Goal: Task Accomplishment & Management: Manage account settings

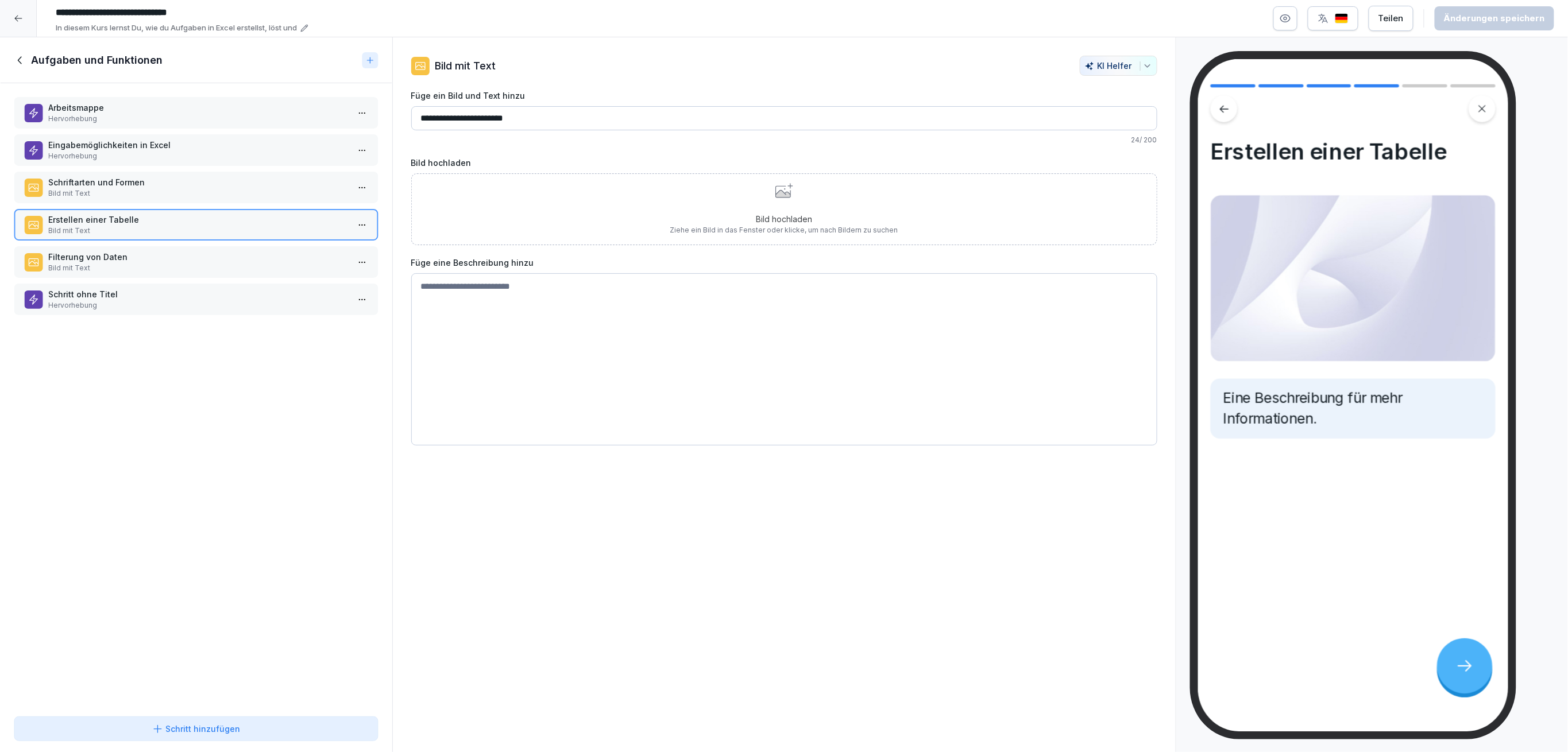
click at [111, 109] on p "Arbeitsmappe" at bounding box center [198, 108] width 300 height 12
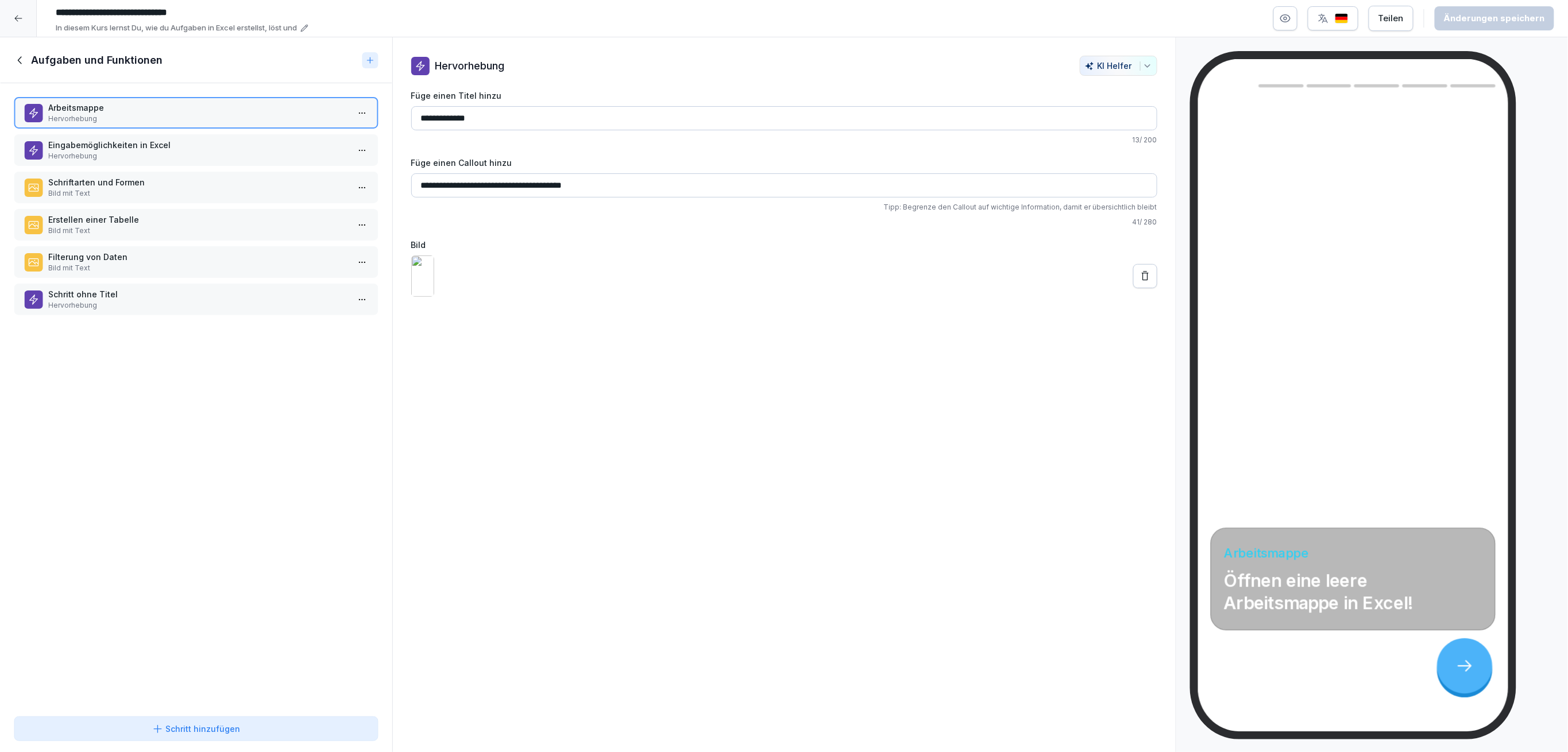
click at [115, 146] on p "Eingabemöglichkeiten in Excel" at bounding box center [198, 145] width 300 height 12
click at [128, 192] on p "Bild mit Text" at bounding box center [198, 194] width 300 height 10
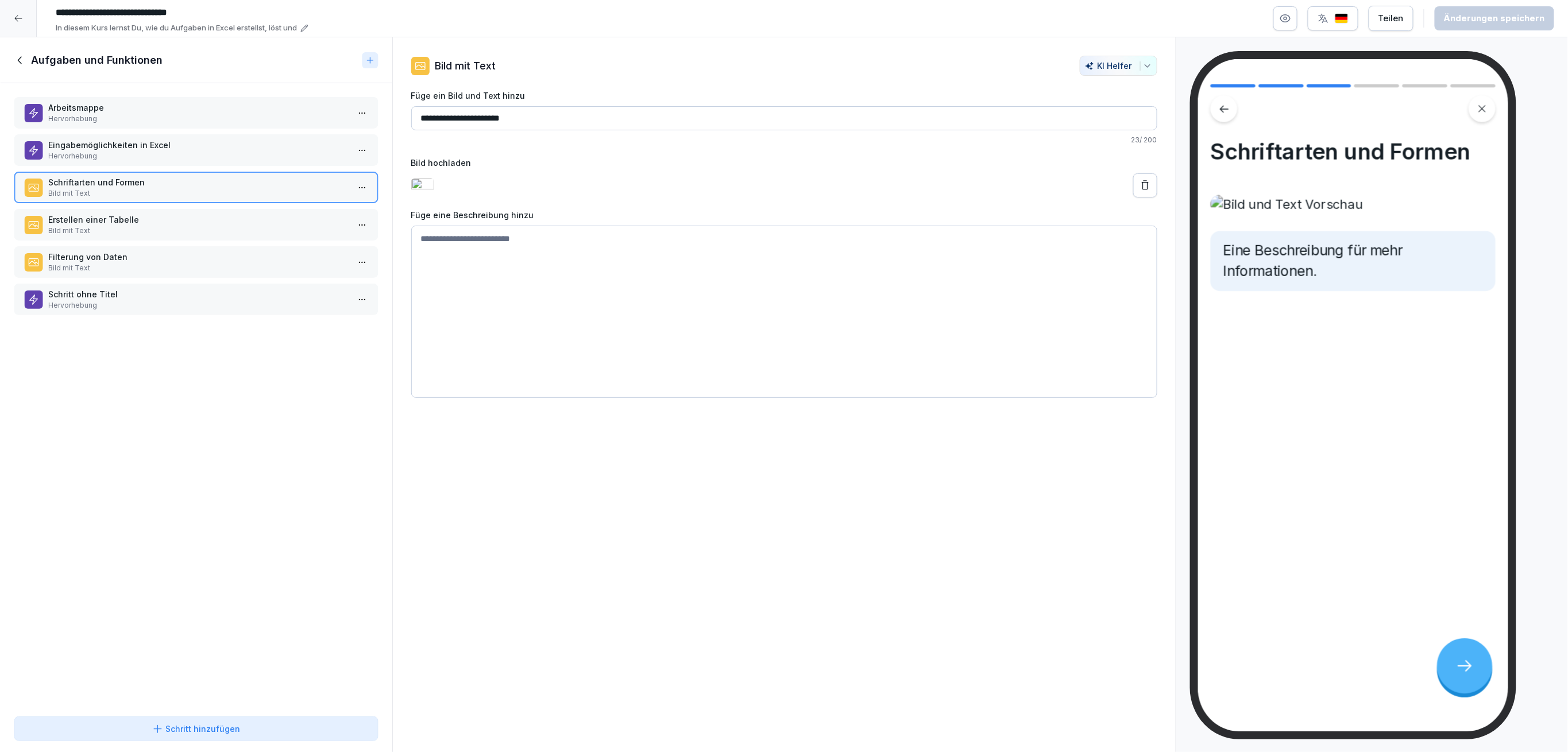
click at [125, 202] on div "Arbeitsmappe Hervorhebung Eingabemöglichkeiten in Excel Hervorhebung Schriftart…" at bounding box center [196, 397] width 392 height 629
click at [194, 205] on div "Arbeitsmappe Hervorhebung Eingabemöglichkeiten in Excel Hervorhebung Schriftart…" at bounding box center [196, 397] width 392 height 629
click at [198, 232] on p "Bild mit Text" at bounding box center [198, 230] width 300 height 10
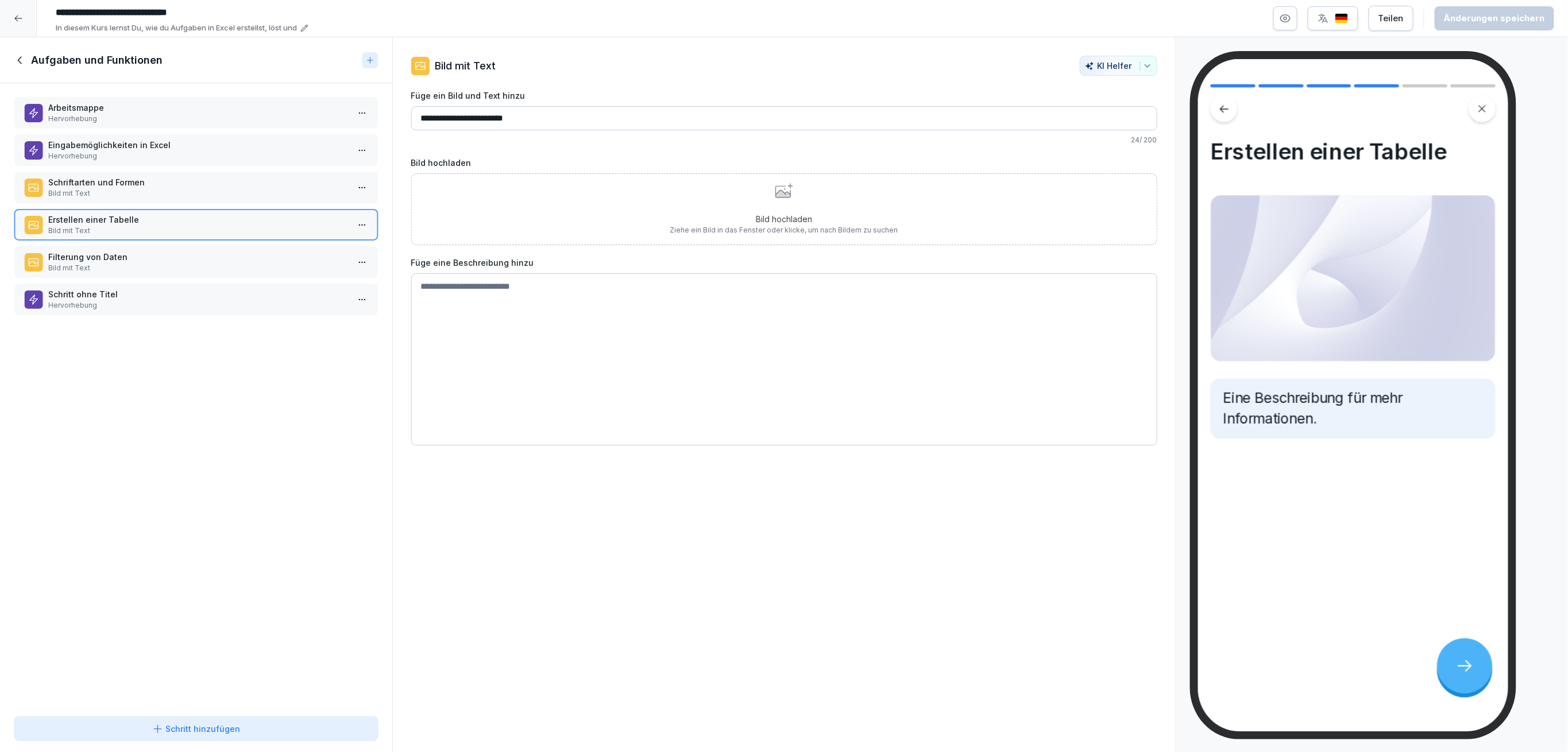
click at [97, 188] on p "Bild mit Text" at bounding box center [198, 194] width 300 height 10
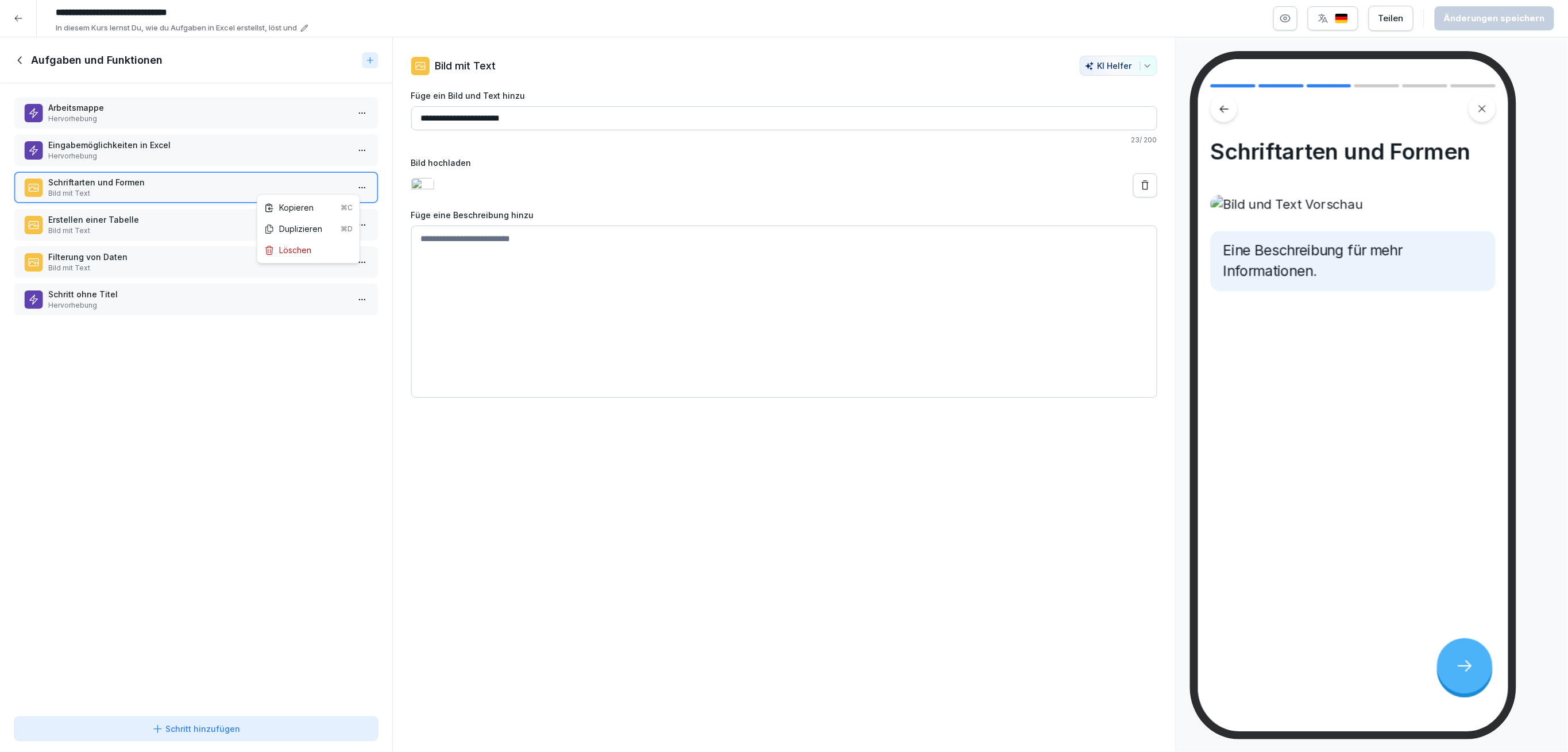
click at [355, 188] on html "**********" at bounding box center [784, 376] width 1568 height 752
drag, startPoint x: 327, startPoint y: 227, endPoint x: 324, endPoint y: 217, distance: 10.4
click at [246, 332] on div "Arbeitsmappe Hervorhebung Eingabemöglichkeiten in Excel Hervorhebung Schriftart…" at bounding box center [196, 397] width 392 height 629
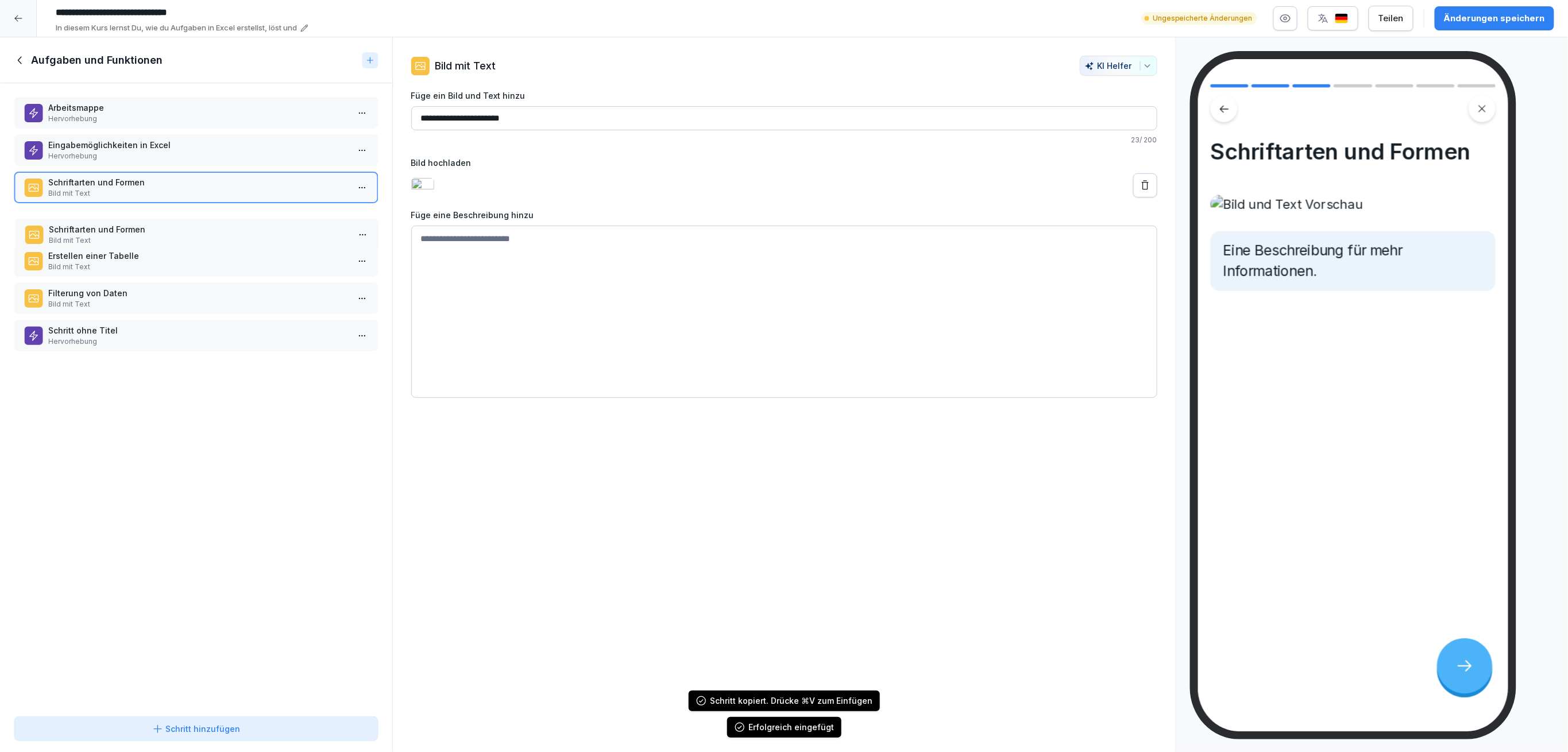
drag, startPoint x: 245, startPoint y: 336, endPoint x: 246, endPoint y: 230, distance: 106.0
click at [246, 236] on p "Bild mit Text" at bounding box center [199, 241] width 300 height 10
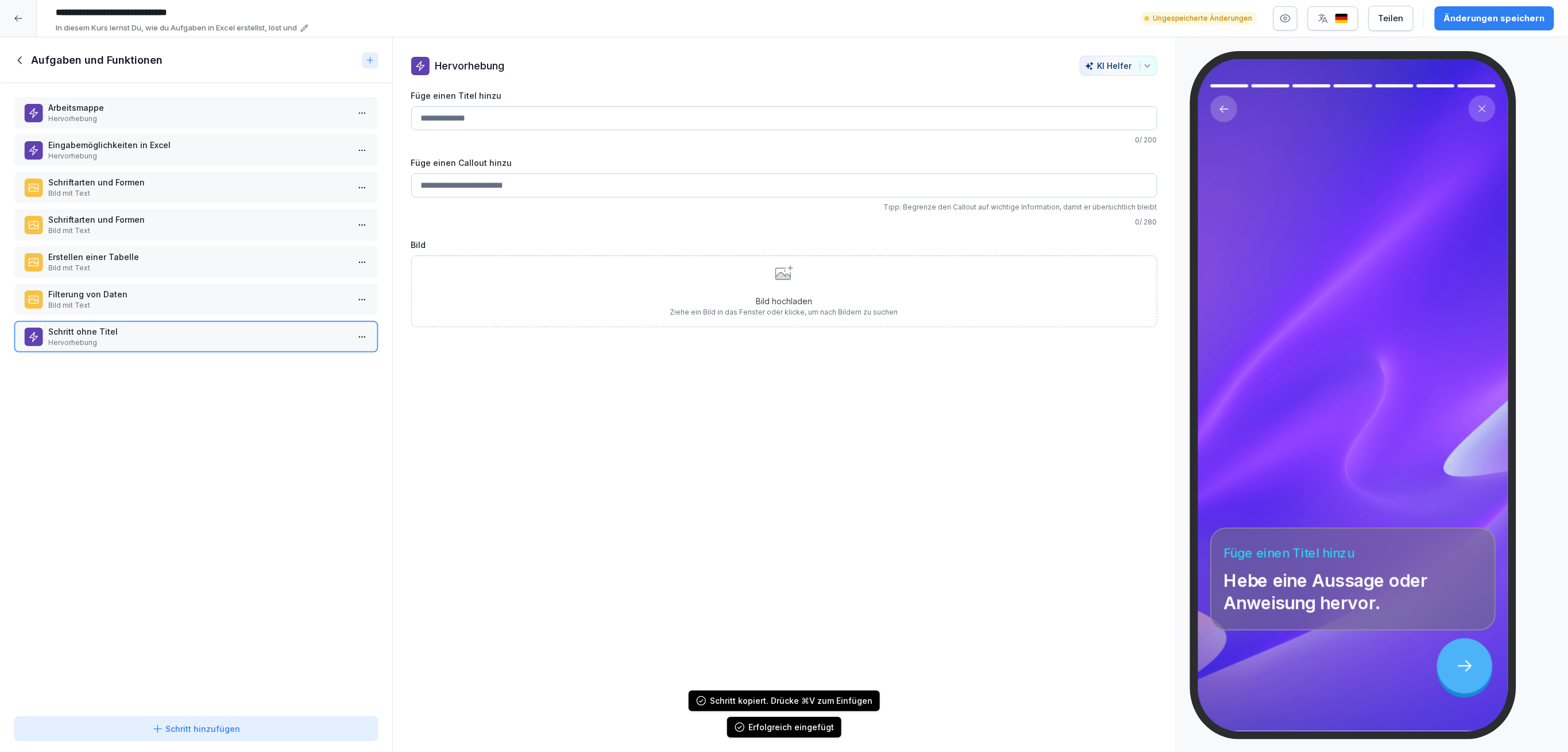
click at [244, 230] on p "Bild mit Text" at bounding box center [198, 230] width 300 height 10
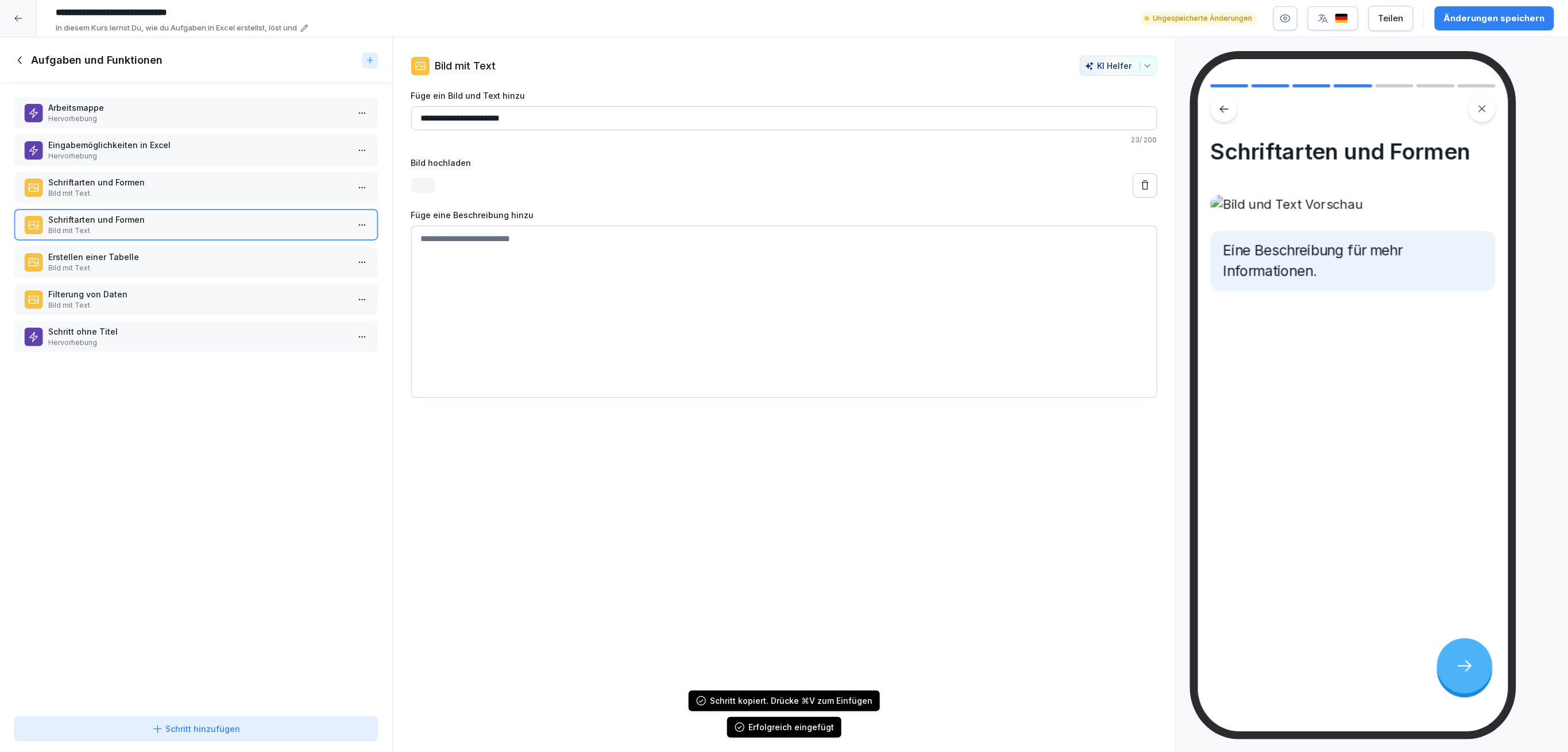
click at [228, 180] on p "Schriftarten und Formen" at bounding box center [198, 182] width 300 height 12
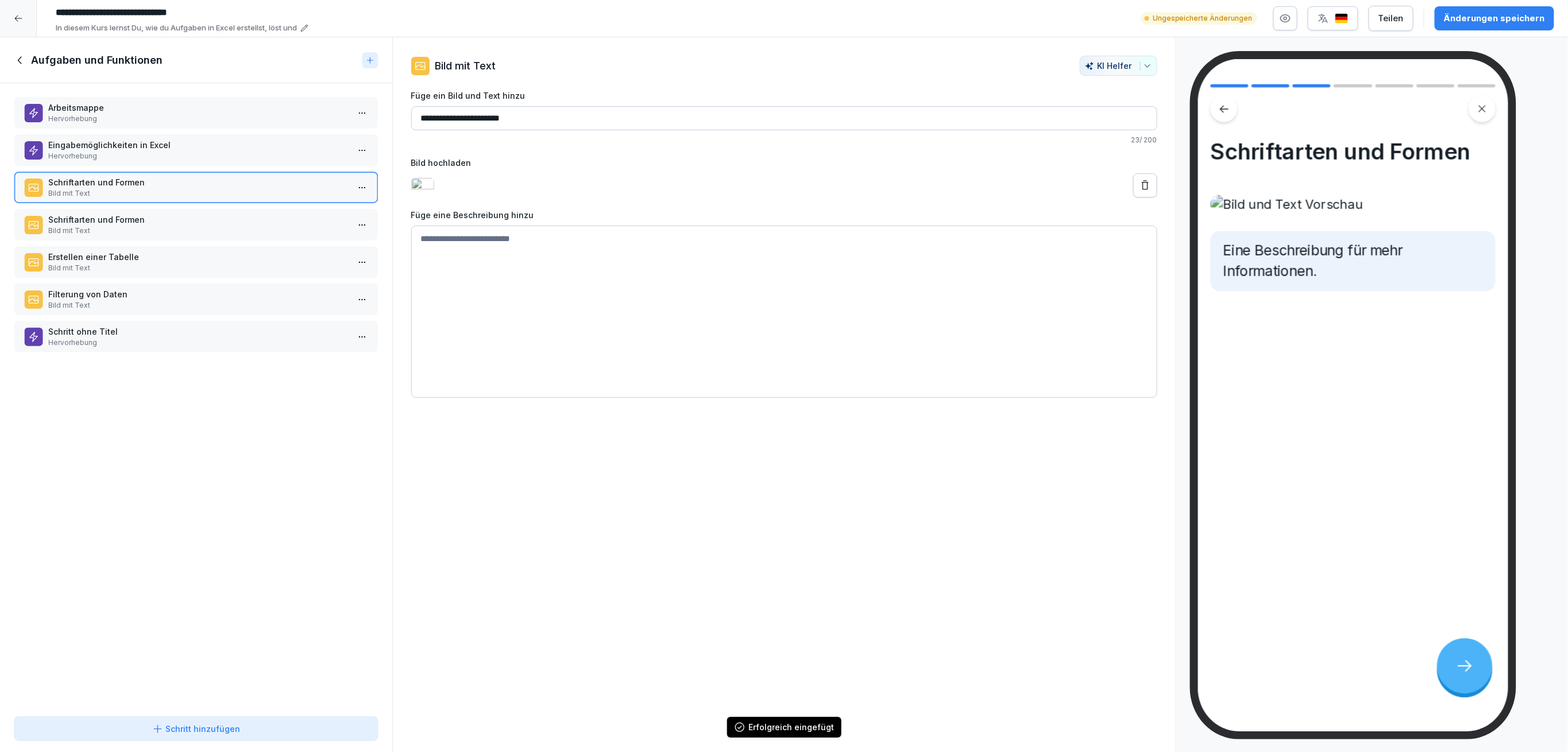
click at [257, 227] on p "Bild mit Text" at bounding box center [198, 230] width 300 height 10
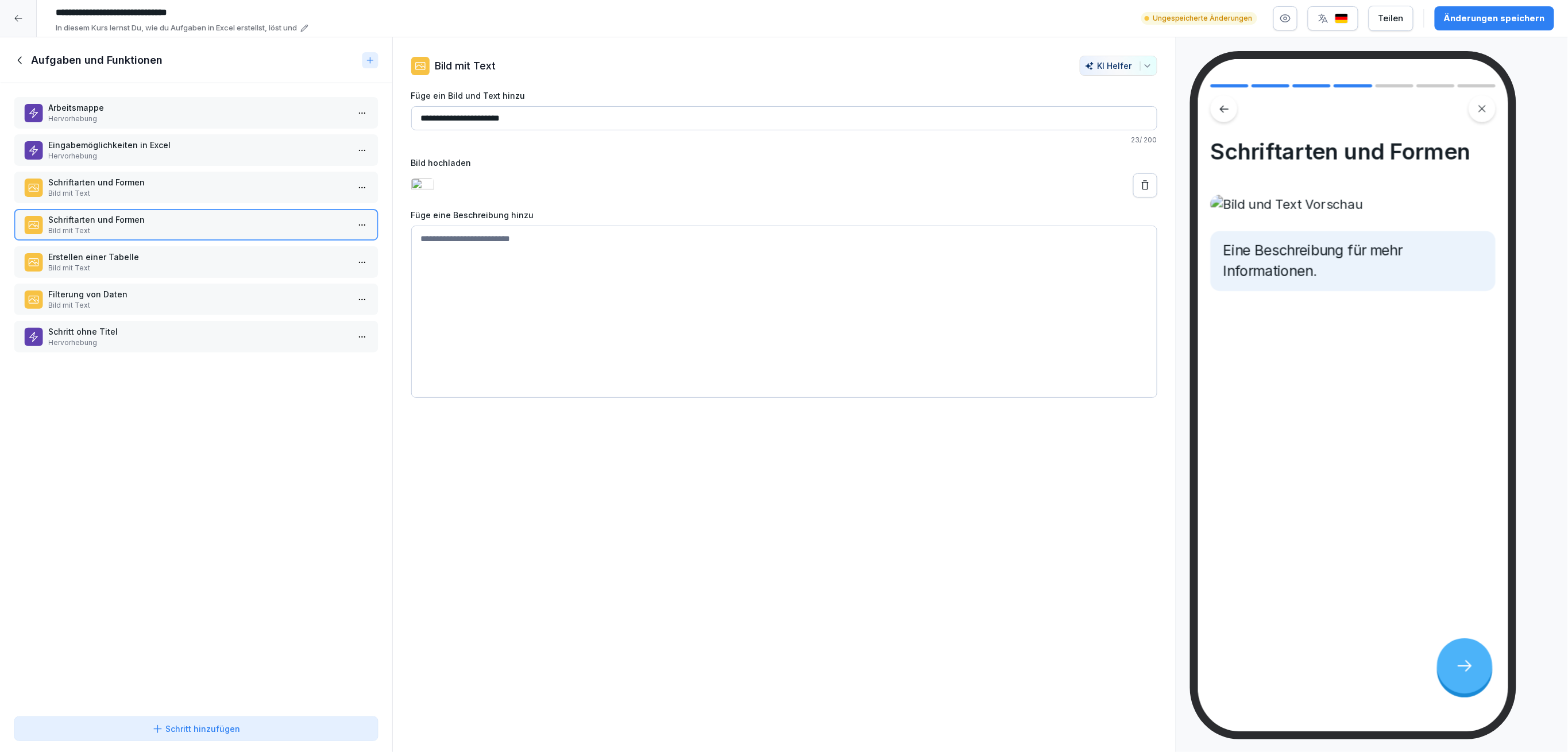
drag, startPoint x: 542, startPoint y: 115, endPoint x: 425, endPoint y: 122, distance: 117.2
click at [423, 122] on input "**********" at bounding box center [784, 118] width 746 height 24
type input "*"
type input "**********"
click at [647, 259] on textarea at bounding box center [784, 311] width 746 height 172
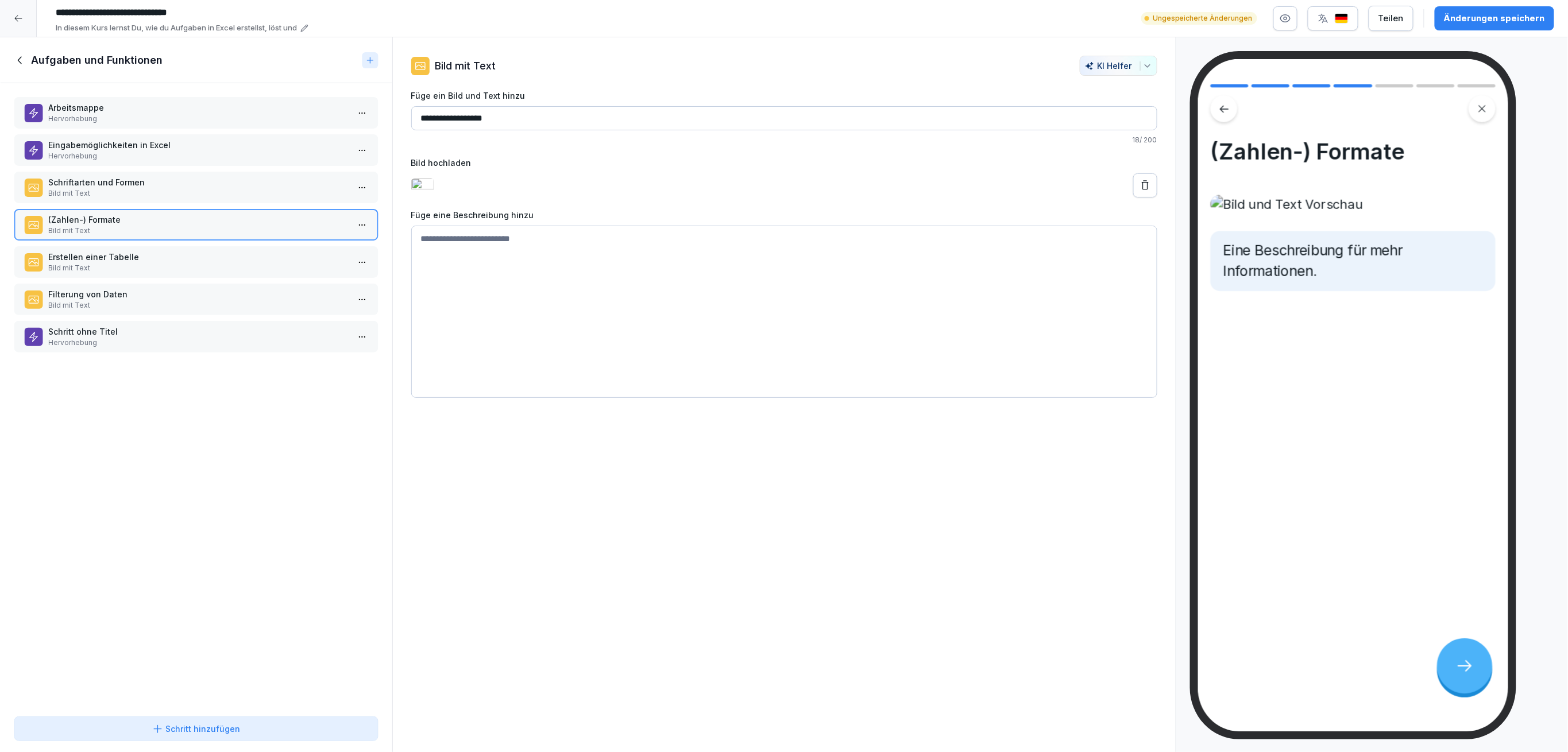
click at [1133, 192] on button at bounding box center [1145, 185] width 24 height 24
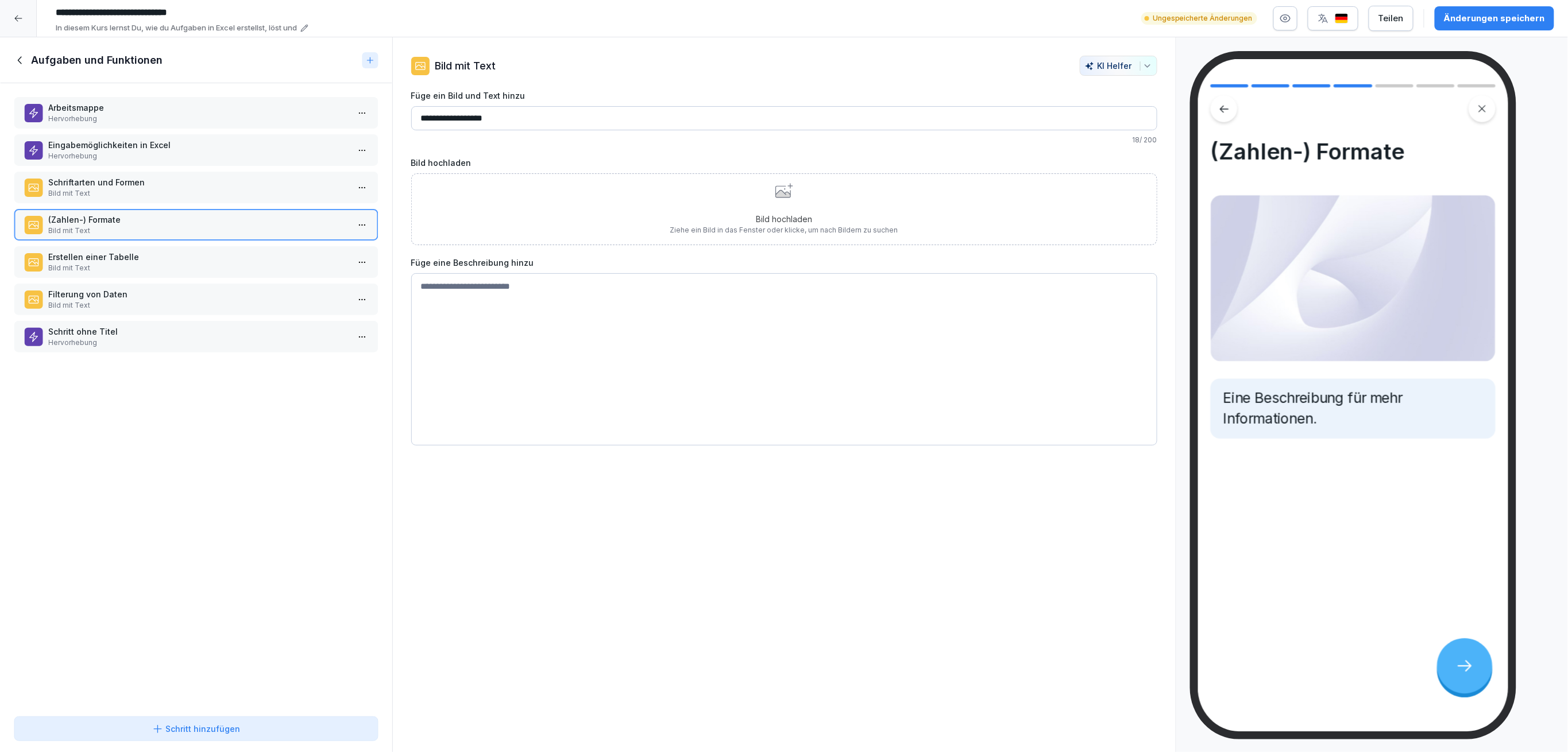
click at [113, 118] on p "Hervorhebung" at bounding box center [198, 119] width 300 height 10
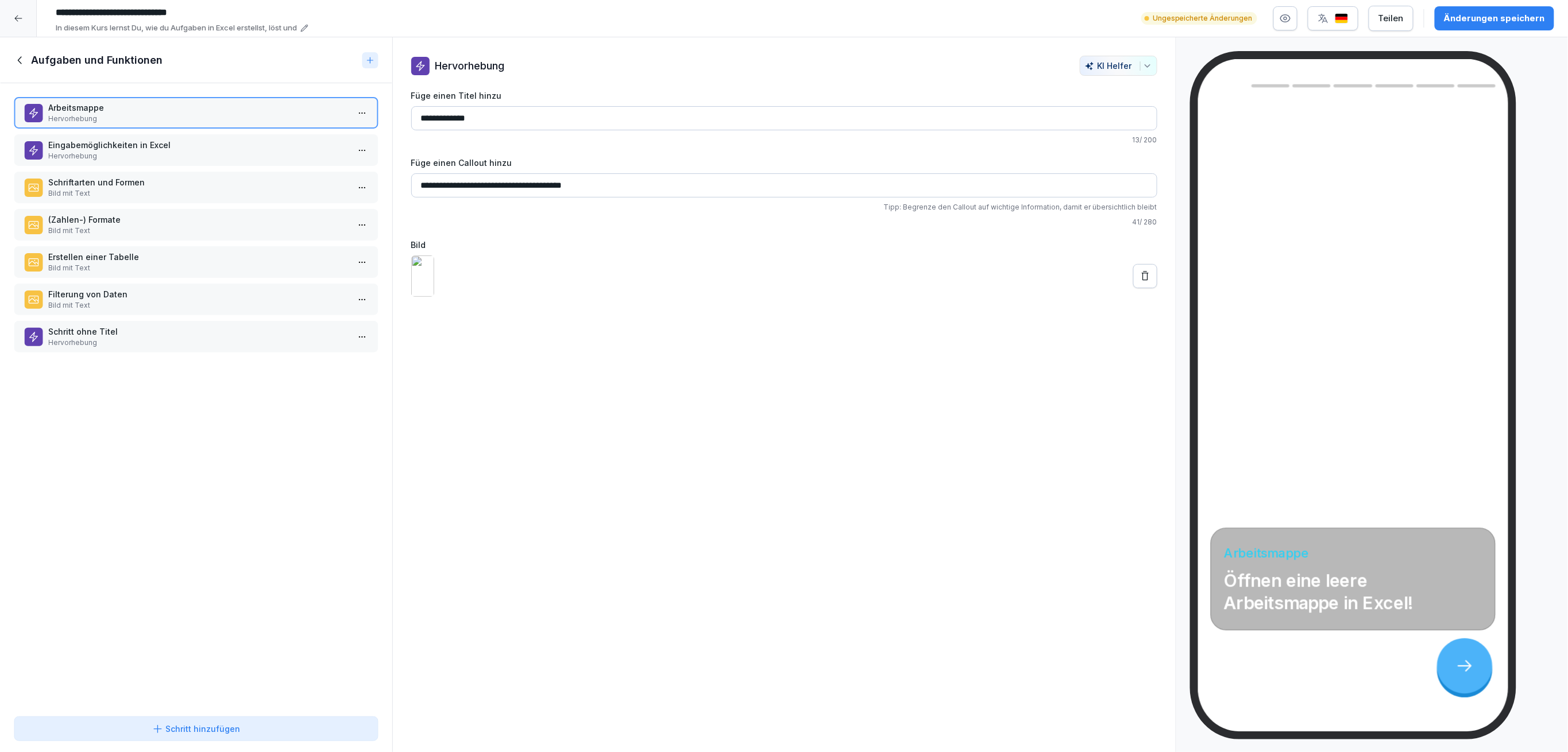
click at [112, 139] on p "Eingabemöglichkeiten in Excel" at bounding box center [198, 145] width 300 height 12
click at [111, 168] on div "Arbeitsmappe Hervorhebung Eingabemöglichkeiten in Excel Hervorhebung Schriftart…" at bounding box center [196, 397] width 392 height 629
click at [109, 177] on p "Schriftarten und Formen" at bounding box center [198, 182] width 300 height 12
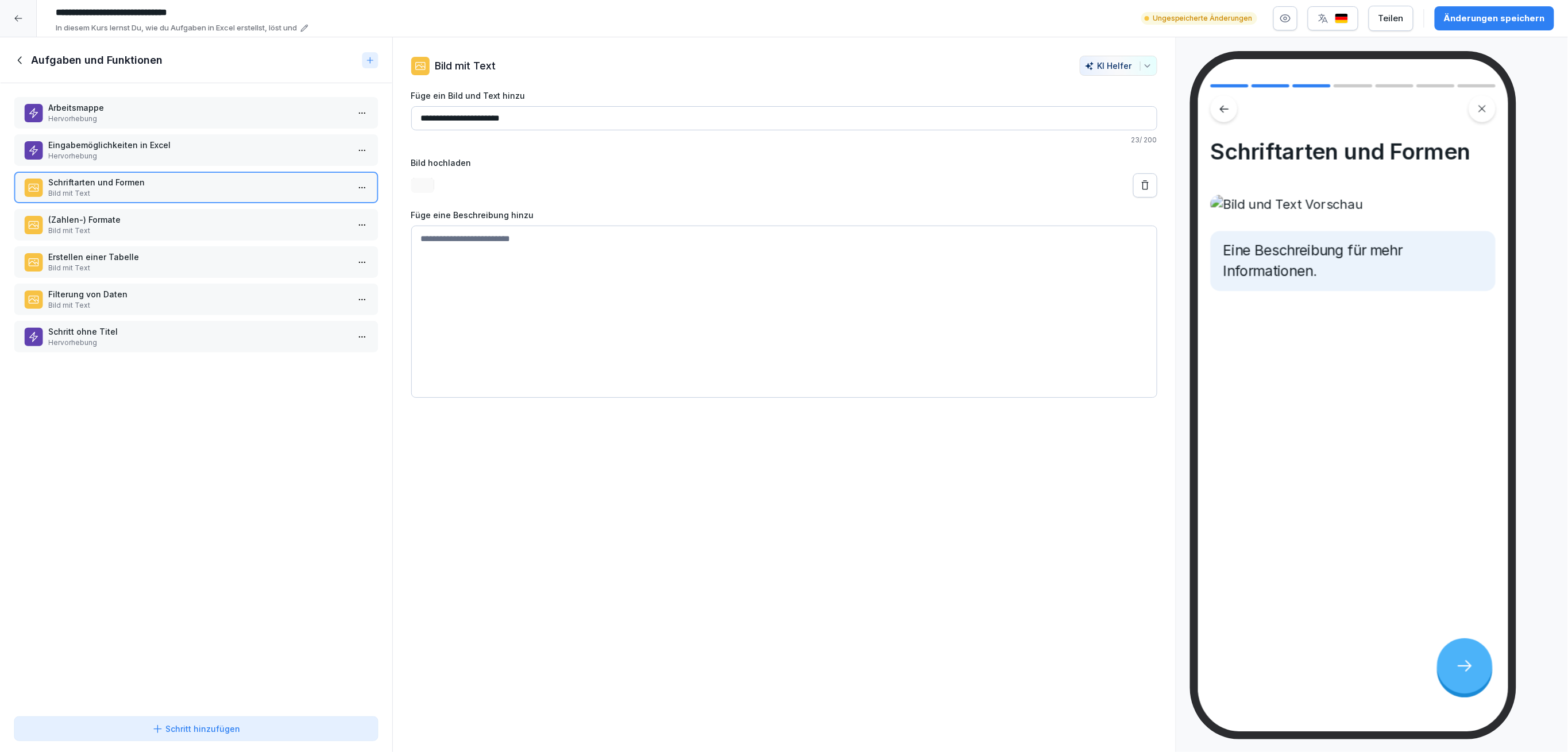
click at [109, 215] on p "(Zahlen-) Formate" at bounding box center [198, 219] width 300 height 12
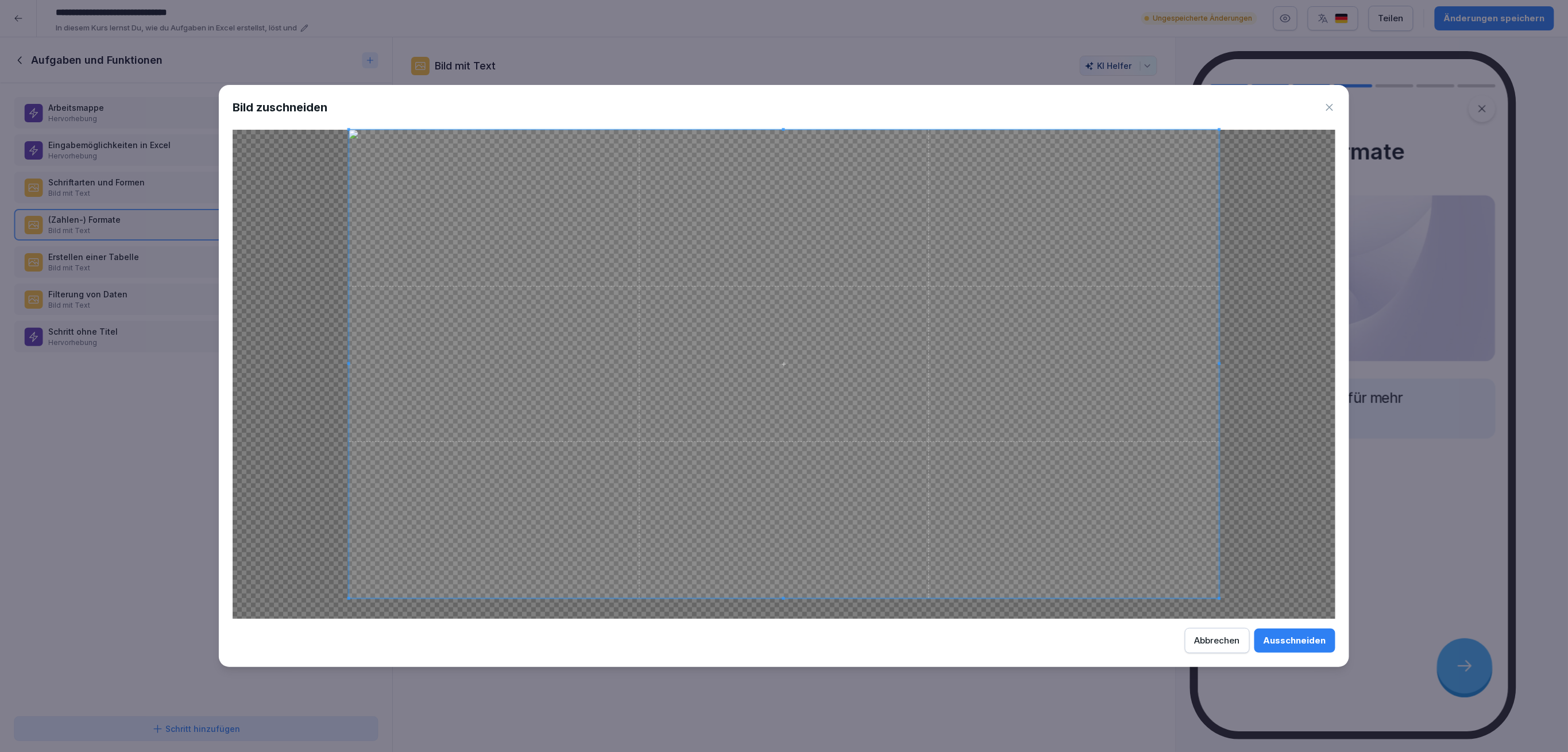
click at [783, 598] on span at bounding box center [784, 598] width 3 height 3
click at [827, 161] on span at bounding box center [782, 372] width 870 height 468
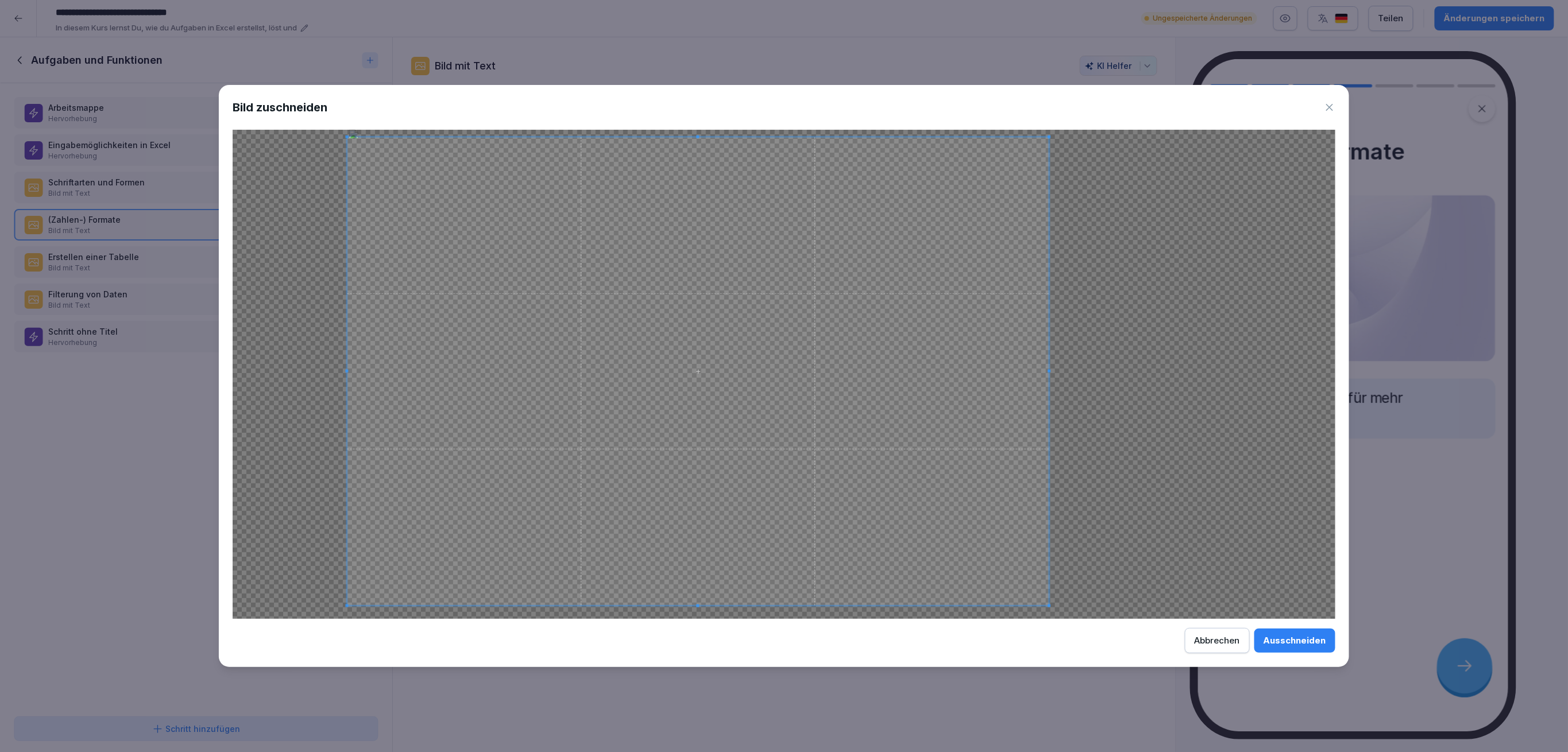
click at [1048, 383] on div at bounding box center [698, 372] width 702 height 468
click at [700, 594] on div at bounding box center [698, 366] width 702 height 458
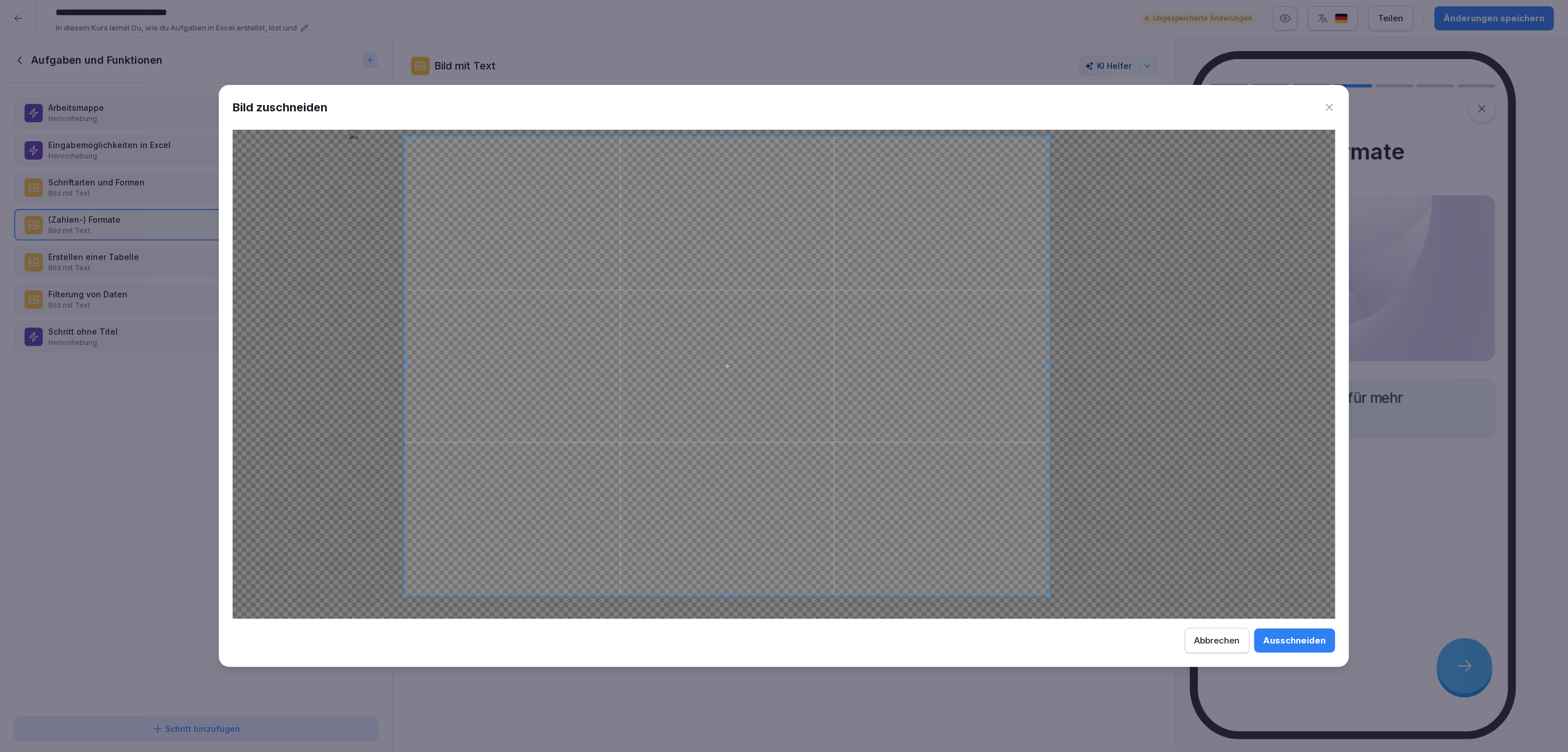
click at [406, 357] on span at bounding box center [405, 366] width 3 height 458
click at [1269, 640] on div "Ausschneiden" at bounding box center [1295, 640] width 63 height 13
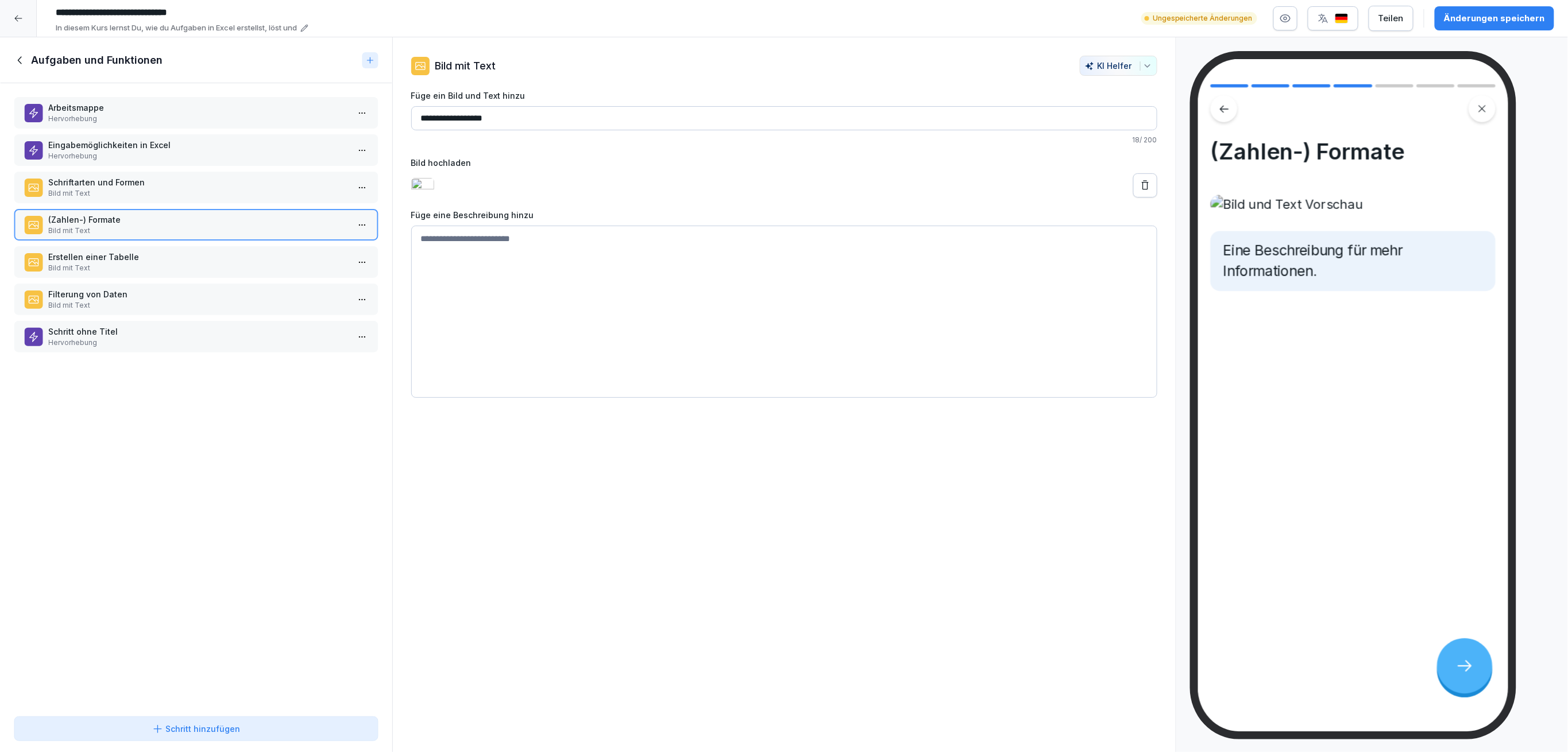
click at [463, 120] on input "**********" at bounding box center [784, 118] width 746 height 24
type input "**********"
click at [567, 270] on textarea at bounding box center [784, 311] width 746 height 172
drag, startPoint x: 1459, startPoint y: 12, endPoint x: 1430, endPoint y: 16, distance: 29.3
click at [1459, 12] on div "Änderungen speichern" at bounding box center [1494, 18] width 101 height 13
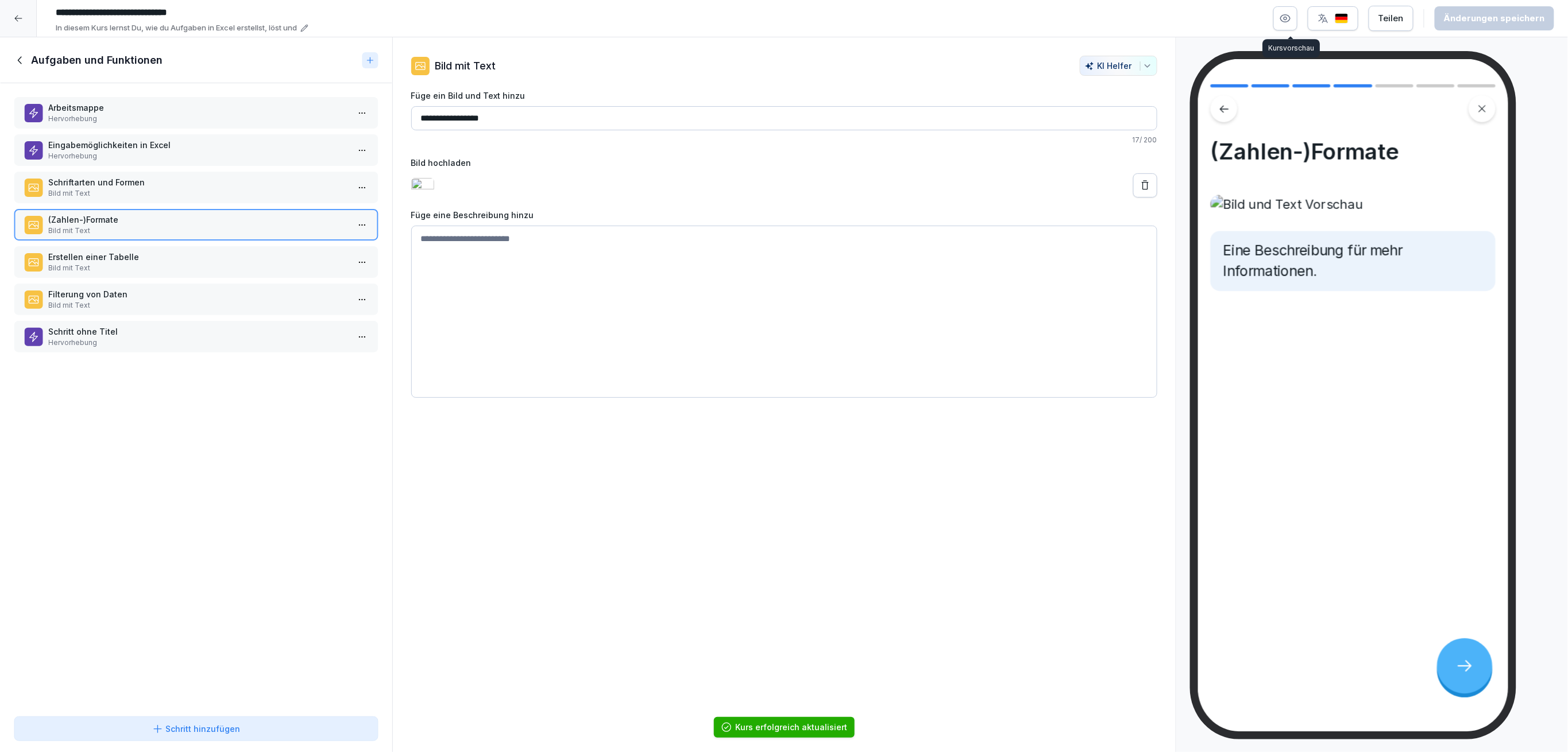
click at [1298, 13] on button "button" at bounding box center [1285, 18] width 24 height 24
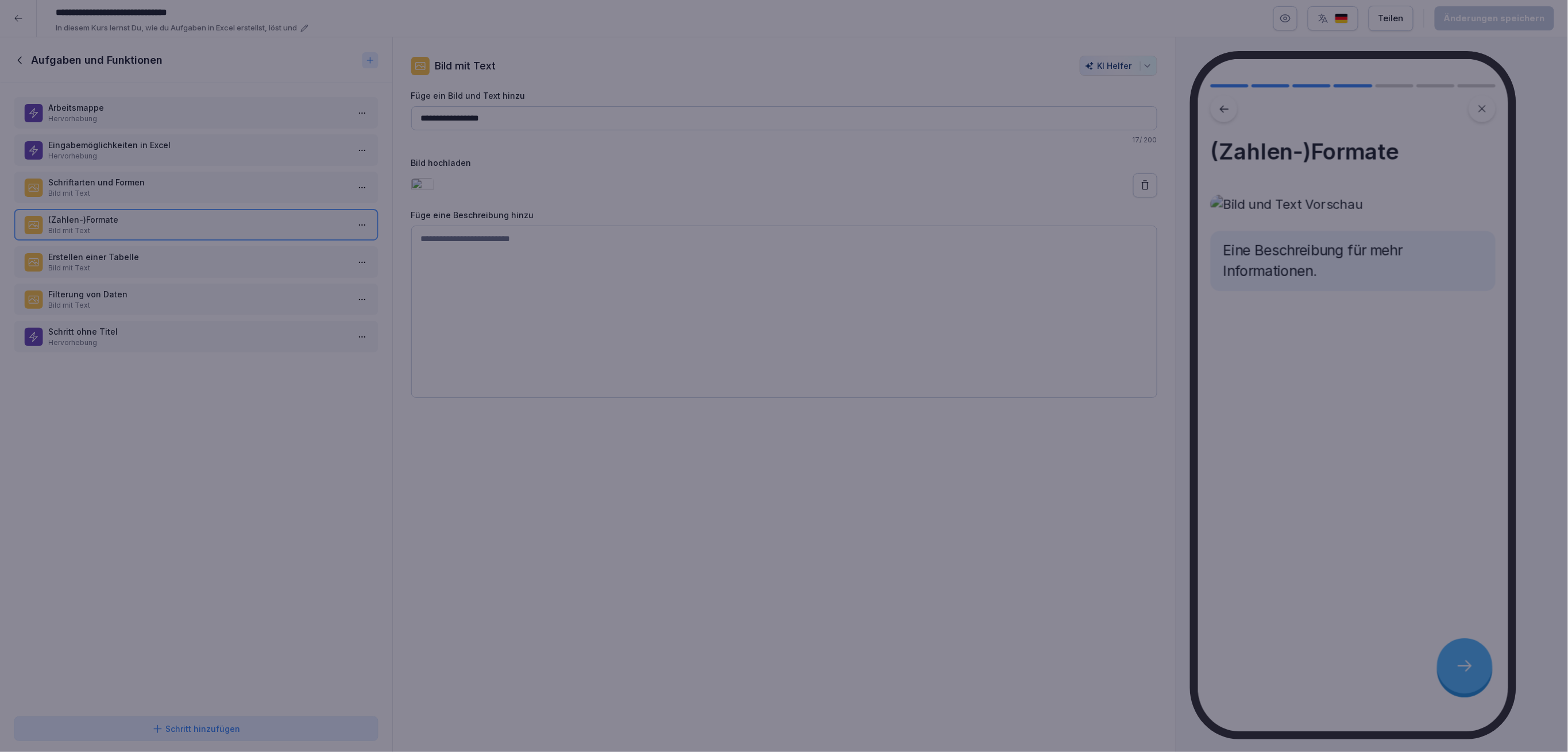
click at [633, 673] on div at bounding box center [784, 376] width 1568 height 752
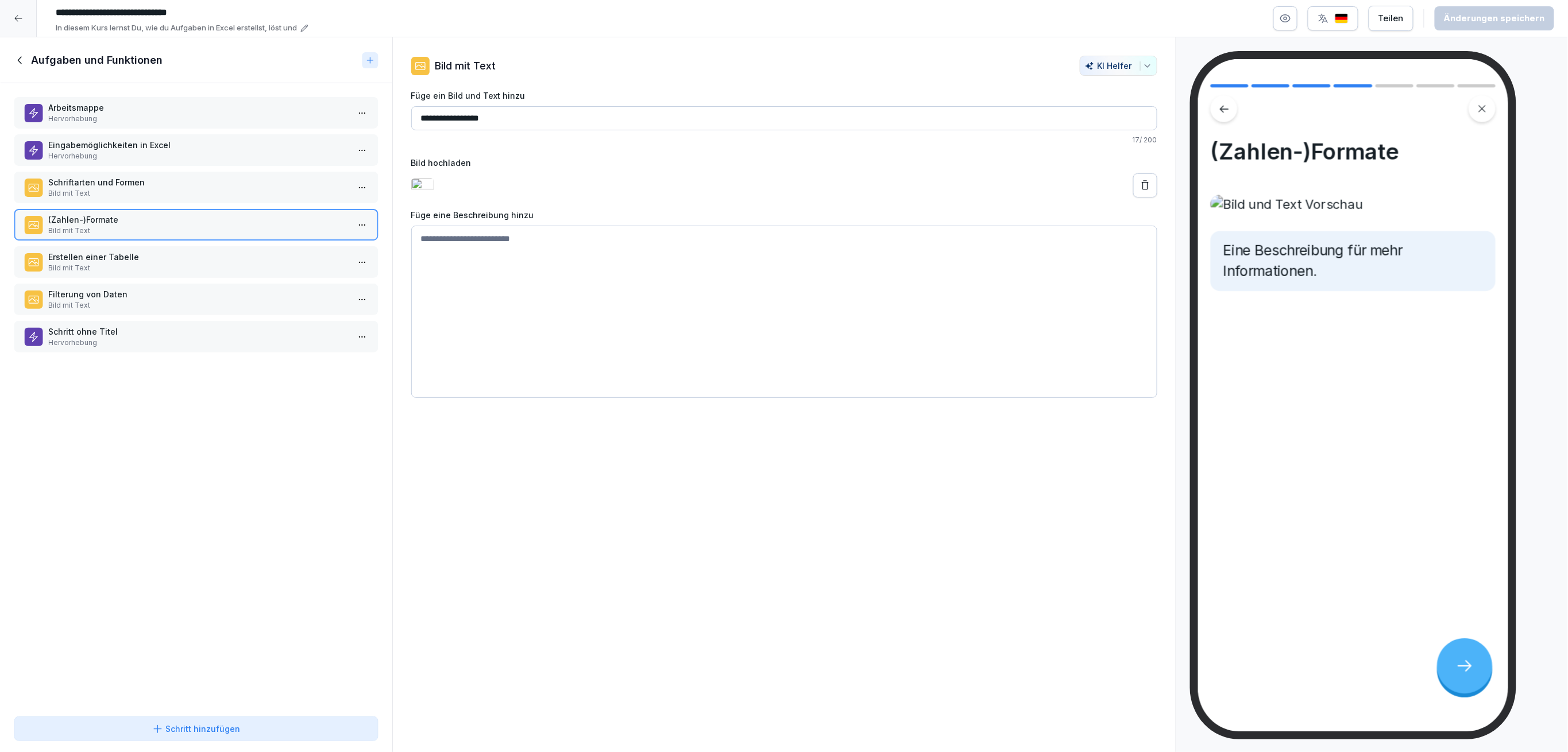
click at [234, 275] on div "Arbeitsmappe Hervorhebung Eingabemöglichkeiten in Excel Hervorhebung Schriftart…" at bounding box center [196, 397] width 392 height 629
click at [231, 264] on p "Bild mit Text" at bounding box center [198, 268] width 300 height 10
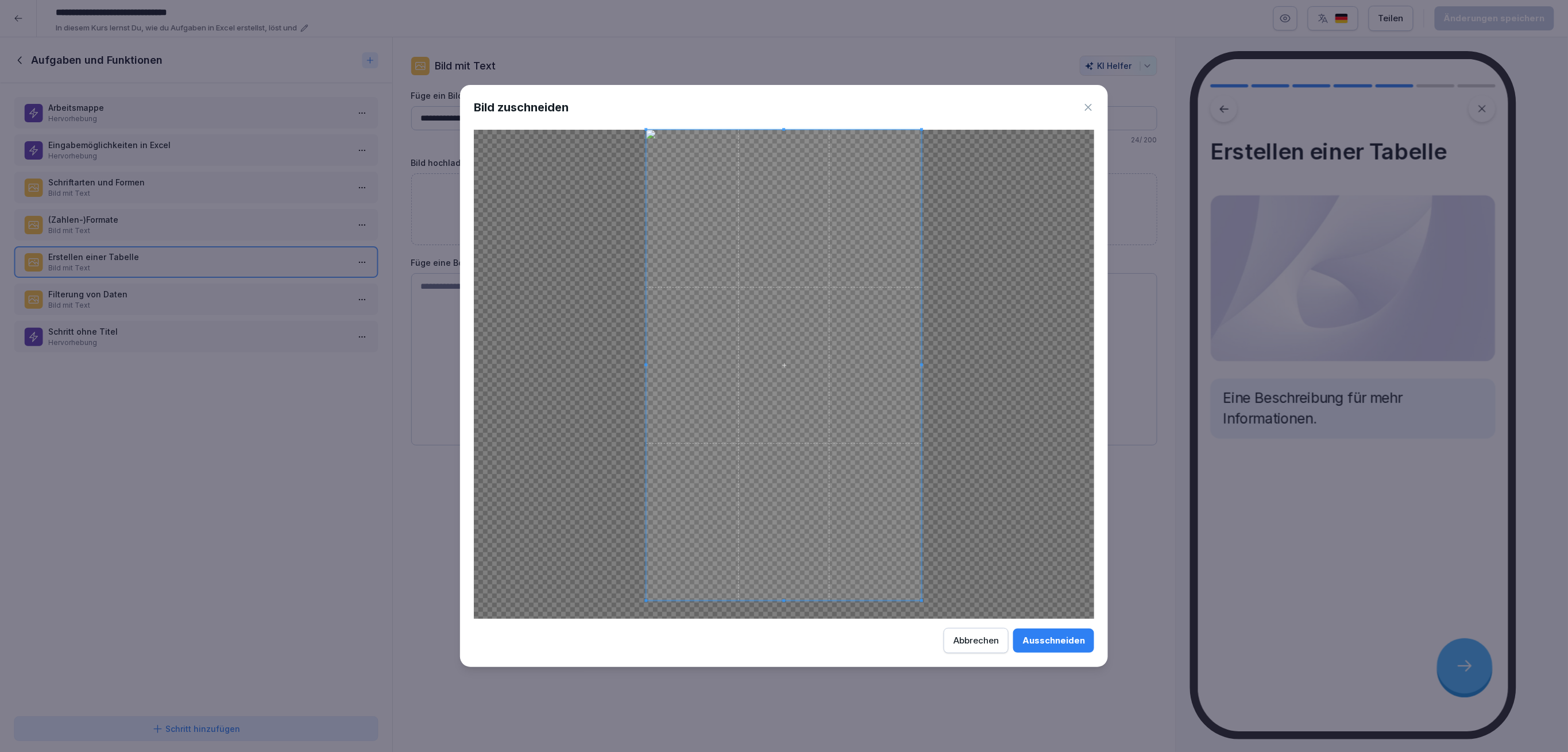
click at [785, 602] on span at bounding box center [784, 601] width 3 height 3
click at [779, 170] on span at bounding box center [783, 171] width 275 height 3
click at [1048, 643] on div "Ausschneiden" at bounding box center [1053, 640] width 63 height 13
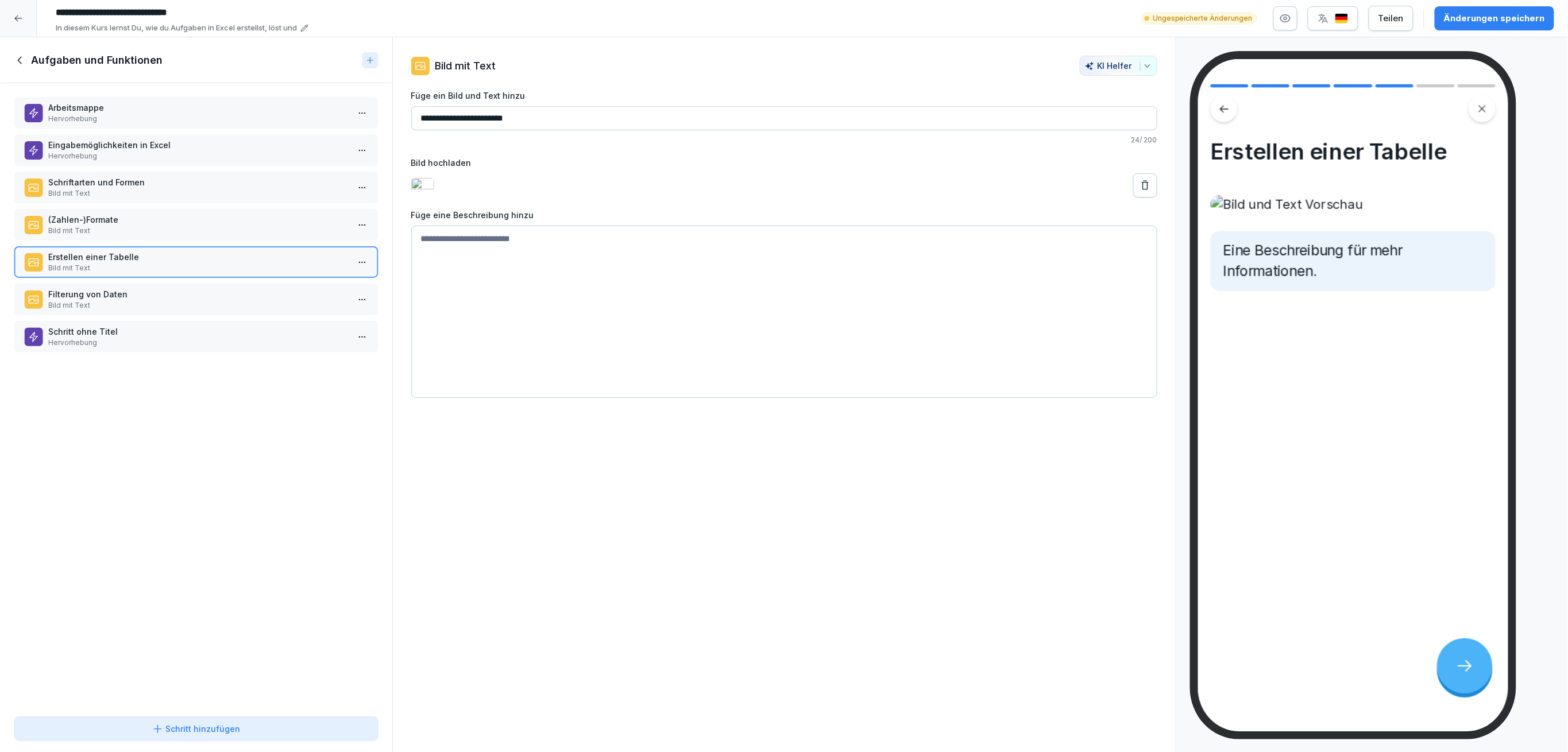
click at [1501, 10] on button "Änderungen speichern" at bounding box center [1495, 18] width 120 height 24
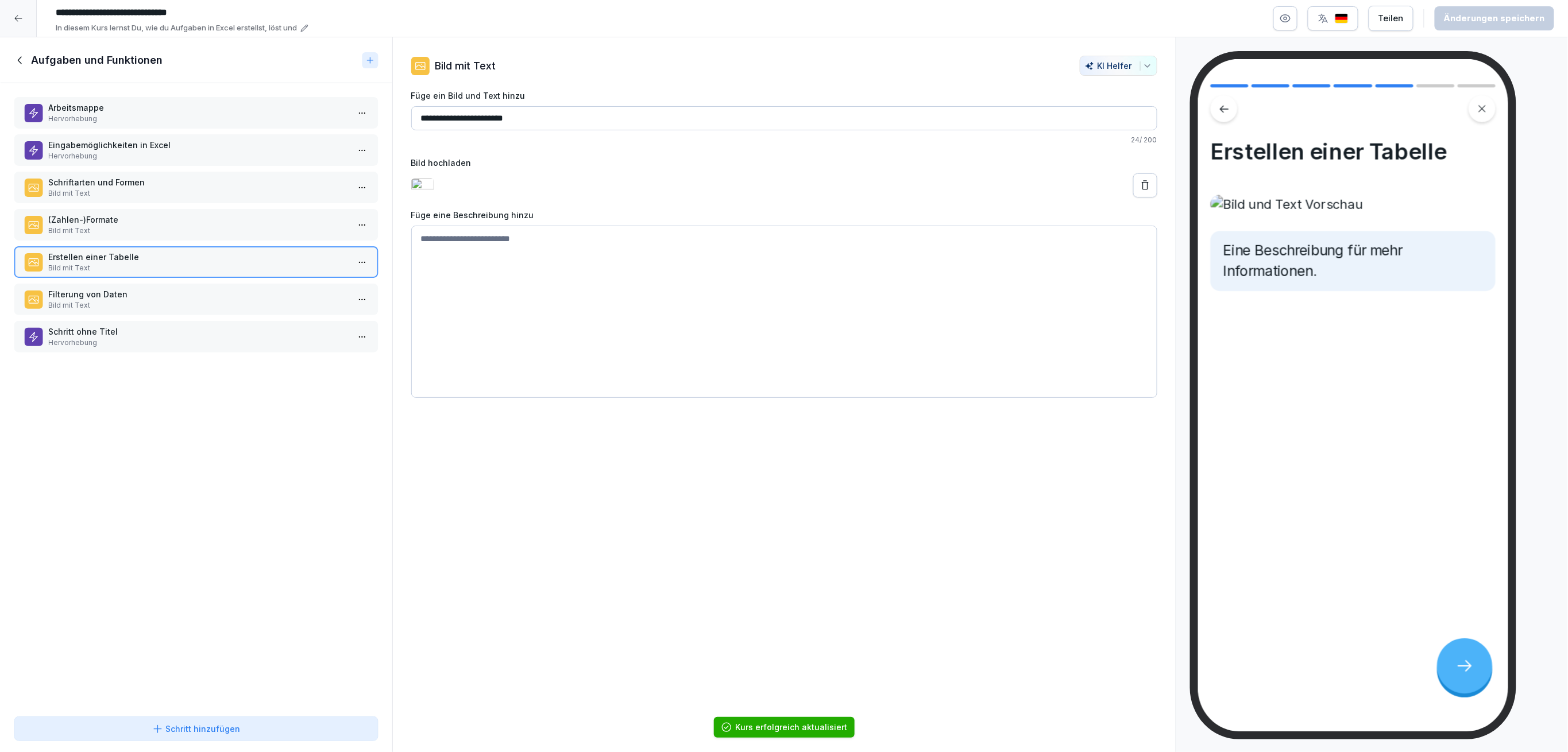
click at [1159, 113] on div "**********" at bounding box center [784, 226] width 783 height 342
click at [741, 71] on div at bounding box center [788, 65] width 572 height 20
drag, startPoint x: 213, startPoint y: 256, endPoint x: 208, endPoint y: 288, distance: 32.4
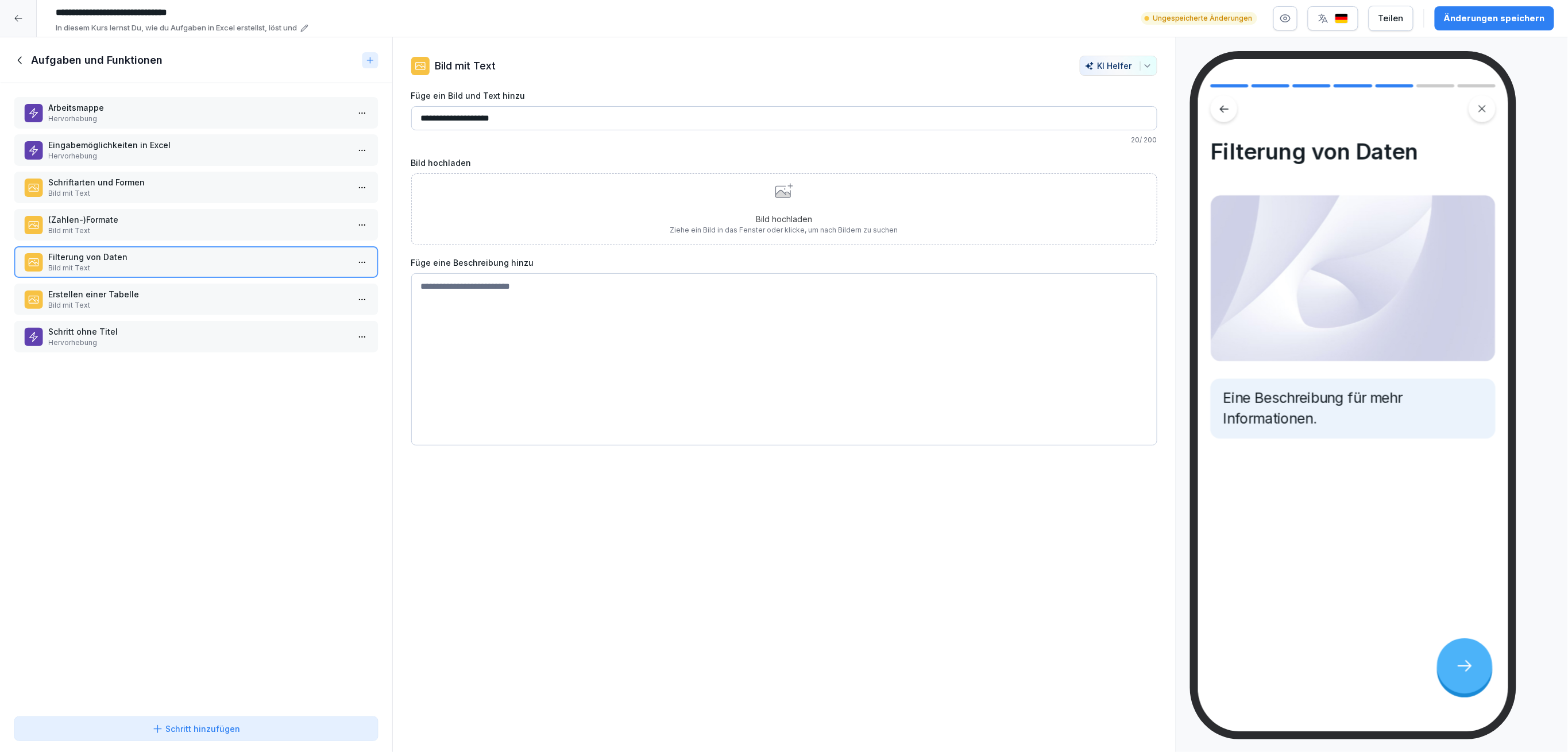
click at [179, 288] on p "Erstellen einer Tabelle" at bounding box center [198, 294] width 300 height 12
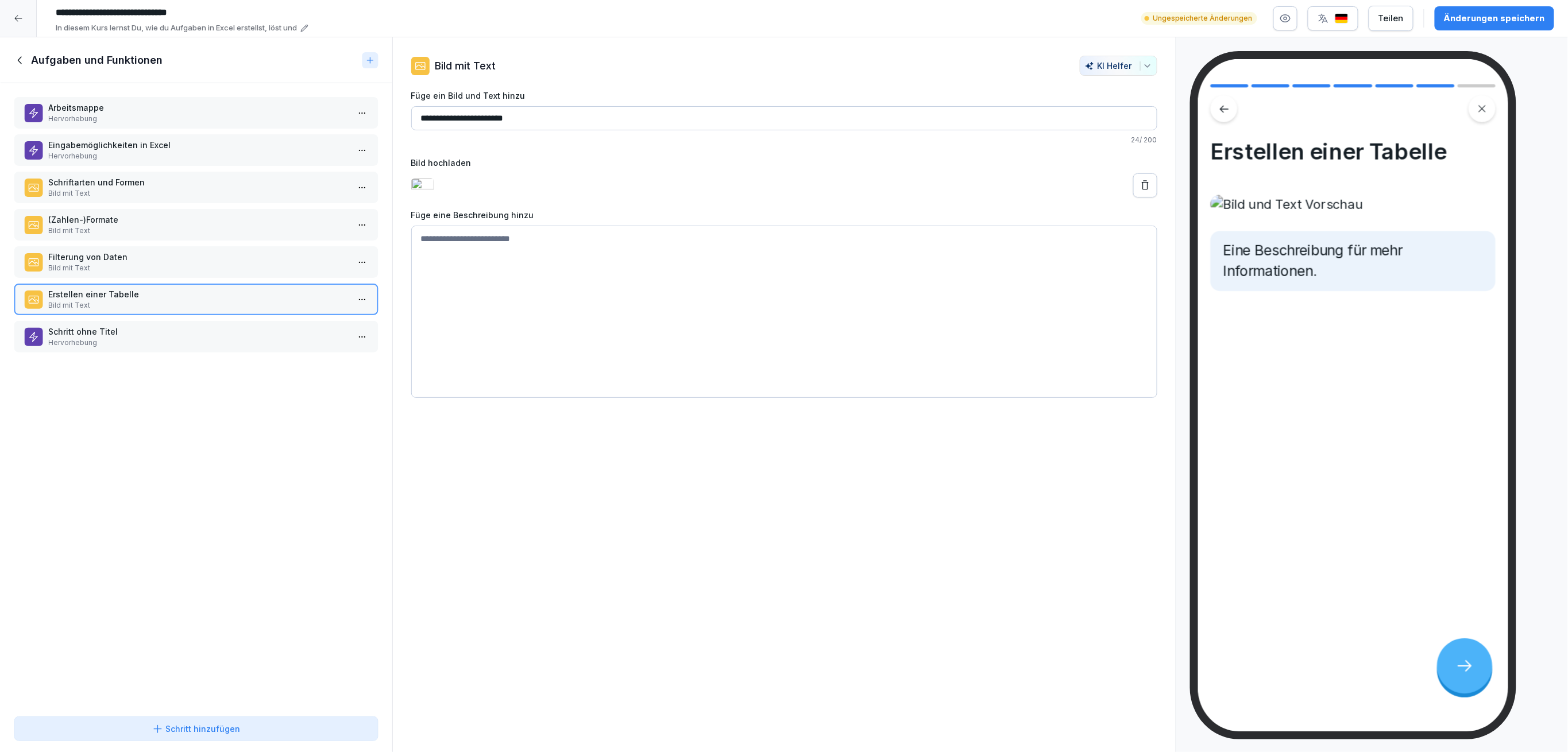
drag, startPoint x: 521, startPoint y: 123, endPoint x: 409, endPoint y: 110, distance: 112.8
click at [406, 120] on div "**********" at bounding box center [784, 226] width 783 height 342
type input "**********"
click at [290, 251] on p "Filterung von Daten" at bounding box center [198, 257] width 300 height 12
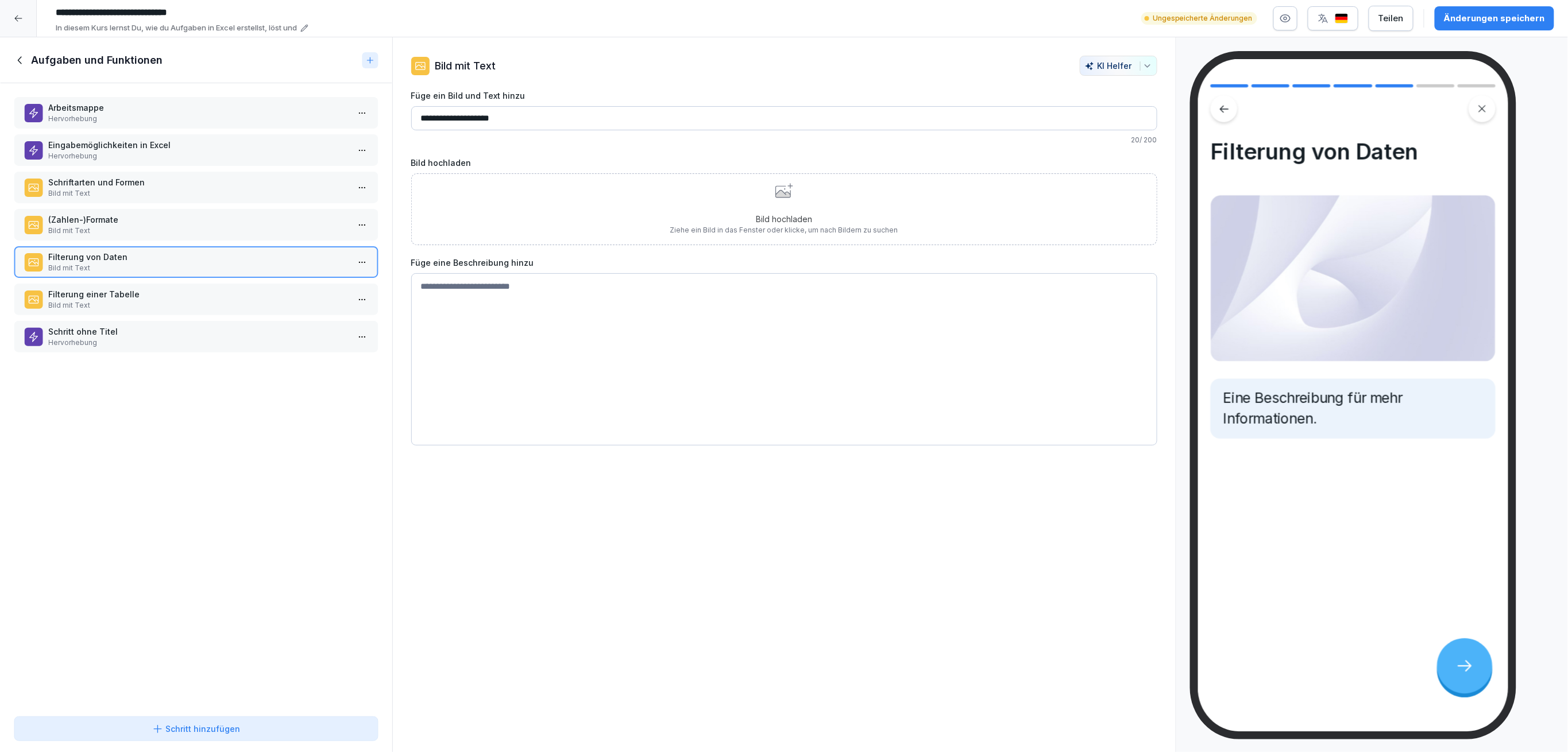
click at [278, 288] on p "Filterung einer Tabelle" at bounding box center [198, 294] width 300 height 12
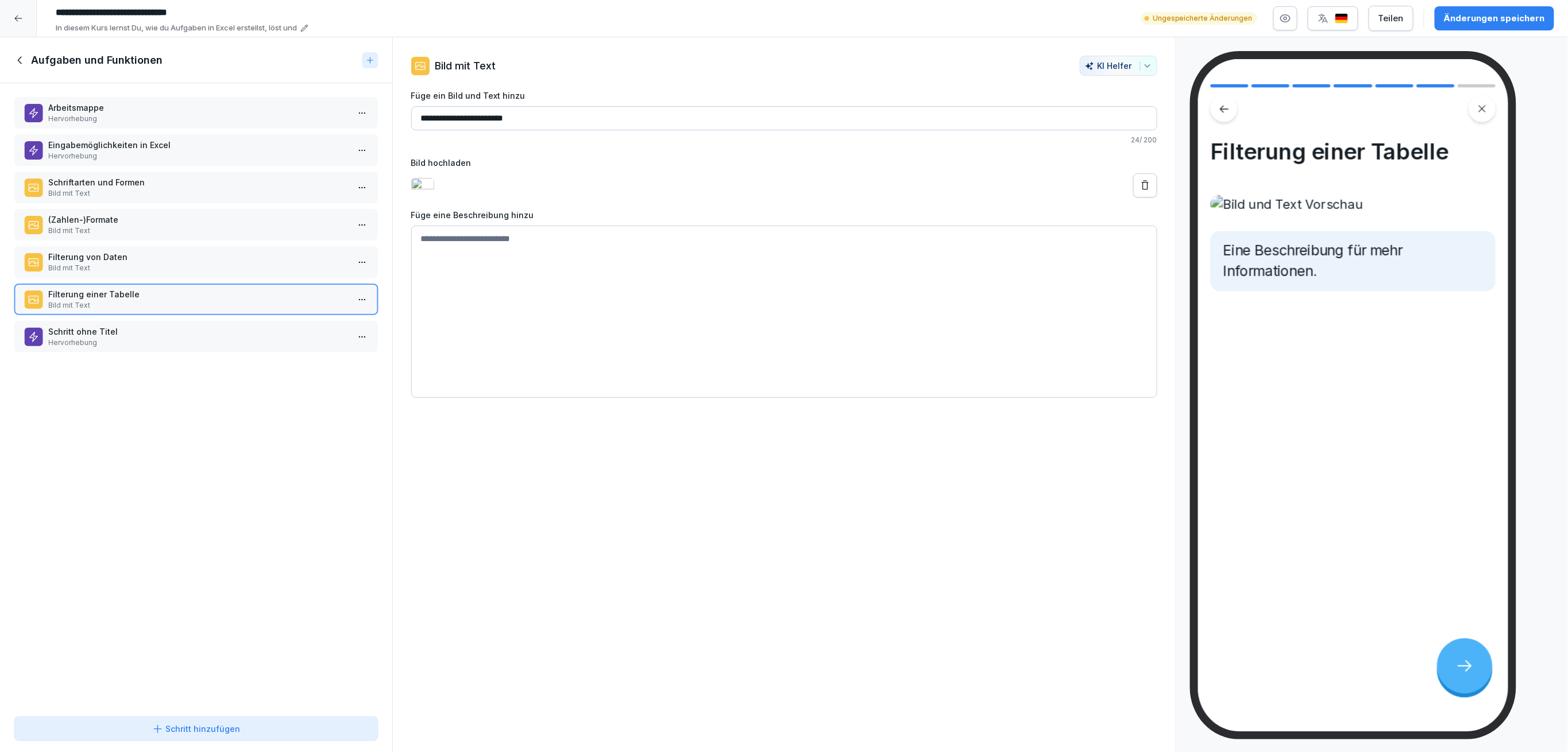
drag, startPoint x: 529, startPoint y: 123, endPoint x: 480, endPoint y: 126, distance: 49.1
click at [480, 126] on input "**********" at bounding box center [784, 118] width 746 height 24
click at [460, 117] on input "**********" at bounding box center [784, 118] width 746 height 24
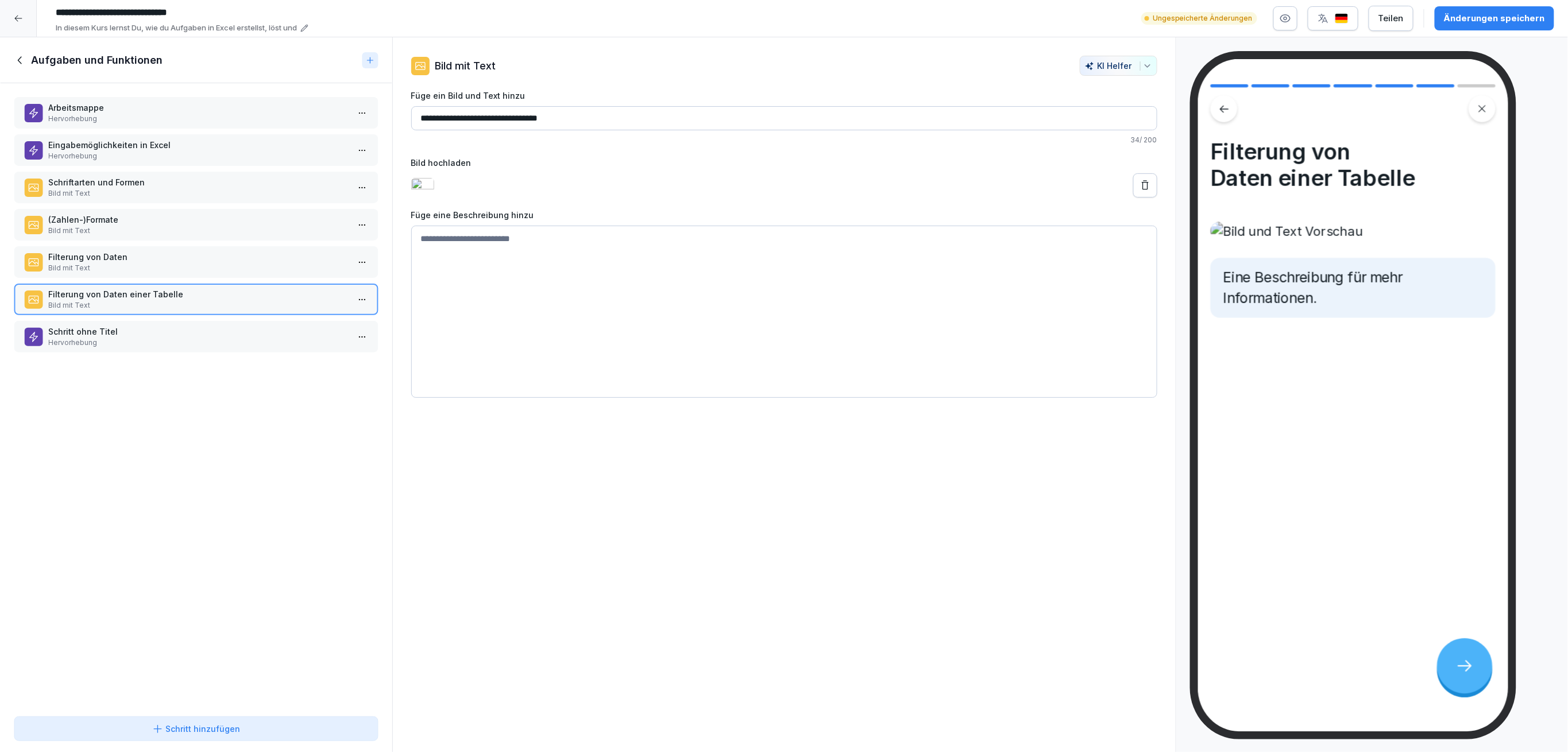
type input "**********"
click at [1519, 19] on div "Änderungen speichern" at bounding box center [1494, 18] width 101 height 13
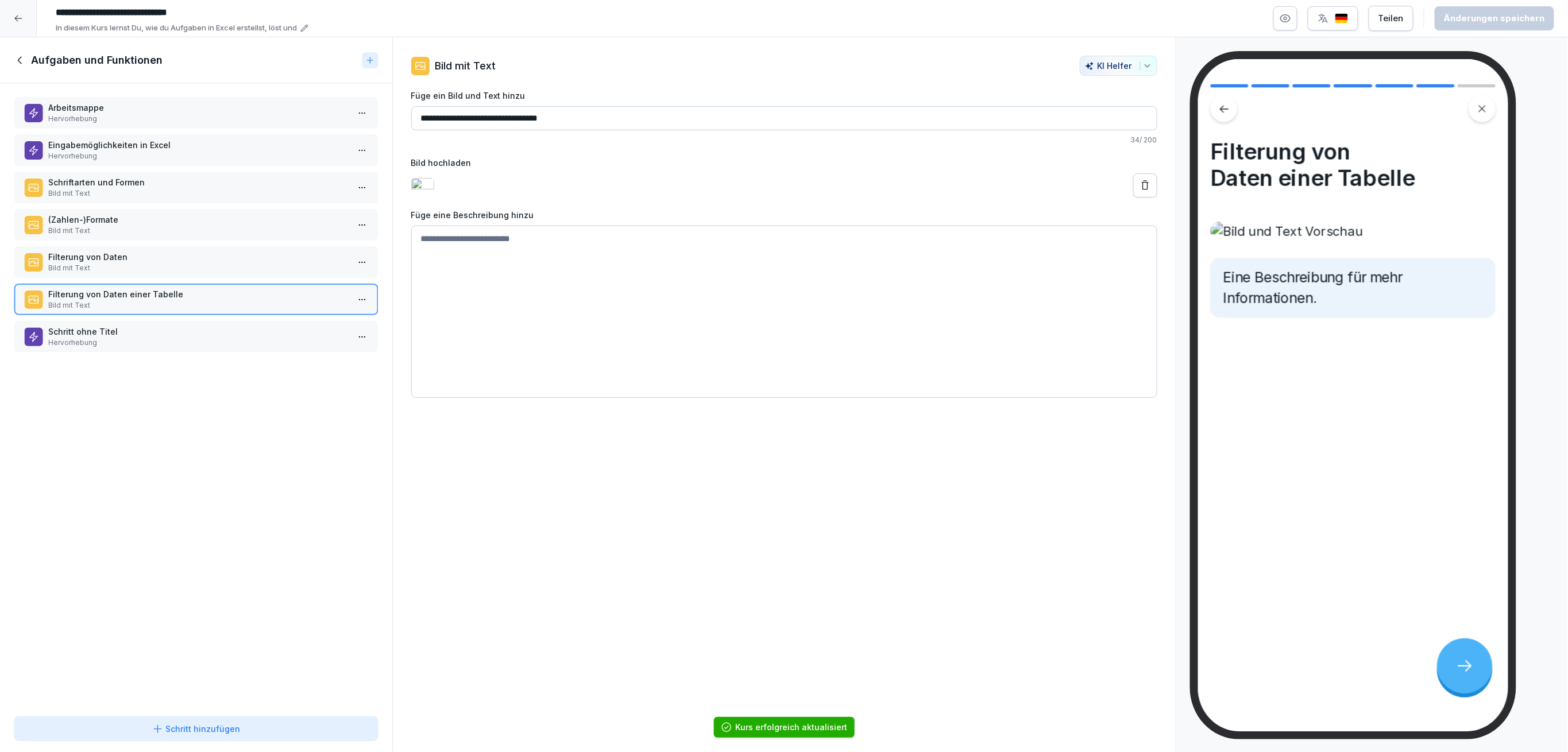
click at [173, 271] on div "Filterung von Daten Bild mit Text" at bounding box center [197, 262] width 365 height 32
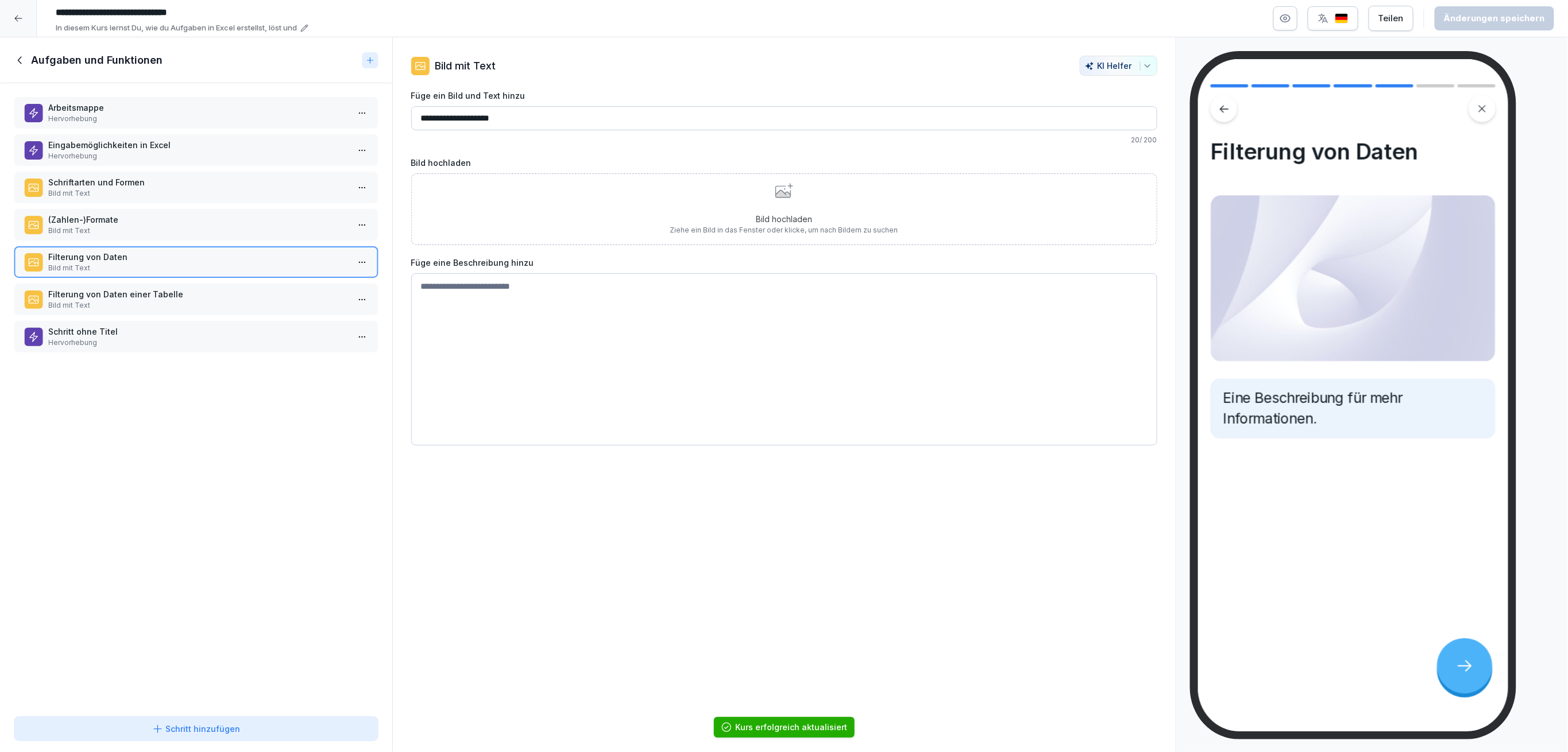
click at [151, 215] on p "(Zahlen-)Formate" at bounding box center [198, 219] width 300 height 12
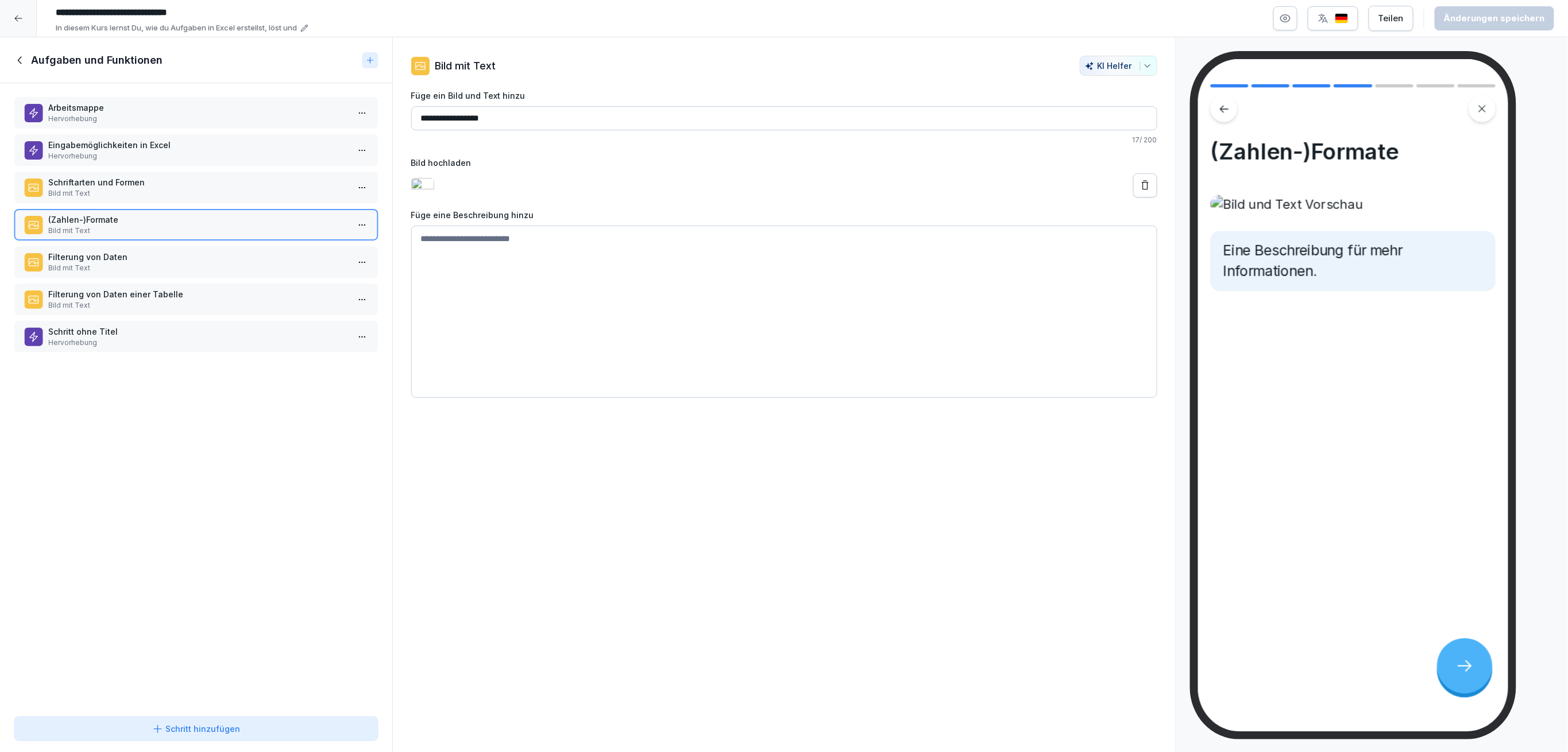
click at [215, 341] on p "Hervorhebung" at bounding box center [198, 343] width 300 height 10
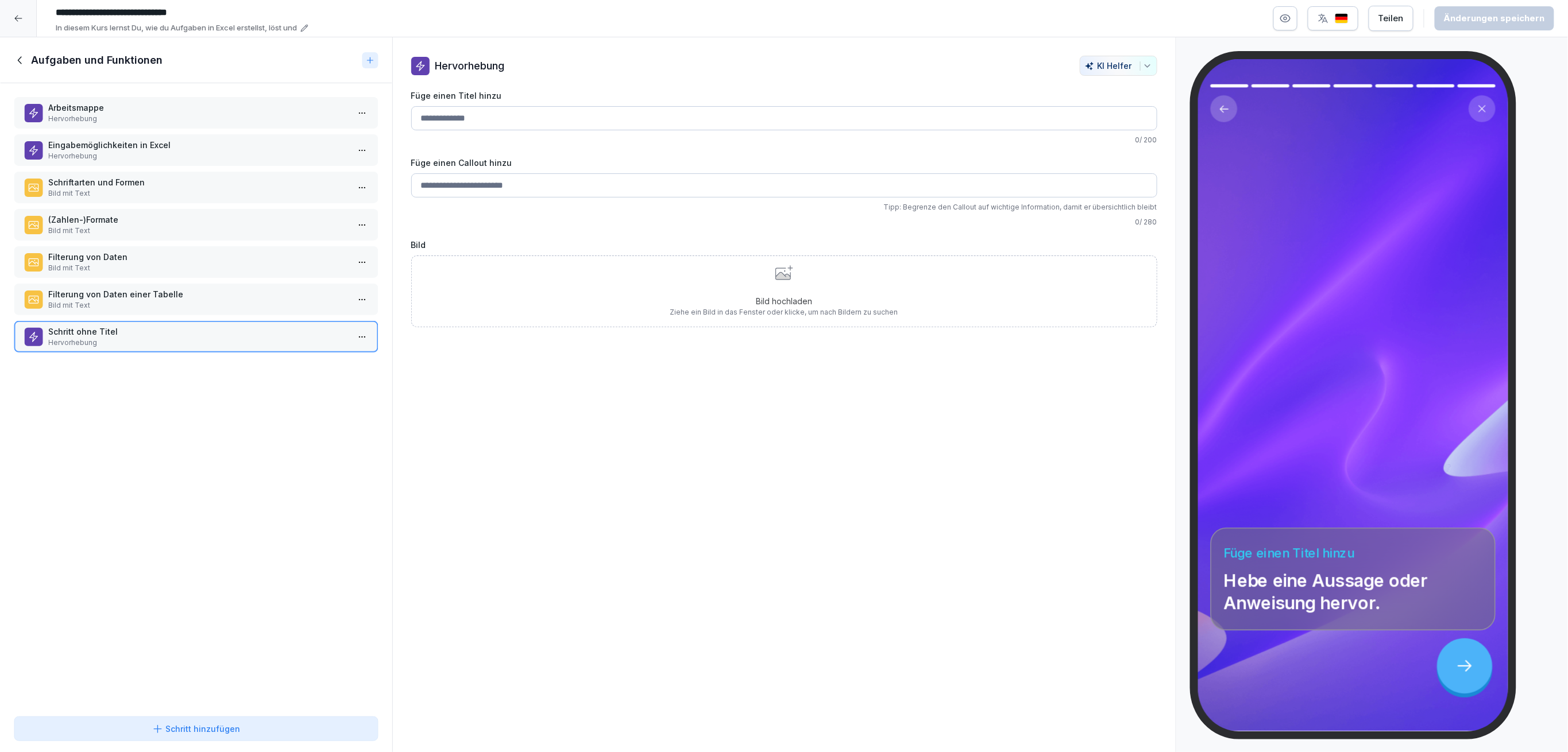
click at [80, 291] on p "Filterung von Daten einer Tabelle" at bounding box center [198, 294] width 300 height 12
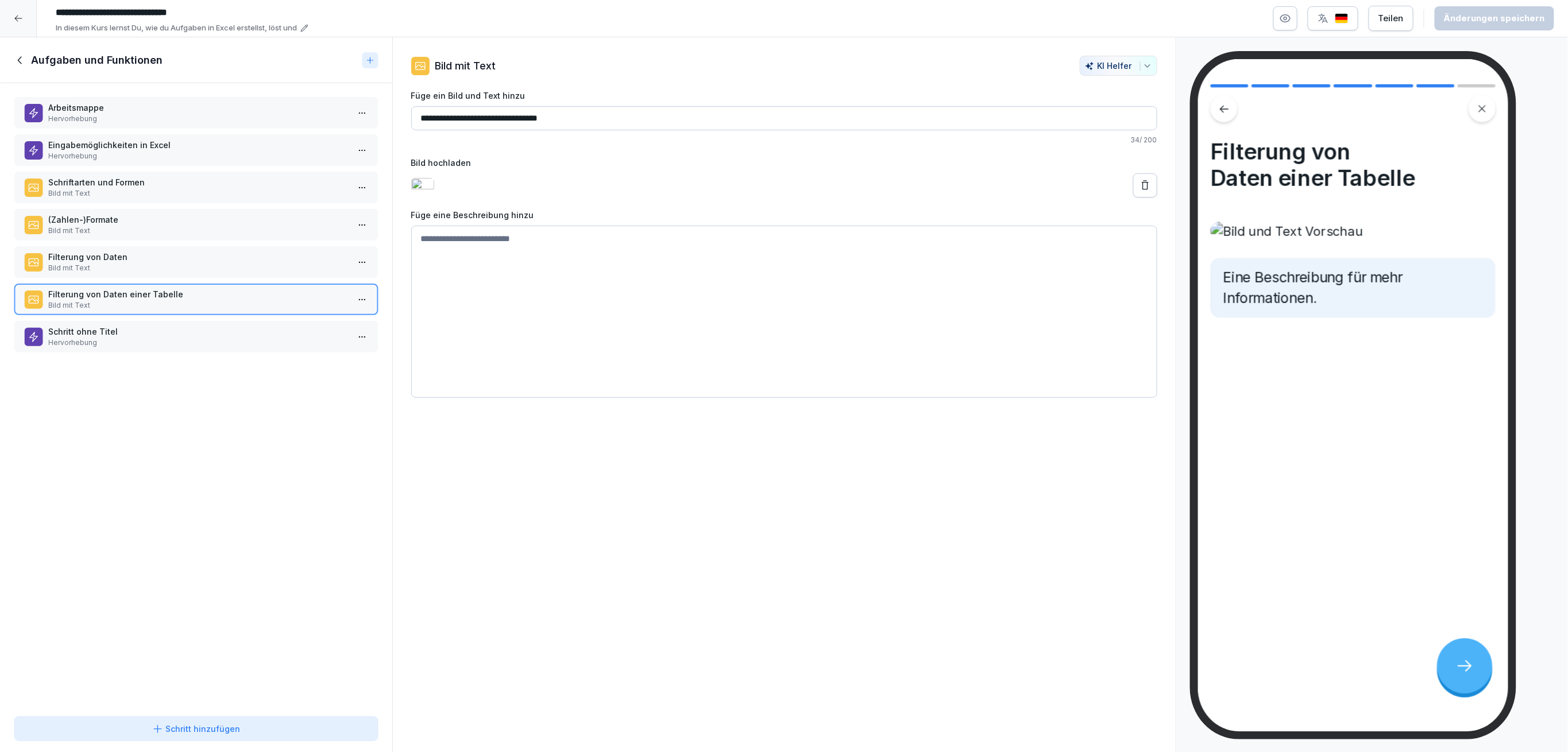
click at [182, 263] on p "Bild mit Text" at bounding box center [198, 268] width 300 height 10
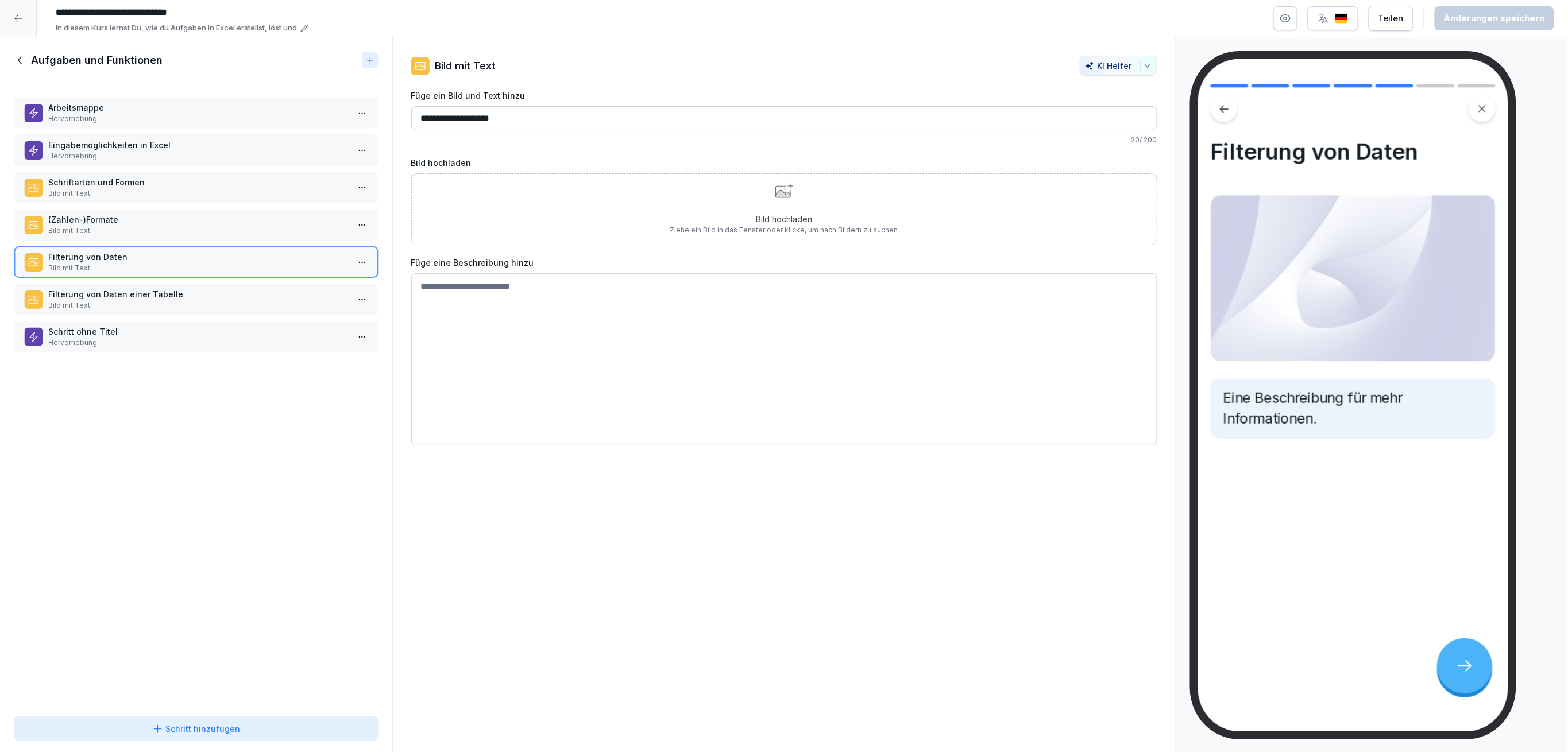
click at [173, 216] on p "(Zahlen-)Formate" at bounding box center [198, 219] width 300 height 12
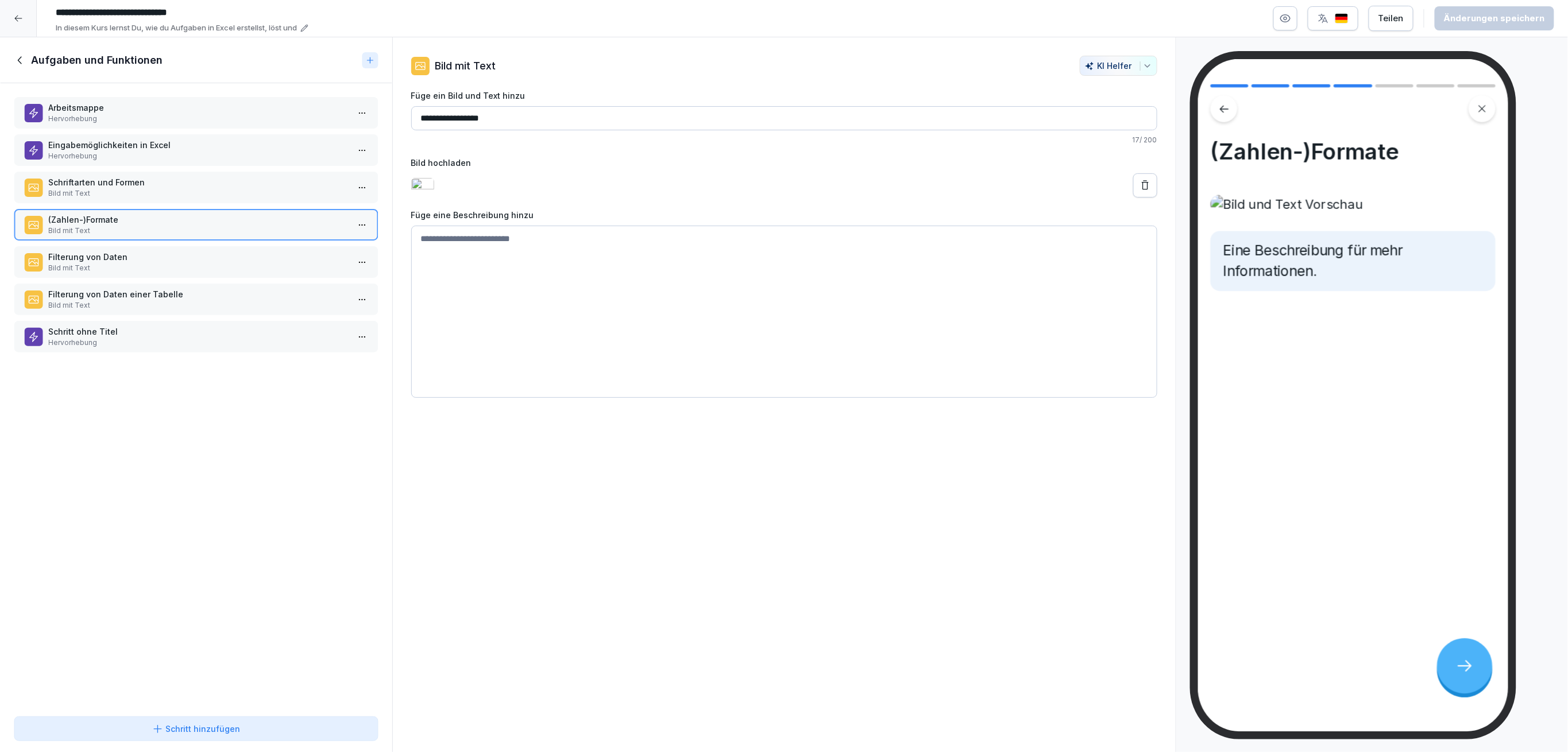
click at [159, 181] on p "Schriftarten und Formen" at bounding box center [198, 182] width 300 height 12
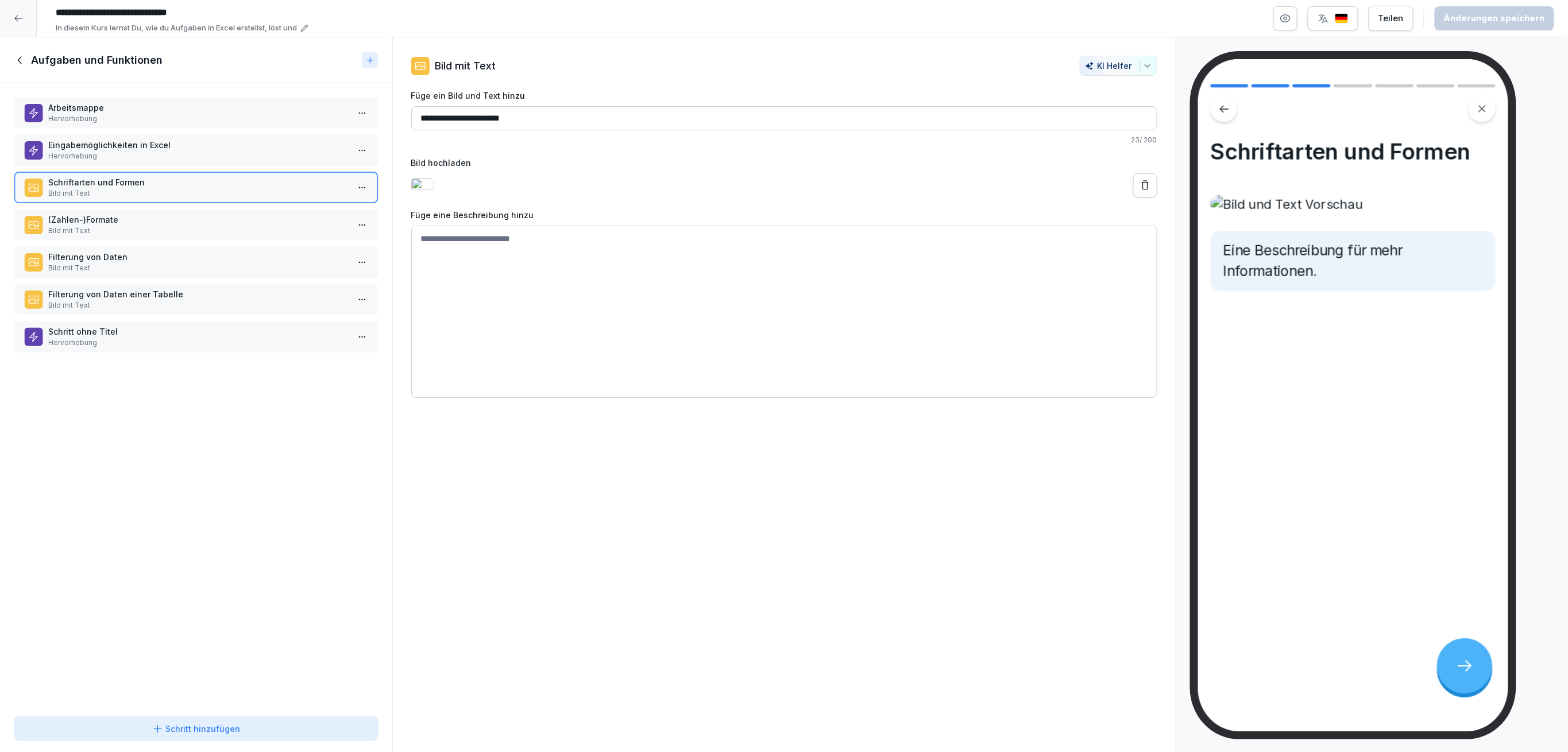
click at [1286, 23] on icon "button" at bounding box center [1286, 18] width 12 height 12
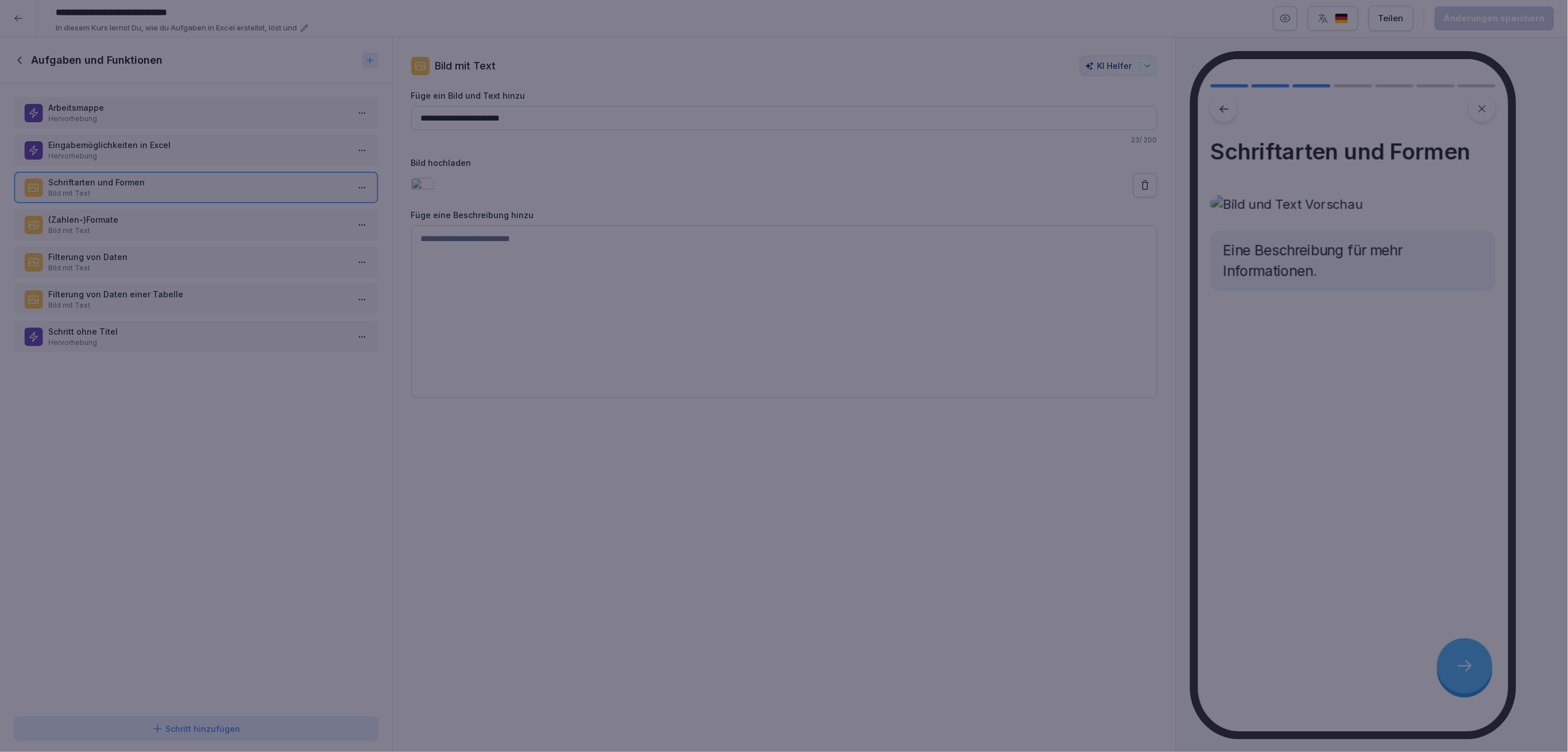
click at [1039, 159] on div at bounding box center [784, 376] width 1568 height 752
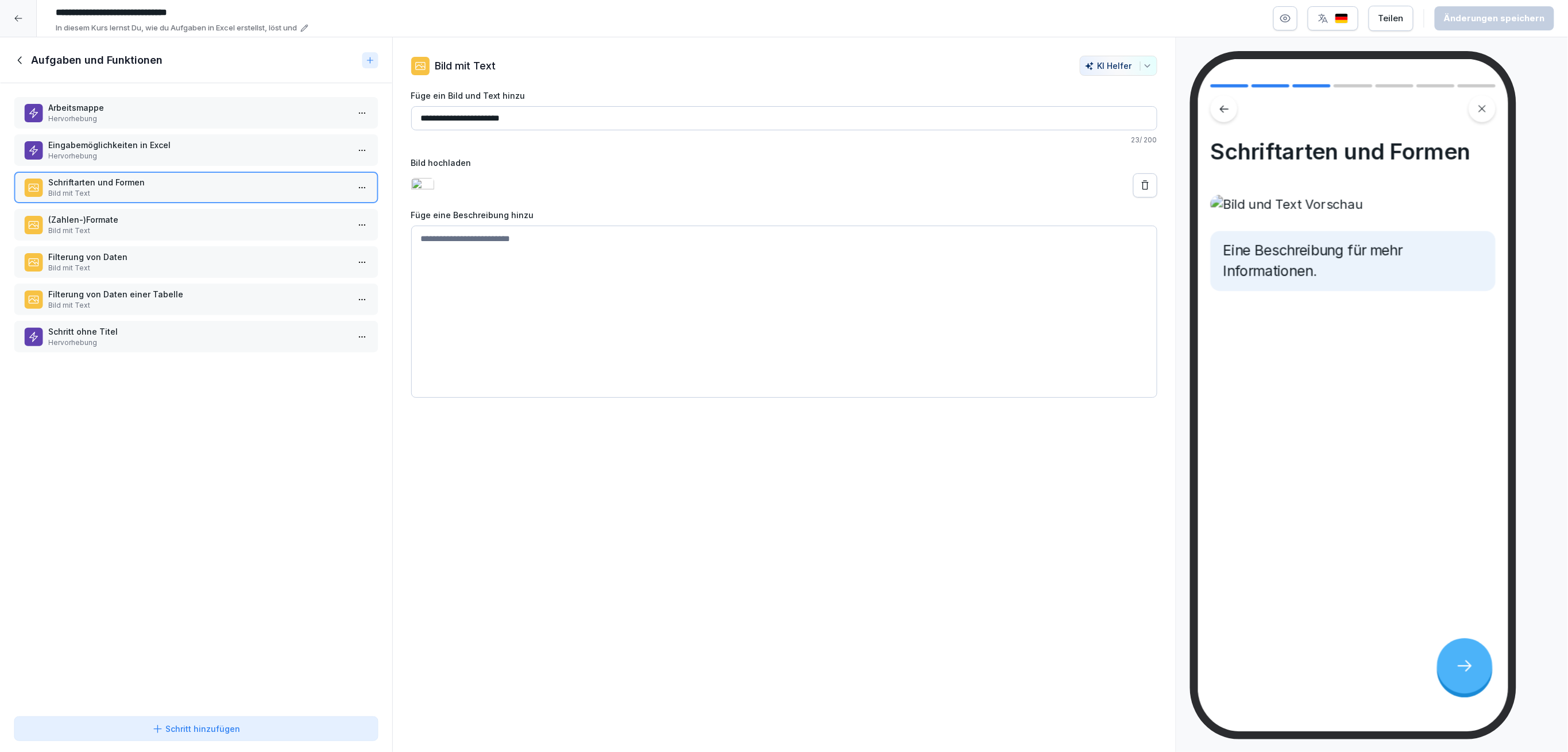
click at [188, 338] on p "Hervorhebung" at bounding box center [198, 343] width 300 height 10
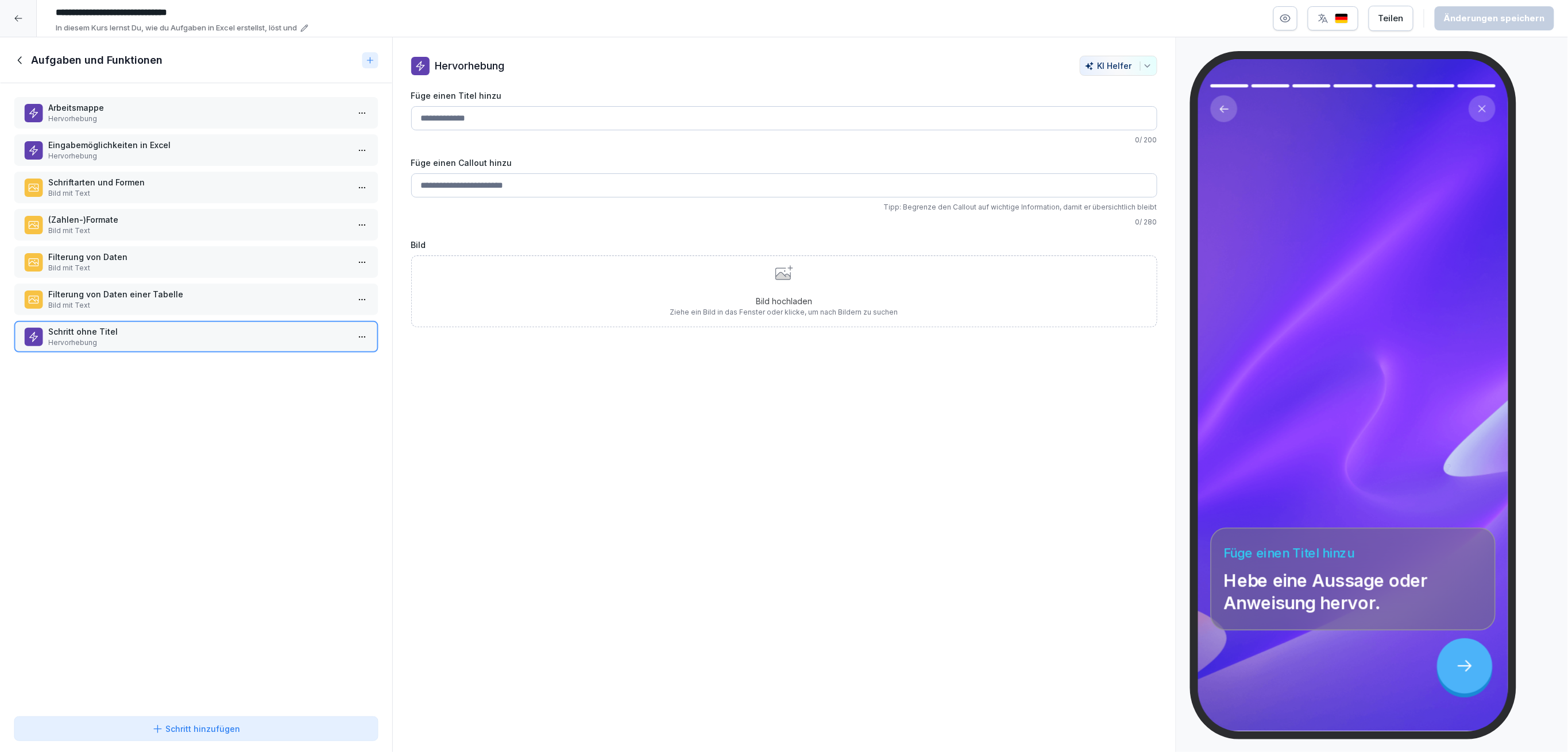
click at [22, 58] on icon at bounding box center [20, 60] width 13 height 13
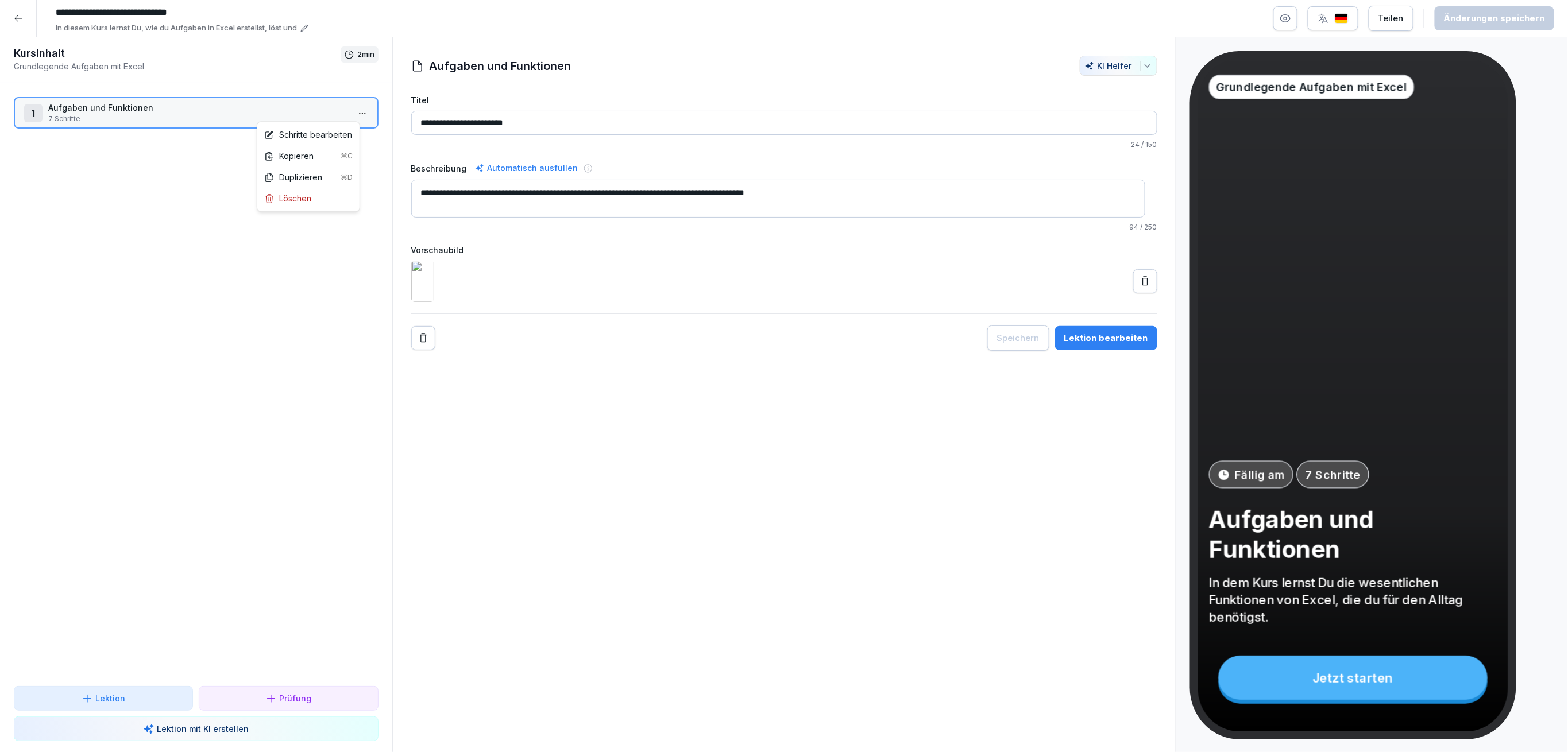
click at [353, 110] on html "**********" at bounding box center [784, 376] width 1568 height 752
click at [350, 136] on div "Schritte bearbeiten" at bounding box center [308, 134] width 88 height 12
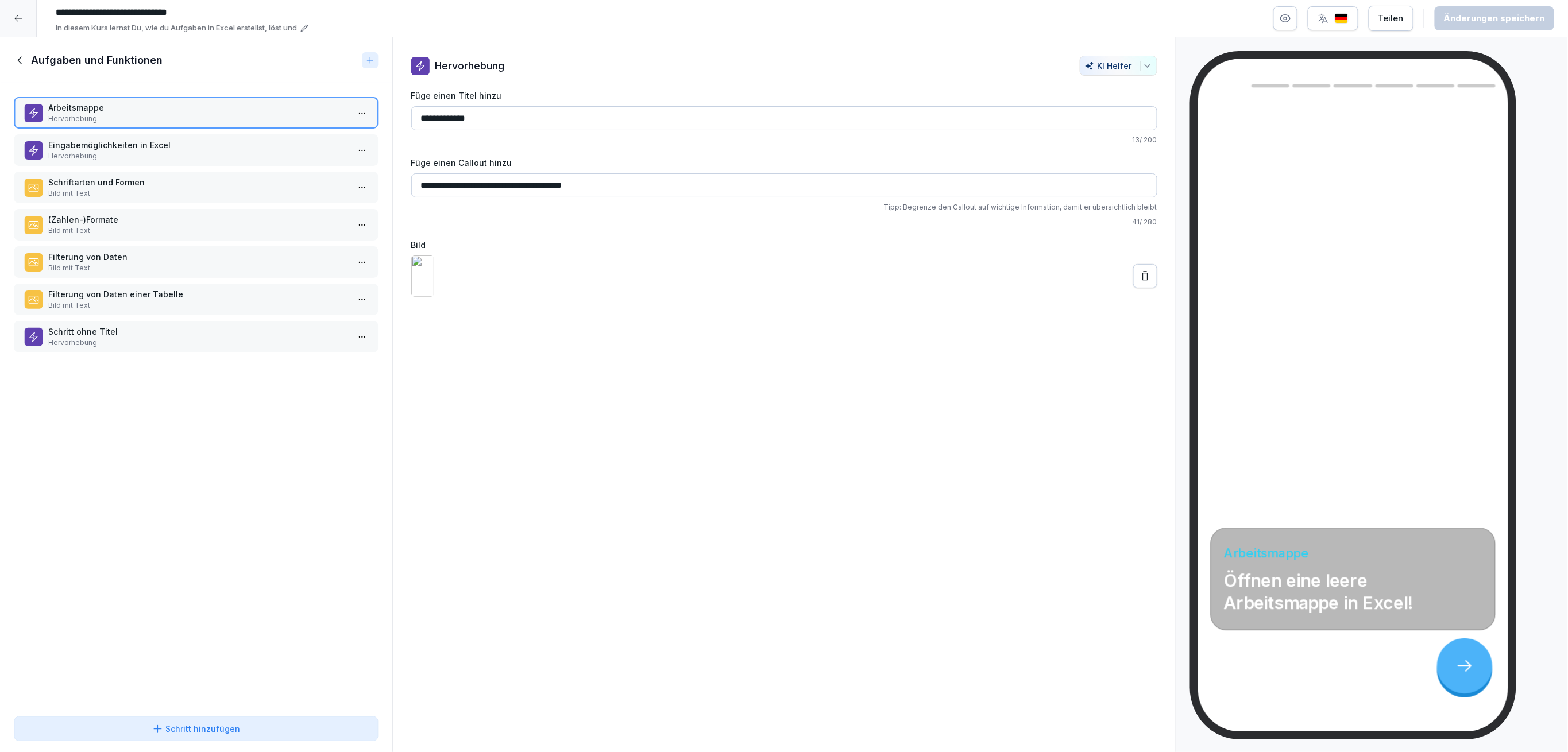
click at [108, 338] on p "Hervorhebung" at bounding box center [198, 343] width 300 height 10
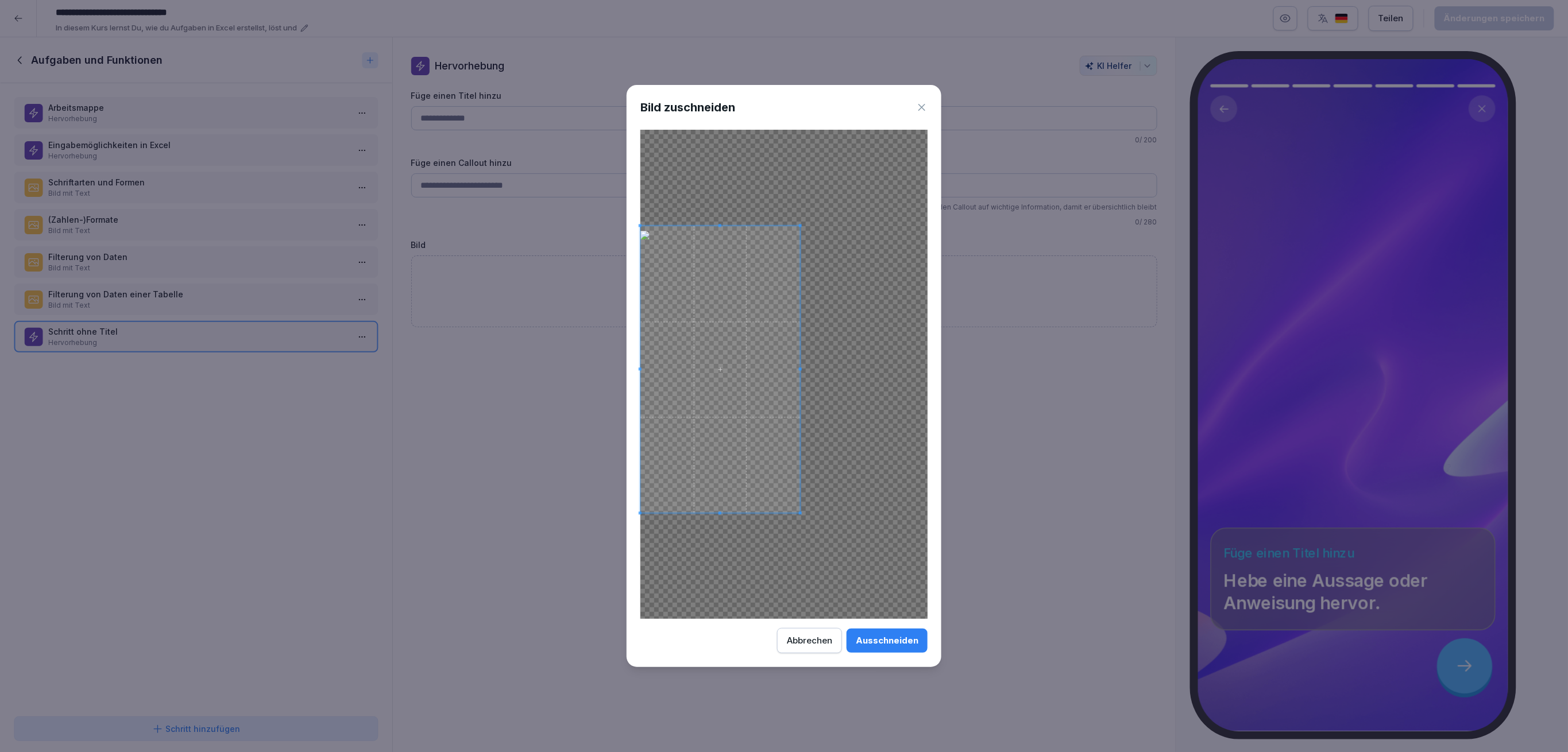
click at [712, 478] on span at bounding box center [720, 369] width 160 height 287
click at [803, 648] on button "Abbrechen" at bounding box center [810, 640] width 65 height 25
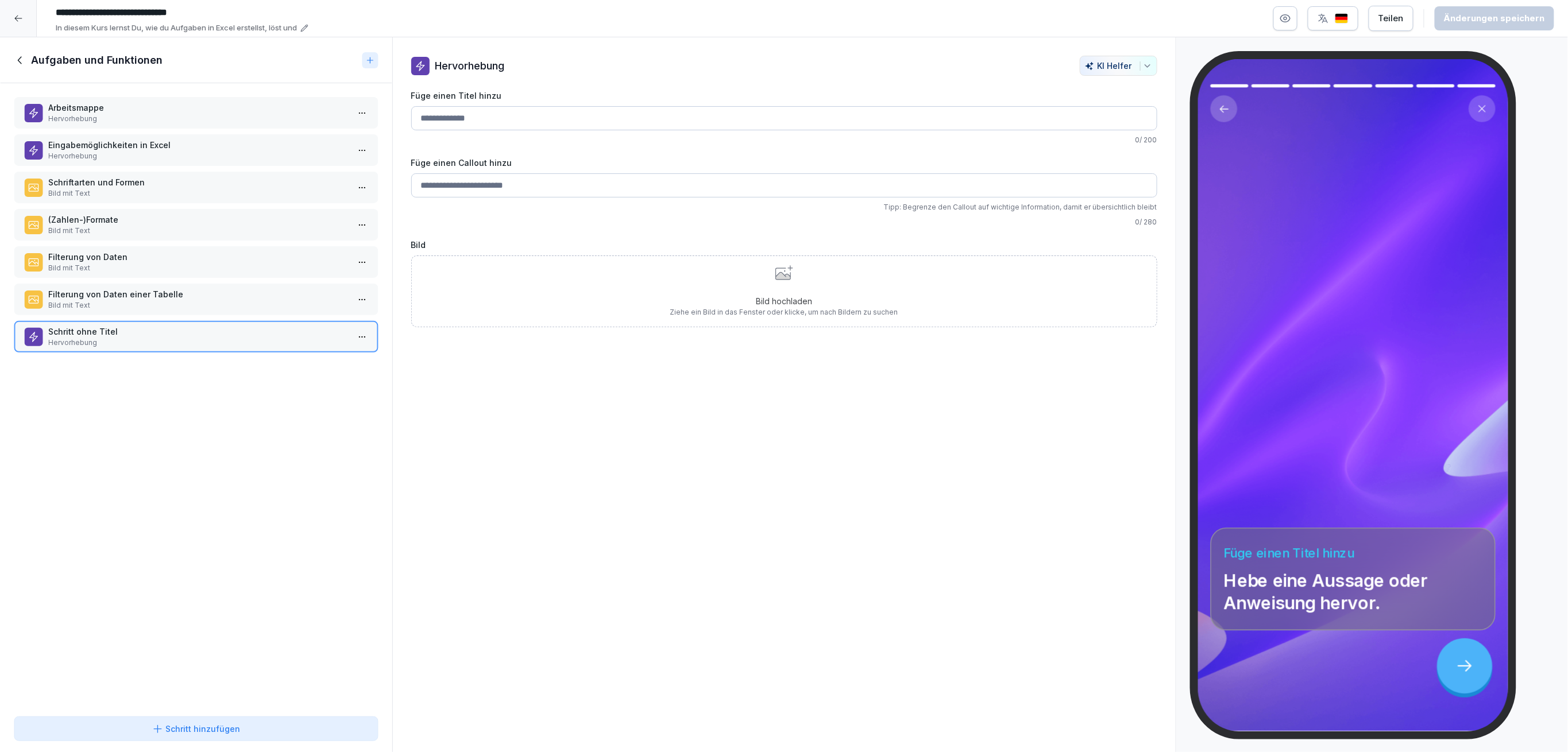
click at [176, 300] on p "Bild mit Text" at bounding box center [198, 305] width 300 height 10
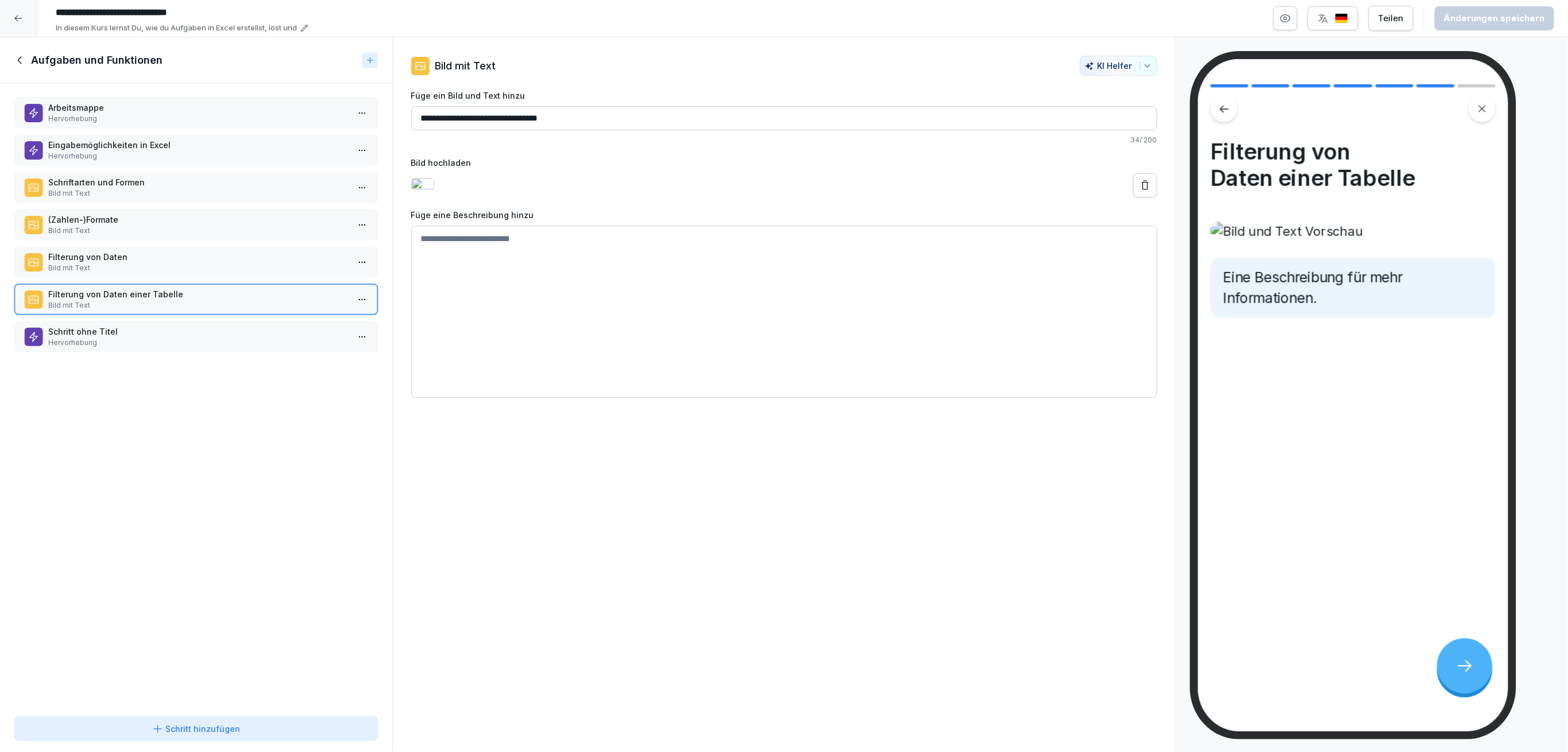
click at [265, 733] on div "Schritt hinzufügen" at bounding box center [196, 729] width 345 height 12
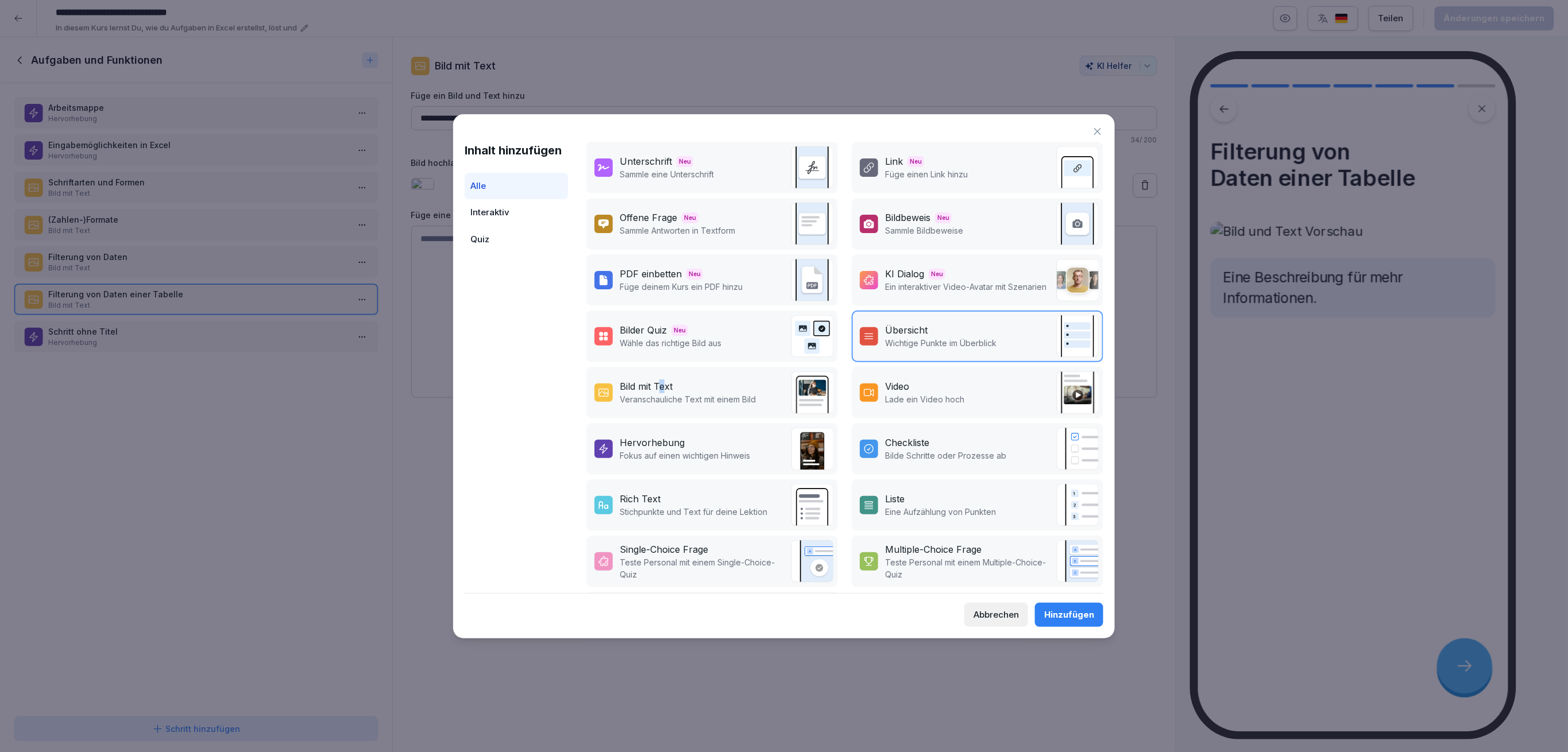
click at [661, 380] on div "Bild mit Text" at bounding box center [647, 386] width 53 height 14
click at [660, 383] on div "Bild mit Text" at bounding box center [647, 386] width 53 height 14
click at [1049, 614] on div "Hinzufügen" at bounding box center [1069, 615] width 50 height 13
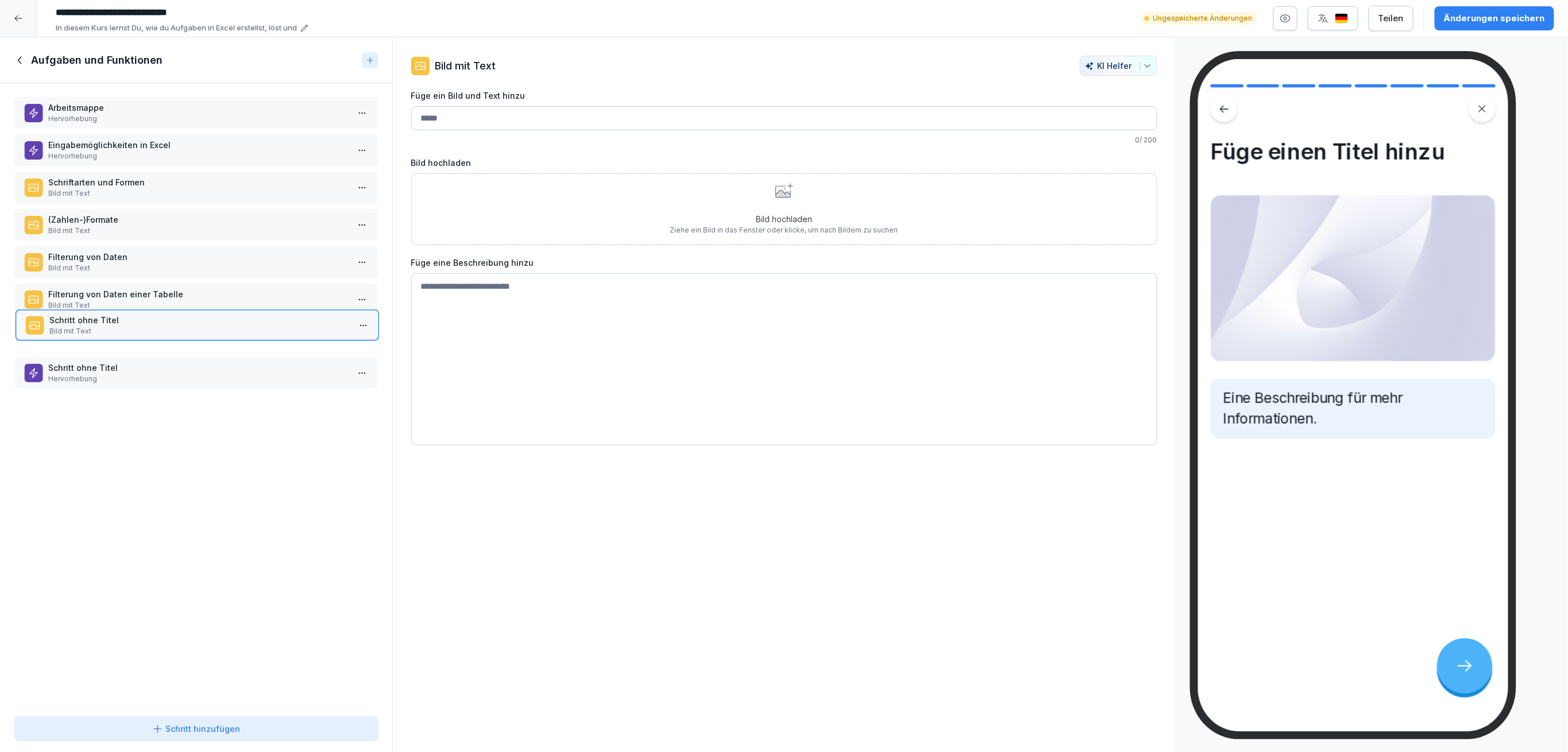
drag, startPoint x: 184, startPoint y: 360, endPoint x: 185, endPoint y: 312, distance: 48.0
click at [185, 314] on p "Schritt ohne Titel" at bounding box center [200, 320] width 300 height 12
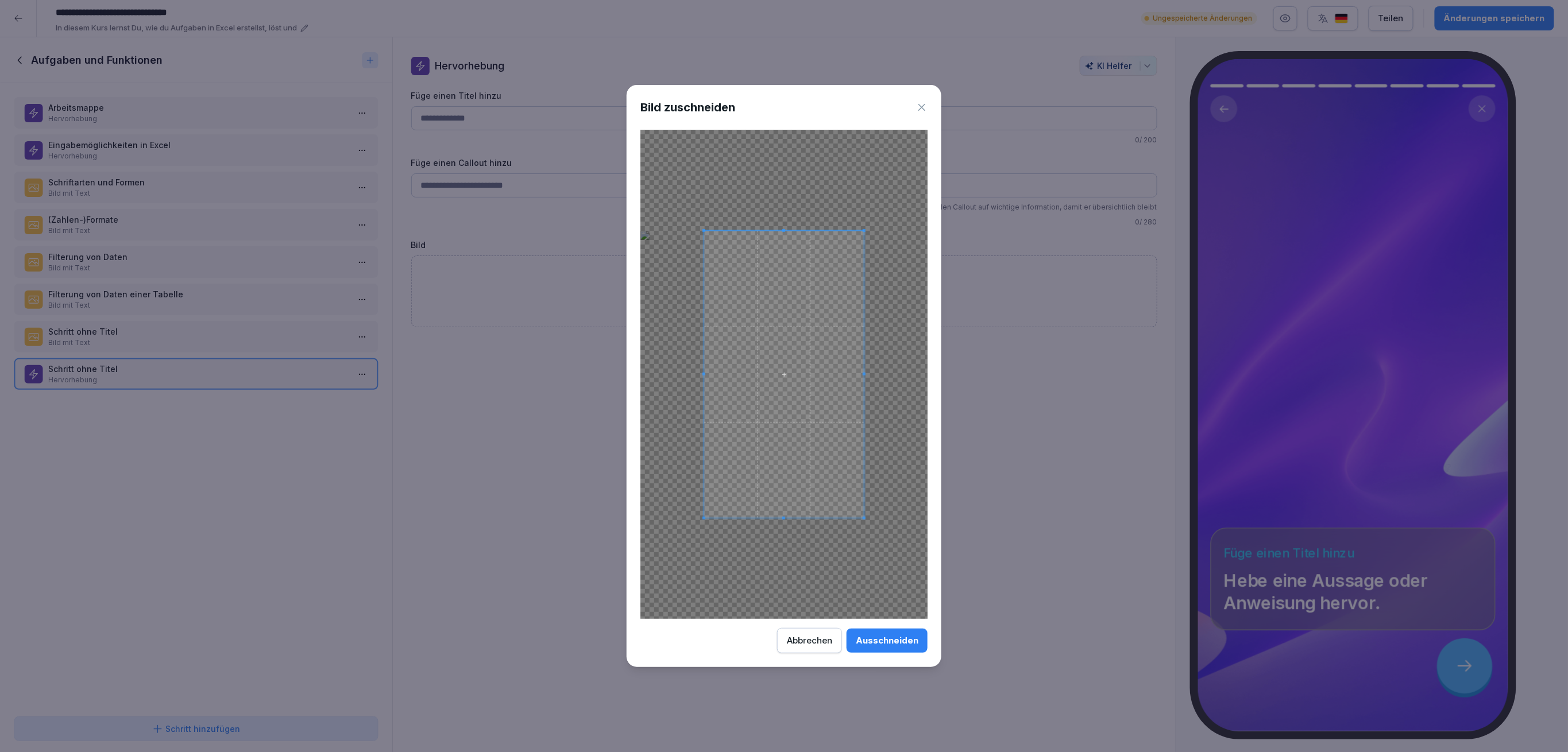
click at [803, 656] on div "Bild zuschneiden Ausschneiden Abbrechen" at bounding box center [784, 376] width 315 height 582
click at [794, 636] on div "Abbrechen" at bounding box center [809, 640] width 45 height 13
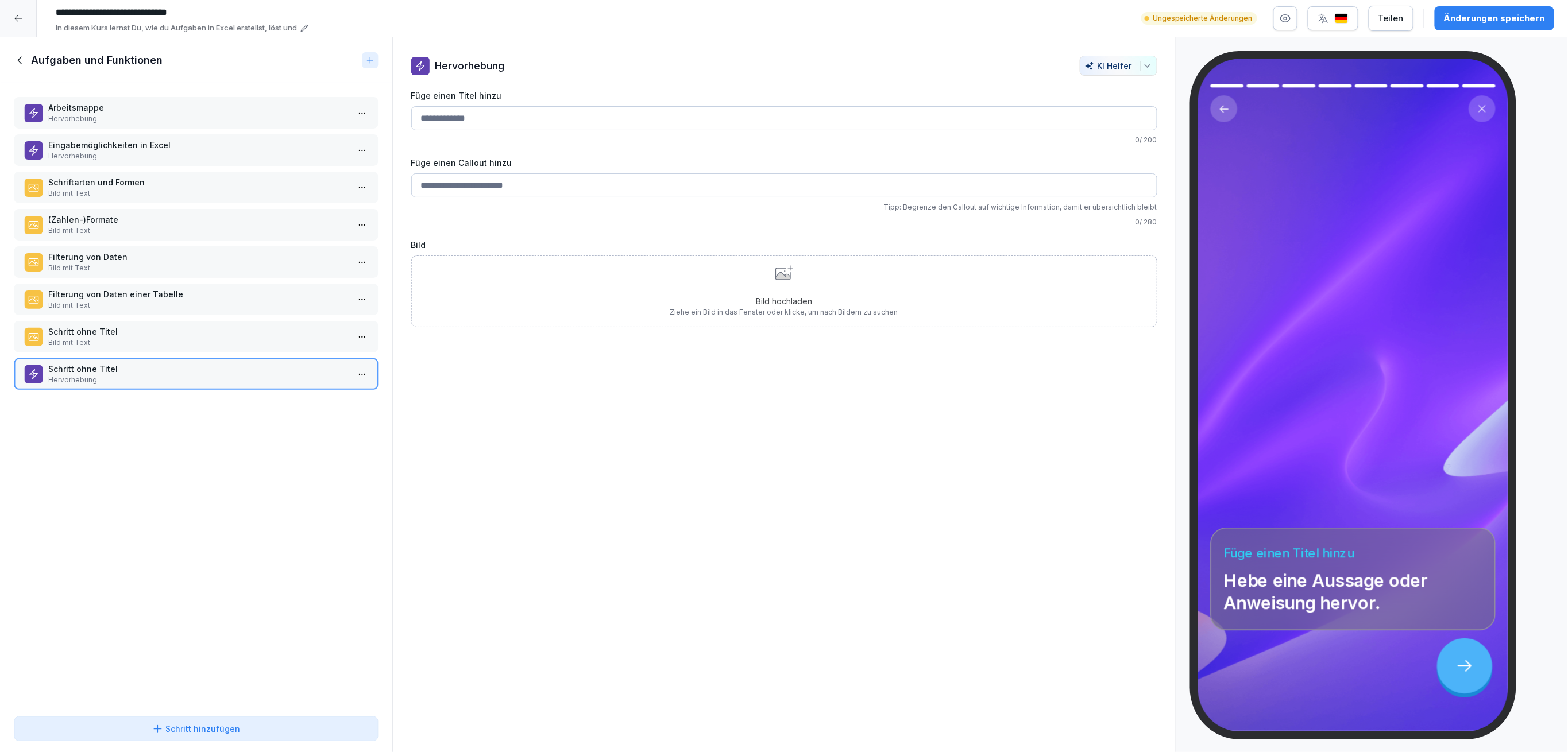
click at [215, 326] on p "Schritt ohne Titel" at bounding box center [198, 332] width 300 height 12
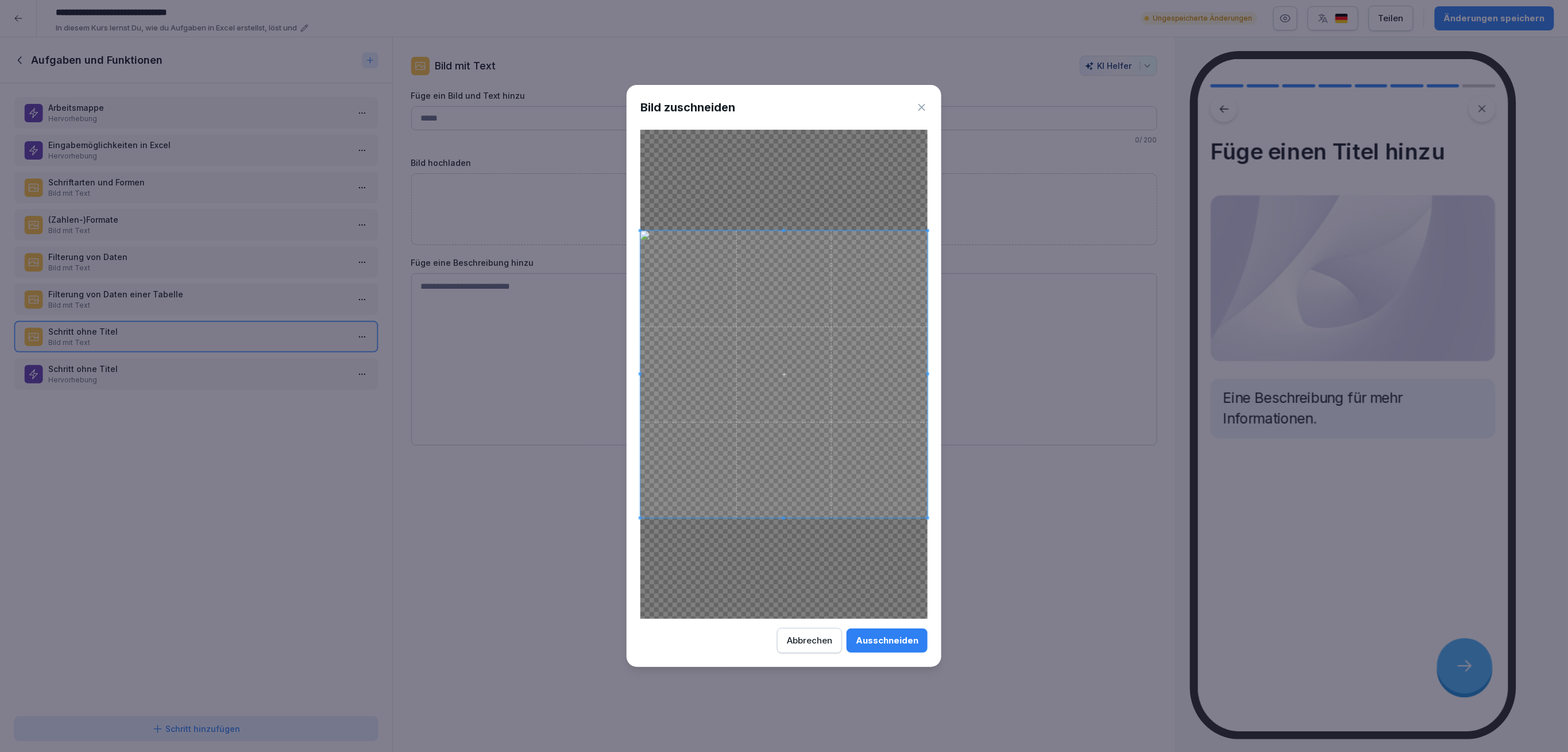
click at [887, 646] on div "Ausschneiden" at bounding box center [887, 640] width 63 height 13
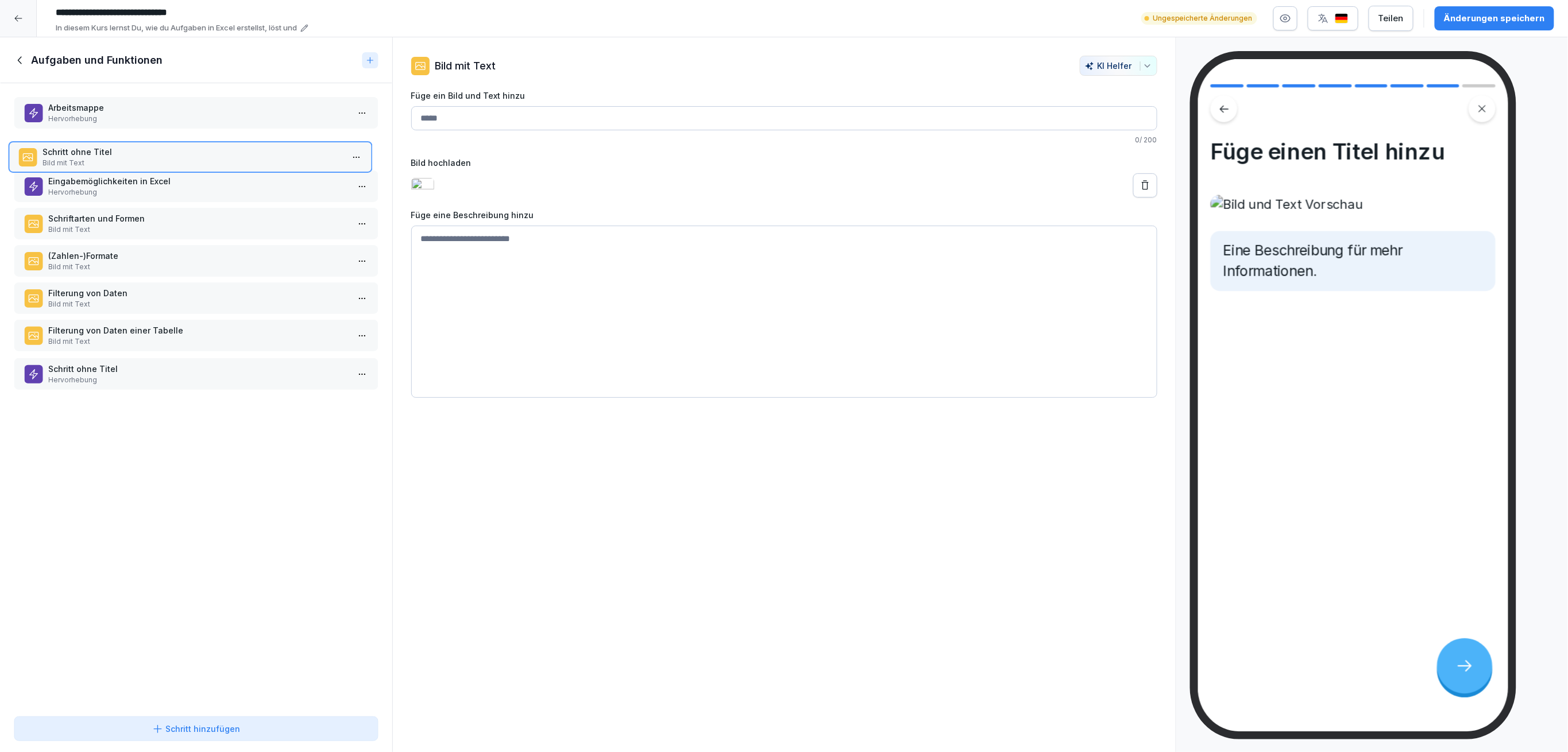
drag, startPoint x: 276, startPoint y: 330, endPoint x: 270, endPoint y: 151, distance: 179.1
click at [270, 151] on div "Schritt ohne Titel Bild mit Text" at bounding box center [193, 157] width 300 height 22
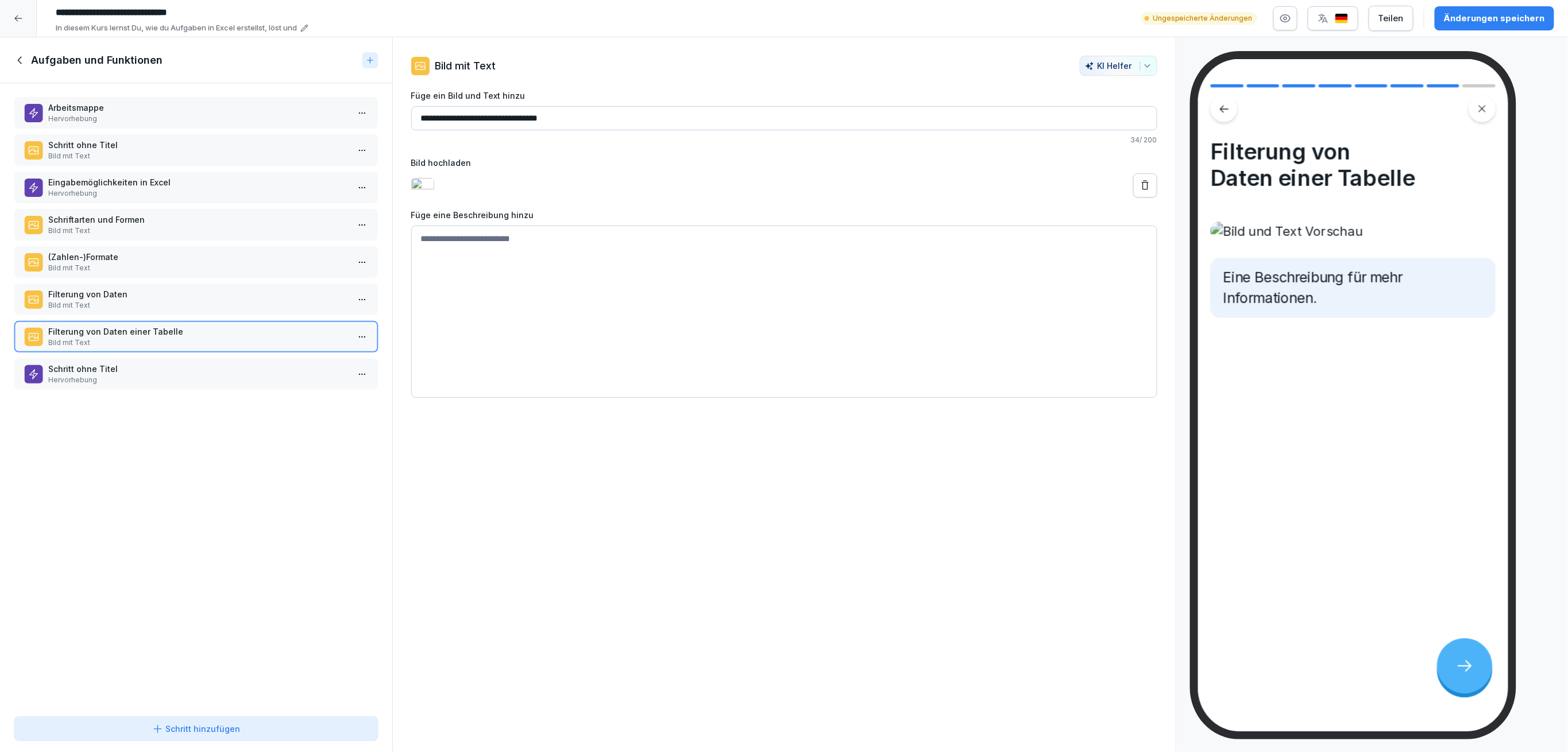
click at [129, 114] on p "Hervorhebung" at bounding box center [198, 119] width 300 height 10
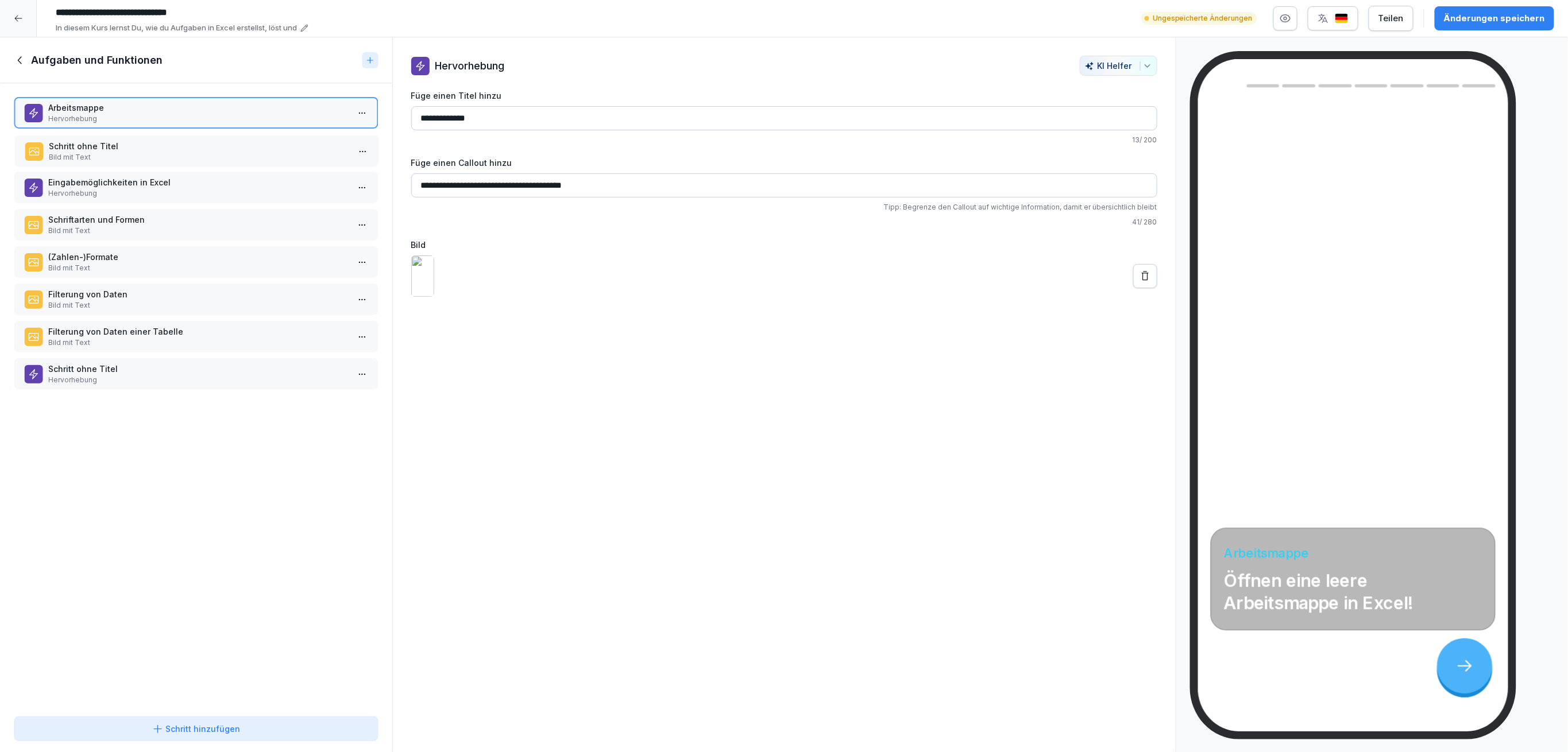
click at [138, 150] on p "Schritt ohne Titel" at bounding box center [199, 146] width 300 height 12
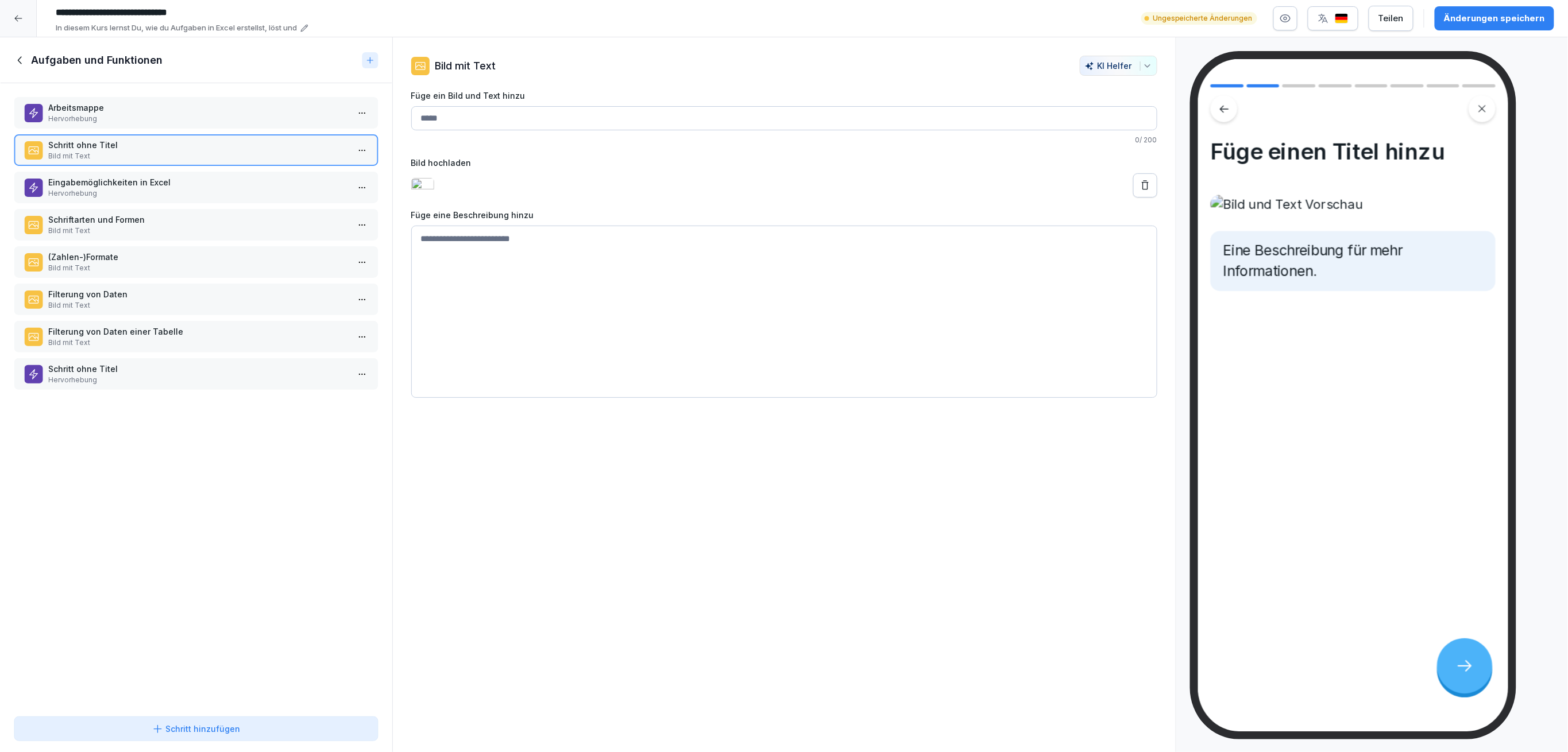
click at [142, 186] on p "Eingabemöglichkeiten in Excel" at bounding box center [198, 182] width 300 height 12
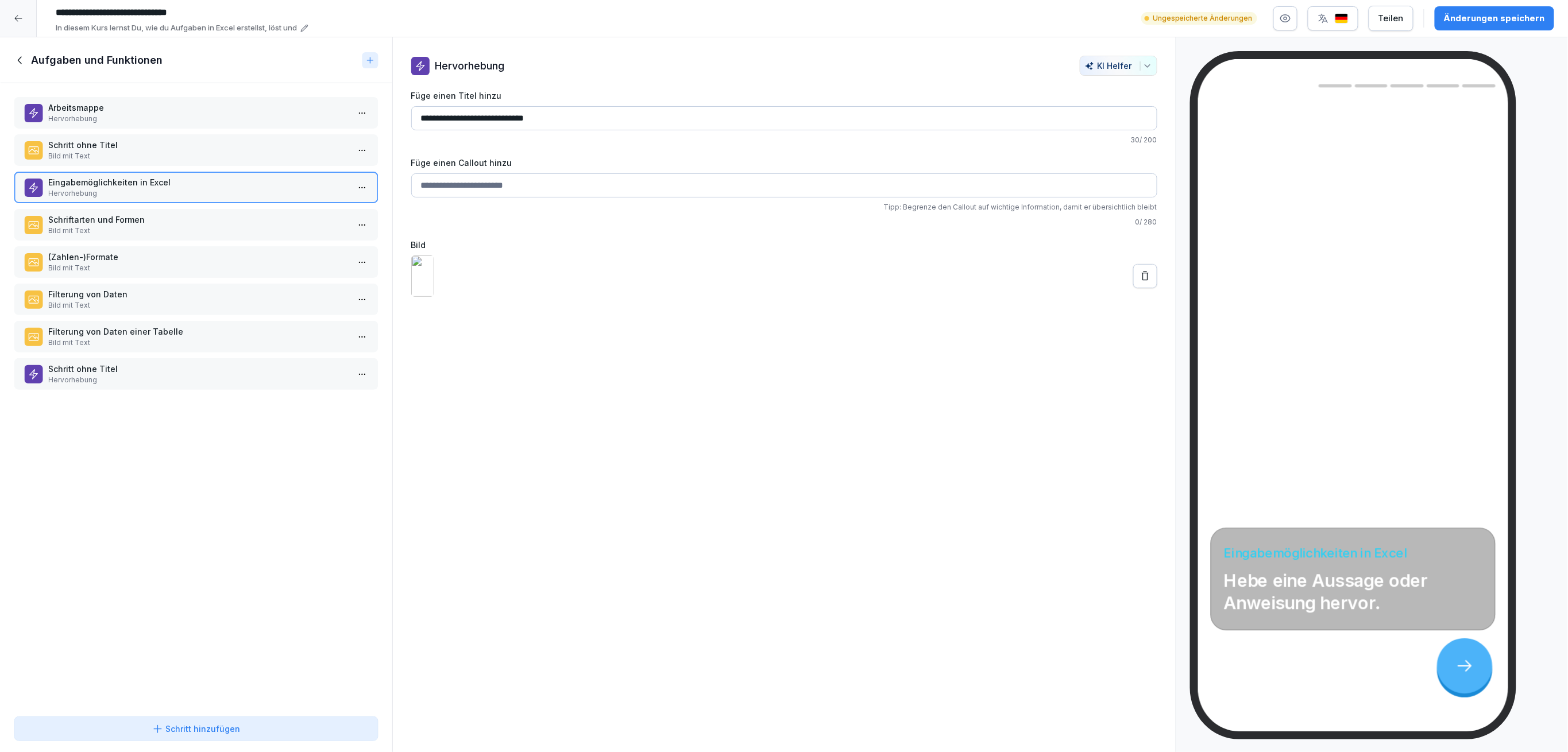
click at [177, 213] on p "Schriftarten und Formen" at bounding box center [198, 219] width 300 height 12
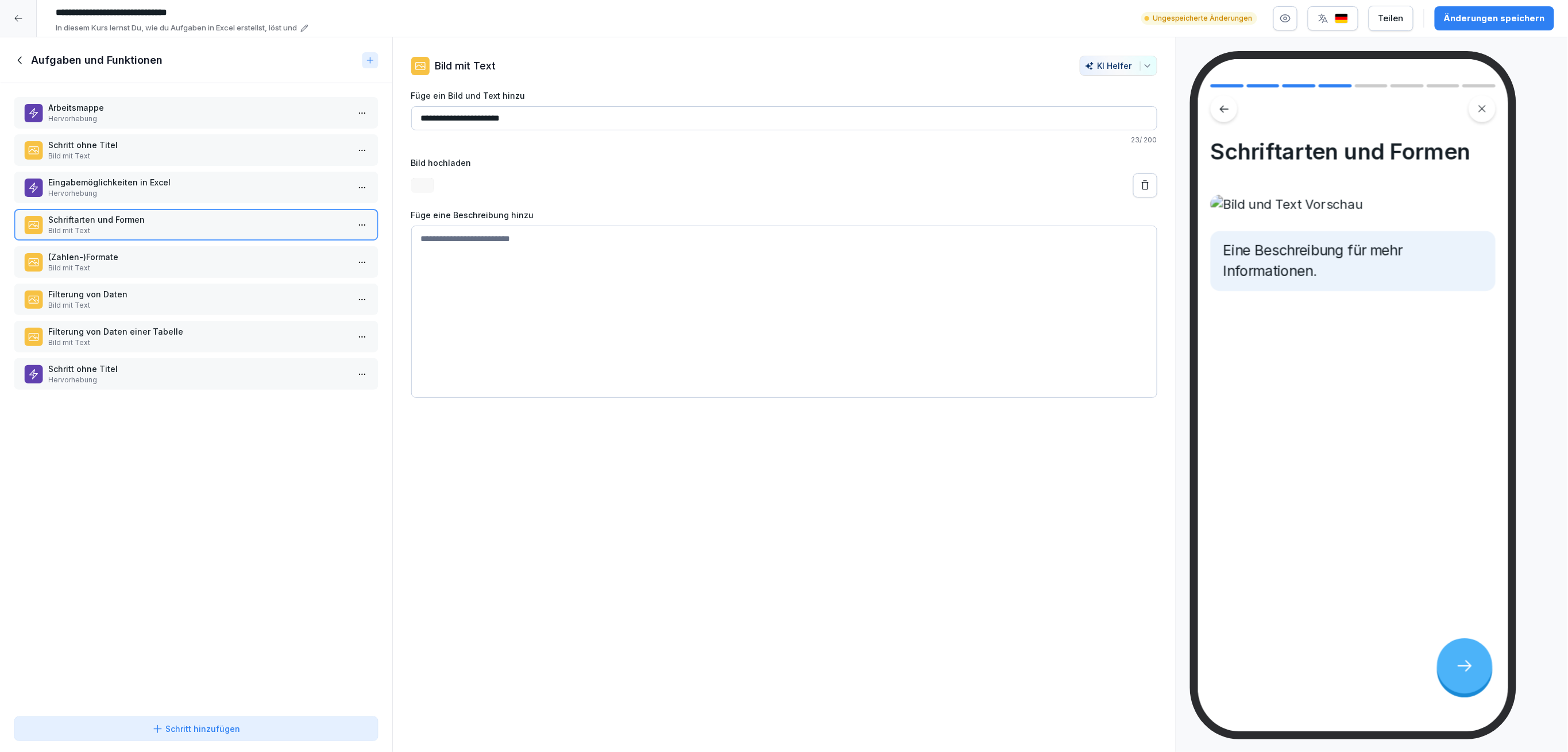
click at [186, 263] on p "Bild mit Text" at bounding box center [198, 268] width 300 height 10
click at [225, 300] on p "Bild mit Text" at bounding box center [198, 305] width 300 height 10
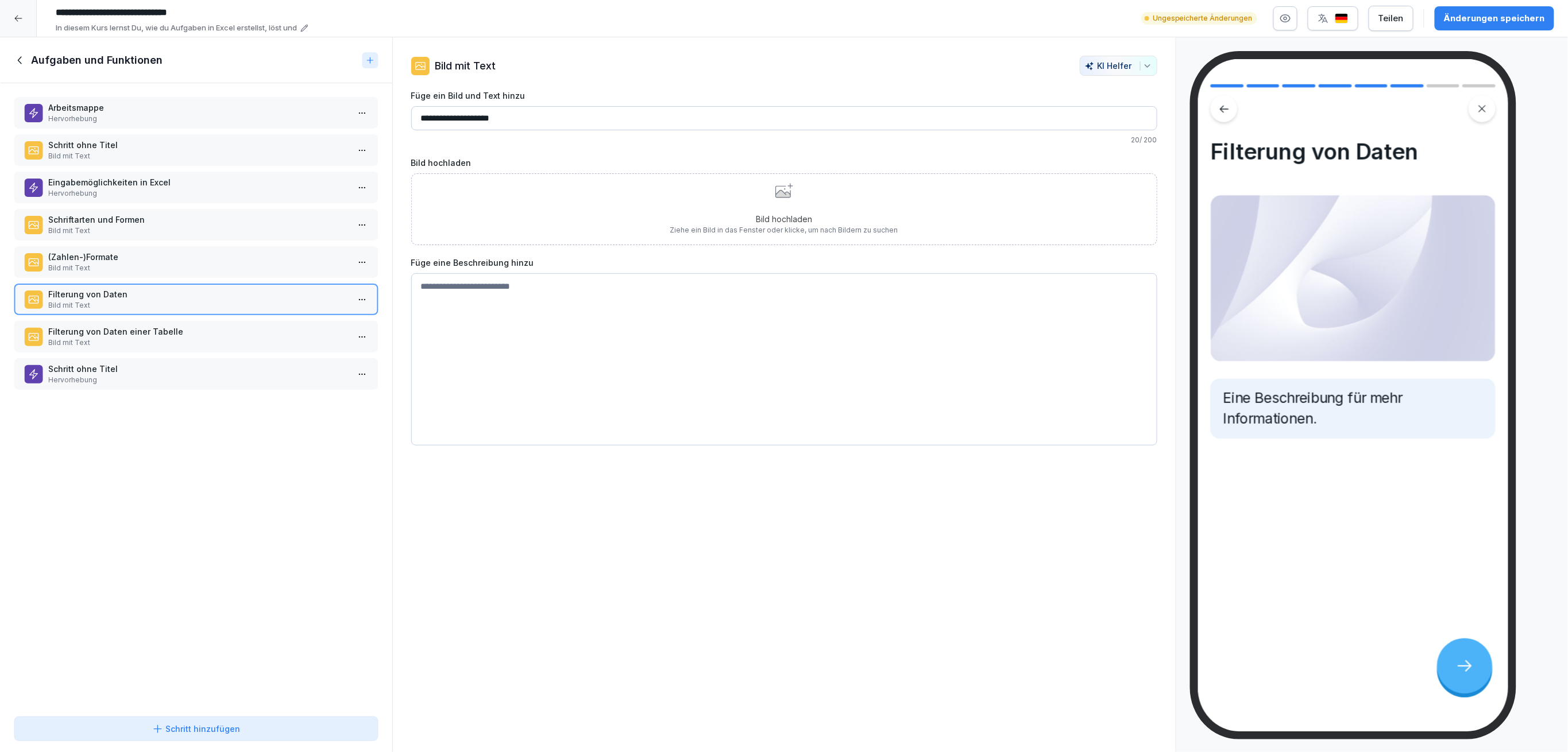
click at [237, 343] on div "Filterung von Daten einer Tabelle Bild mit Text" at bounding box center [197, 336] width 365 height 32
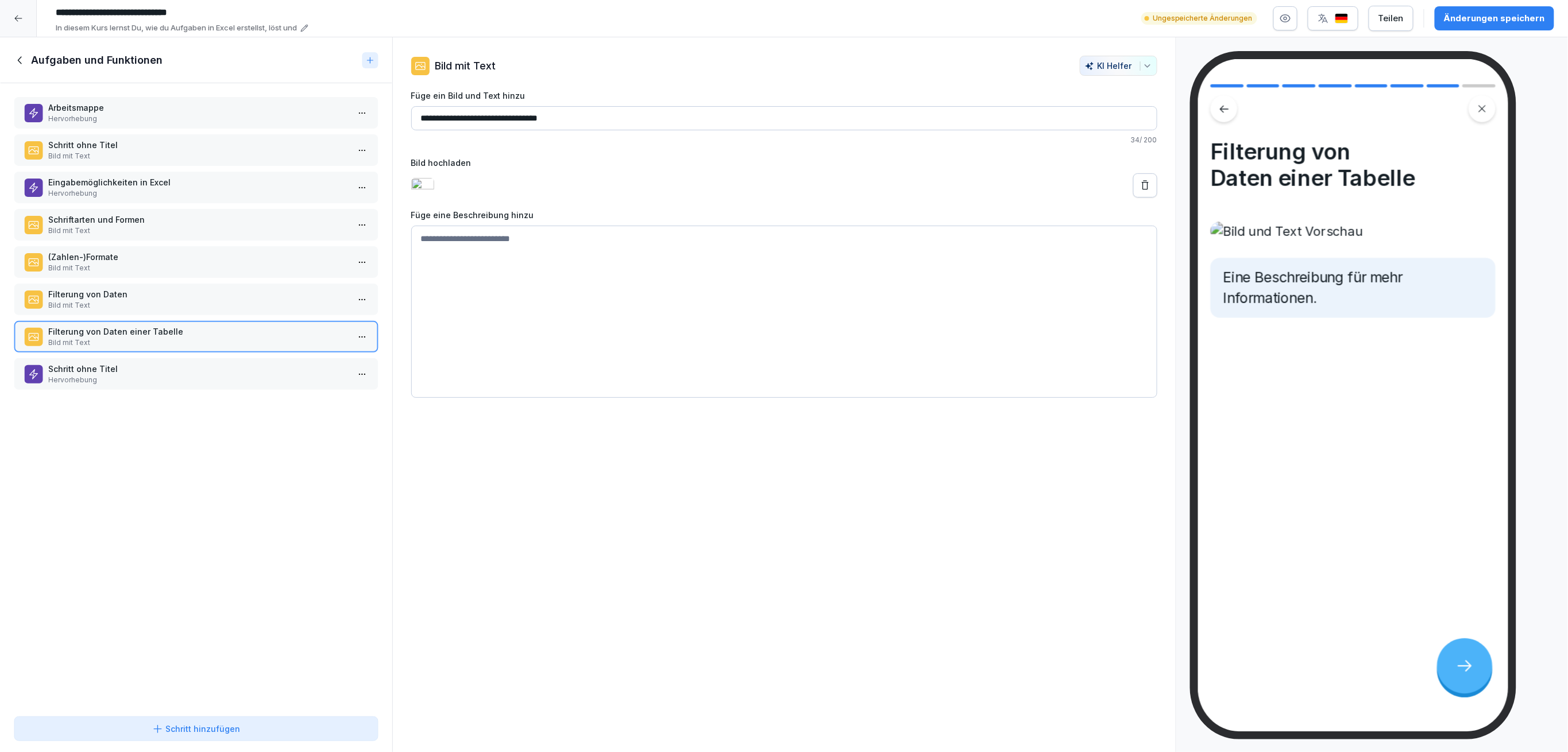
click at [239, 391] on div "Arbeitsmappe Hervorhebung Schritt ohne Titel Bild mit Text Eingabemöglichkeiten…" at bounding box center [196, 397] width 392 height 629
click at [244, 375] on p "Hervorhebung" at bounding box center [198, 380] width 300 height 10
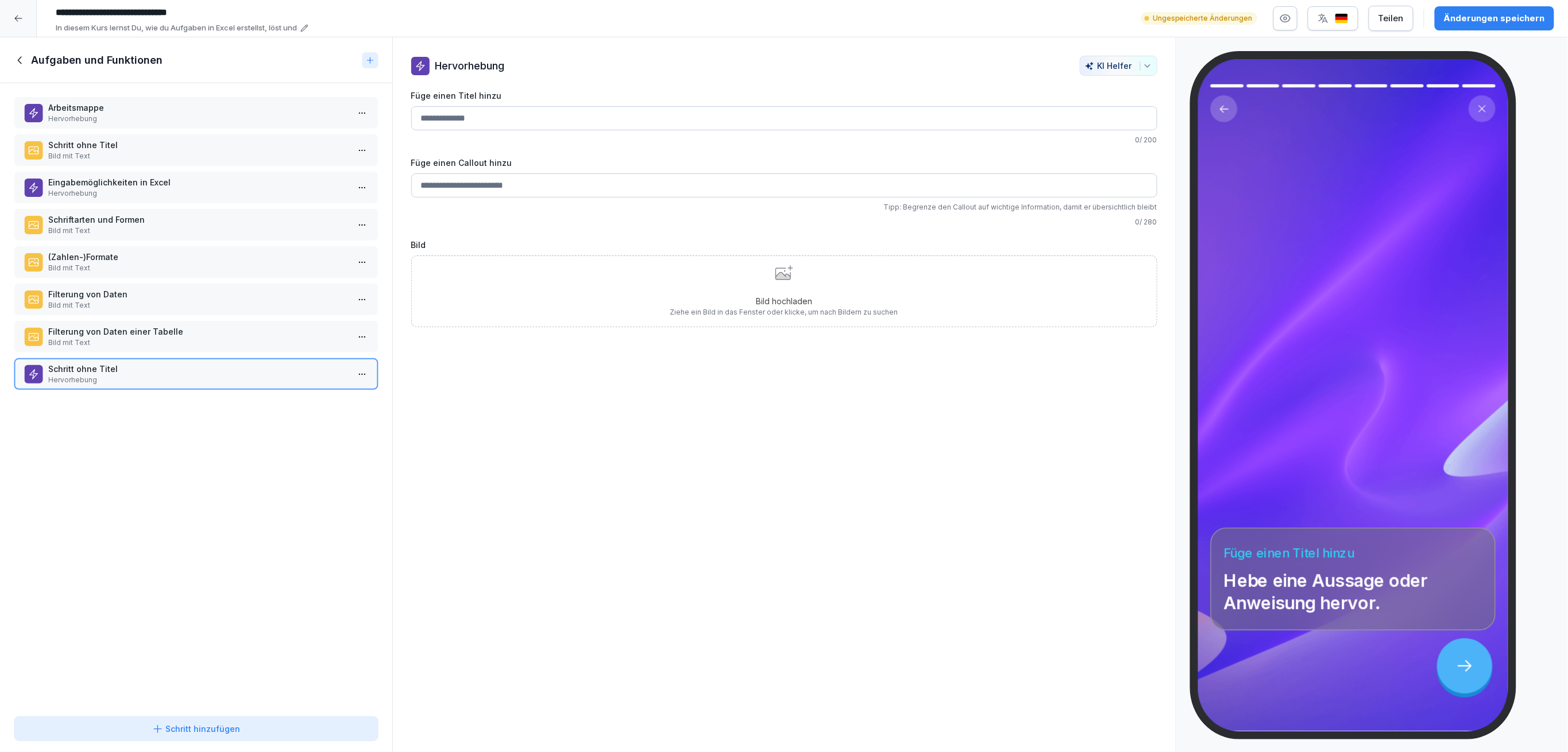
click at [242, 338] on p "Bild mit Text" at bounding box center [198, 343] width 300 height 10
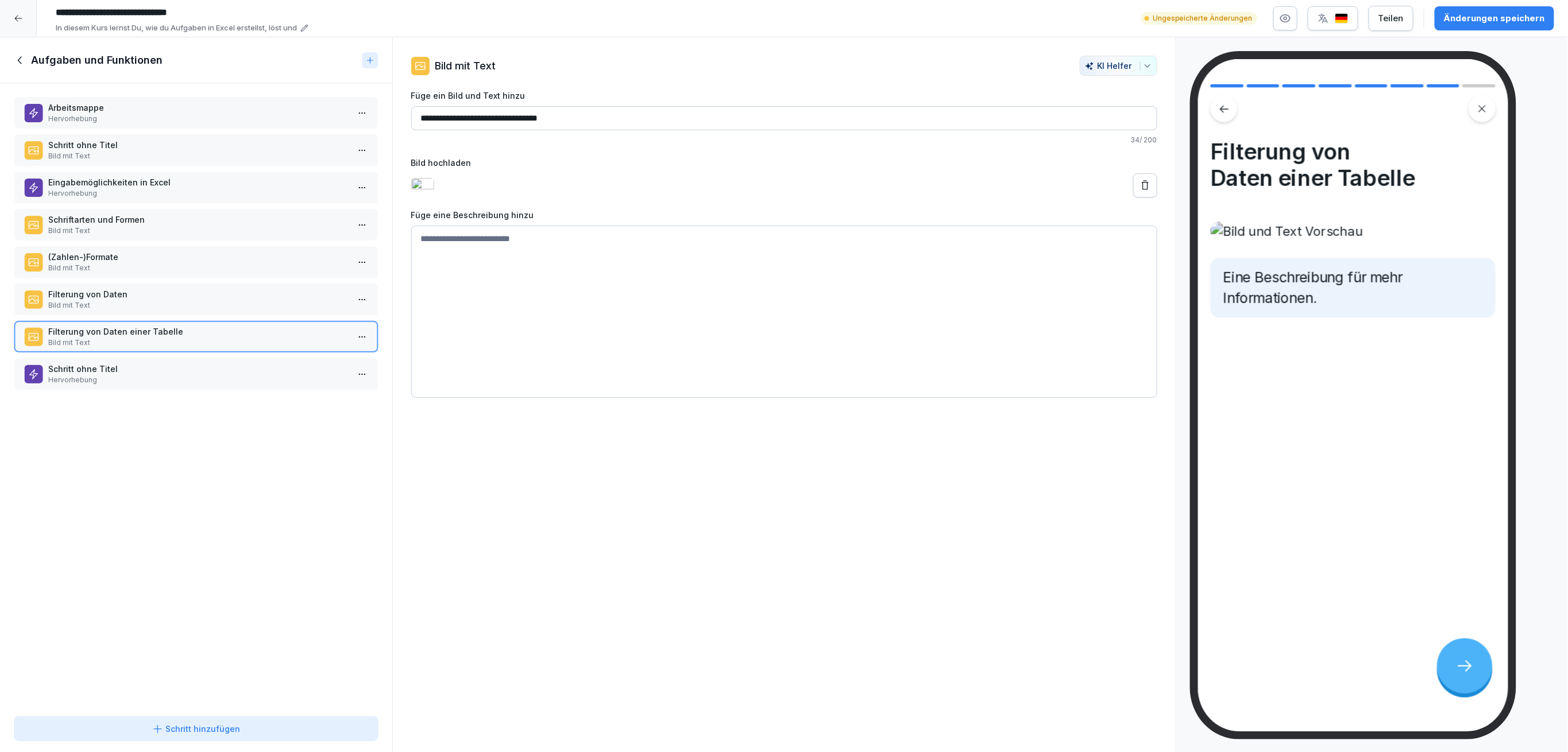
click at [1464, 19] on div "Änderungen speichern" at bounding box center [1494, 18] width 101 height 13
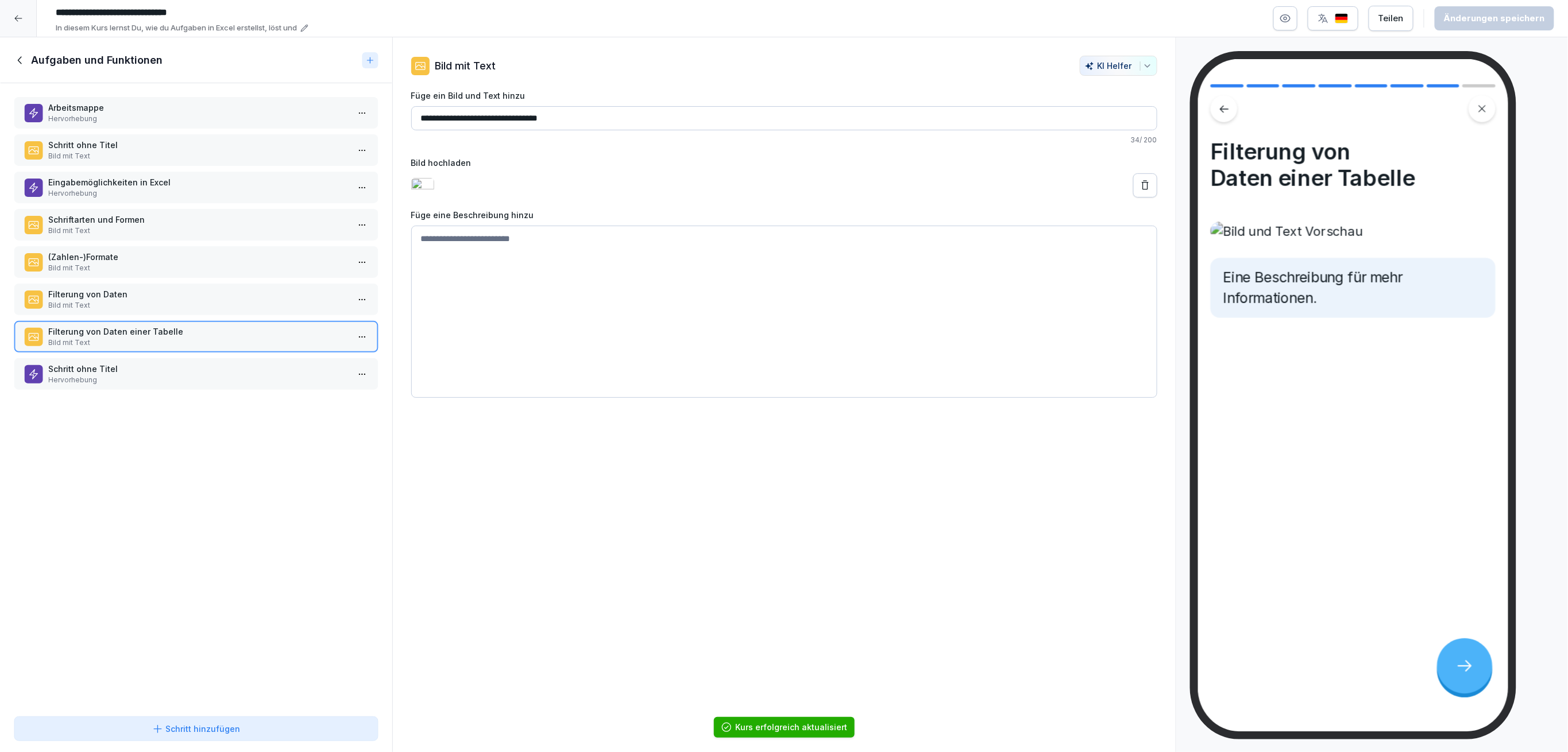
click at [287, 102] on p "Arbeitsmappe" at bounding box center [198, 108] width 300 height 12
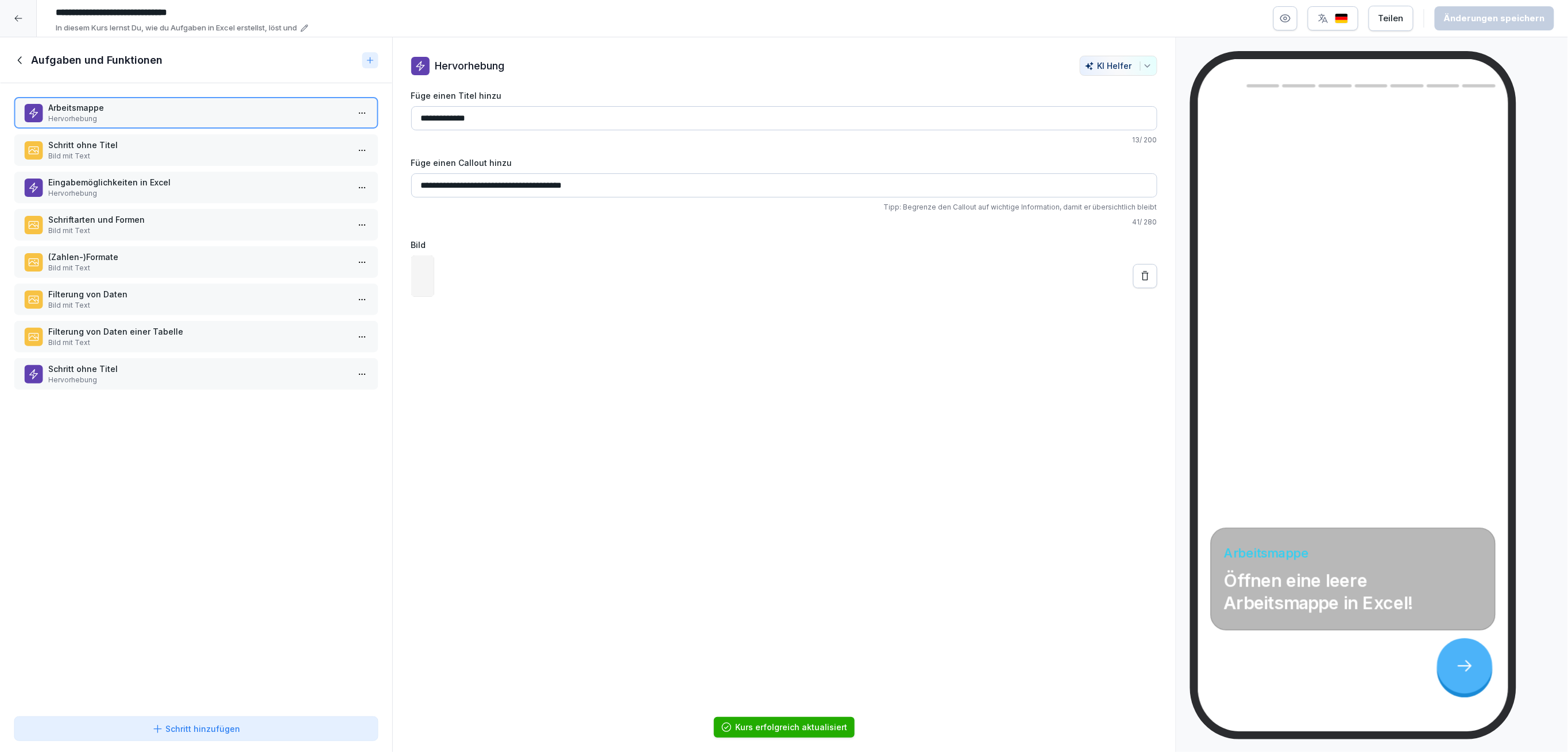
click at [276, 139] on p "Schritt ohne Titel" at bounding box center [198, 145] width 300 height 12
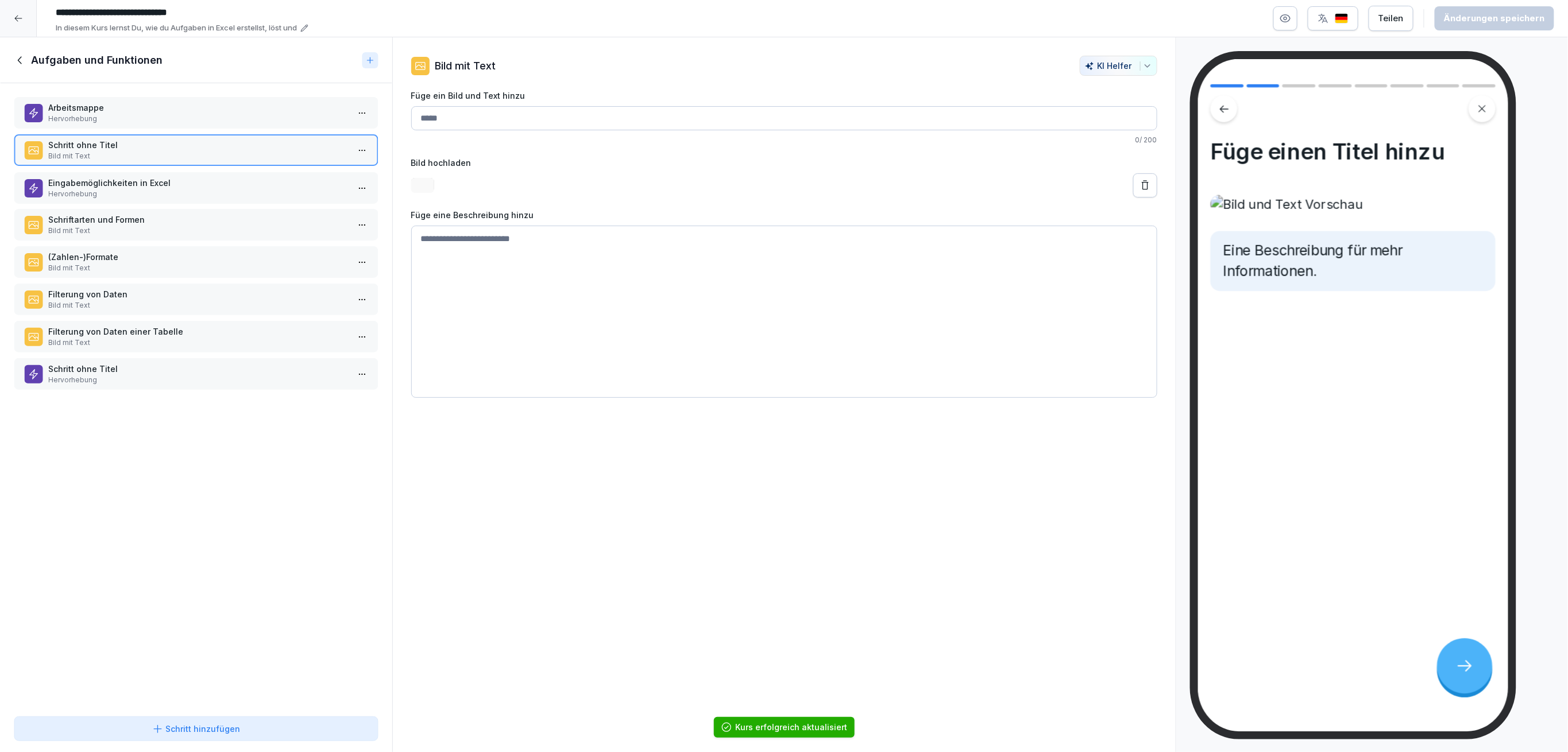
click at [270, 182] on p "Eingabemöglichkeiten in Excel" at bounding box center [198, 182] width 300 height 12
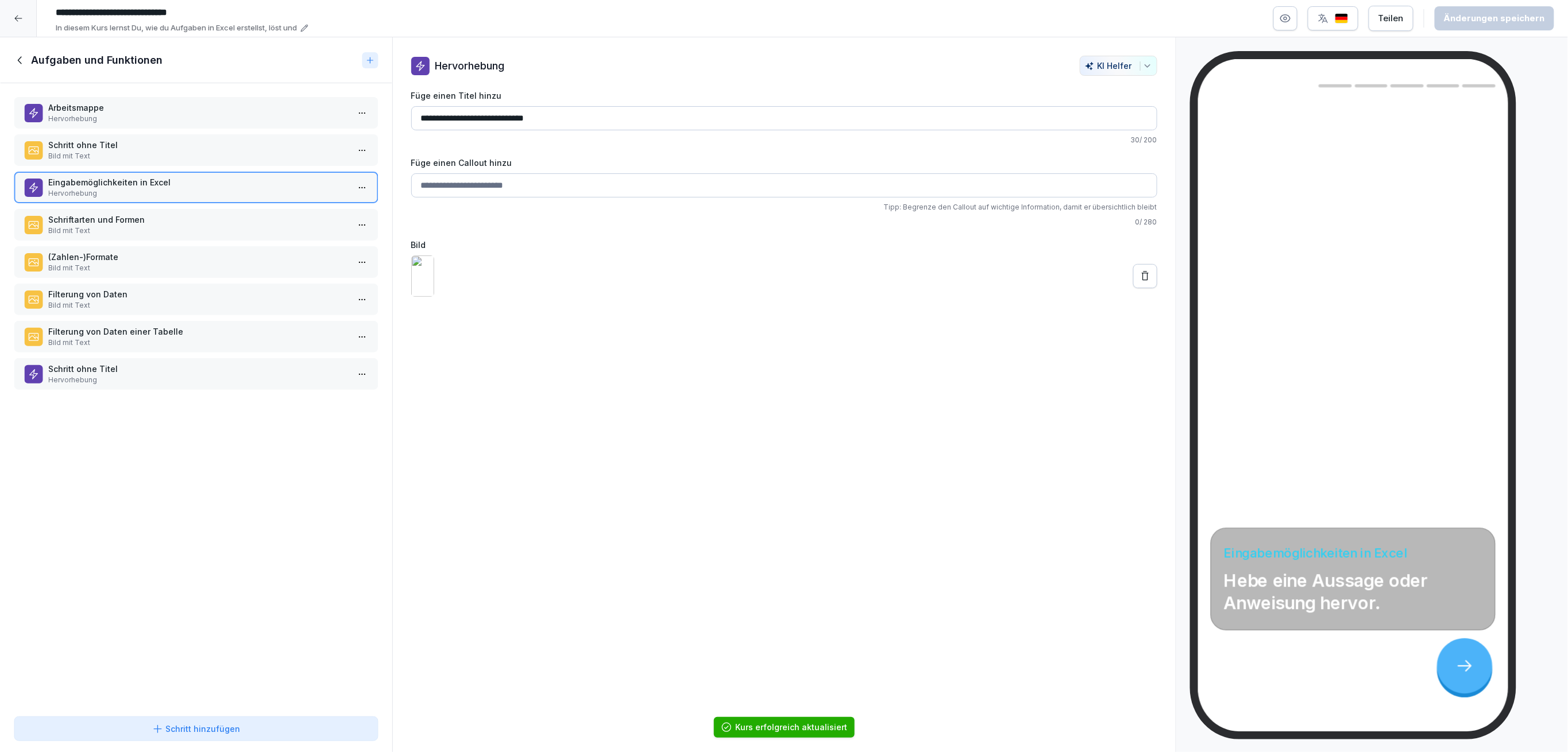
click at [262, 213] on p "Schriftarten und Formen" at bounding box center [198, 219] width 300 height 12
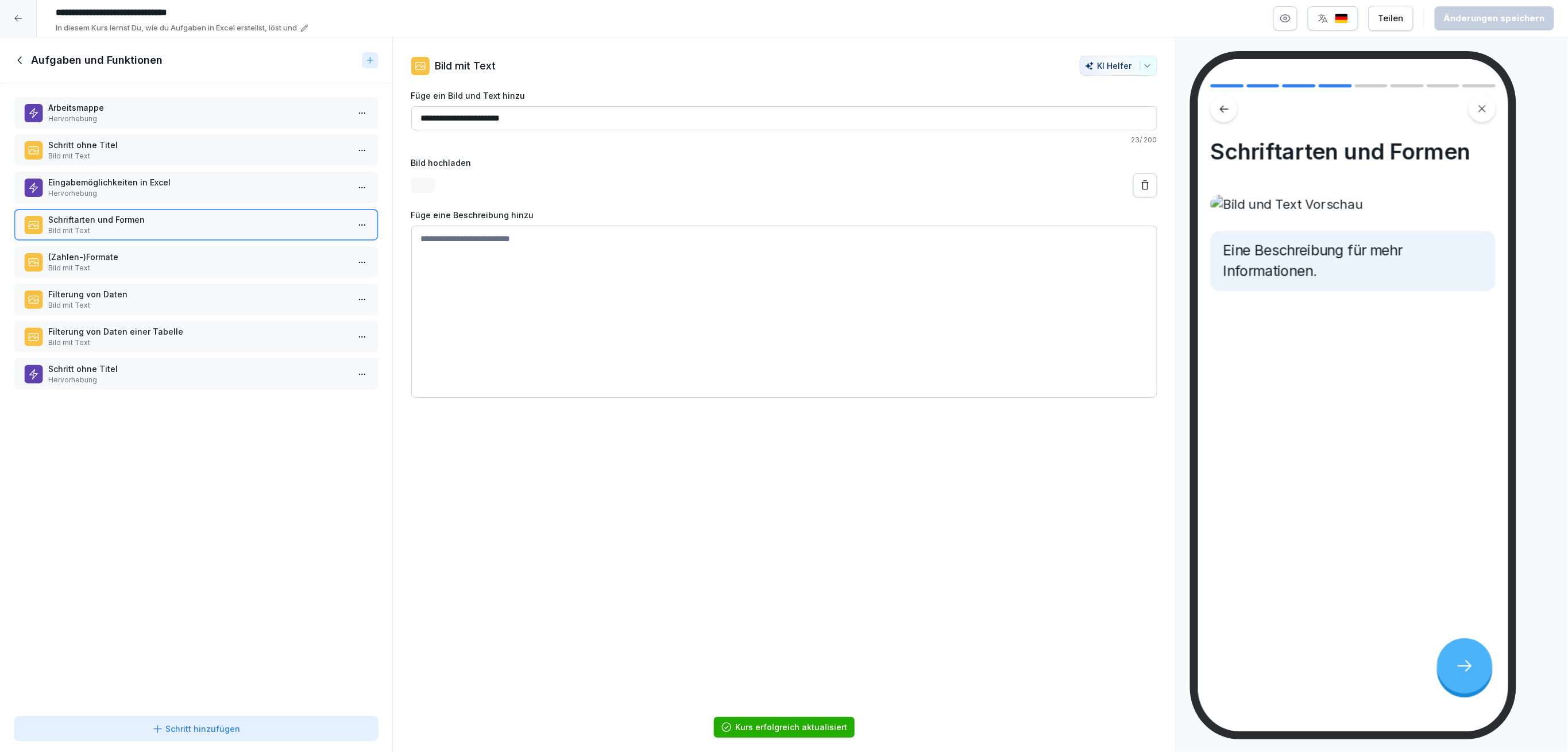
click at [251, 263] on p "Bild mit Text" at bounding box center [198, 268] width 300 height 10
click at [238, 300] on p "Bild mit Text" at bounding box center [198, 305] width 300 height 10
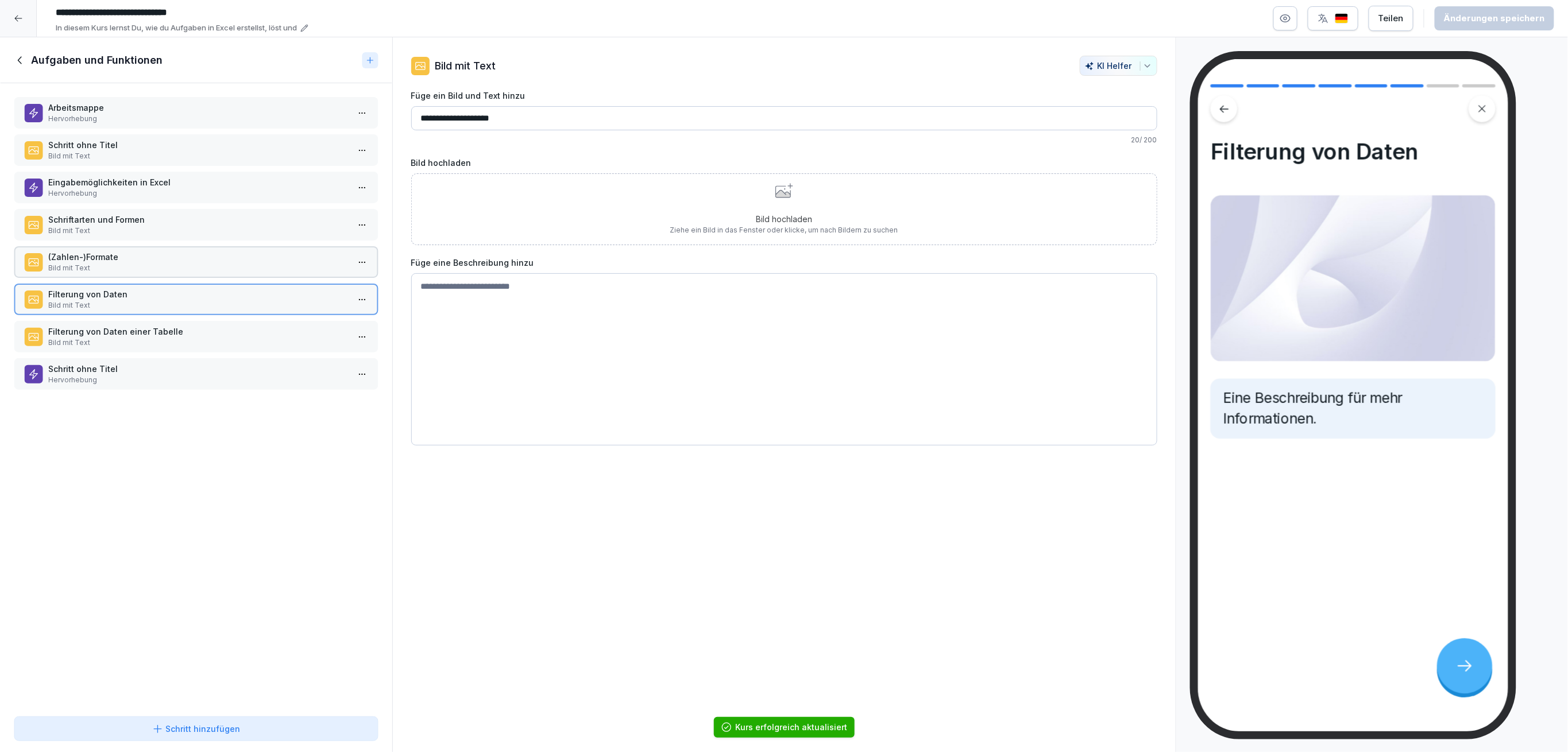
click at [230, 338] on p "Bild mit Text" at bounding box center [198, 343] width 300 height 10
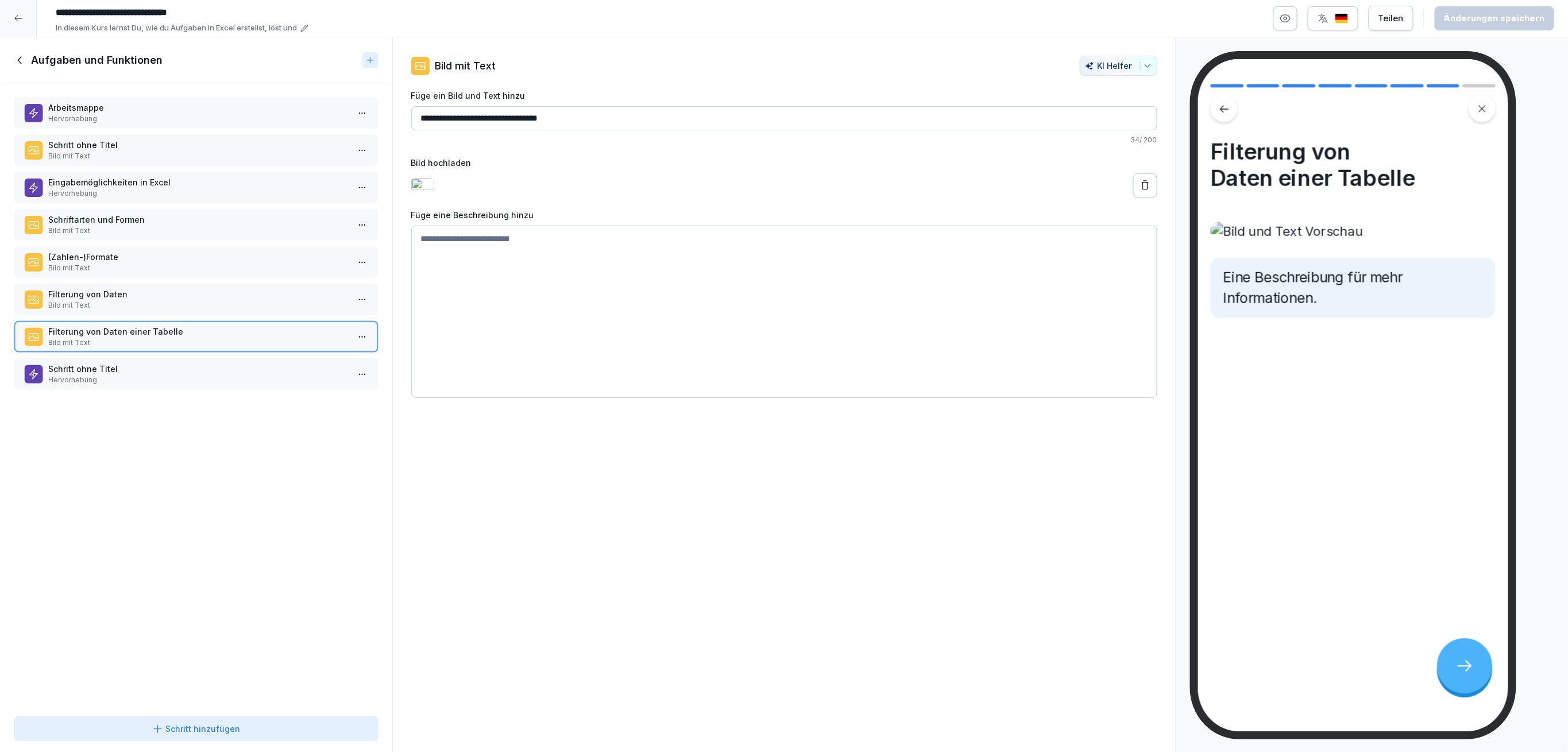
click at [213, 365] on p "Schritt ohne Titel" at bounding box center [198, 369] width 300 height 12
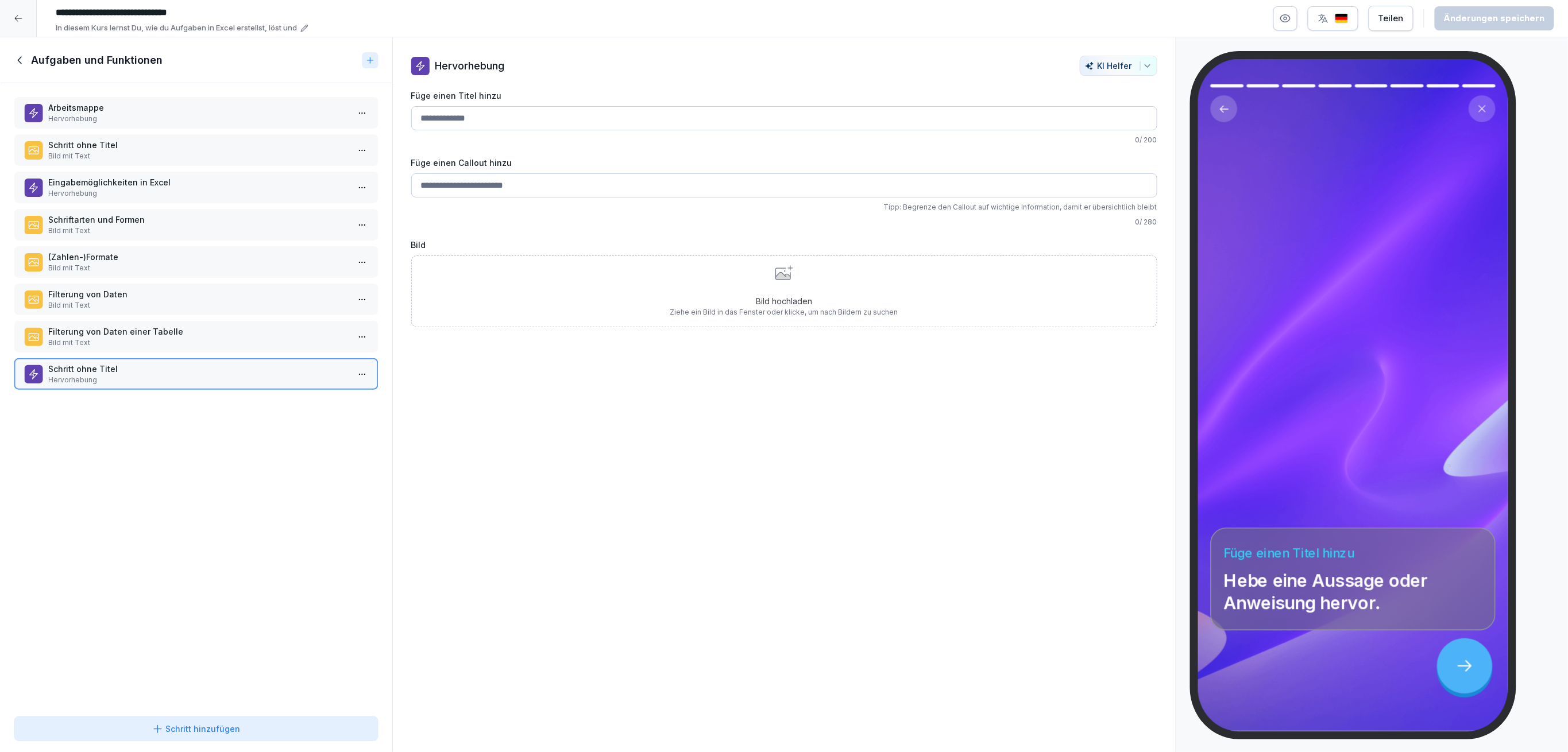
click at [205, 338] on p "Bild mit Text" at bounding box center [198, 343] width 300 height 10
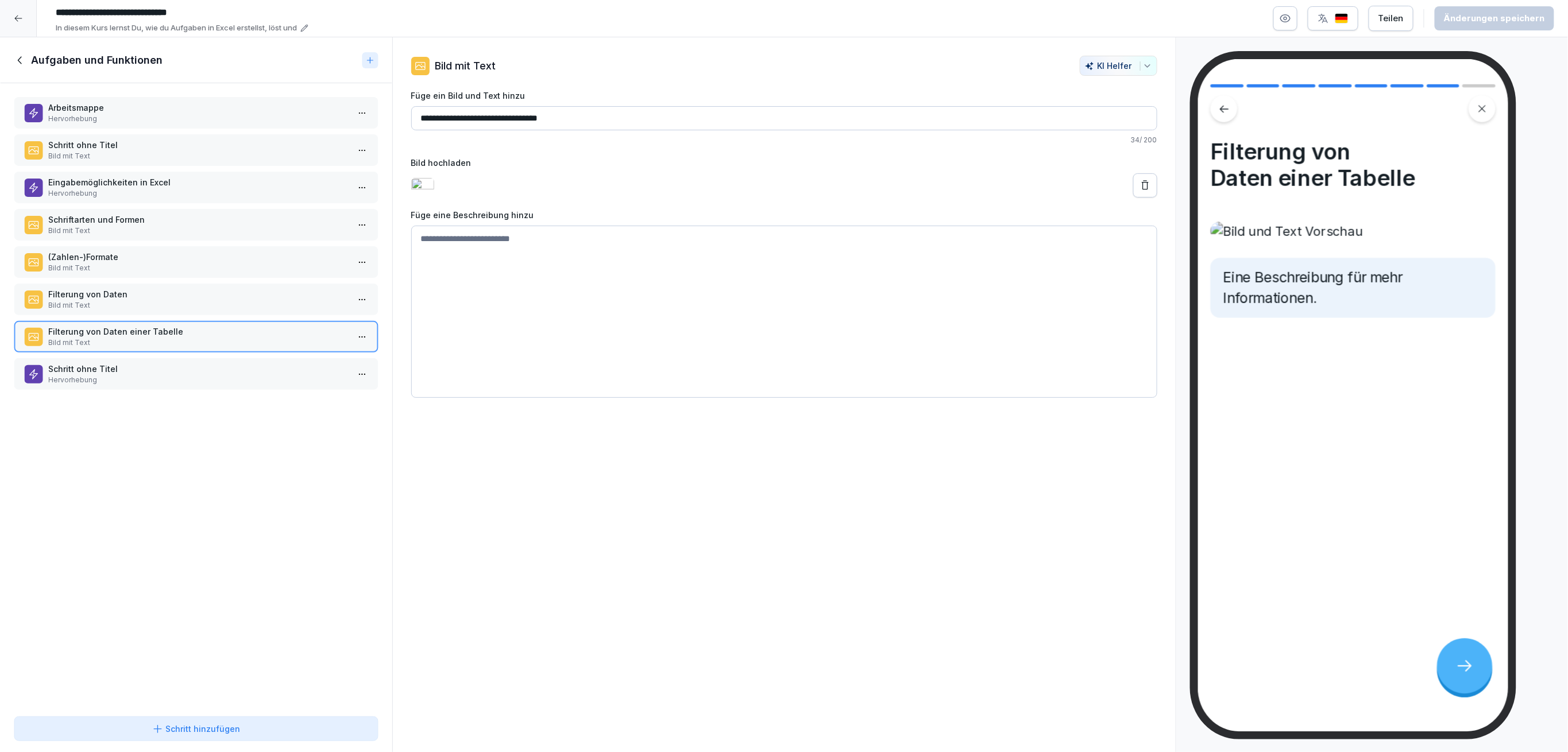
click at [107, 145] on p "Schritt ohne Titel" at bounding box center [198, 145] width 300 height 12
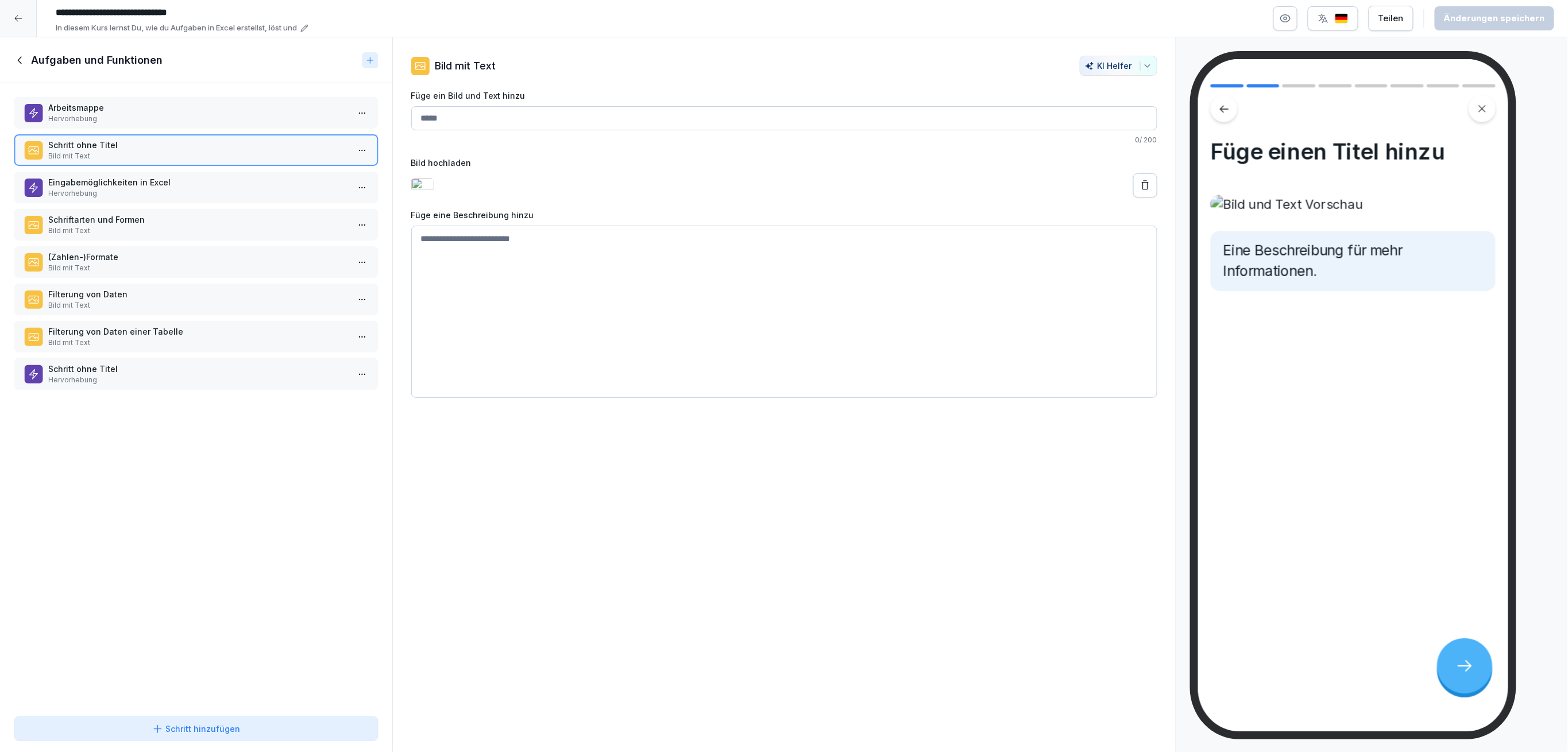
click at [497, 127] on input "Füge ein Bild und Text hinzu" at bounding box center [784, 118] width 746 height 24
type input "*********"
type textarea "*"
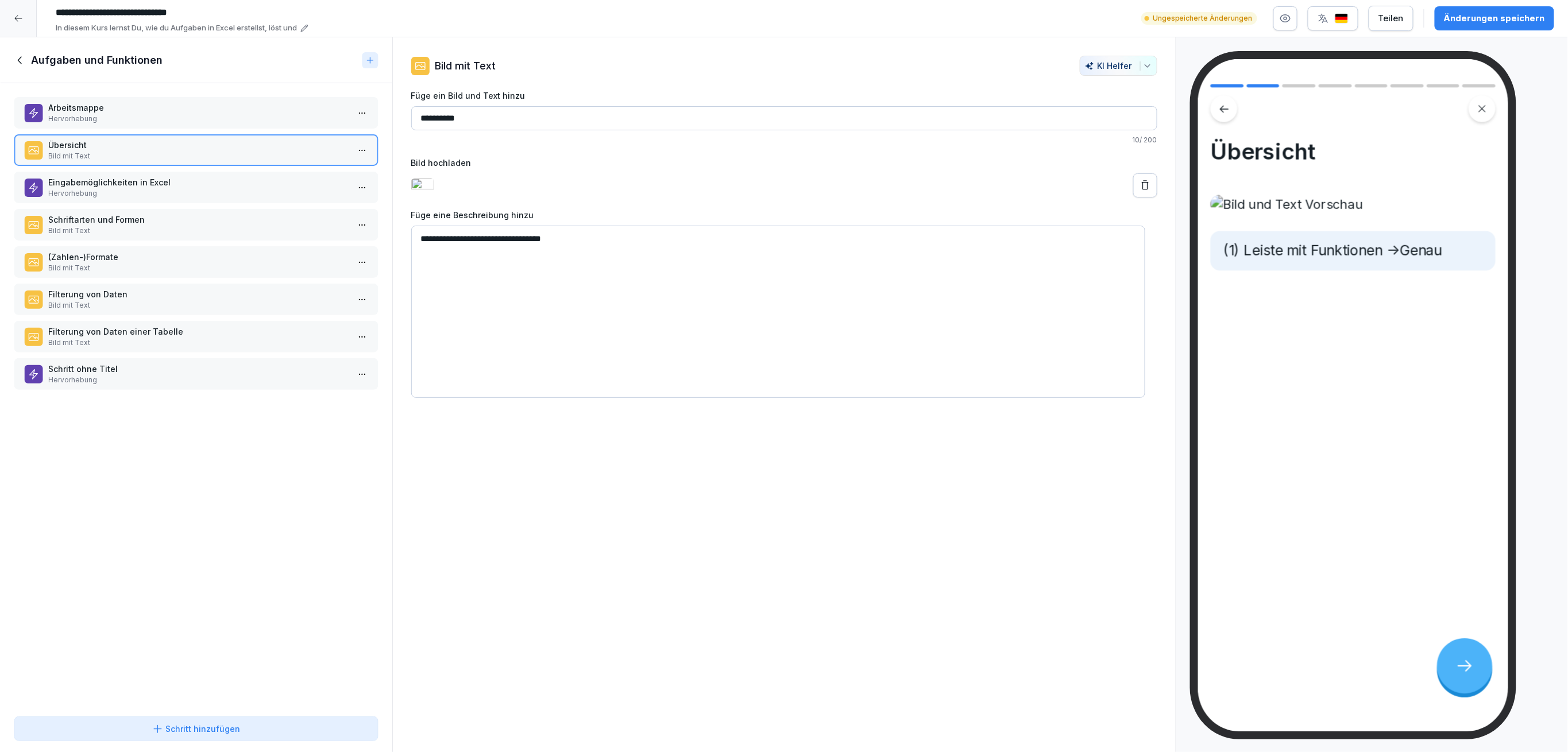
type textarea "**********"
click at [573, 279] on textarea "**********" at bounding box center [778, 311] width 734 height 172
click at [16, 61] on icon at bounding box center [20, 60] width 13 height 13
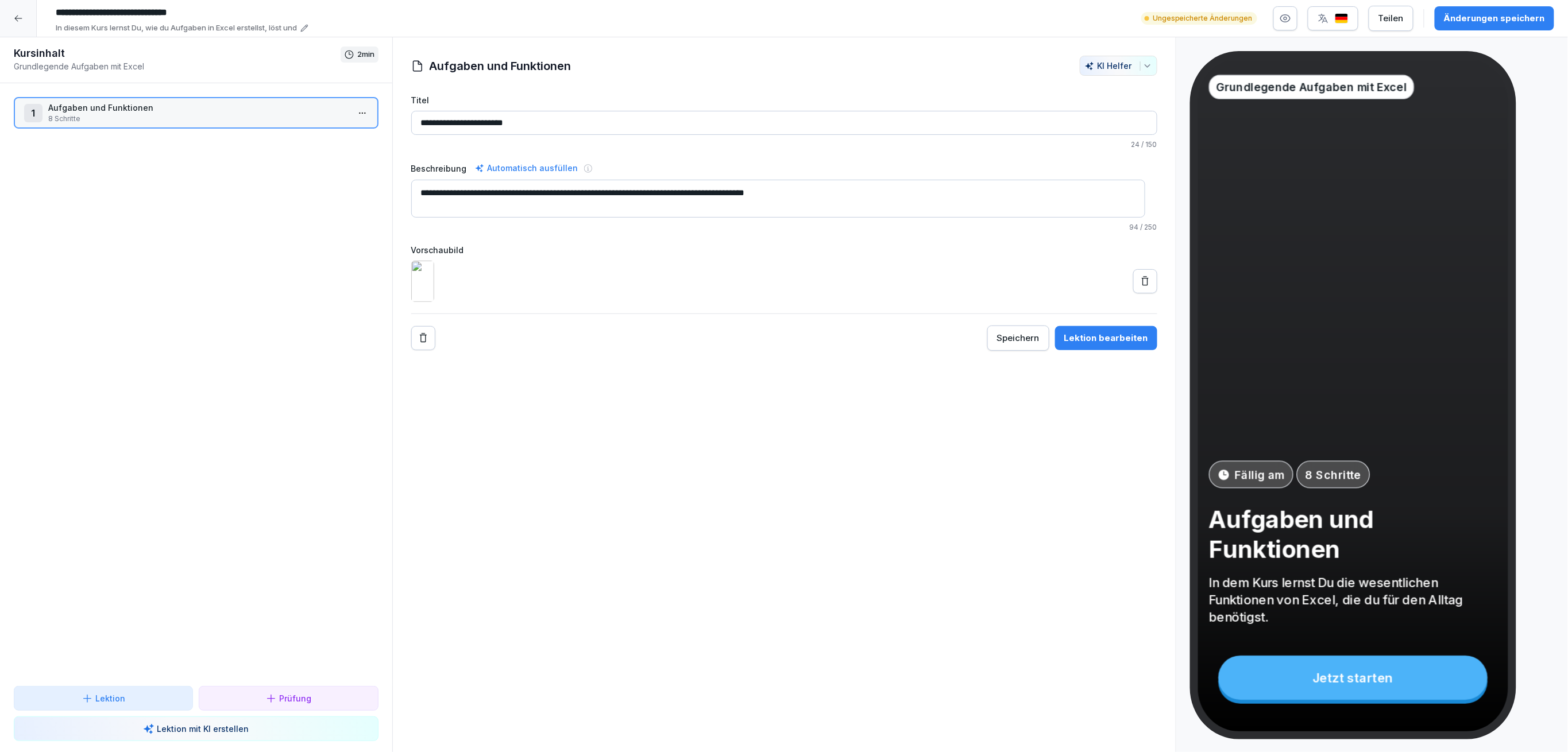
click at [149, 697] on div "Lektion" at bounding box center [103, 698] width 160 height 12
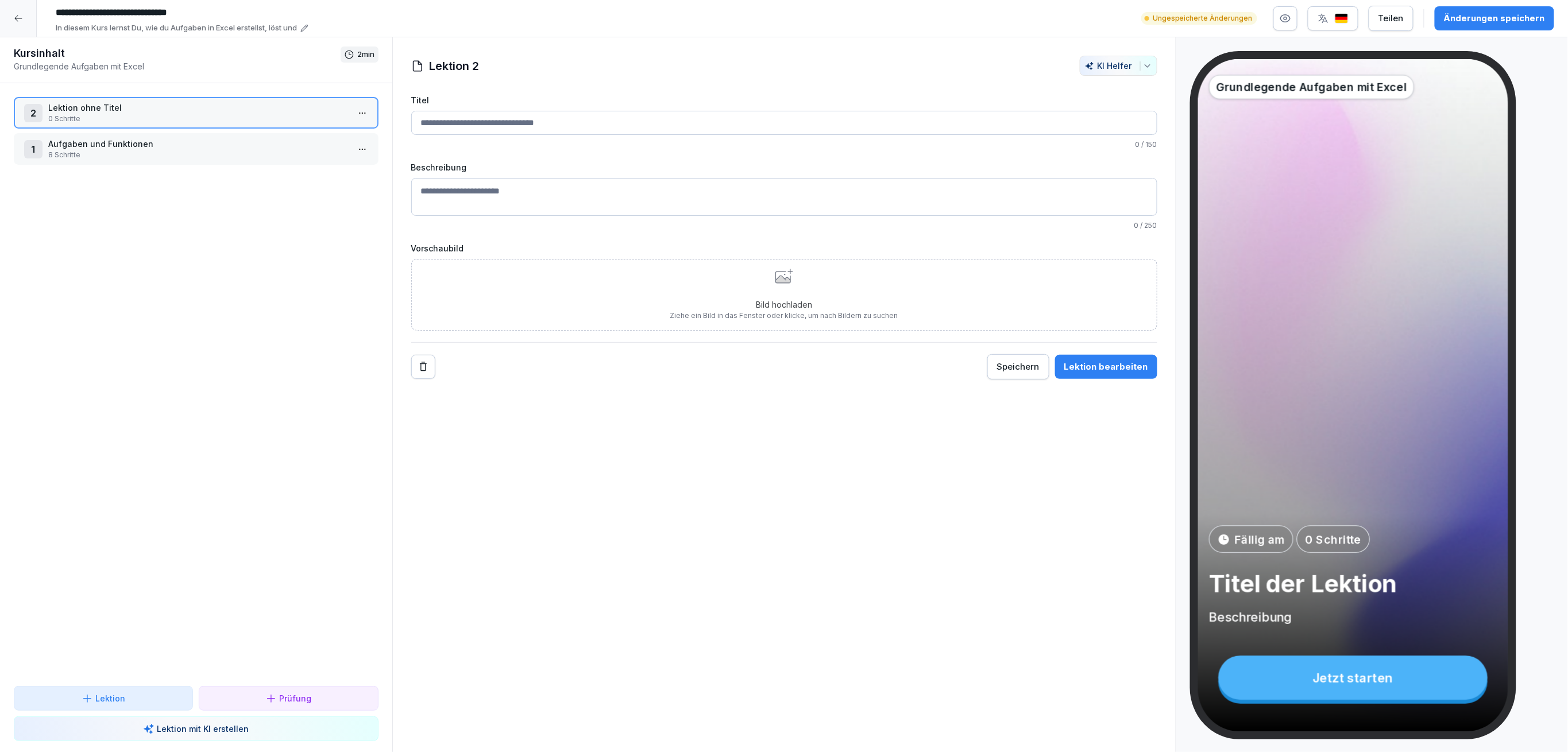
drag, startPoint x: 205, startPoint y: 143, endPoint x: 215, endPoint y: 106, distance: 38.3
click at [215, 106] on p "Lektion ohne Titel" at bounding box center [198, 108] width 300 height 12
click at [516, 124] on input "Titel" at bounding box center [784, 123] width 746 height 24
type input "**********"
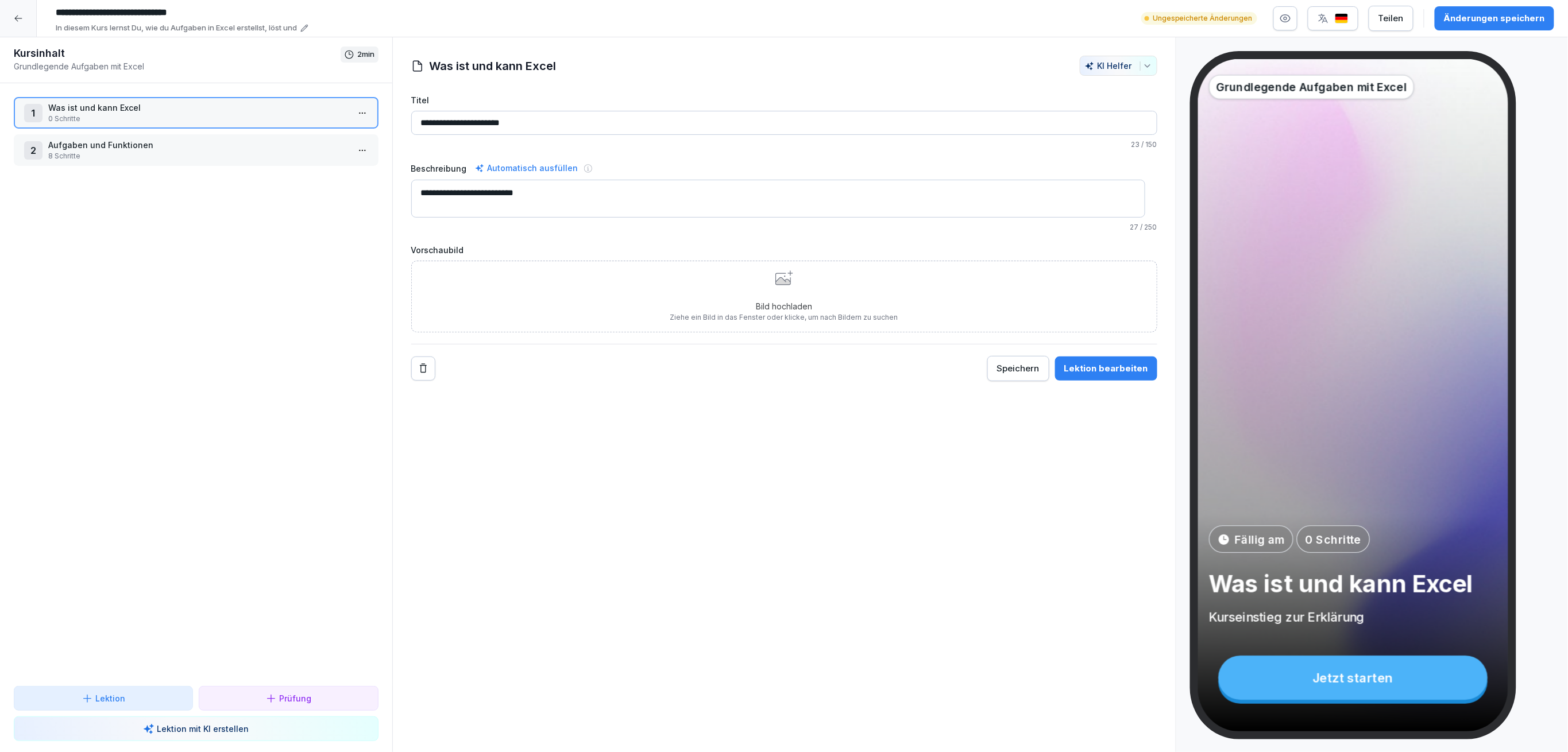
type textarea "**********"
click at [563, 276] on div "Bild hochladen Ziehe ein Bild in das Fenster oder klicke, um nach Bildern zu su…" at bounding box center [784, 296] width 746 height 72
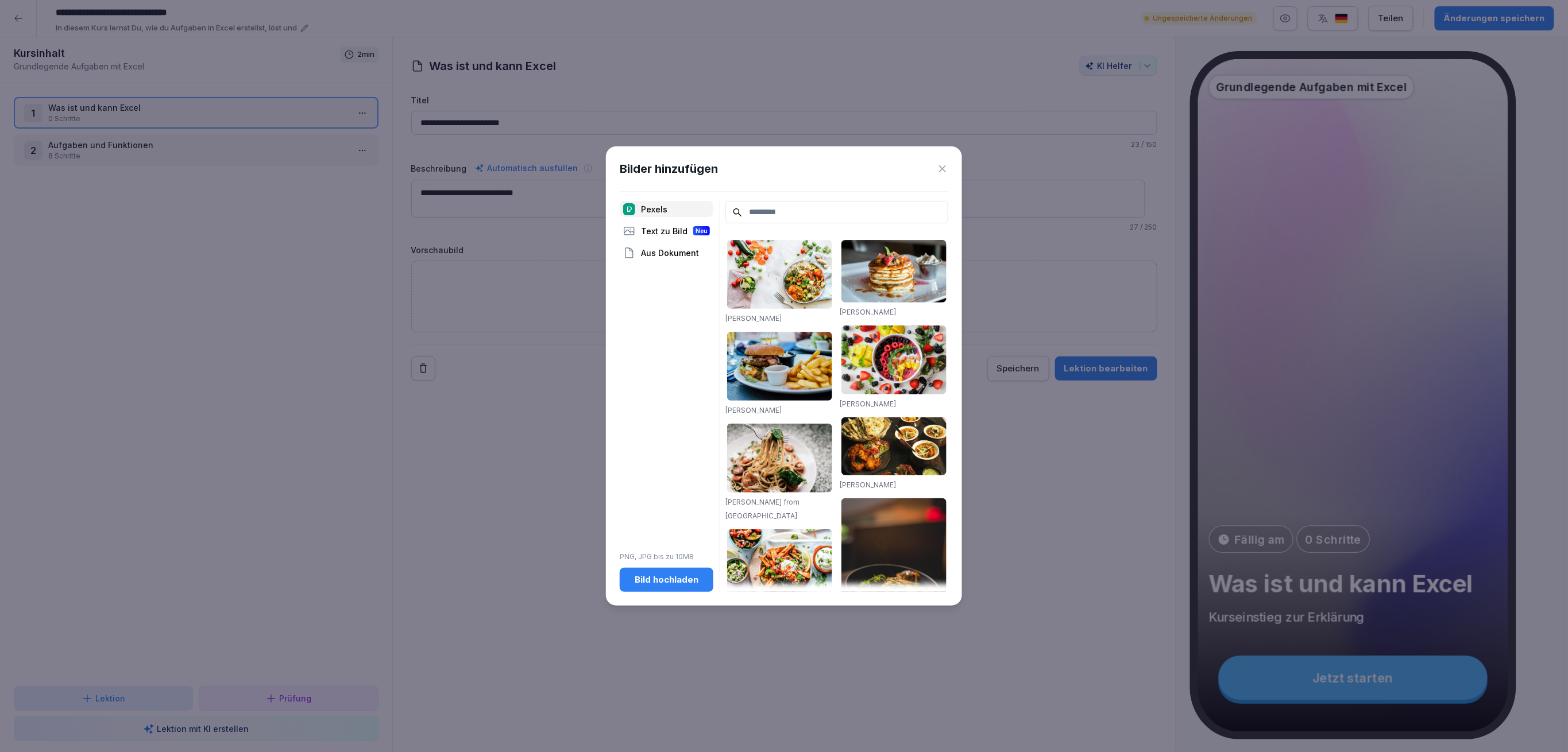
click at [940, 168] on icon at bounding box center [943, 169] width 12 height 12
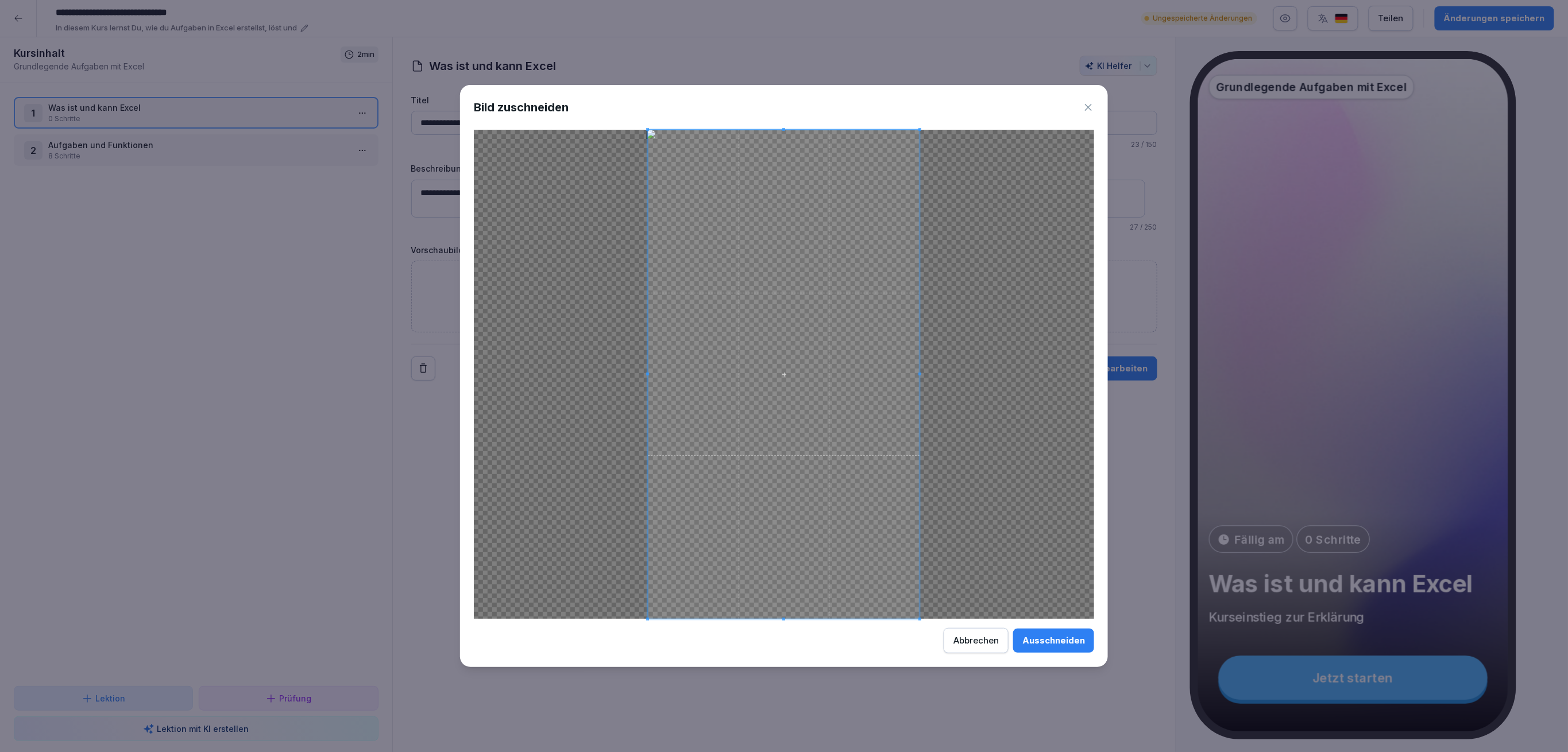
drag, startPoint x: 1044, startPoint y: 652, endPoint x: 1040, endPoint y: 643, distance: 9.8
click at [1042, 646] on button "Ausschneiden" at bounding box center [1054, 640] width 81 height 24
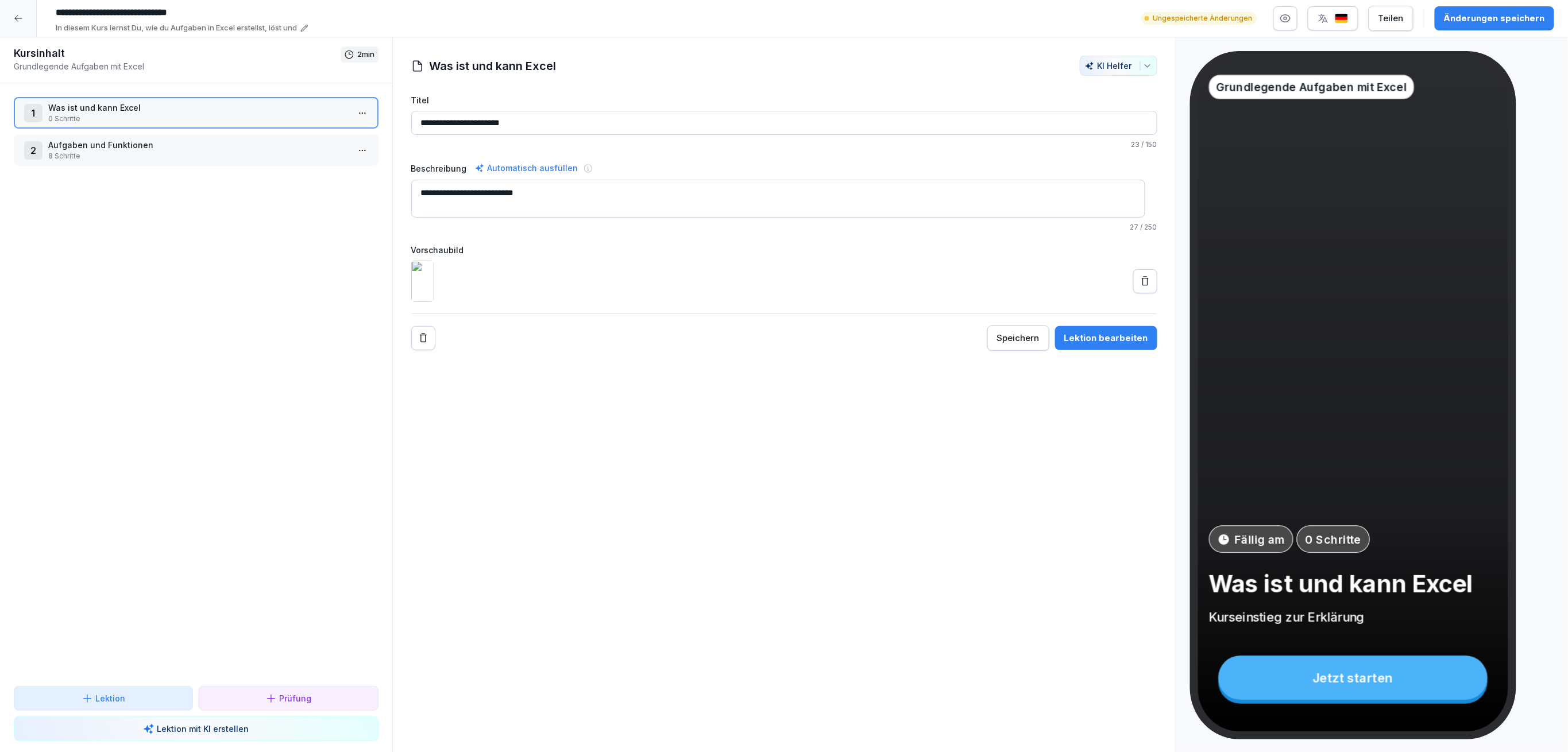
click at [181, 146] on p "Aufgaben und Funktionen" at bounding box center [198, 145] width 300 height 12
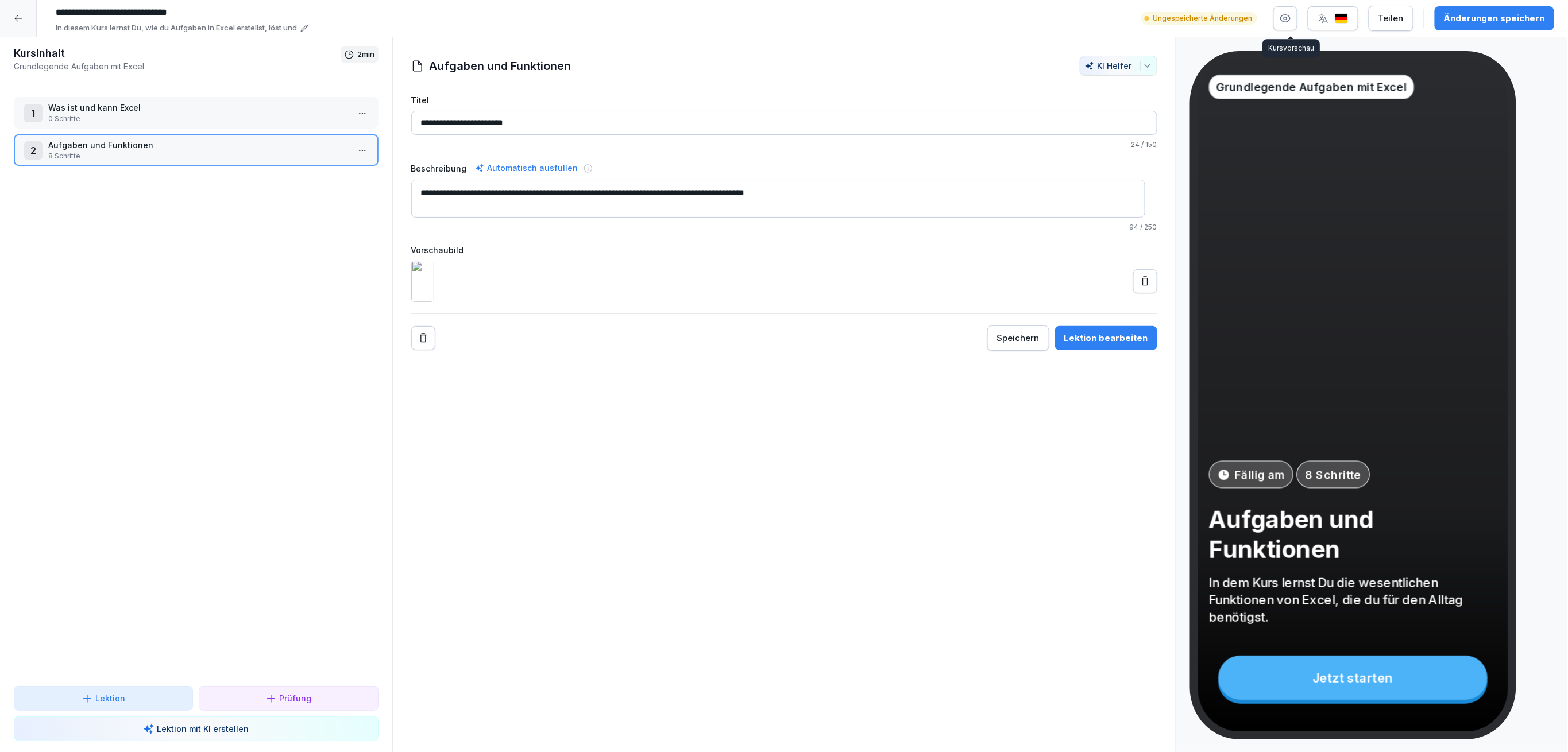
click at [1280, 14] on button "button" at bounding box center [1285, 18] width 24 height 24
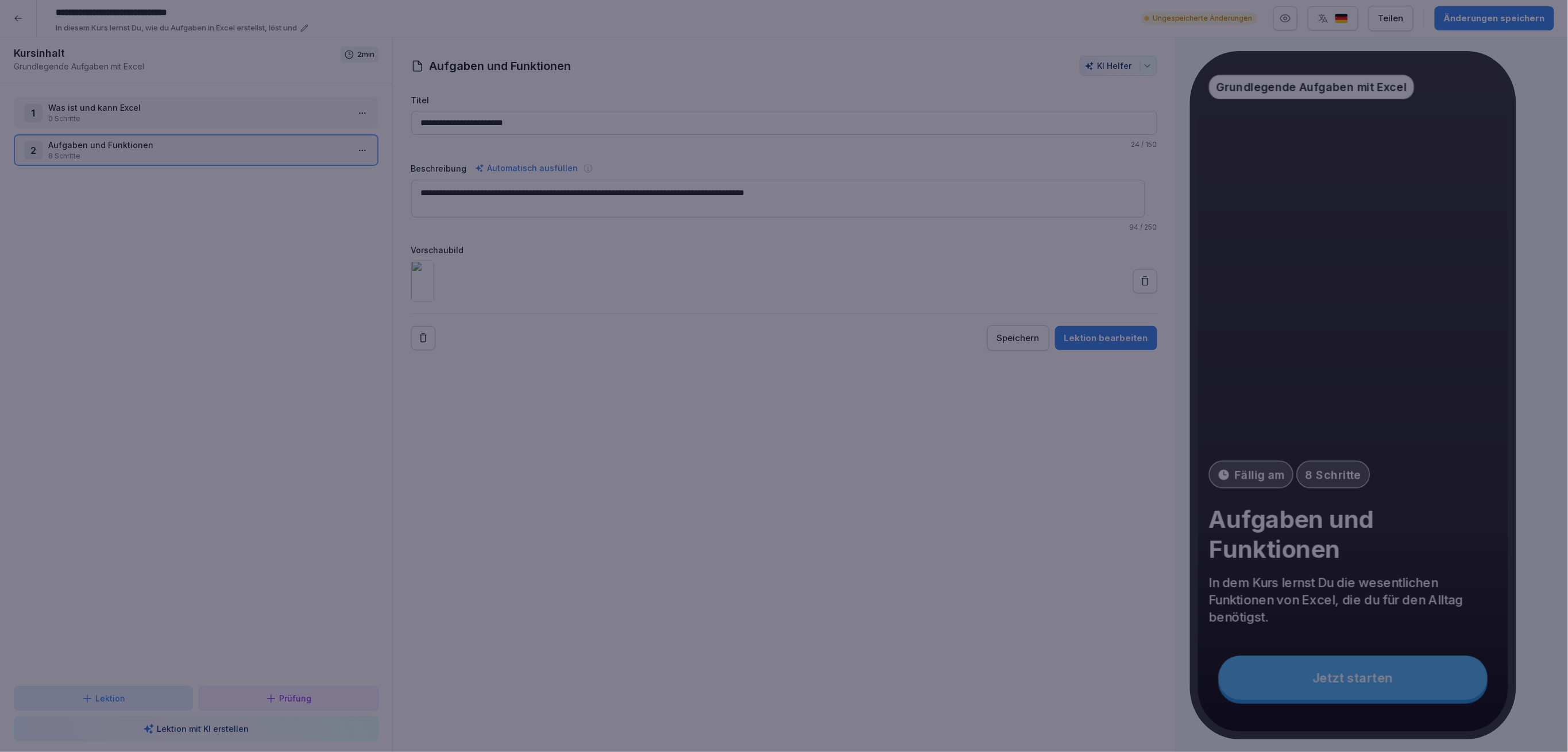
click at [935, 154] on div at bounding box center [784, 376] width 1568 height 752
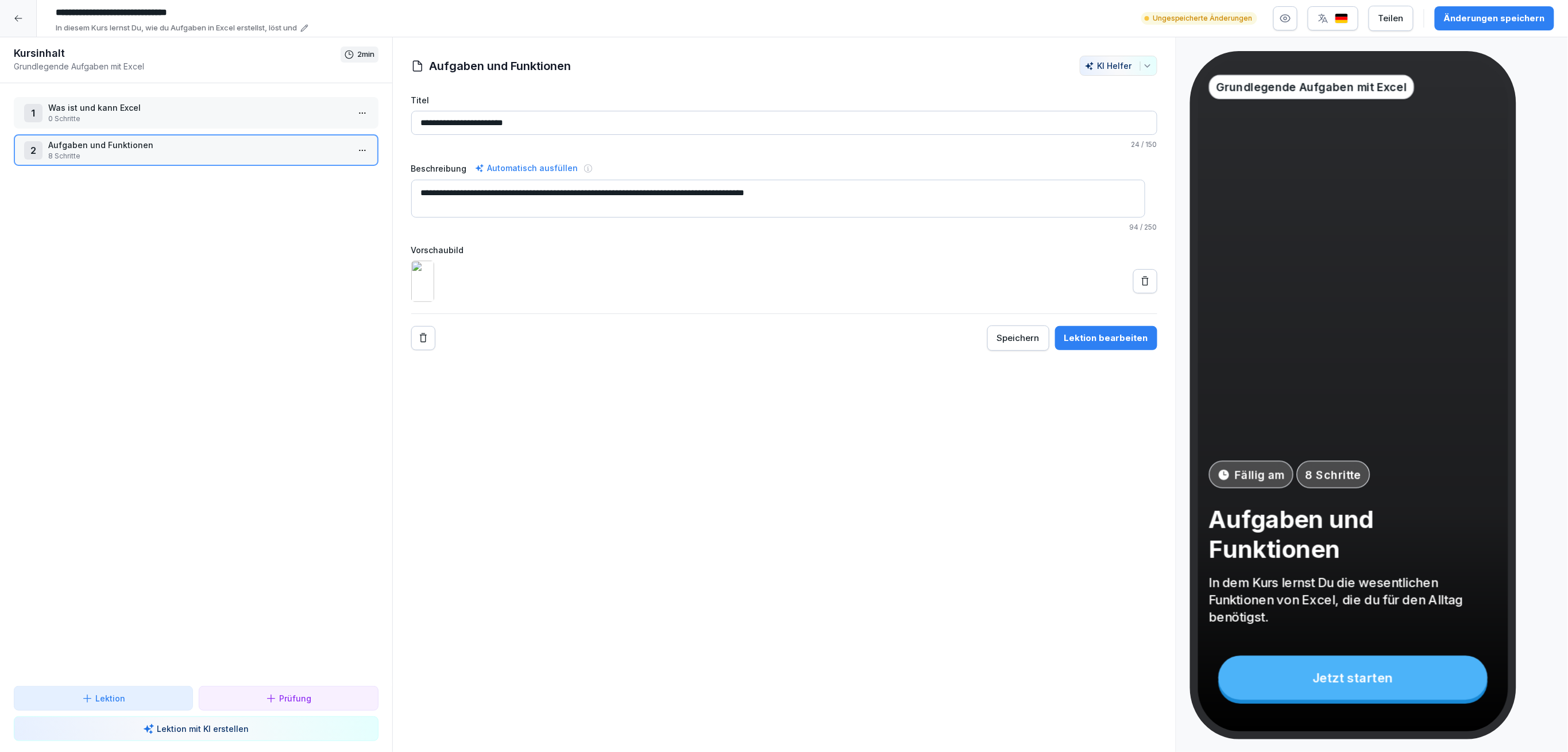
click at [1453, 18] on div "Änderungen speichern" at bounding box center [1494, 18] width 101 height 13
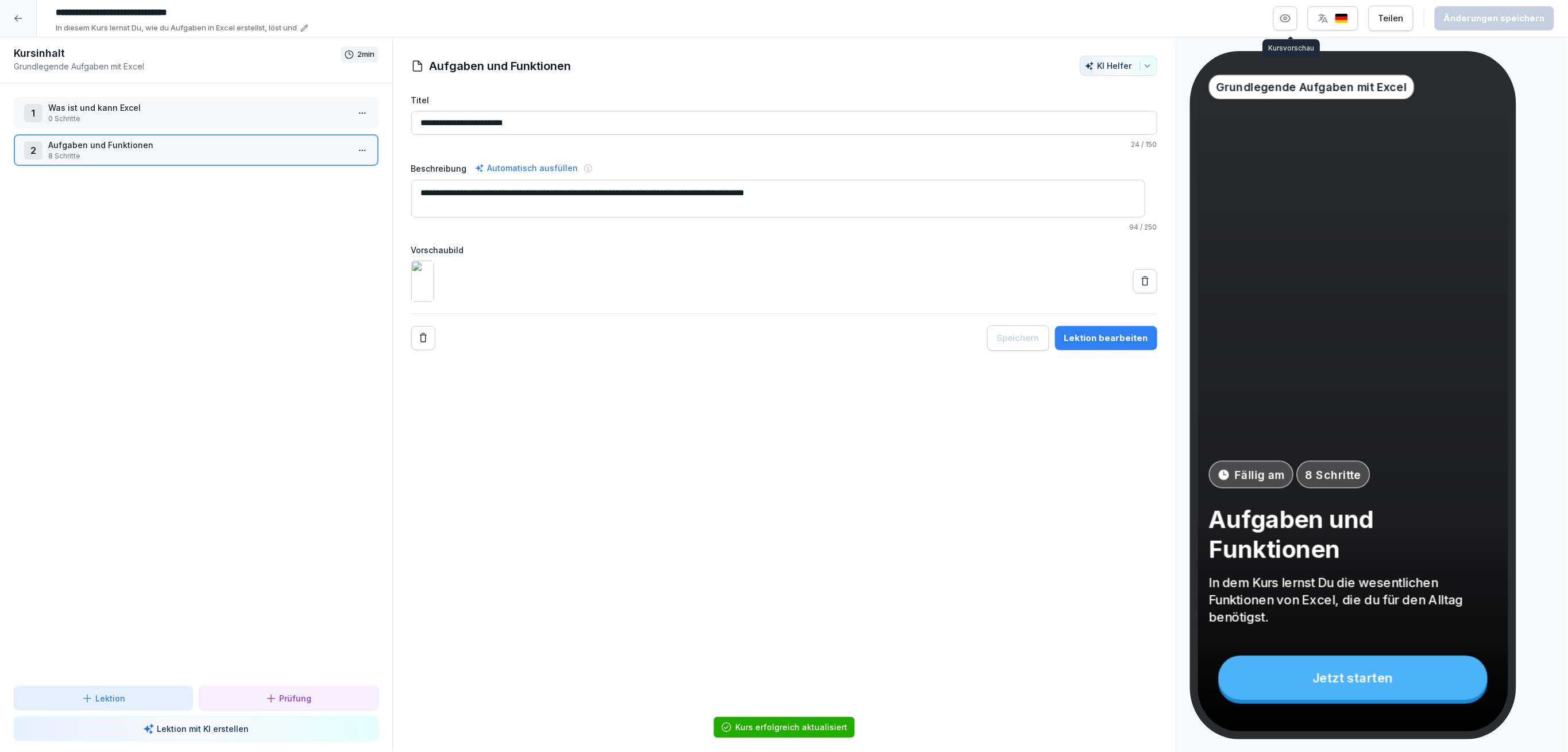
click at [1290, 15] on icon "button" at bounding box center [1285, 18] width 10 height 7
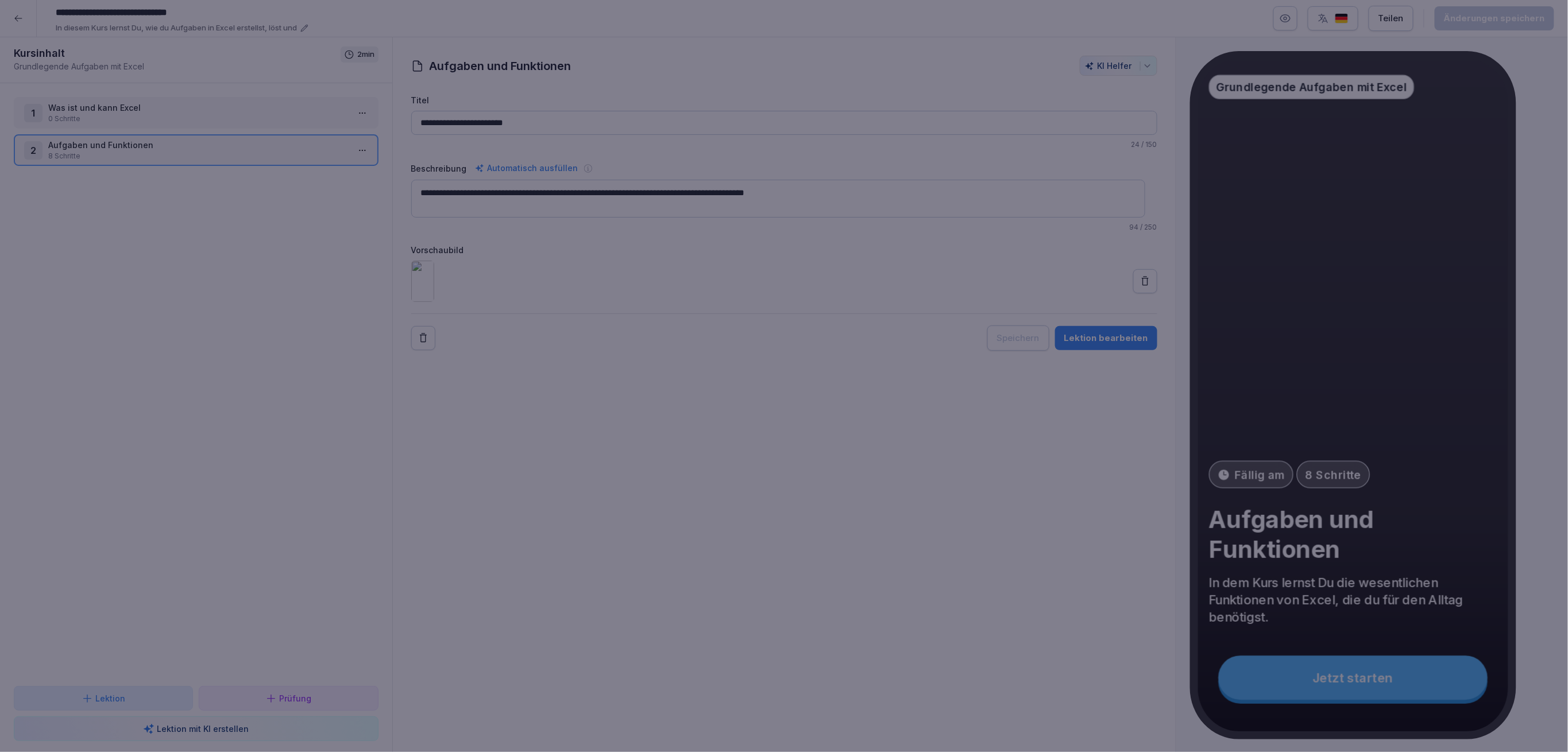
click at [403, 154] on div at bounding box center [784, 376] width 1568 height 752
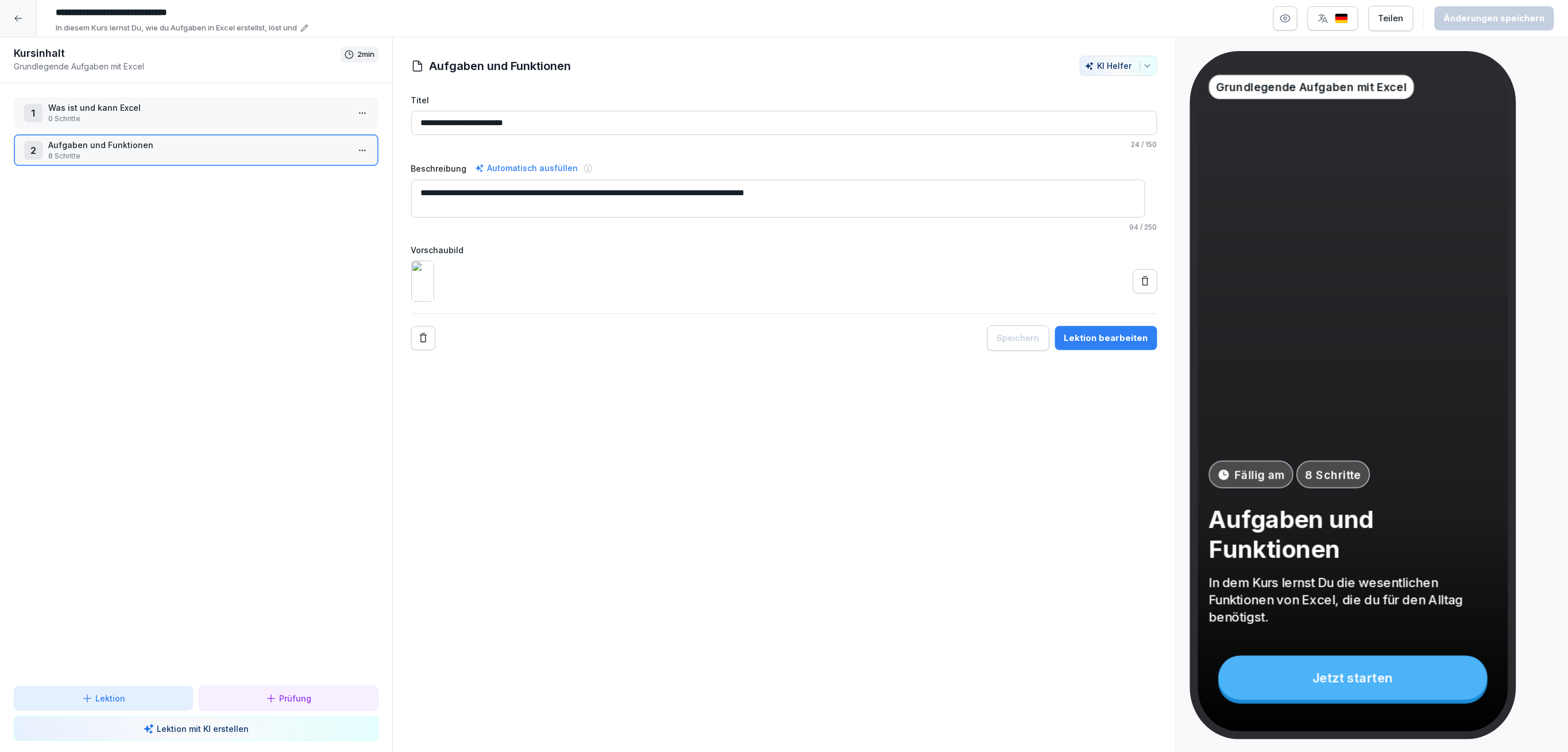
click at [256, 127] on div "1 Was ist und kann Excel 0 Schritte" at bounding box center [197, 112] width 365 height 32
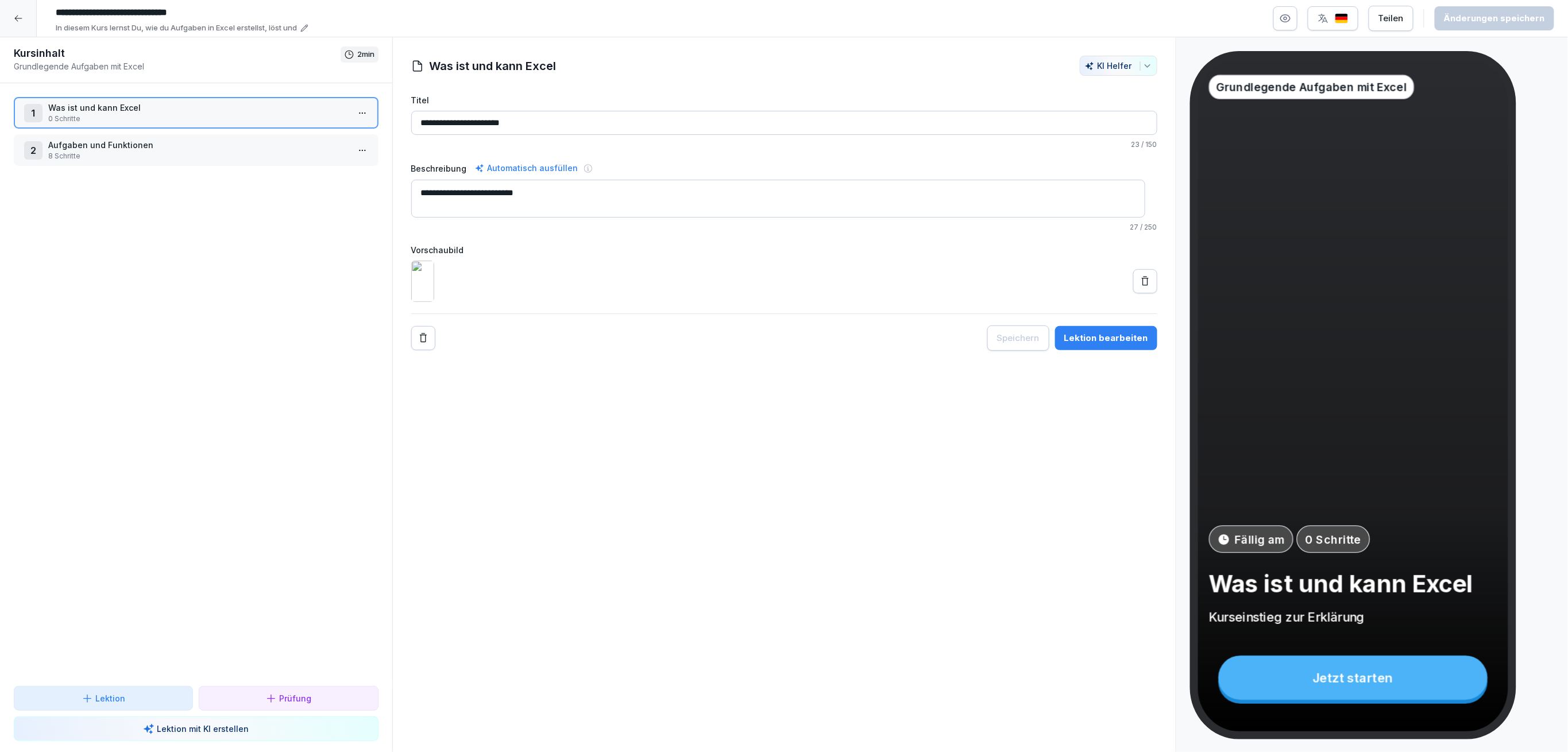
click at [257, 151] on p "8 Schritte" at bounding box center [198, 156] width 300 height 10
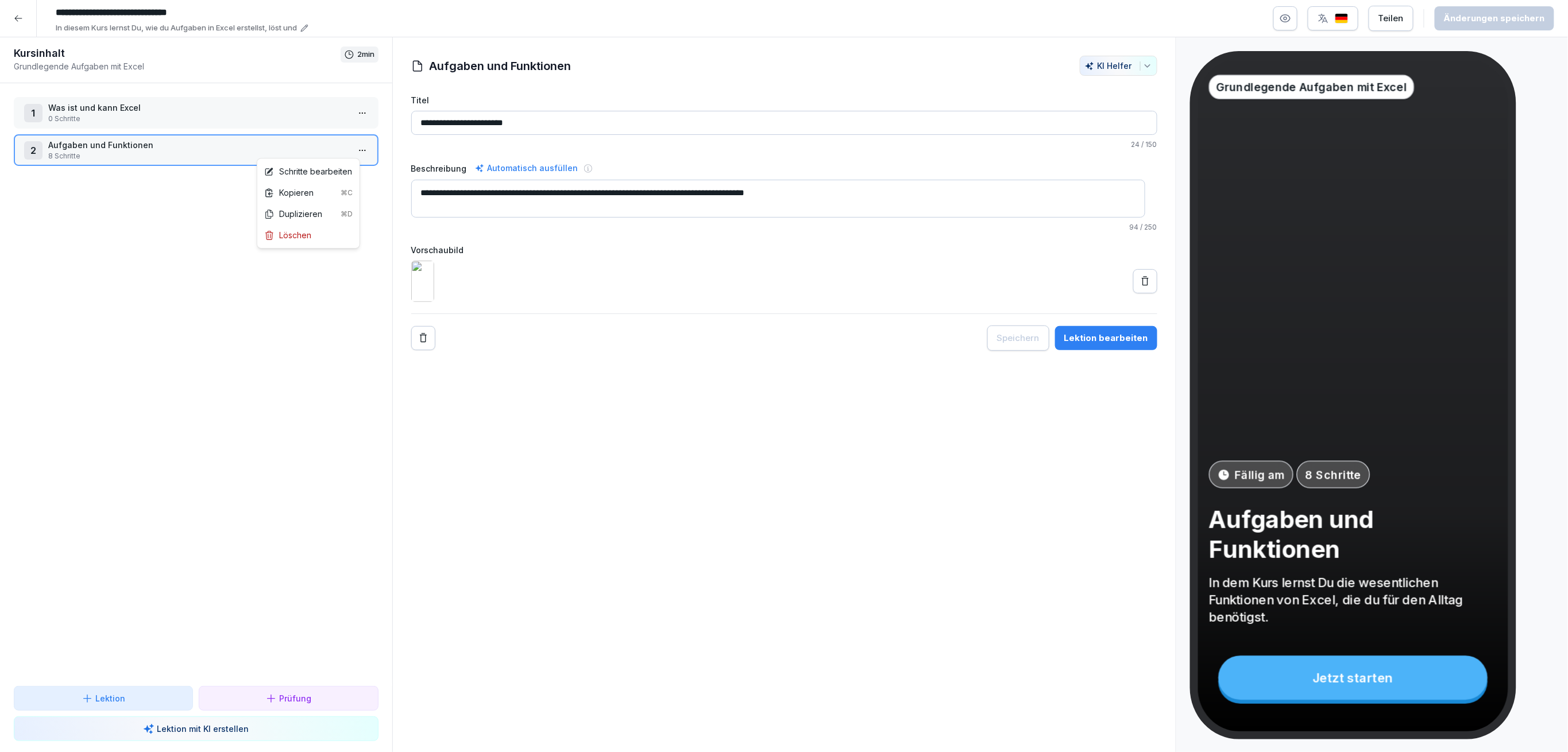
click at [350, 150] on html "**********" at bounding box center [784, 376] width 1568 height 752
click at [336, 168] on div "Schritte bearbeiten" at bounding box center [308, 171] width 88 height 12
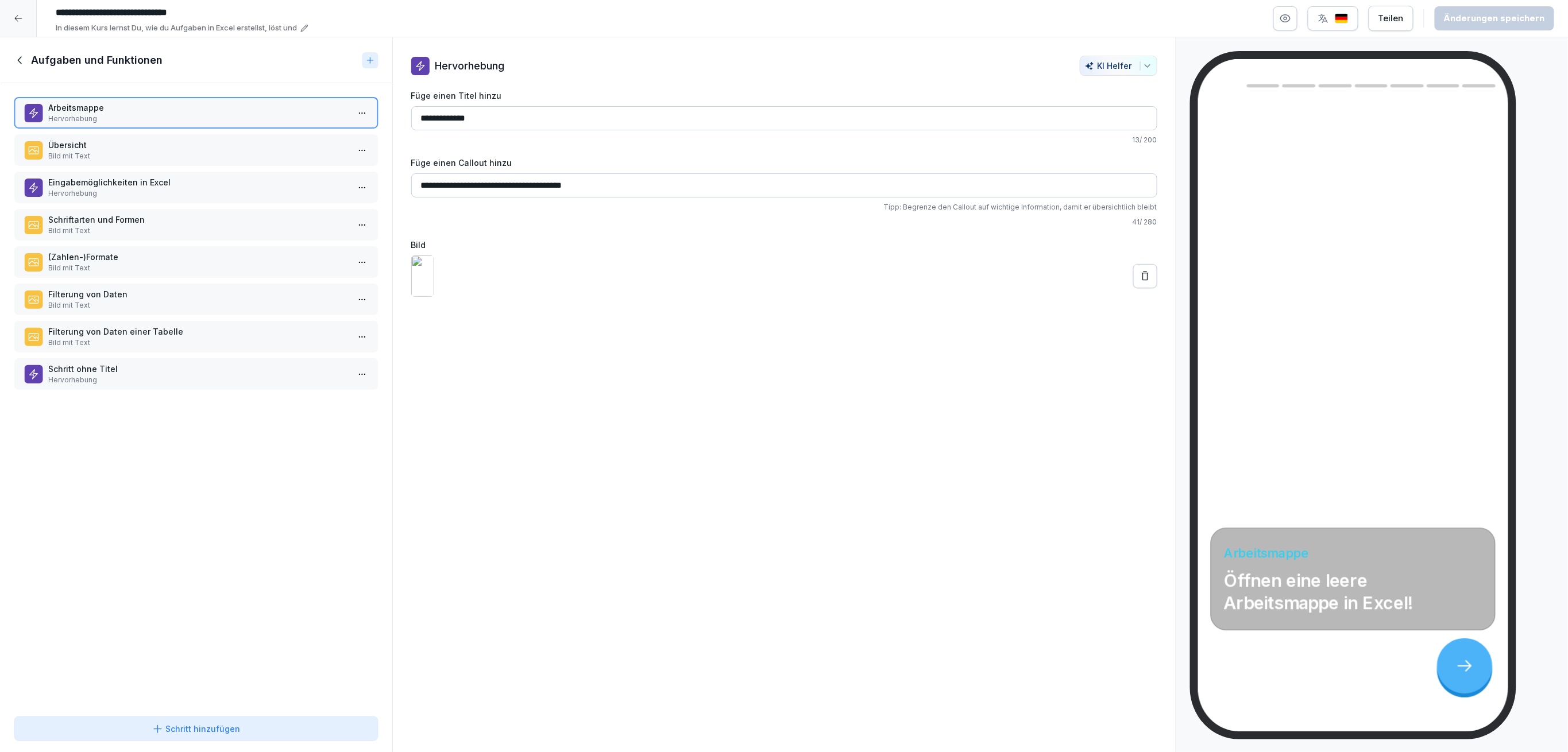
click at [296, 135] on div "Übersicht Bild mit Text" at bounding box center [197, 150] width 365 height 32
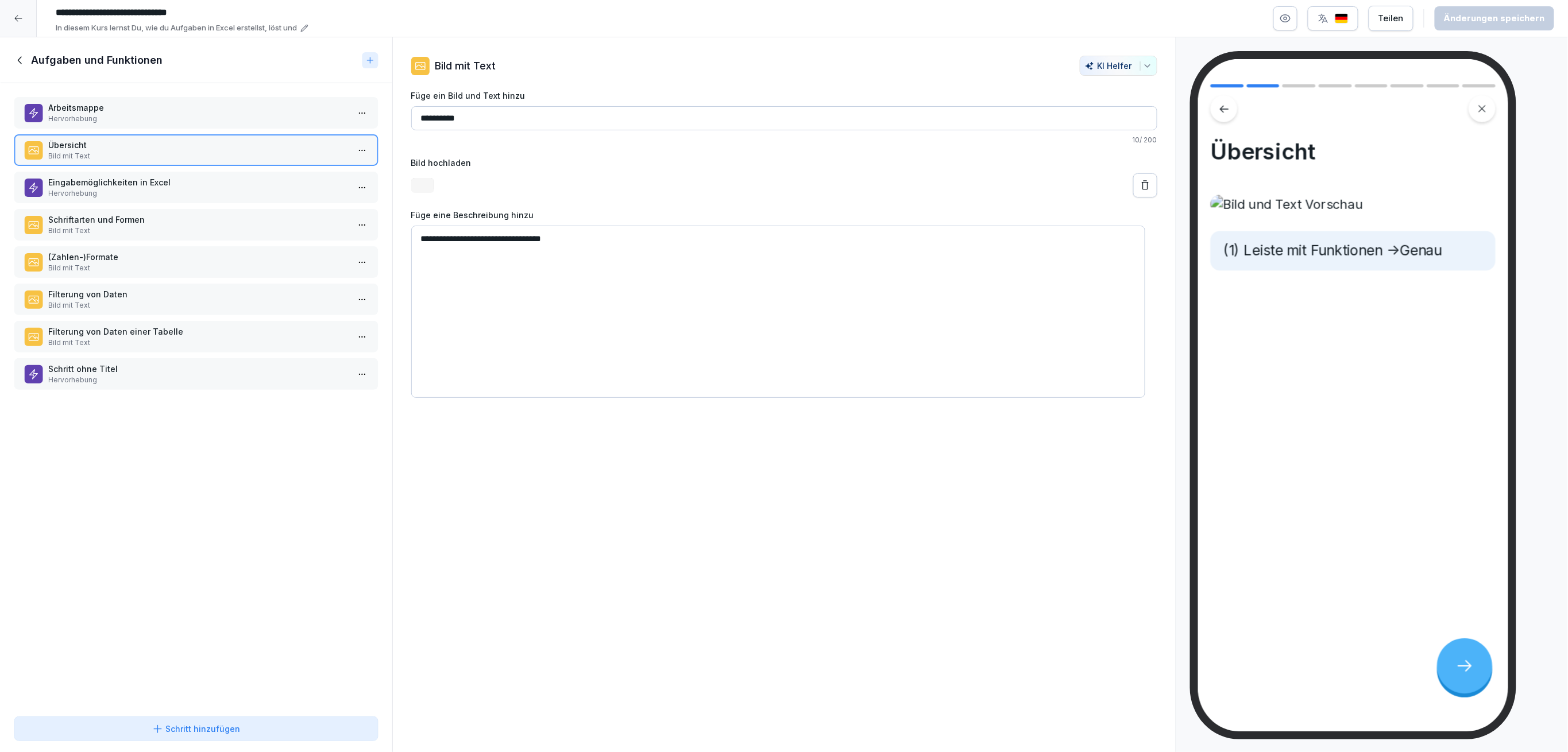
click at [283, 169] on div "Arbeitsmappe Hervorhebung Übersicht Bild mit Text Eingabemöglichkeiten in Excel…" at bounding box center [196, 397] width 392 height 629
click at [280, 180] on p "Eingabemöglichkeiten in Excel" at bounding box center [198, 182] width 300 height 12
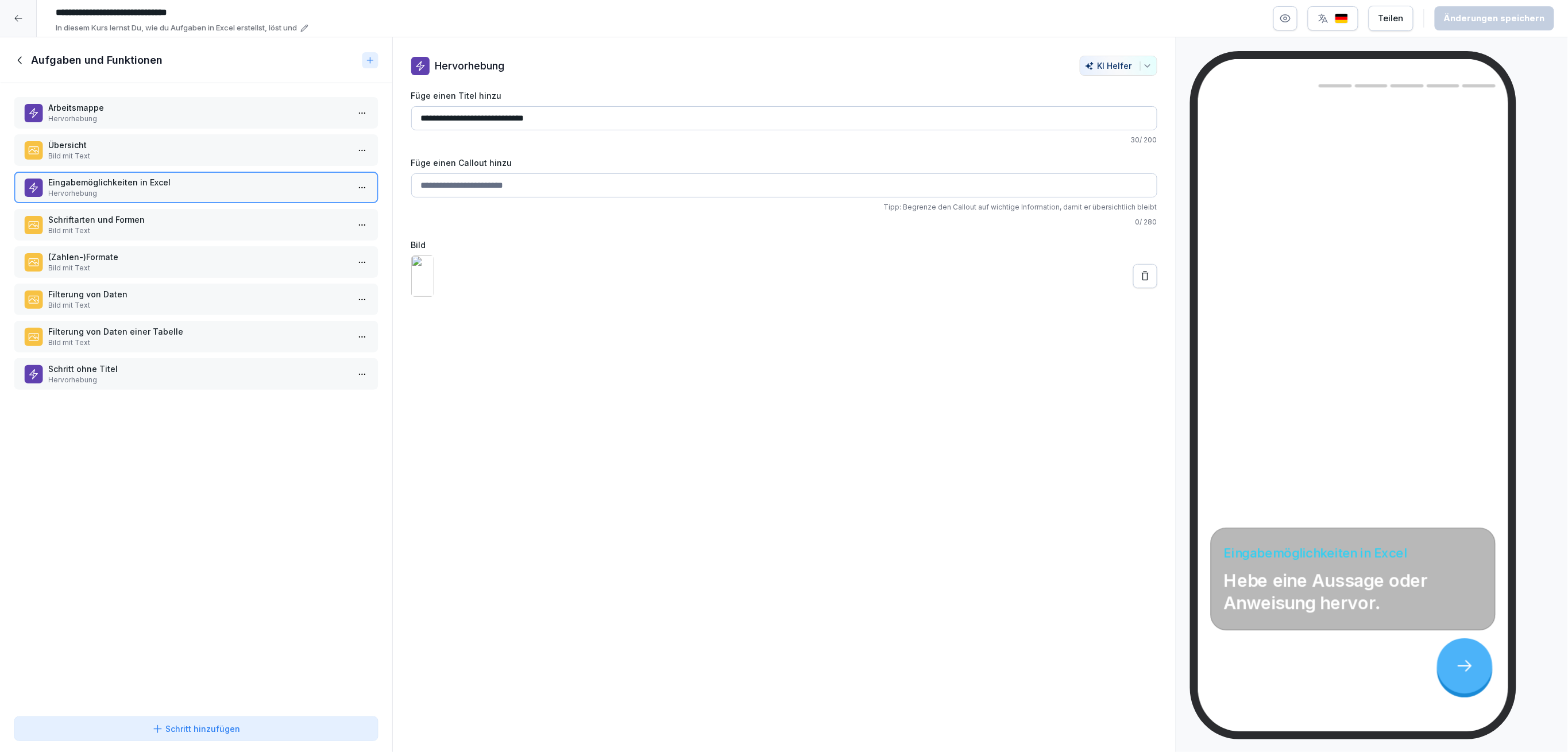
click at [280, 180] on p "Eingabemöglichkeiten in Excel" at bounding box center [198, 182] width 300 height 12
click at [256, 216] on p "Schriftarten und Formen" at bounding box center [198, 219] width 300 height 12
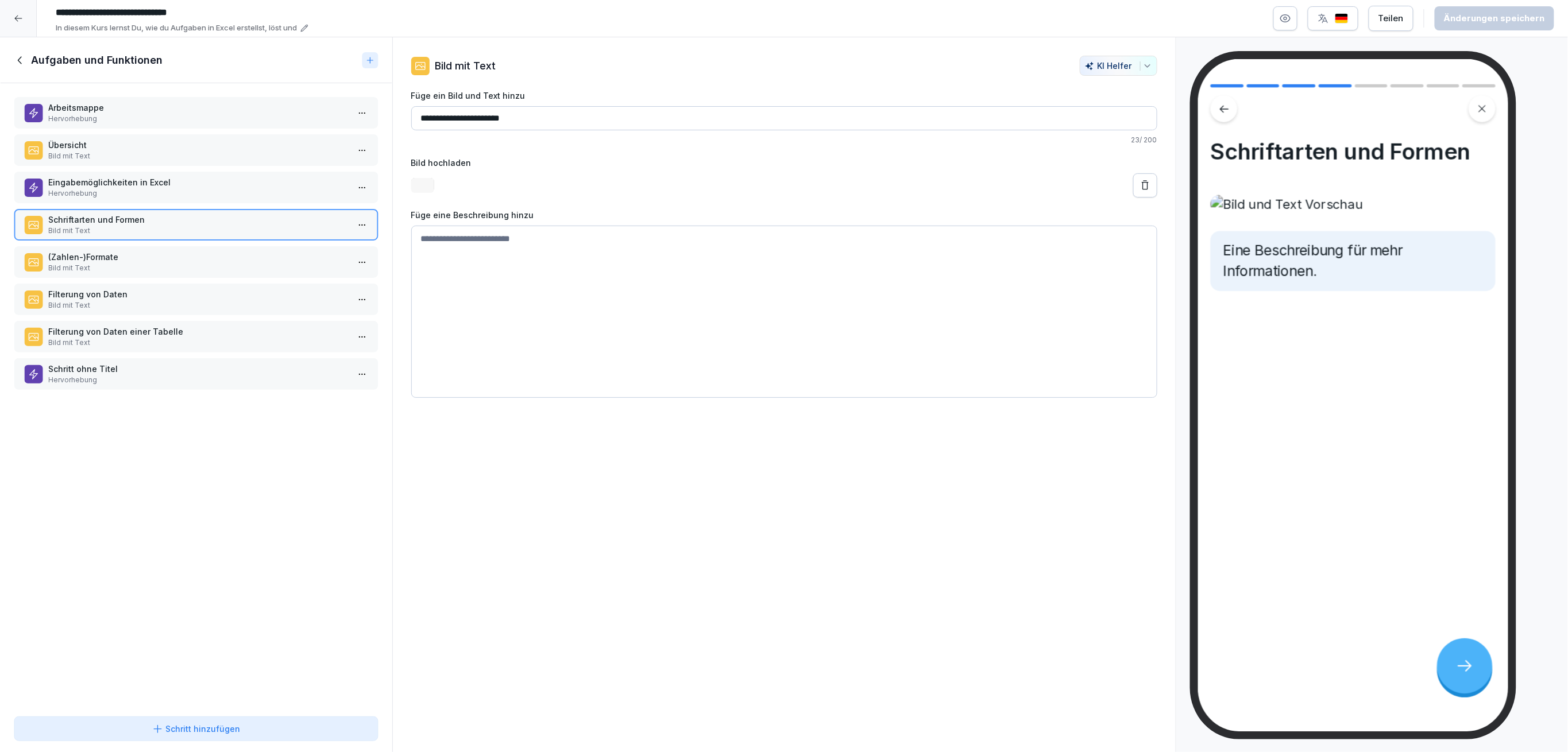
drag, startPoint x: 249, startPoint y: 236, endPoint x: 249, endPoint y: 245, distance: 9.0
click at [249, 237] on div "Arbeitsmappe Hervorhebung Übersicht Bild mit Text Eingabemöglichkeiten in Excel…" at bounding box center [196, 397] width 392 height 629
click at [242, 263] on p "Bild mit Text" at bounding box center [198, 268] width 300 height 10
click at [219, 229] on p "Bild mit Text" at bounding box center [198, 230] width 300 height 10
drag, startPoint x: 445, startPoint y: 377, endPoint x: 447, endPoint y: 362, distance: 15.1
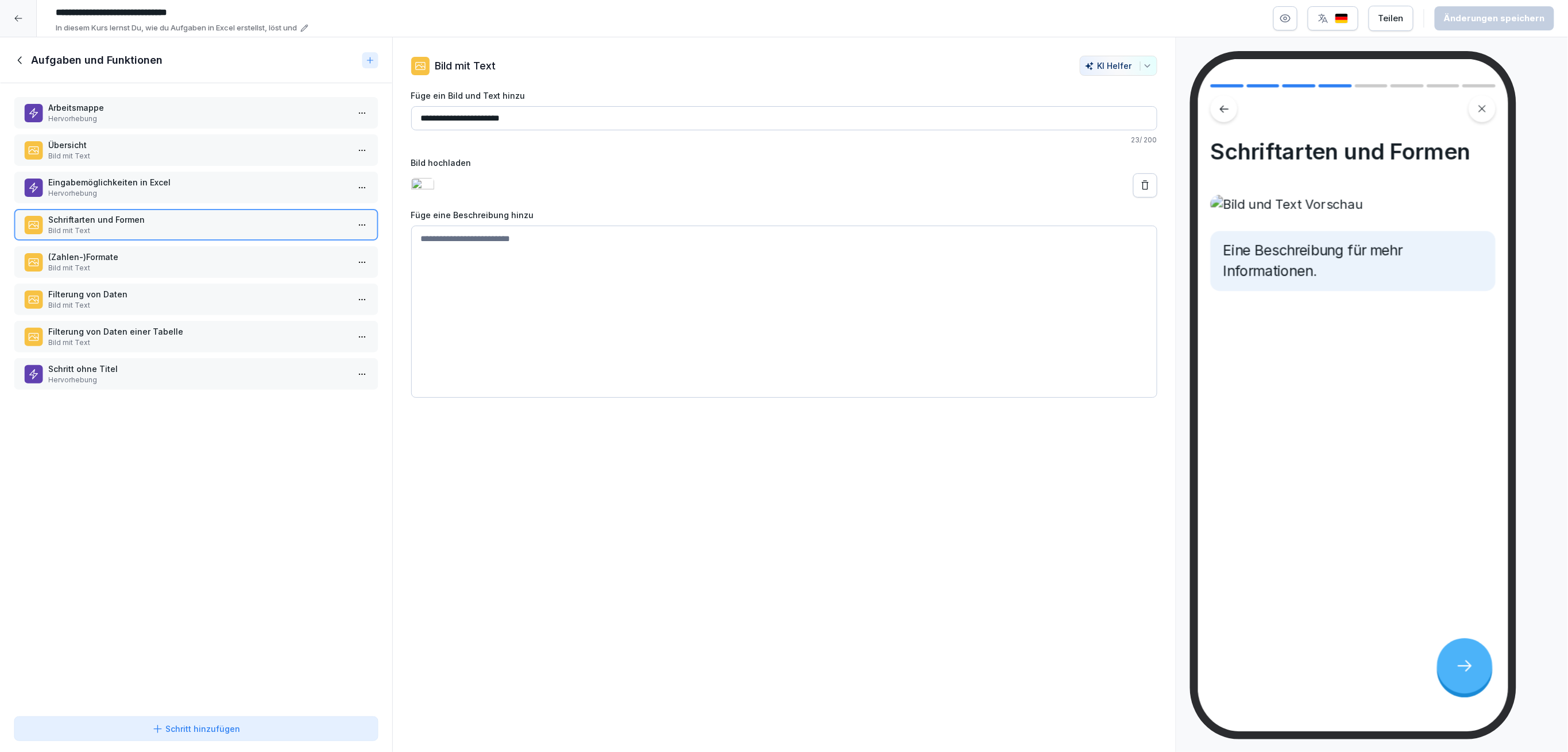
click at [446, 377] on textarea at bounding box center [784, 311] width 746 height 172
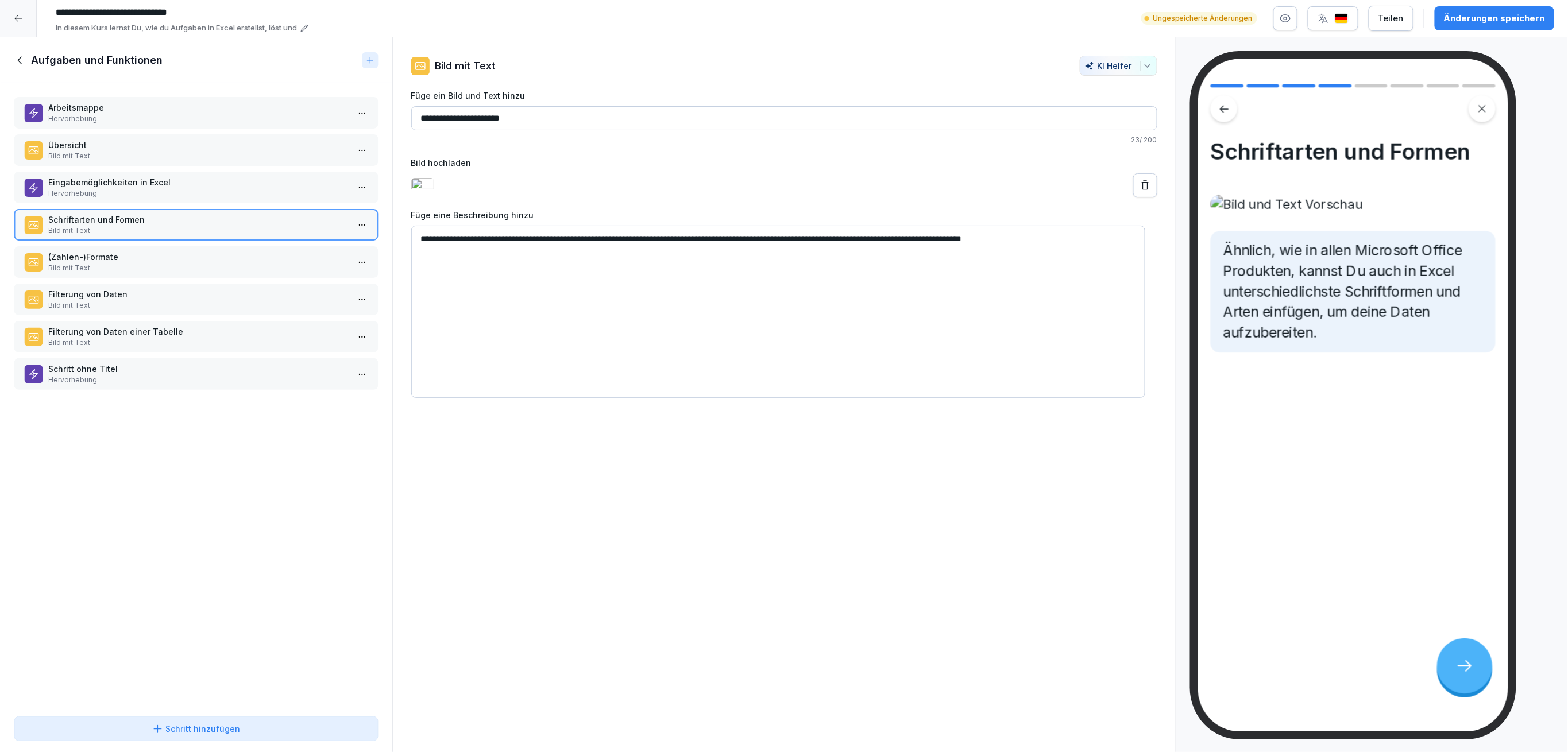
type textarea "**********"
click at [206, 263] on p "Bild mit Text" at bounding box center [198, 268] width 300 height 10
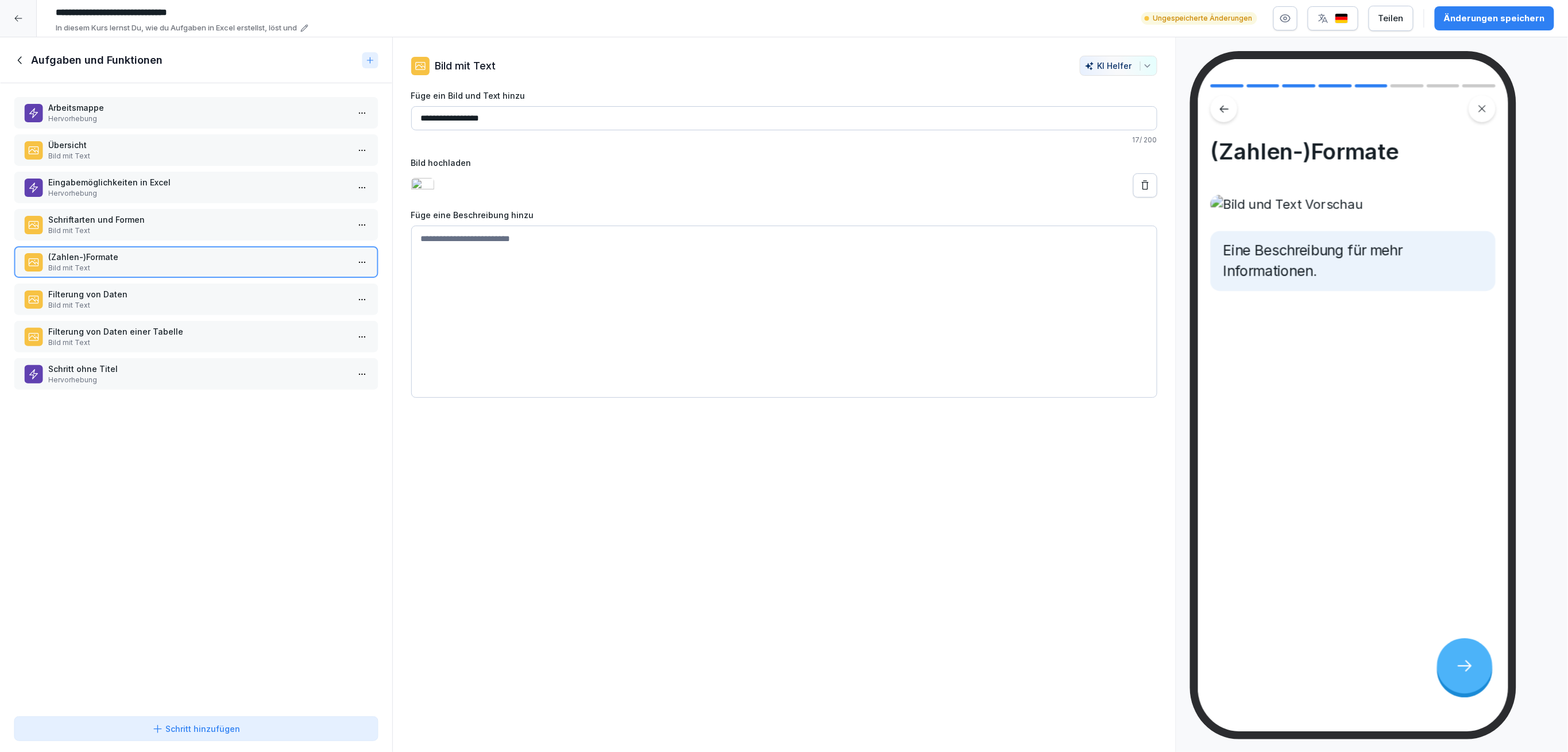
click at [701, 329] on textarea at bounding box center [784, 311] width 746 height 172
click at [708, 324] on textarea at bounding box center [784, 311] width 746 height 172
click at [700, 319] on textarea at bounding box center [784, 311] width 746 height 172
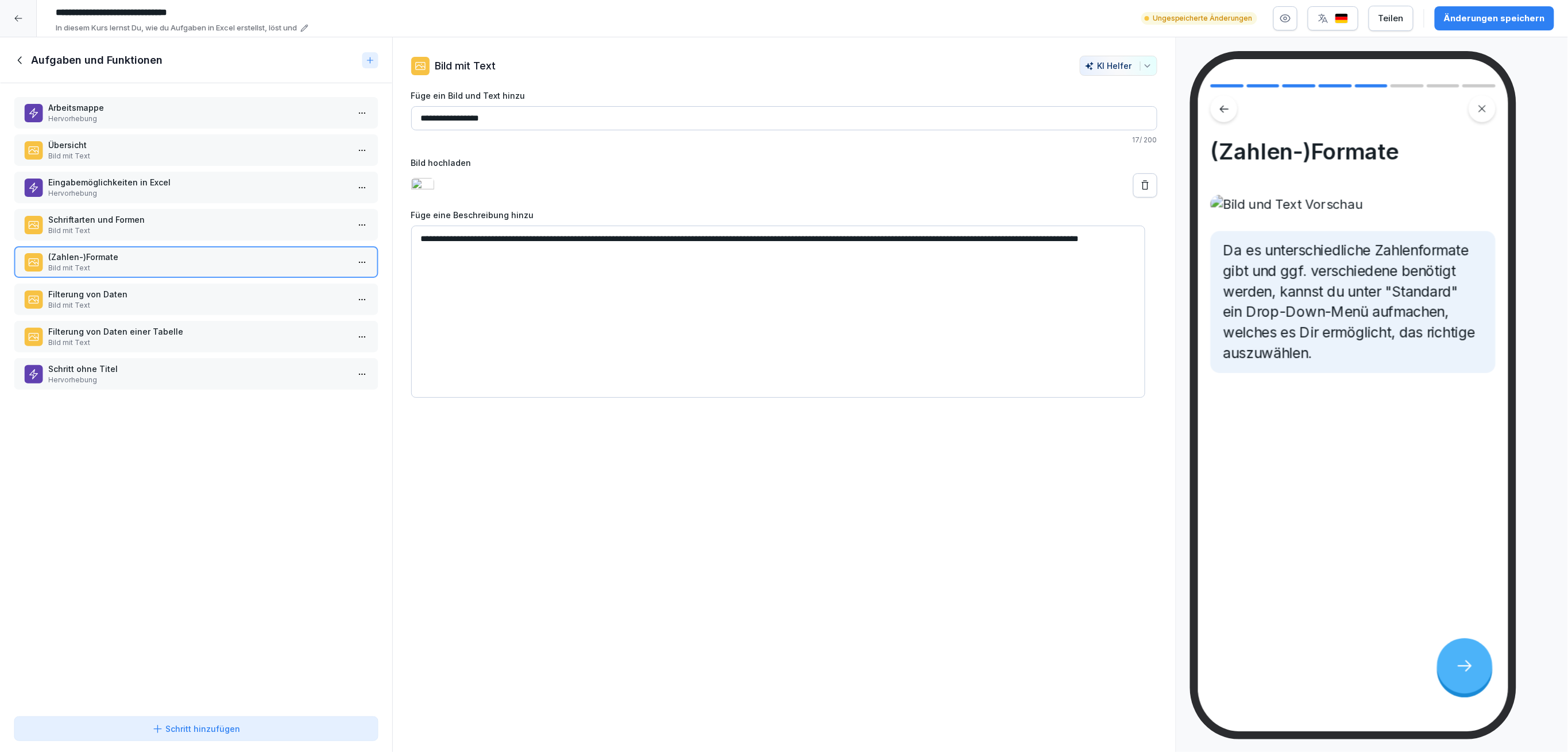
type textarea "**********"
click at [1520, 22] on div "Änderungen speichern" at bounding box center [1494, 18] width 101 height 13
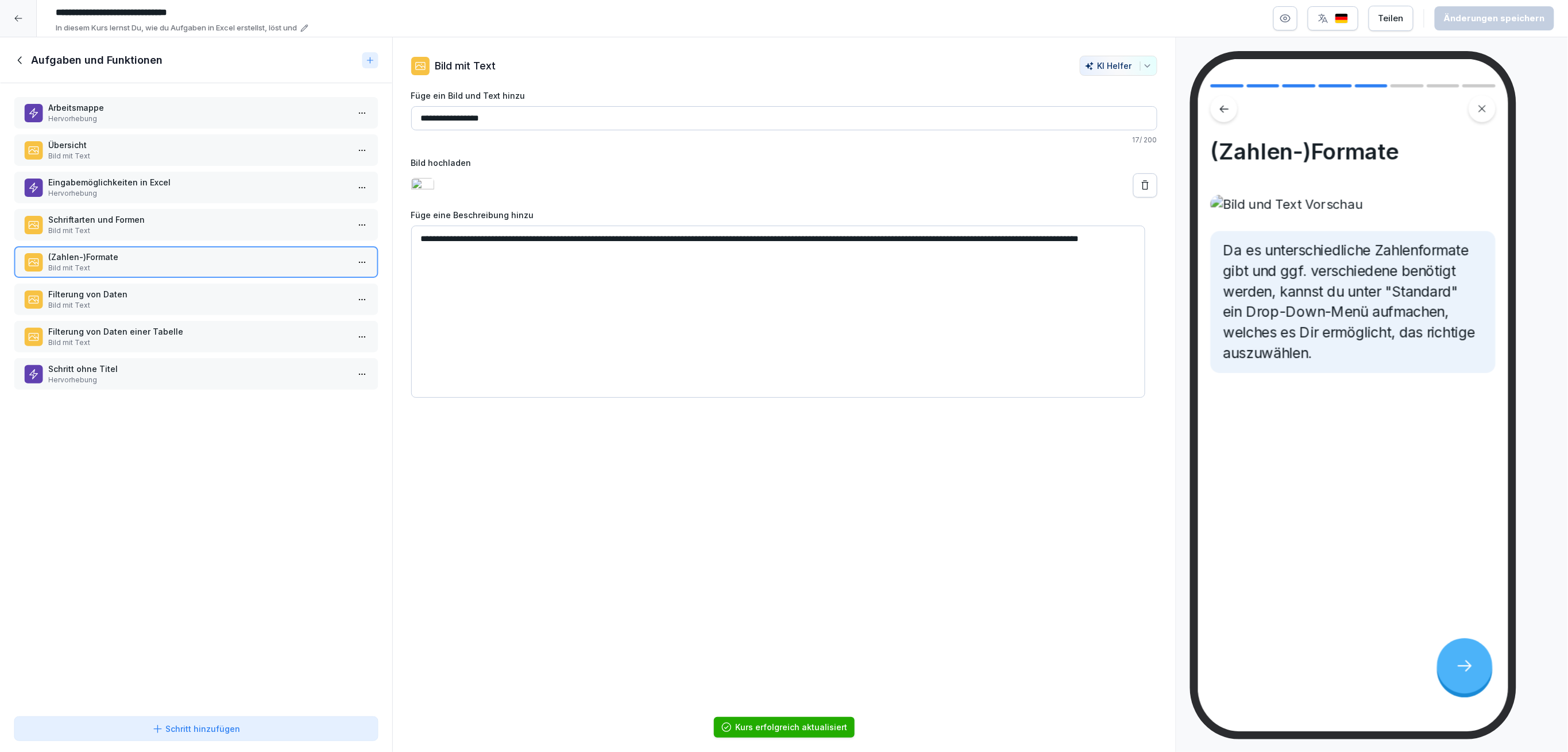
click at [225, 289] on p "Filterung von Daten" at bounding box center [198, 294] width 300 height 12
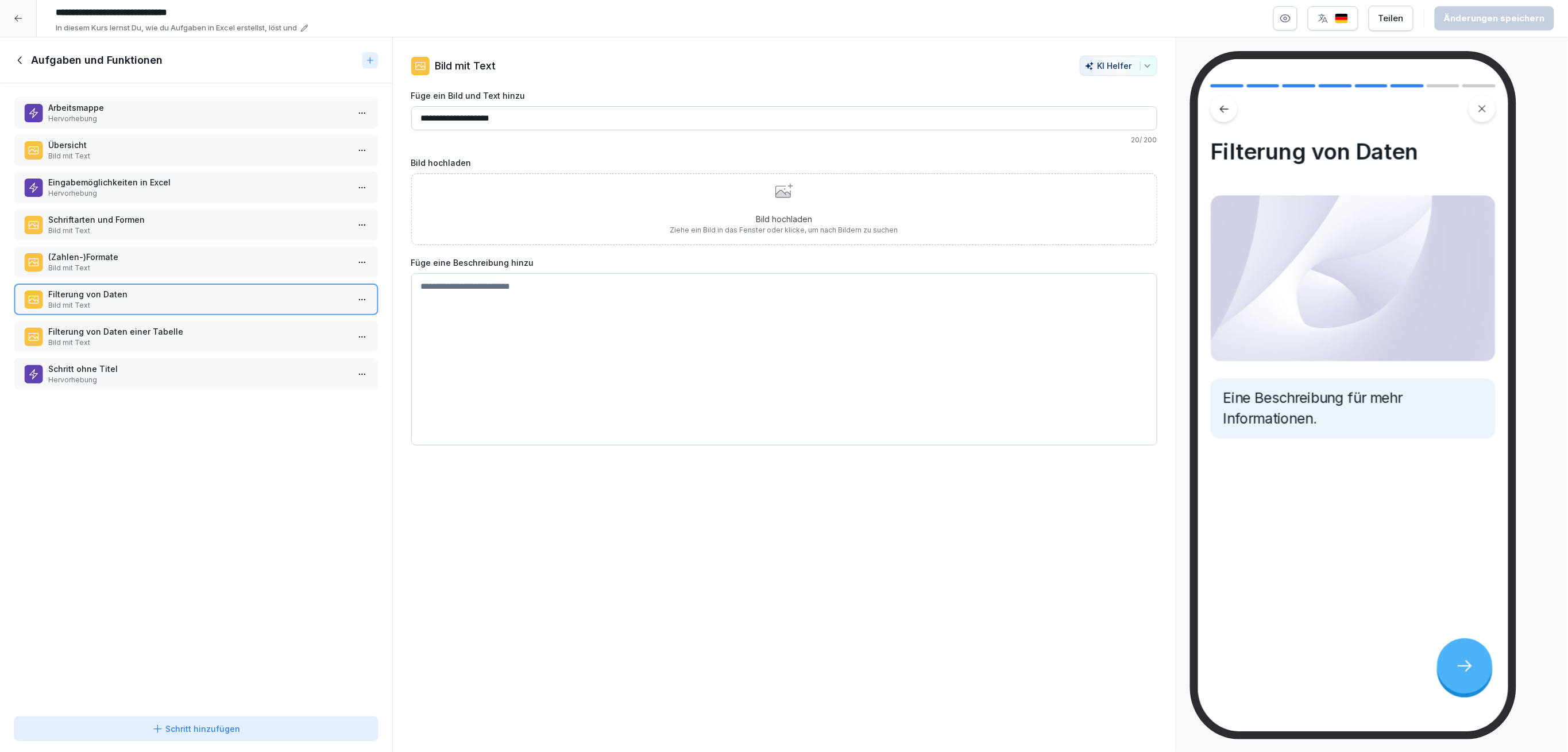
click at [138, 338] on p "Bild mit Text" at bounding box center [198, 343] width 300 height 10
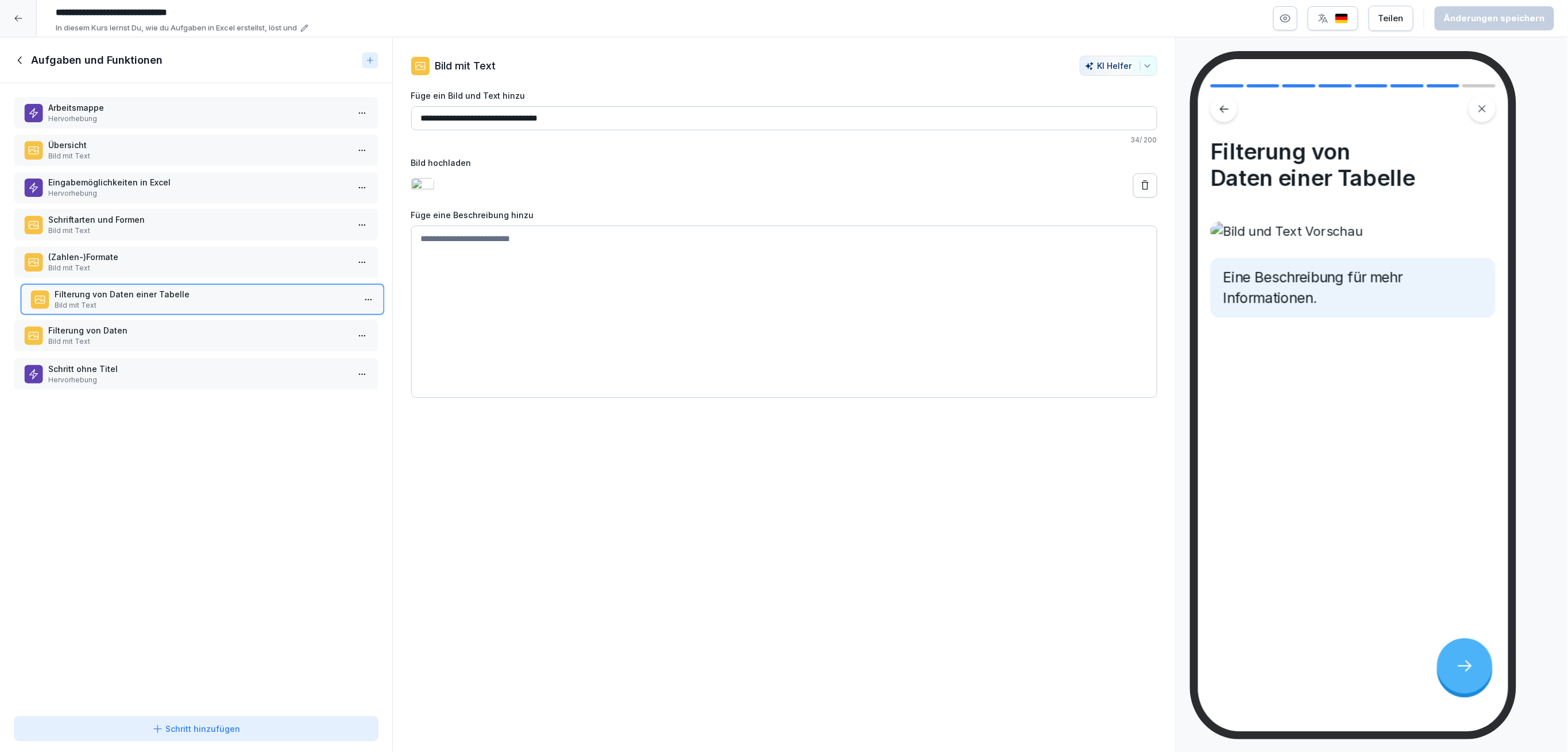
drag, startPoint x: 138, startPoint y: 330, endPoint x: 144, endPoint y: 289, distance: 41.4
click at [144, 289] on p "Filterung von Daten einer Tabelle" at bounding box center [205, 294] width 300 height 12
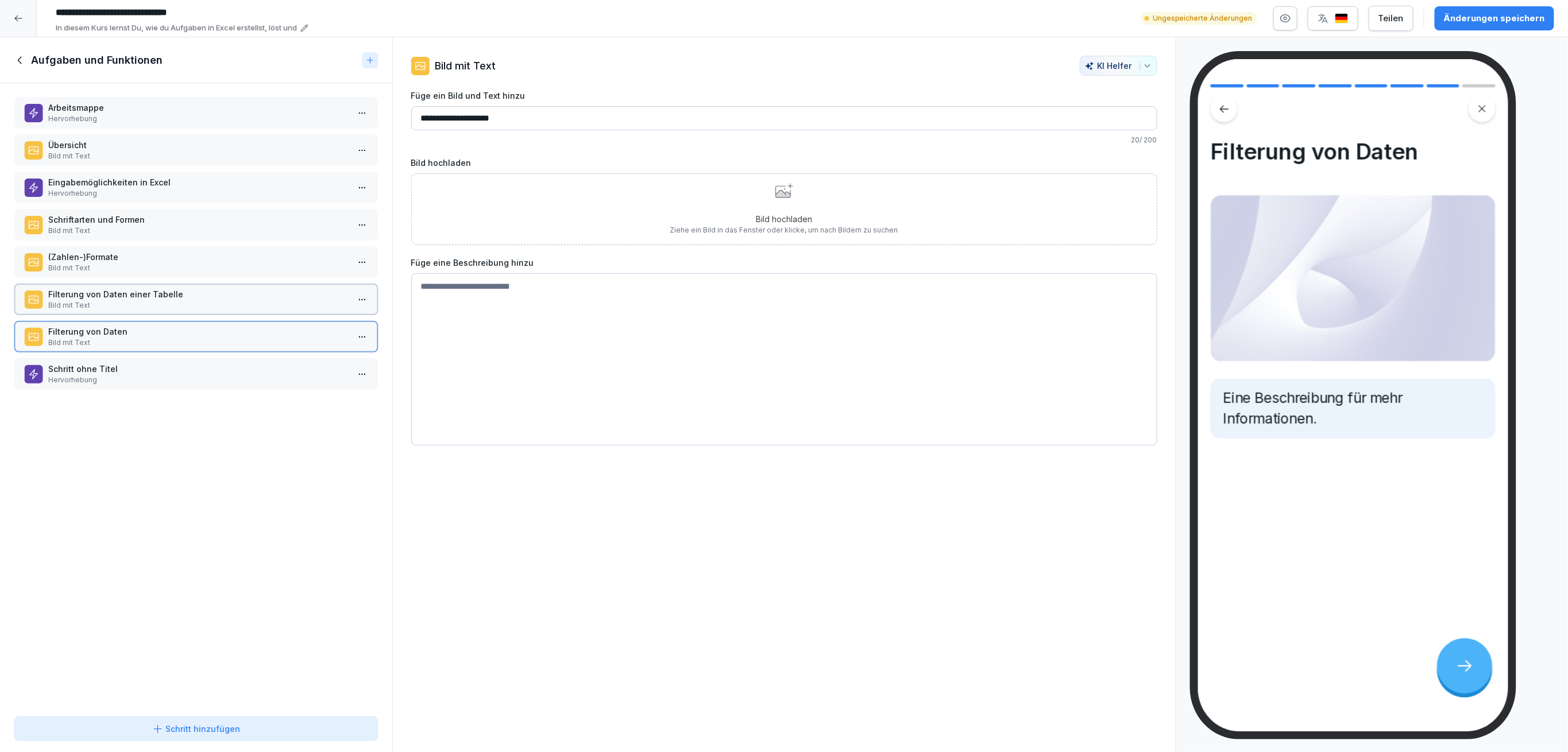
click at [143, 288] on p "Filterung von Daten einer Tabelle" at bounding box center [198, 294] width 300 height 12
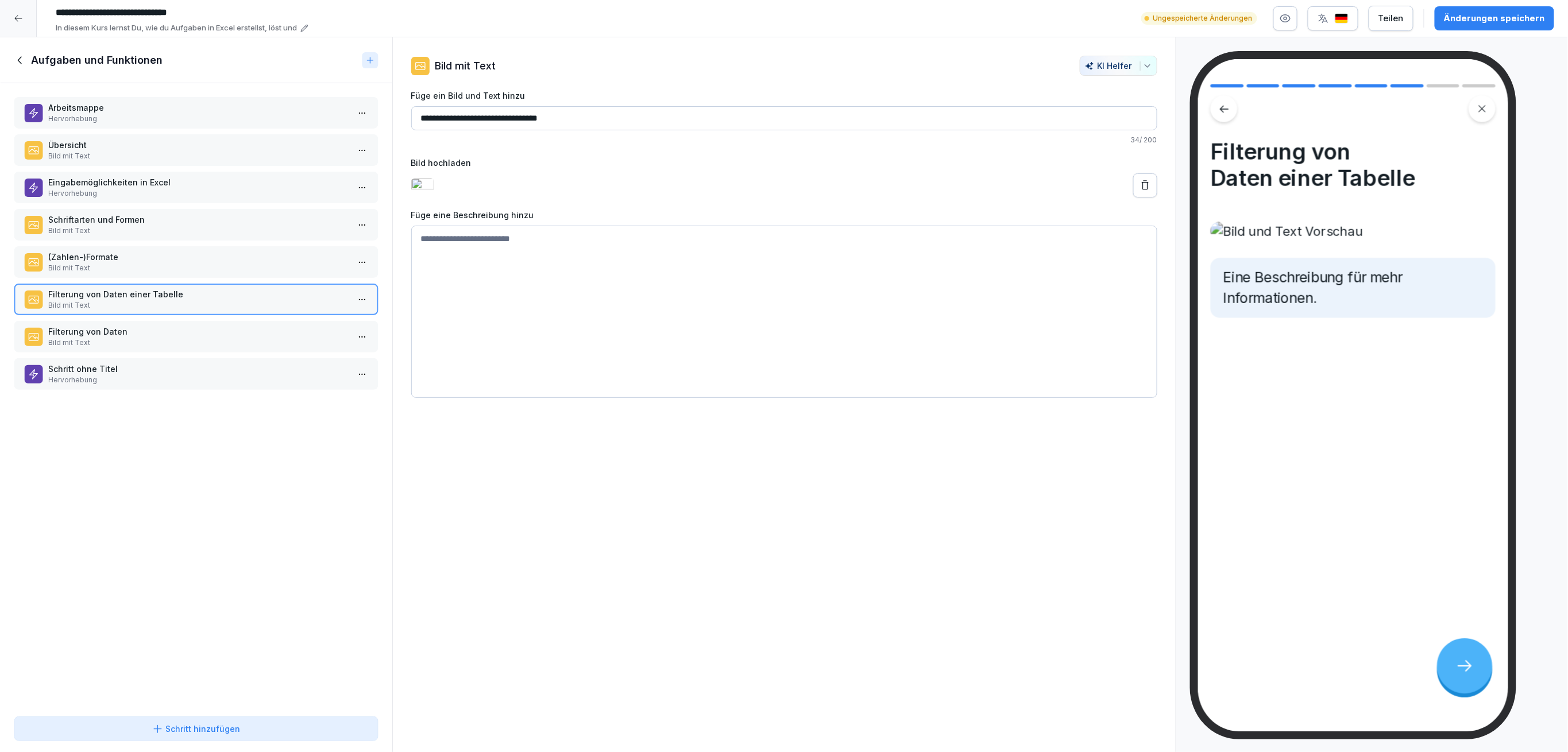
click at [510, 329] on textarea at bounding box center [784, 311] width 746 height 172
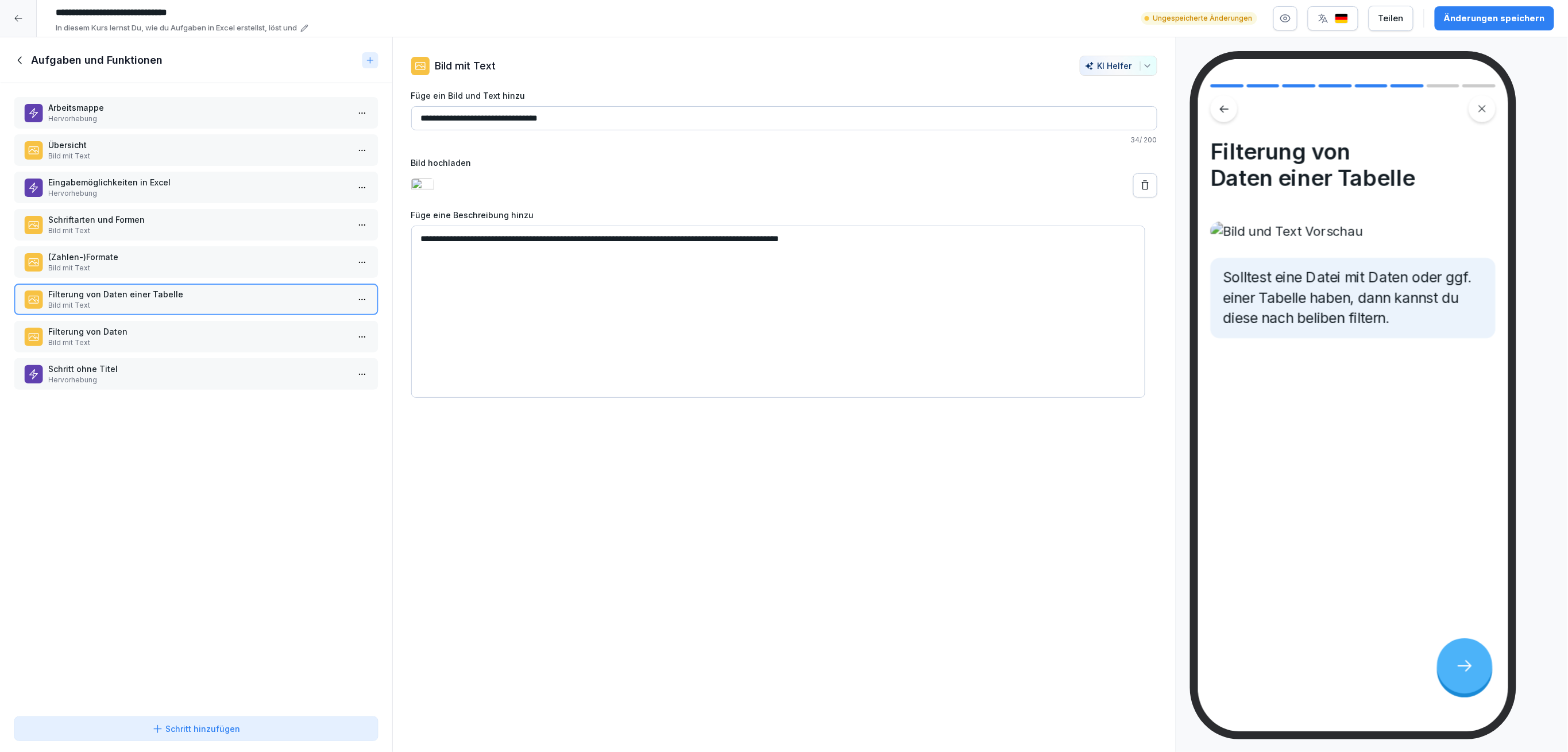
type textarea "**********"
click at [1501, 13] on div "Änderungen speichern" at bounding box center [1494, 18] width 101 height 13
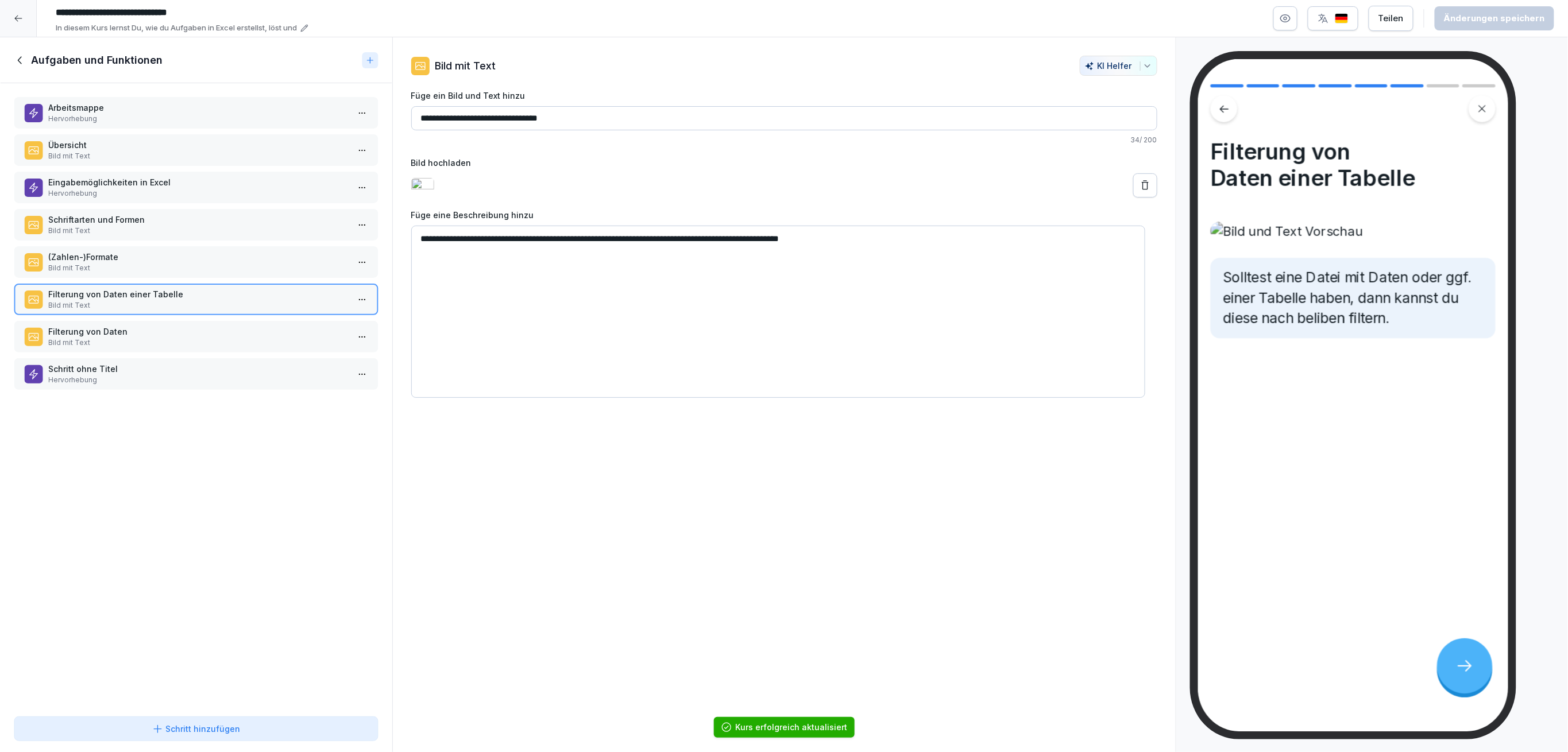
click at [243, 102] on p "Arbeitsmappe" at bounding box center [198, 108] width 300 height 12
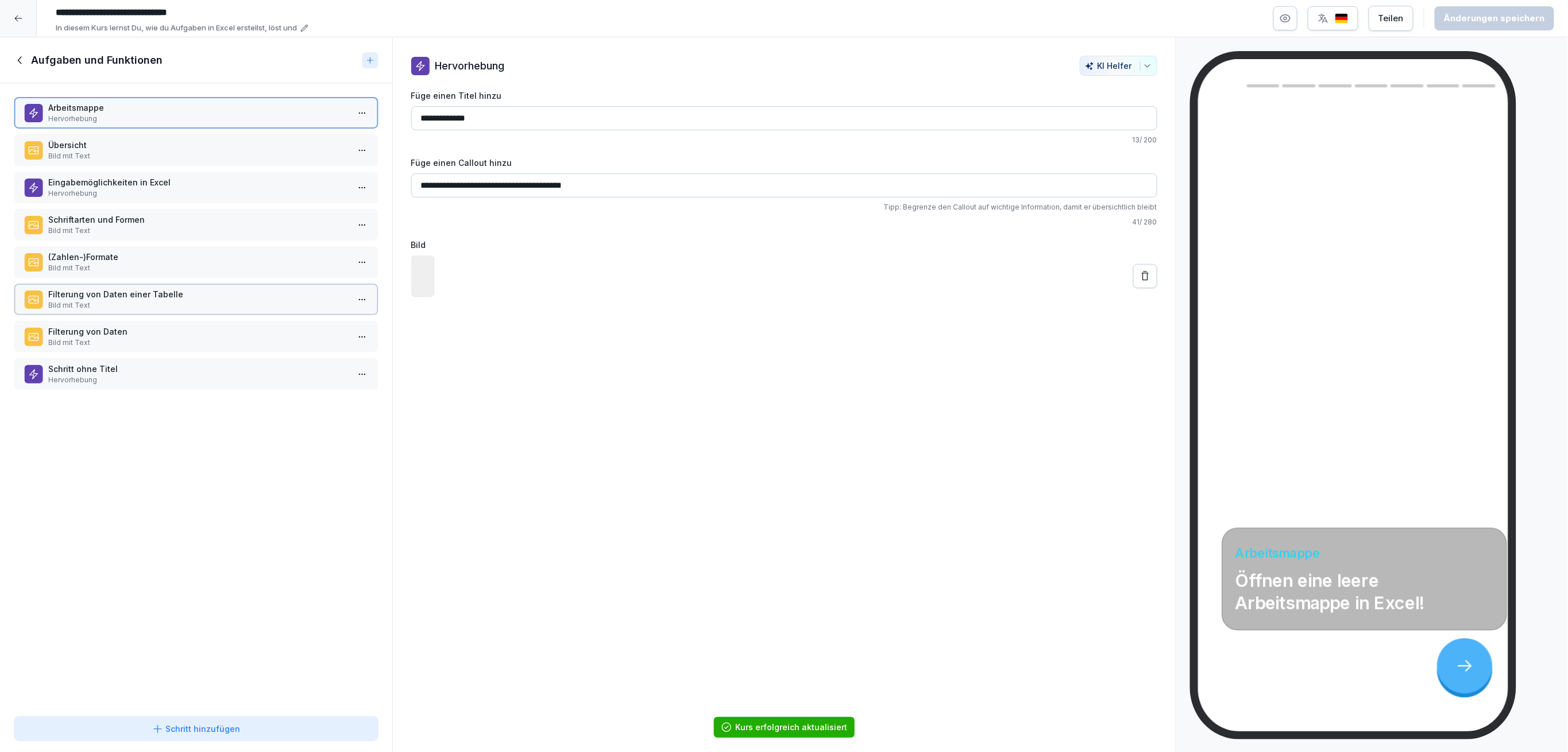
click at [236, 148] on p "Übersicht" at bounding box center [198, 145] width 300 height 12
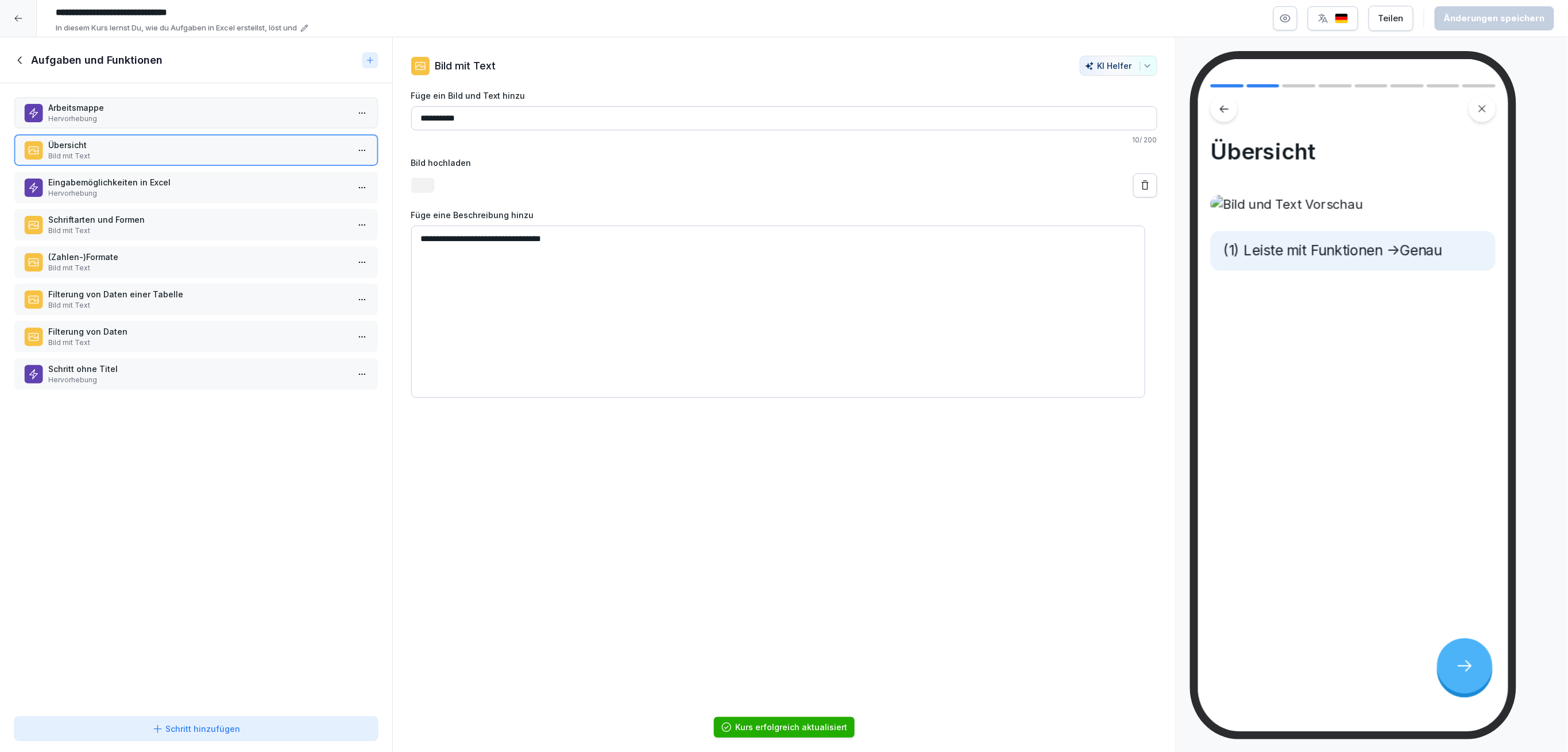
click at [231, 184] on p "Eingabemöglichkeiten in Excel" at bounding box center [198, 182] width 300 height 12
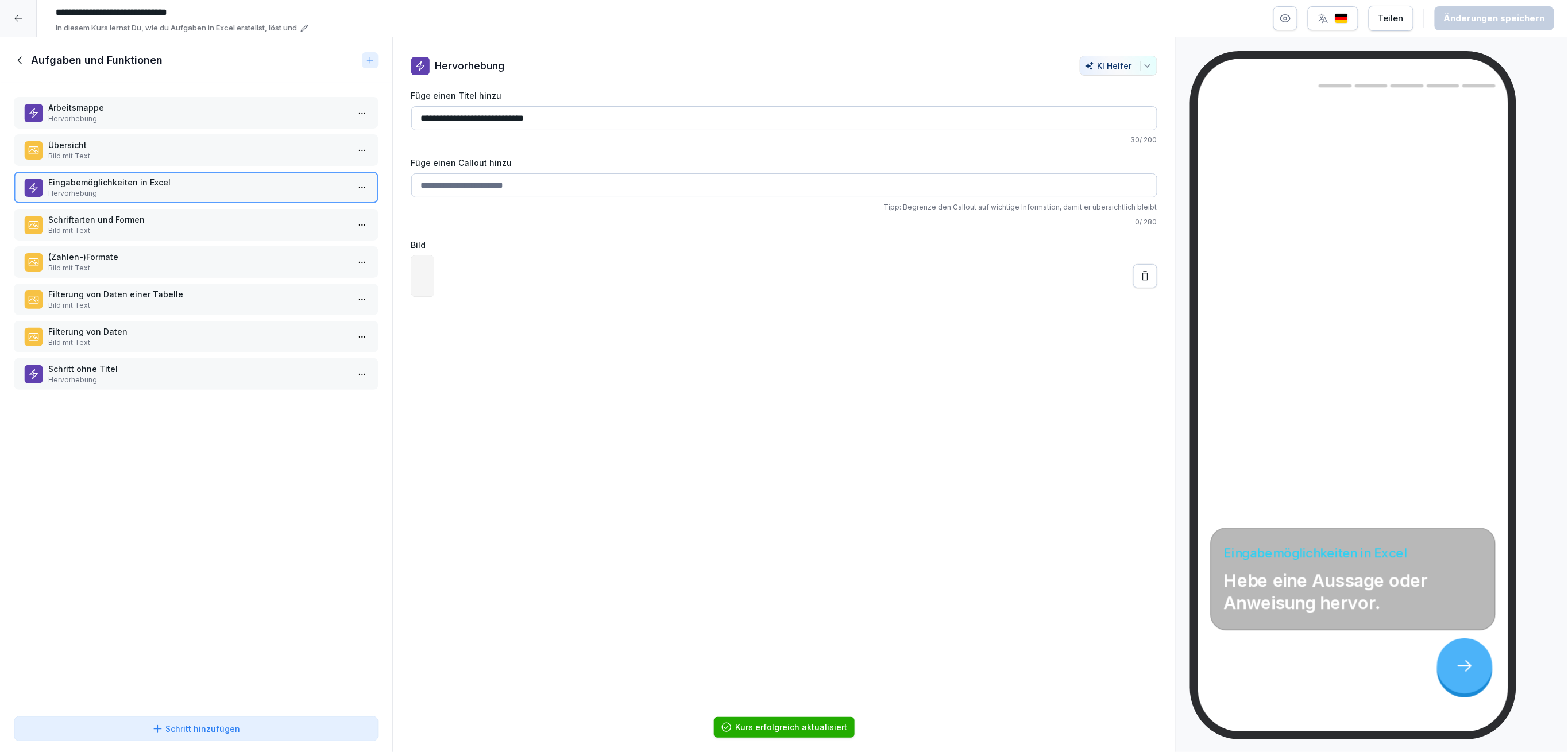
click at [248, 213] on p "Schriftarten und Formen" at bounding box center [198, 219] width 300 height 12
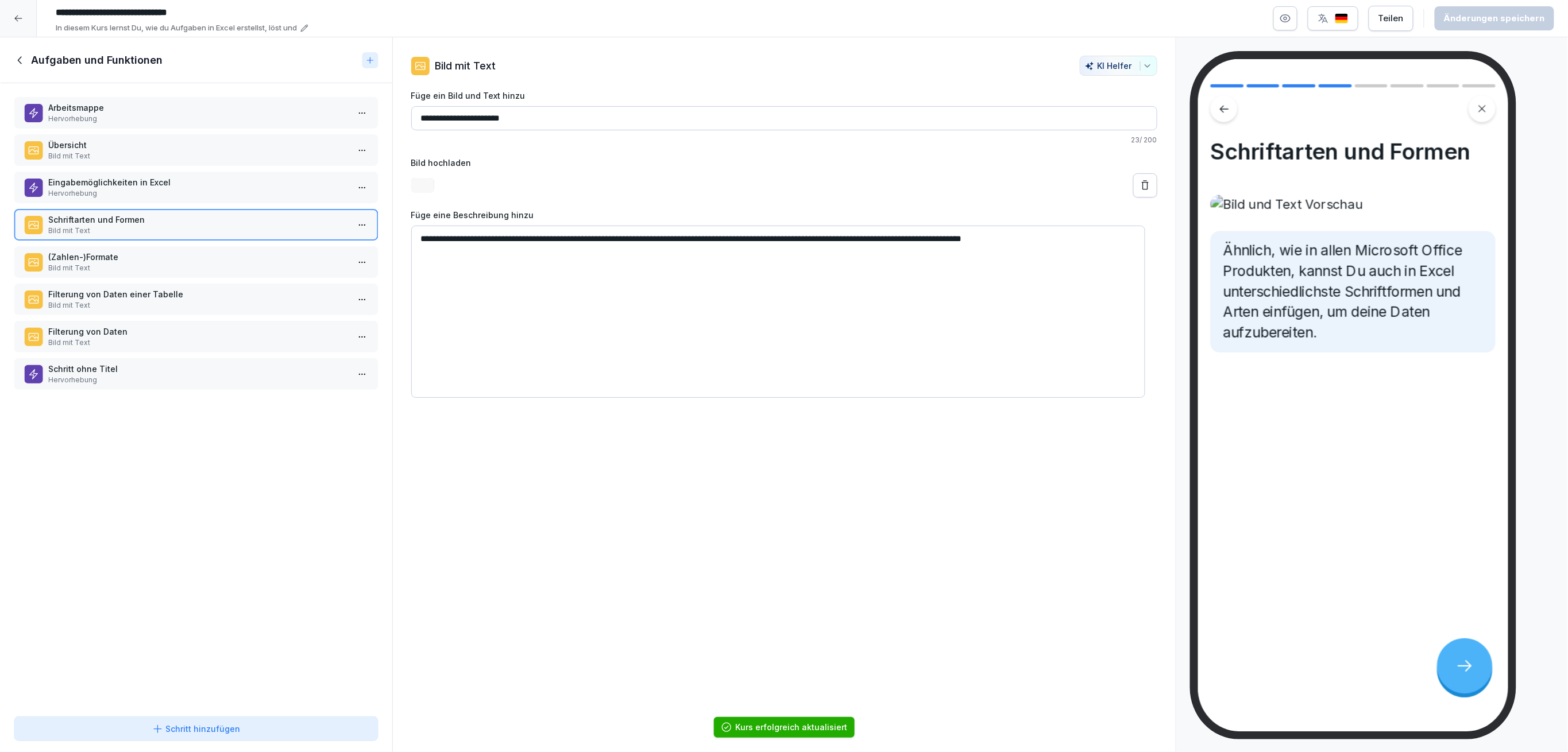
click at [242, 251] on p "(Zahlen-)Formate" at bounding box center [198, 257] width 300 height 12
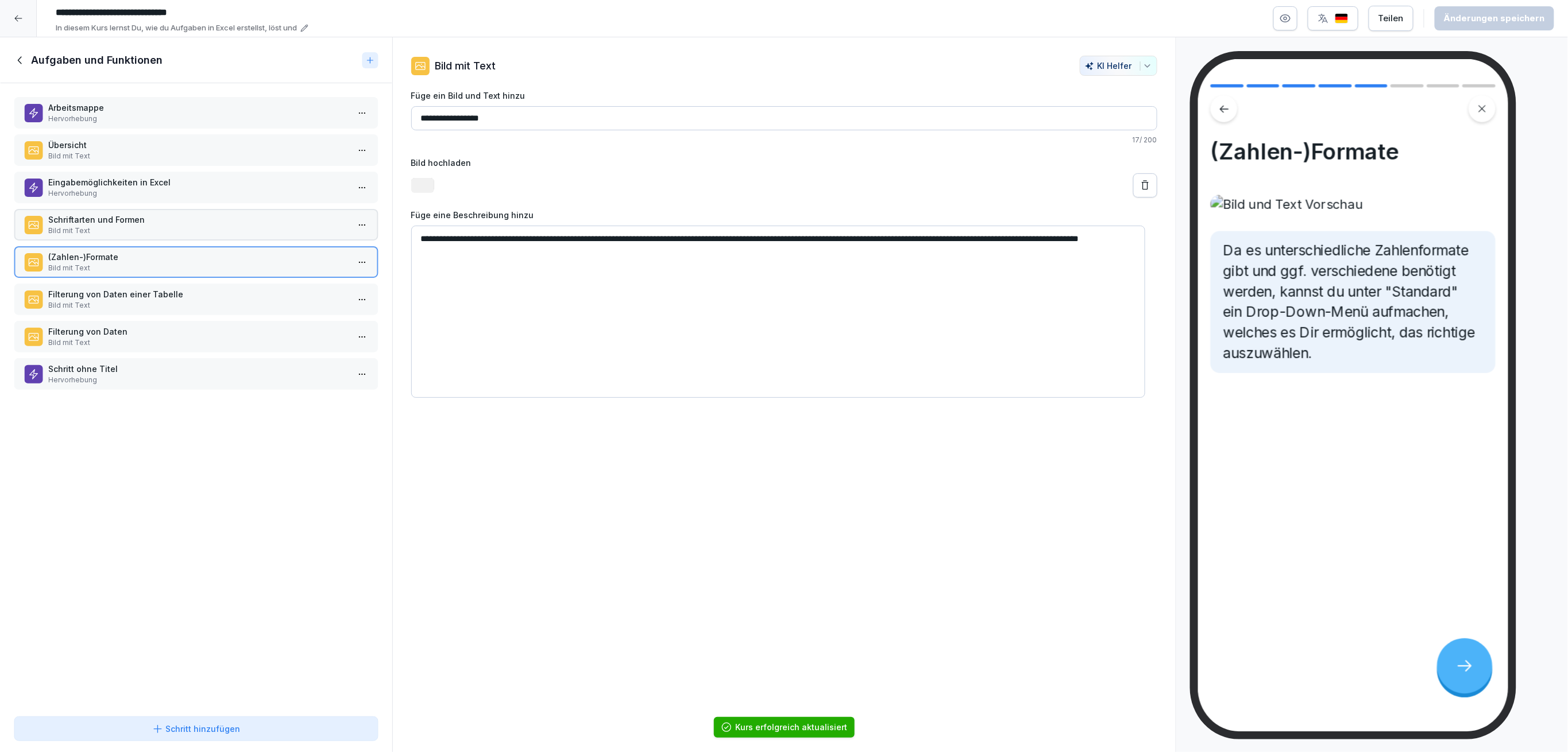
click at [241, 284] on div "Filterung von Daten einer Tabelle Bild mit Text" at bounding box center [197, 299] width 365 height 32
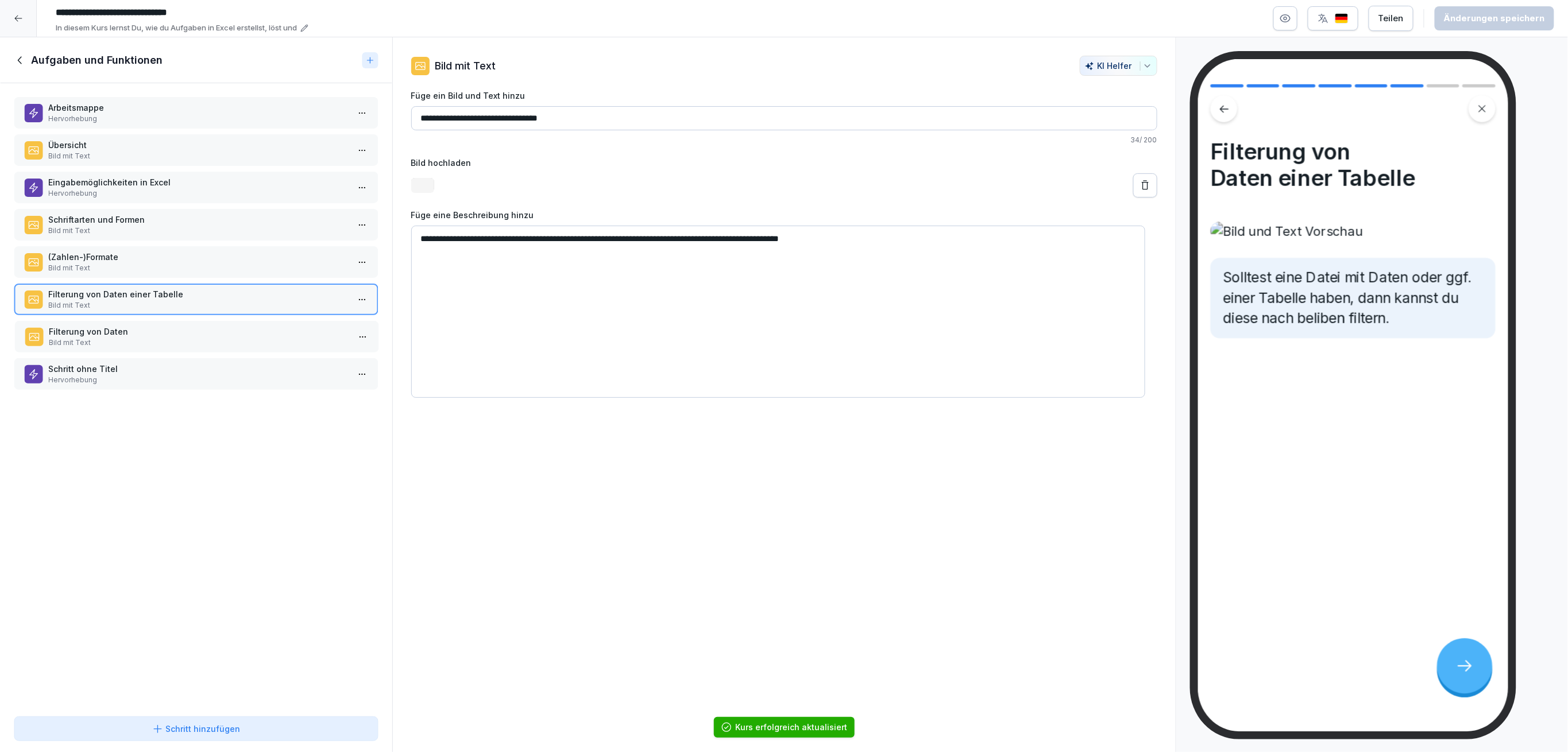
click at [245, 321] on div "Filterung von Daten Bild mit Text" at bounding box center [197, 336] width 365 height 32
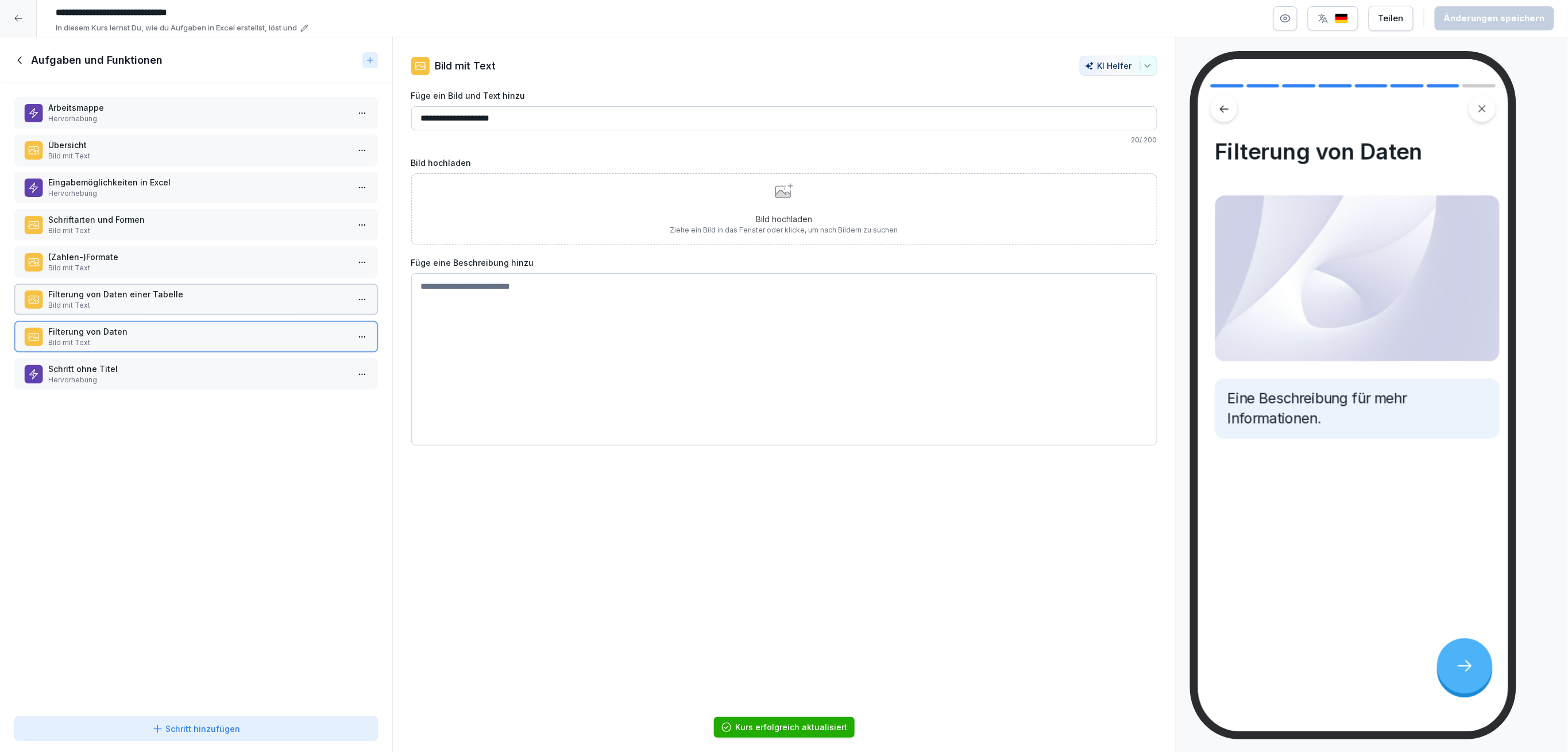
click at [250, 343] on div "Filterung von Daten Bild mit Text" at bounding box center [197, 336] width 365 height 32
click at [242, 375] on p "Hervorhebung" at bounding box center [198, 380] width 300 height 10
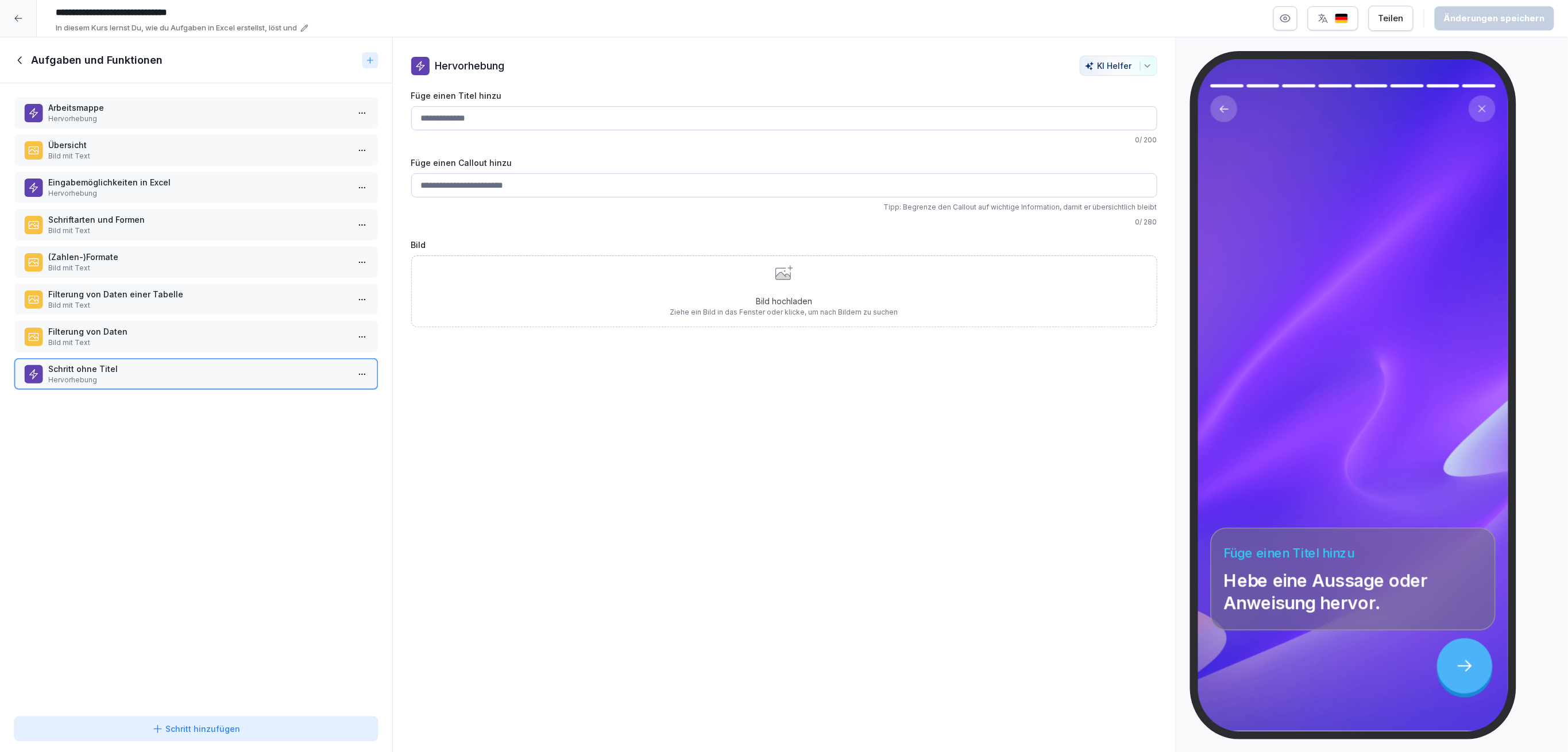
click at [219, 338] on p "Bild mit Text" at bounding box center [198, 343] width 300 height 10
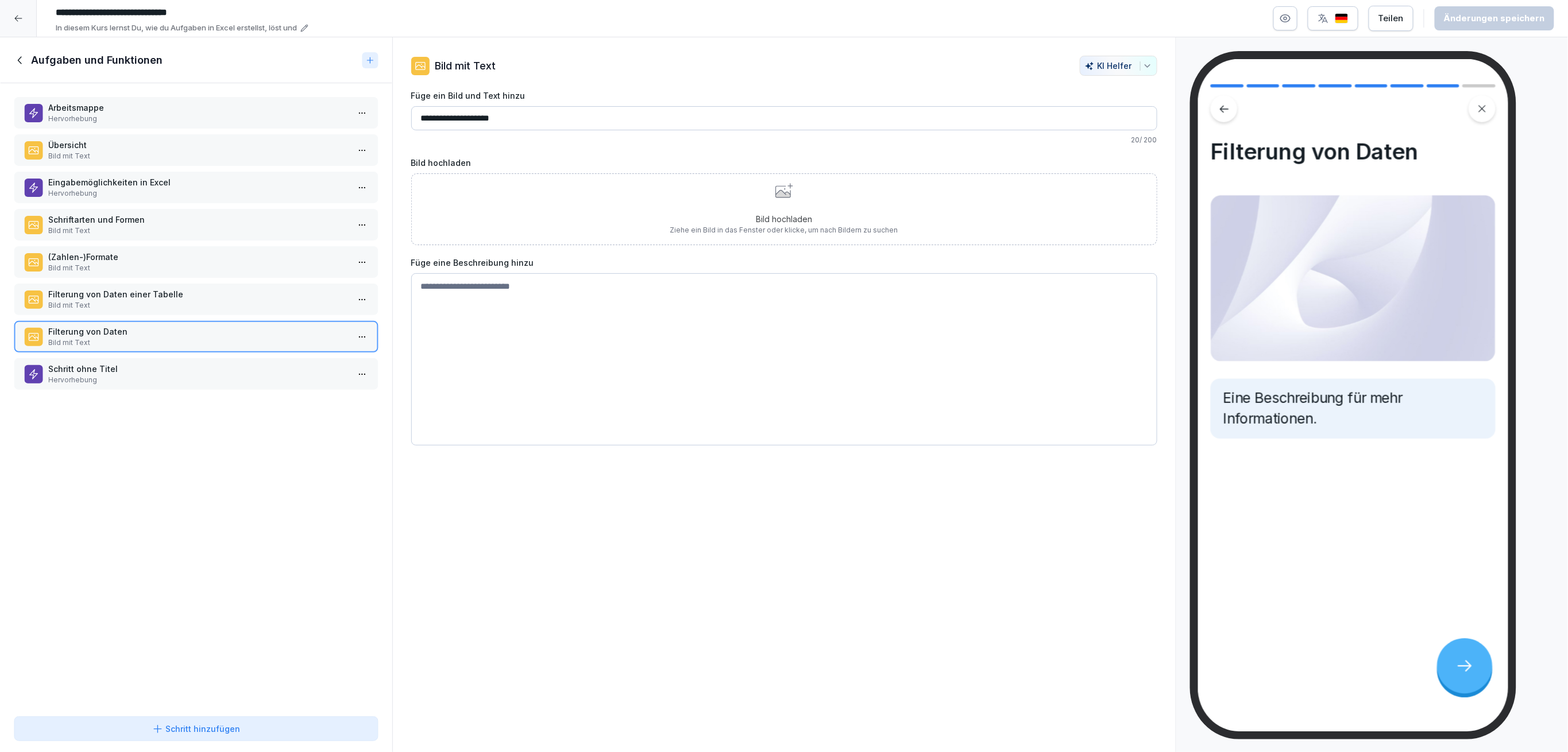
click at [188, 284] on div "Filterung von Daten einer Tabelle Bild mit Text" at bounding box center [197, 299] width 365 height 32
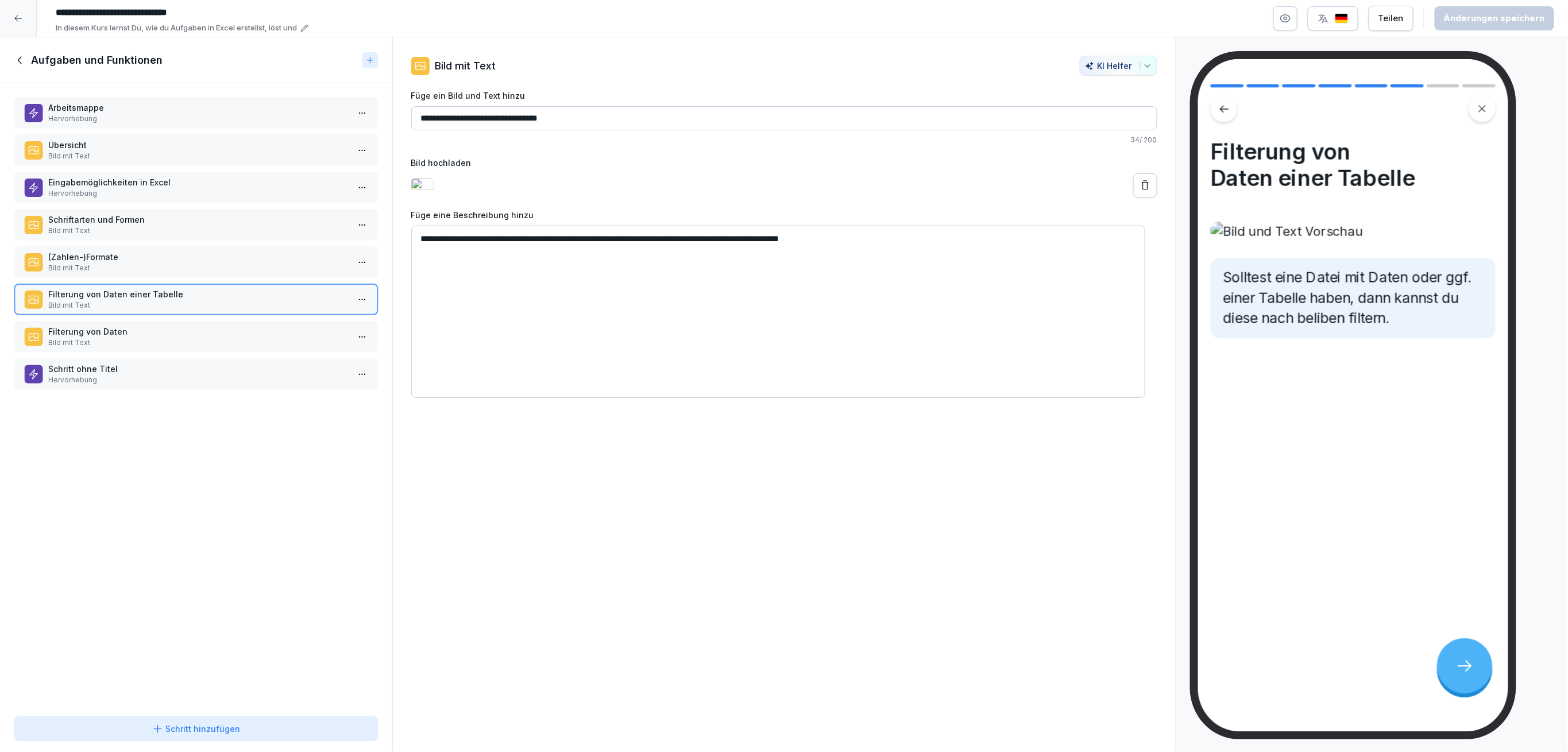
click at [185, 326] on p "Filterung von Daten" at bounding box center [198, 332] width 300 height 12
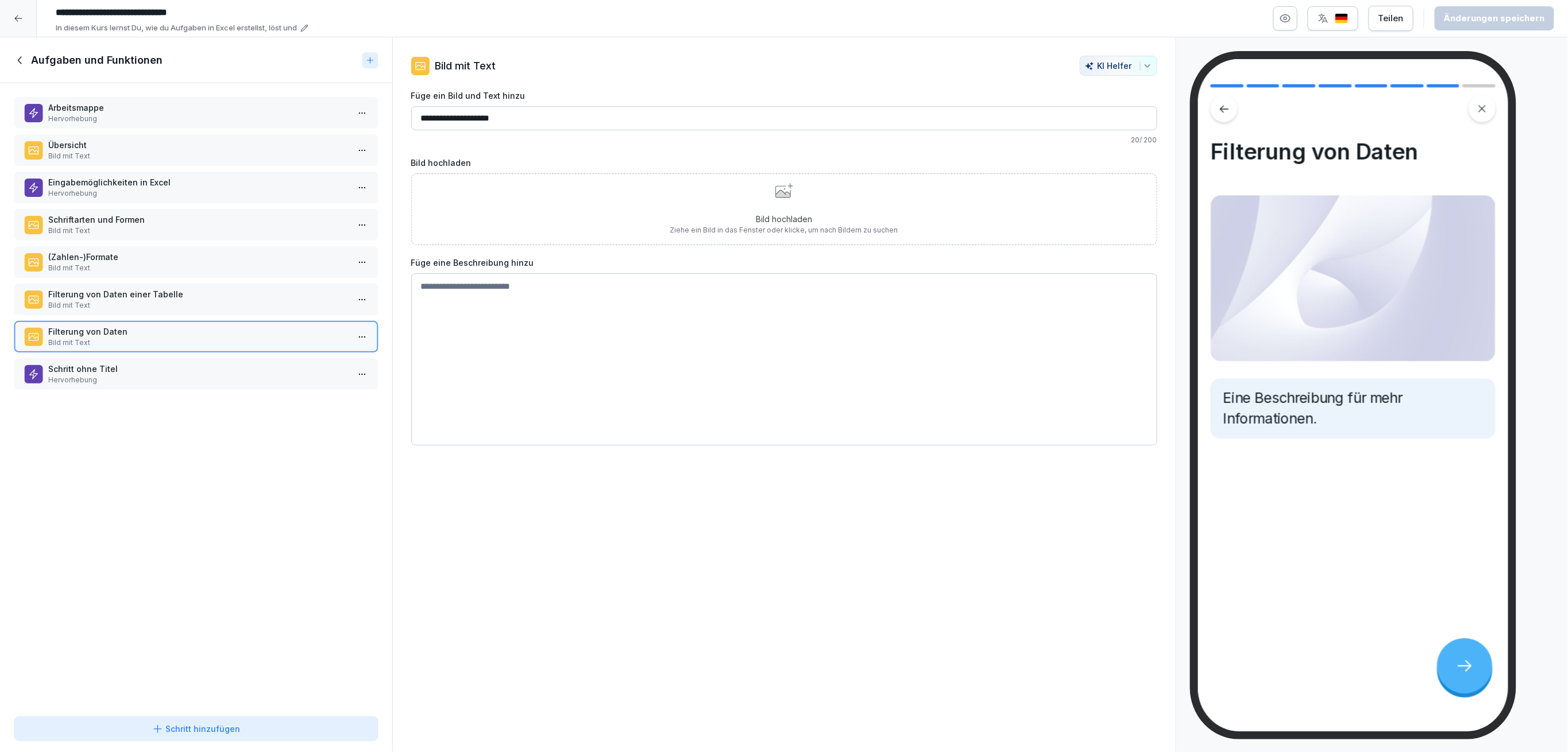
click at [170, 300] on p "Bild mit Text" at bounding box center [198, 305] width 300 height 10
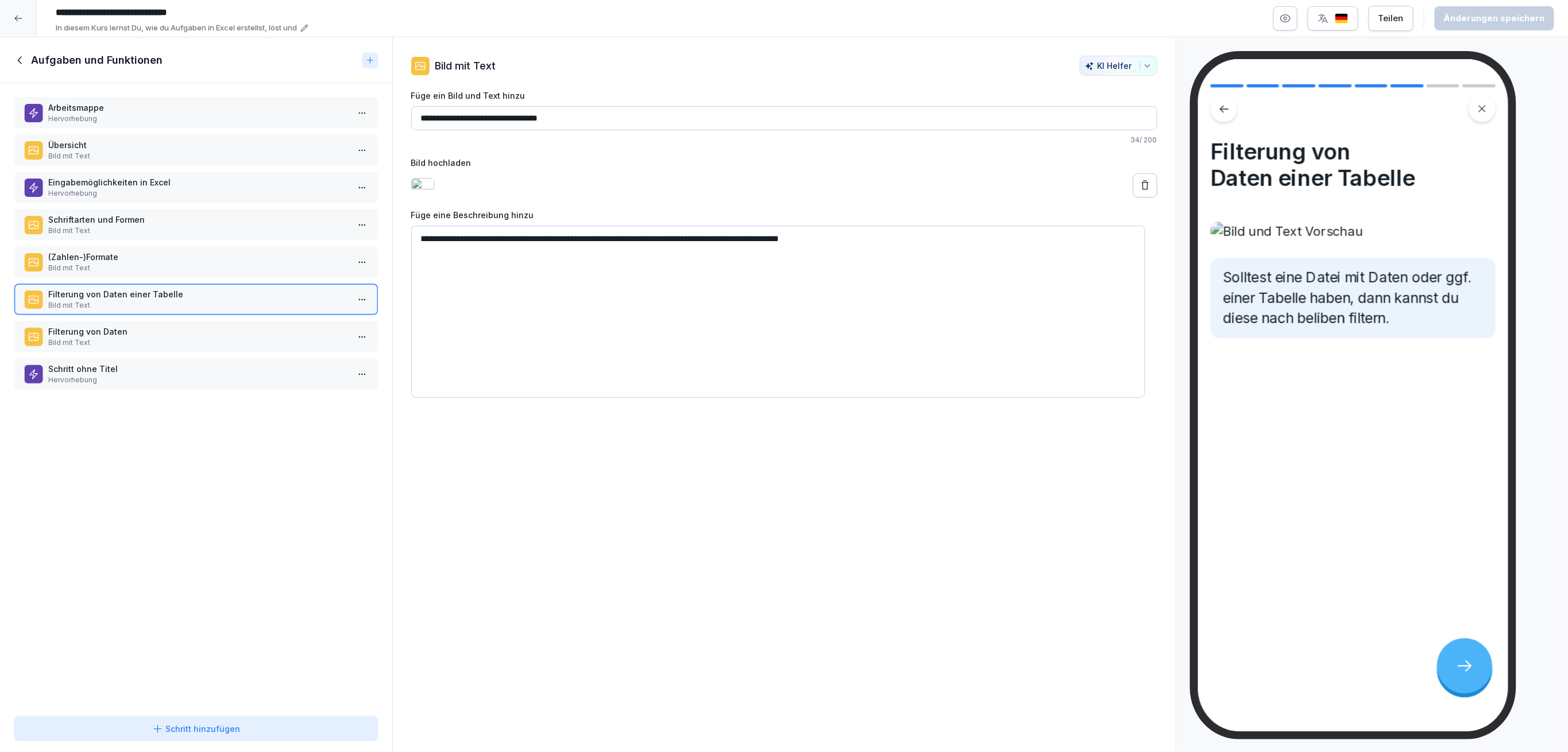
click at [163, 341] on div "Filterung von Daten Bild mit Text" at bounding box center [197, 336] width 365 height 32
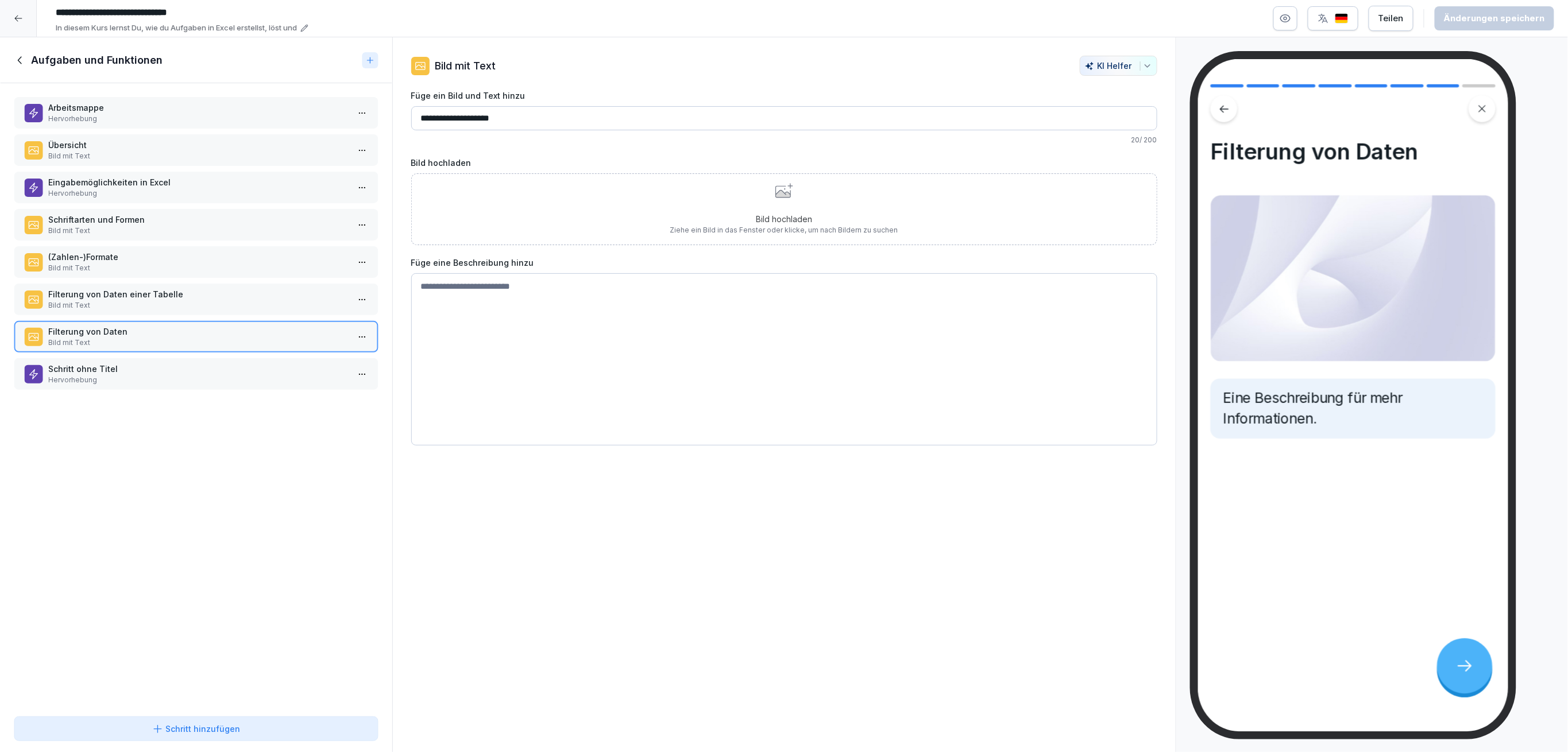
click at [171, 375] on p "Hervorhebung" at bounding box center [198, 380] width 300 height 10
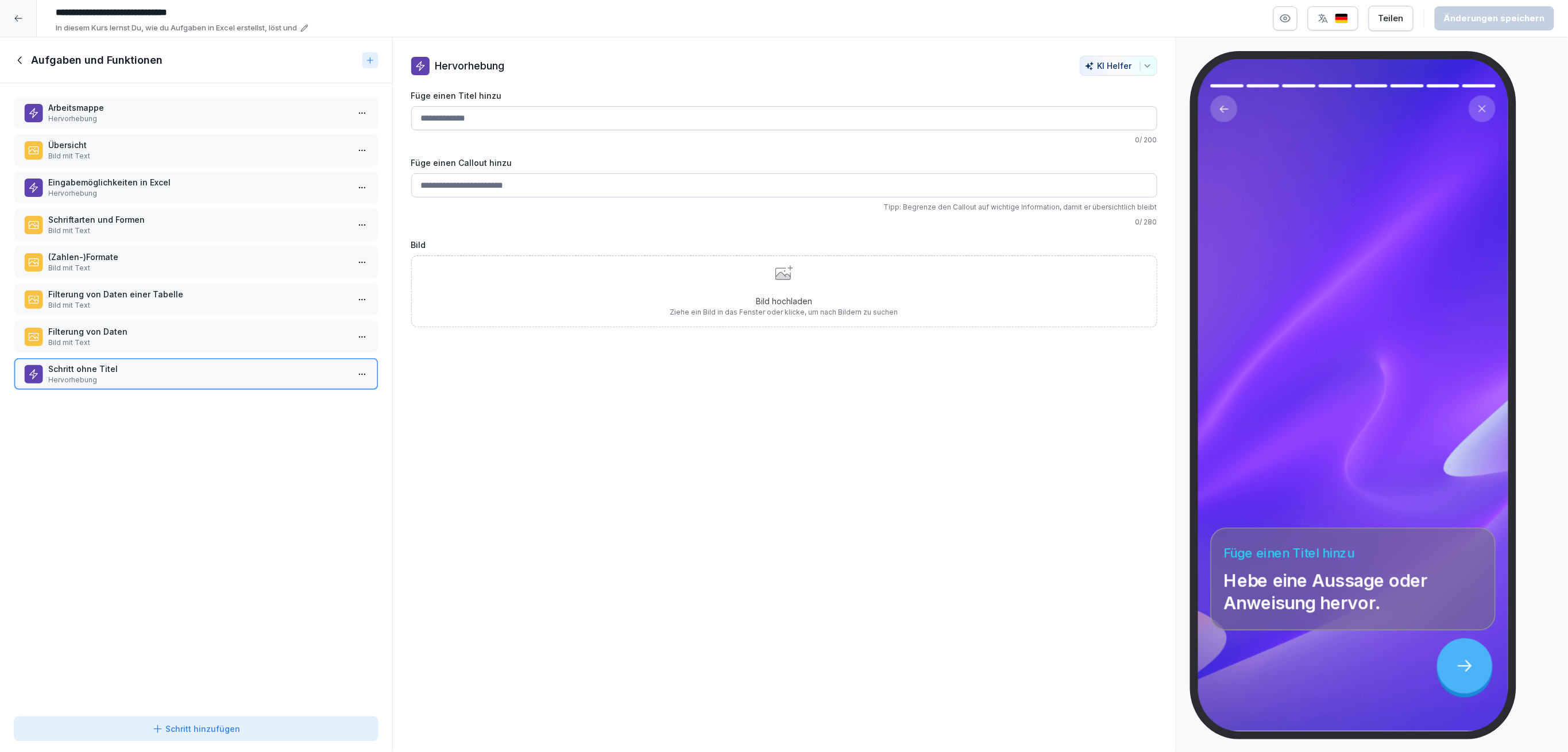
click at [159, 338] on p "Bild mit Text" at bounding box center [198, 343] width 300 height 10
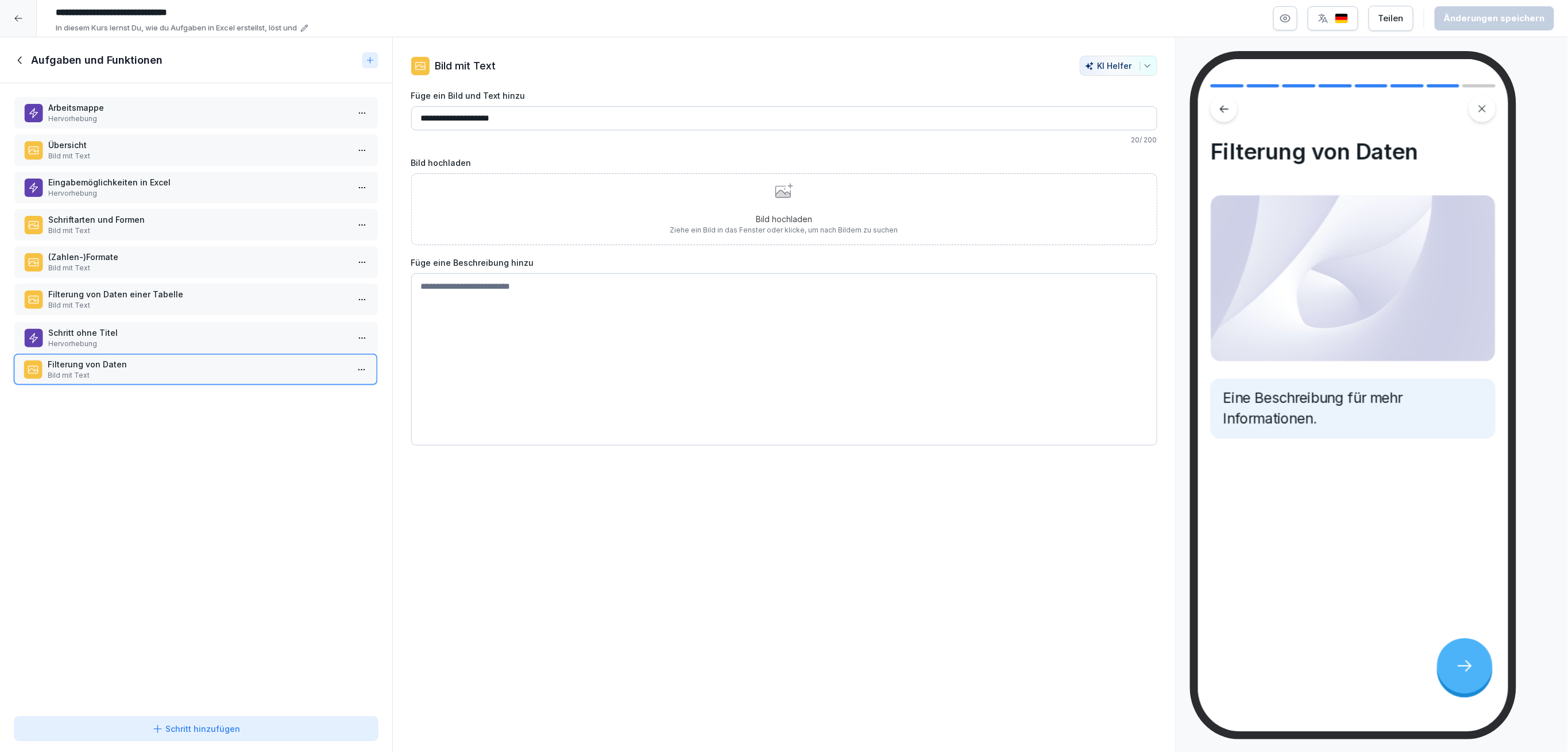
drag, startPoint x: 159, startPoint y: 331, endPoint x: 158, endPoint y: 364, distance: 33.0
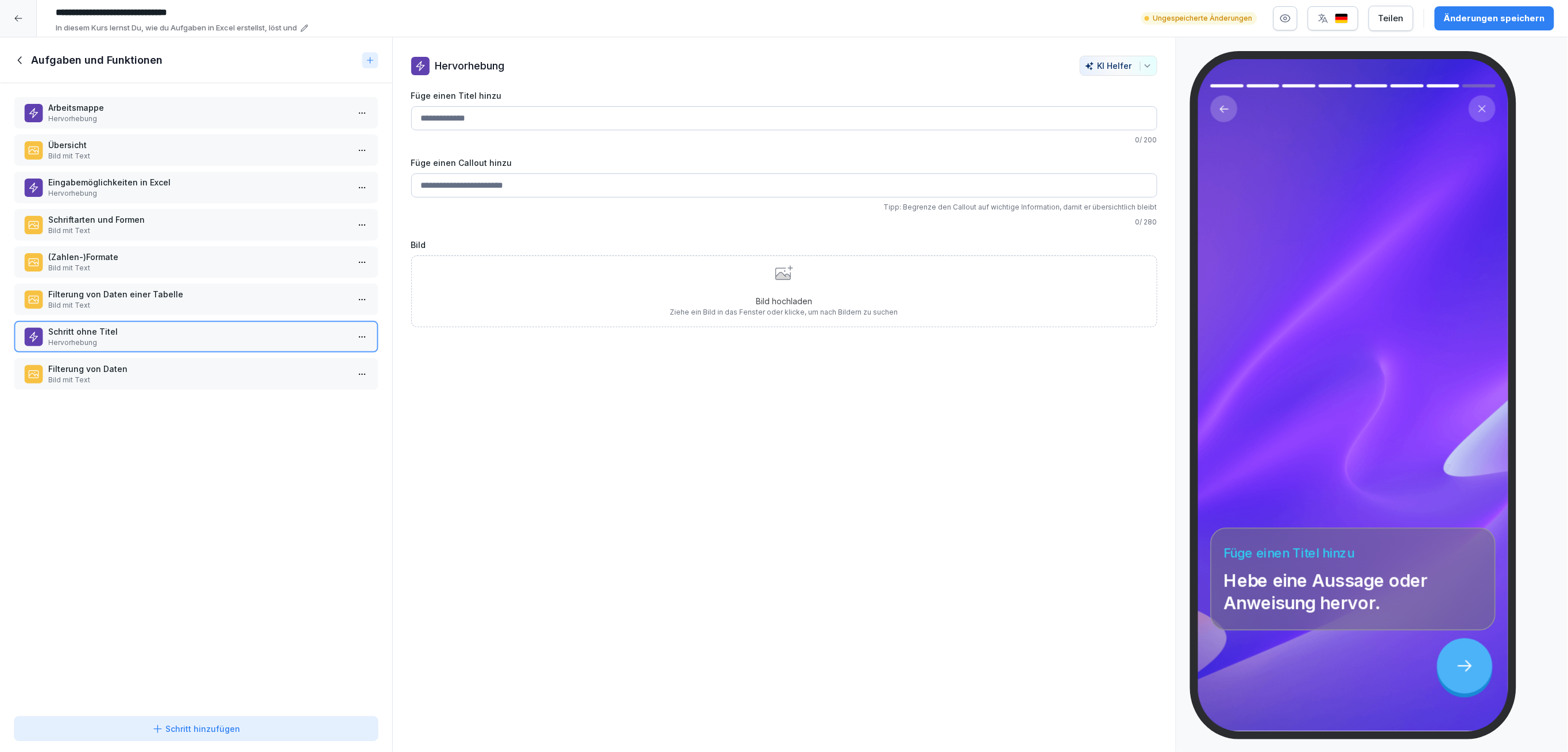
click at [344, 362] on html "**********" at bounding box center [784, 376] width 1568 height 752
click at [331, 425] on div "Löschen" at bounding box center [308, 431] width 98 height 21
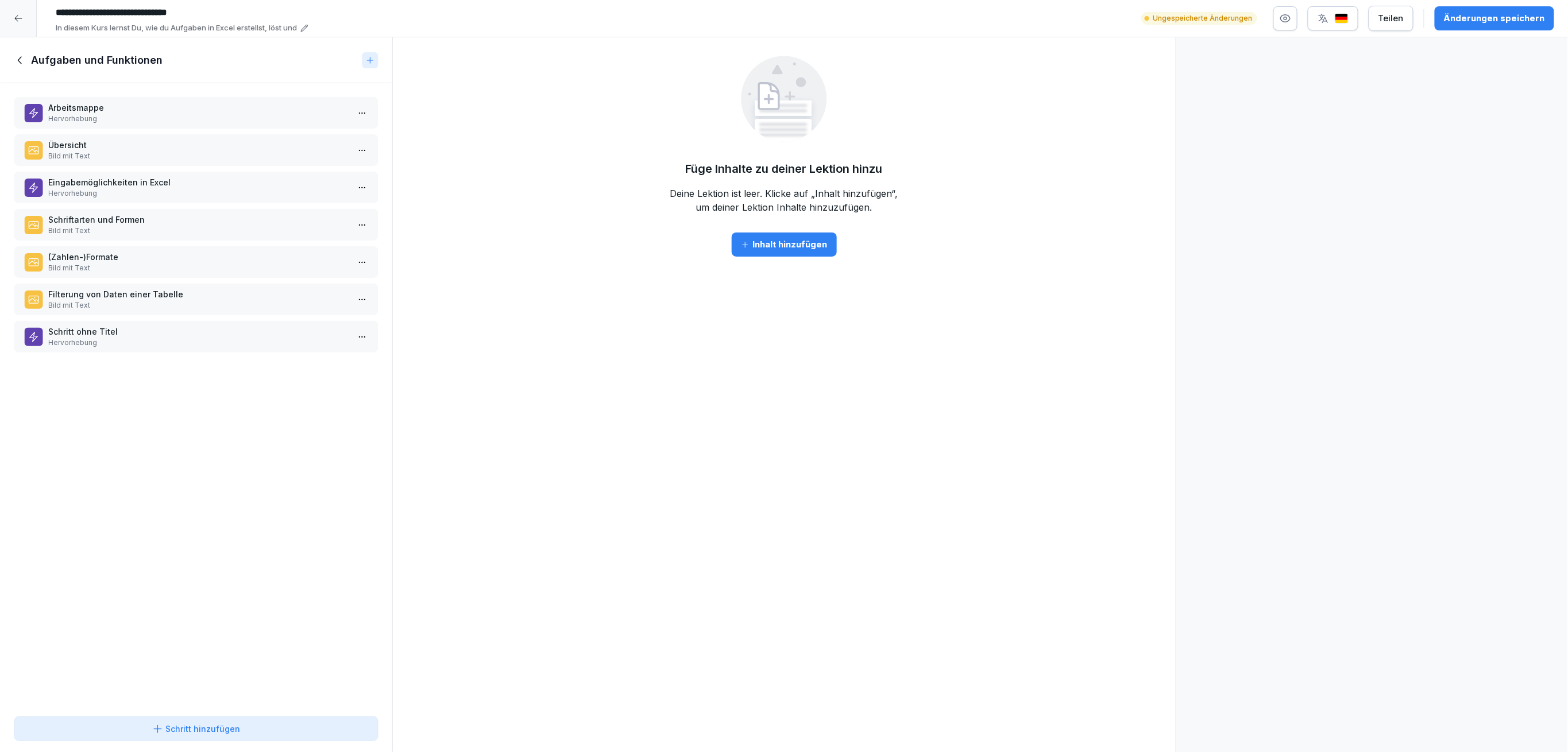
click at [18, 60] on icon at bounding box center [18, 60] width 4 height 7
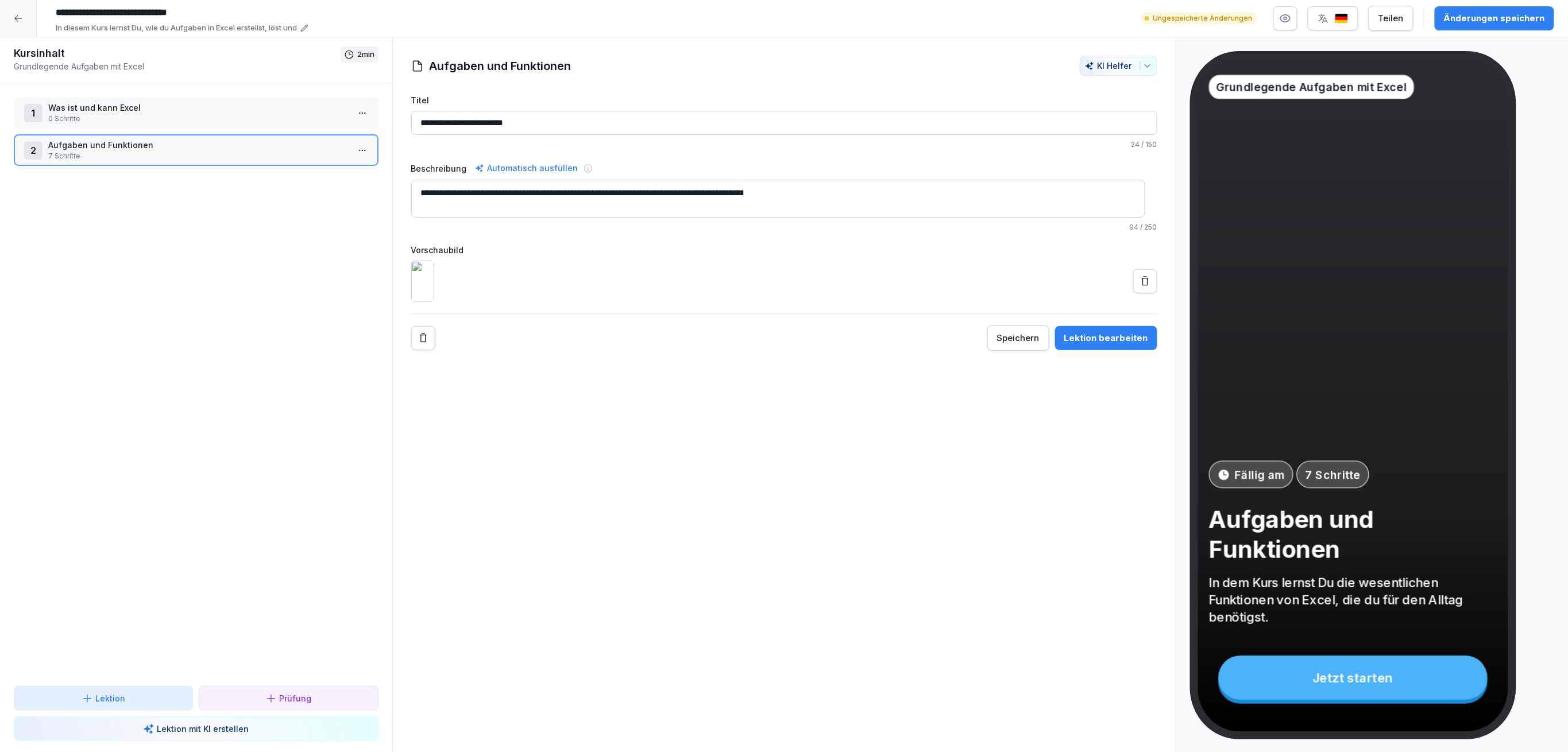
click at [159, 705] on button "Lektion" at bounding box center [103, 698] width 179 height 24
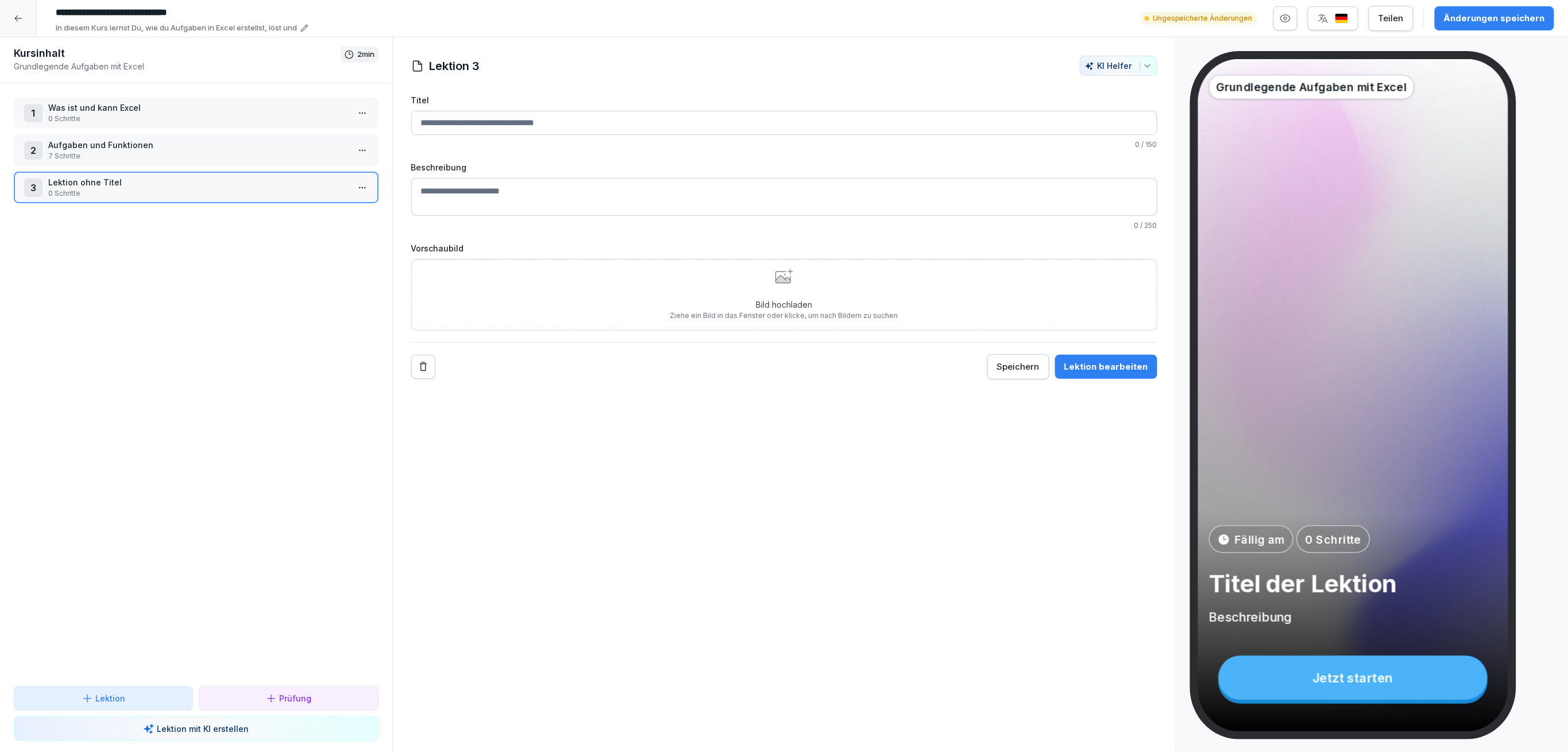
click at [465, 128] on input "Titel" at bounding box center [784, 123] width 746 height 24
type input "**********"
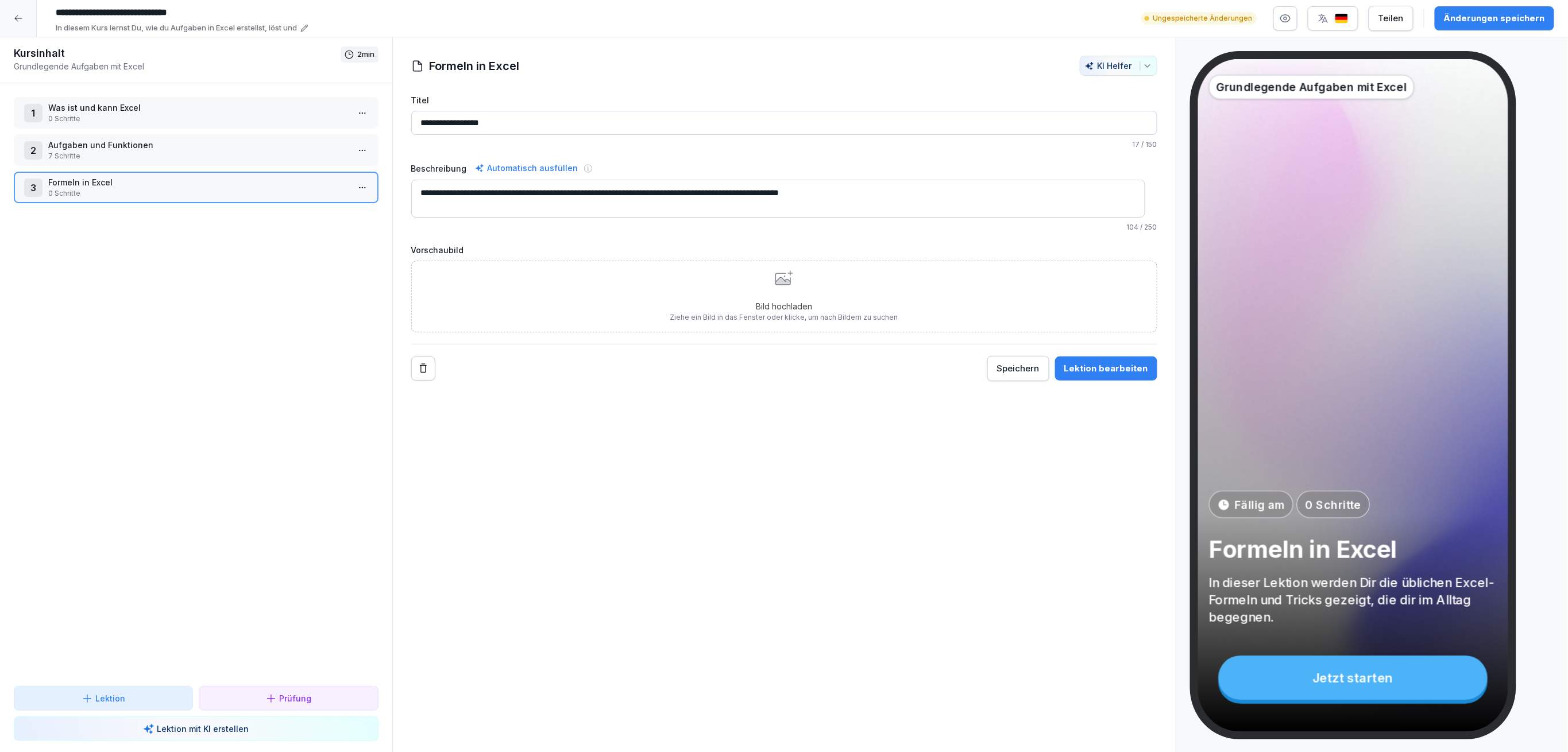
type textarea "**********"
click at [1448, 25] on button "Änderungen speichern" at bounding box center [1495, 18] width 120 height 24
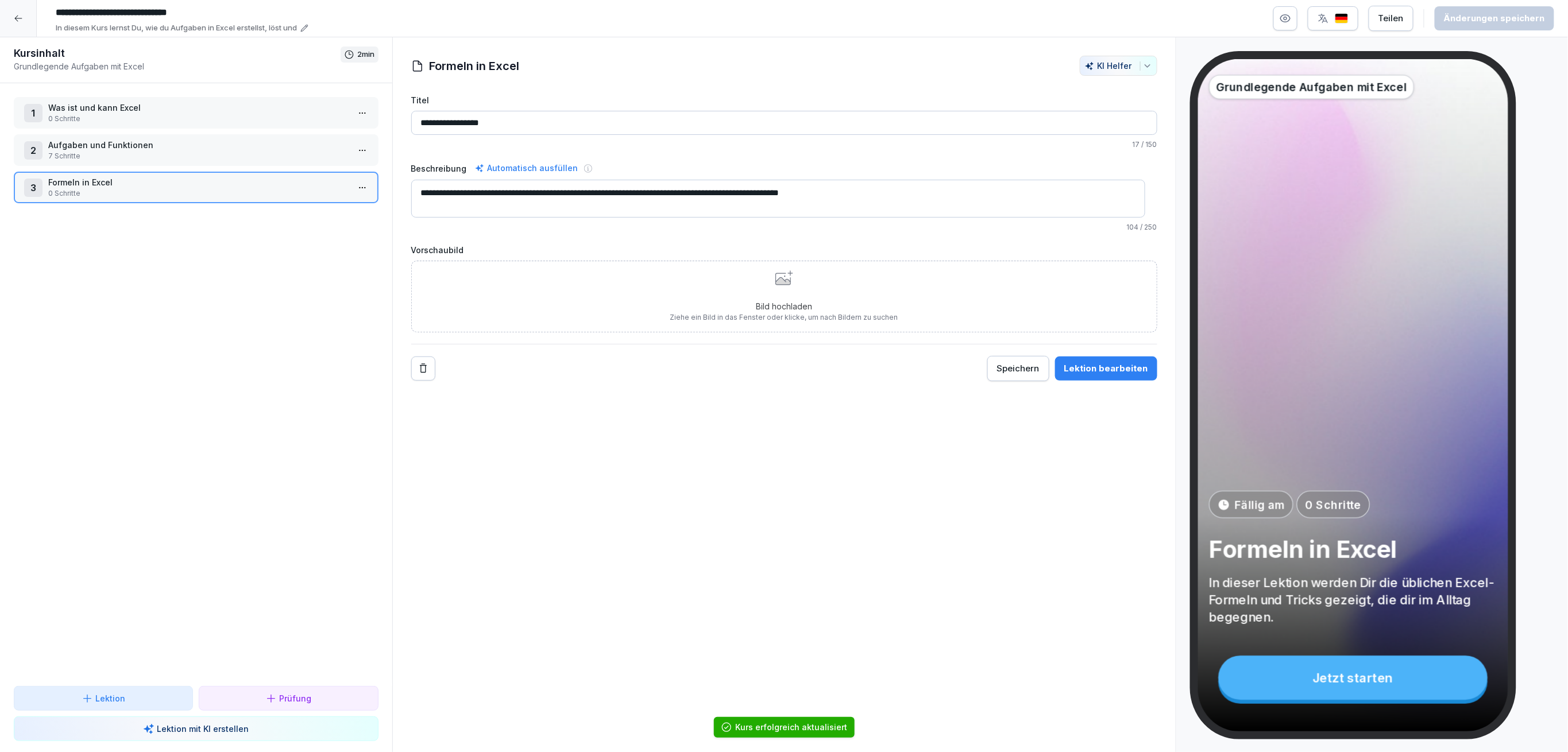
click at [177, 154] on p "7 Schritte" at bounding box center [198, 156] width 300 height 10
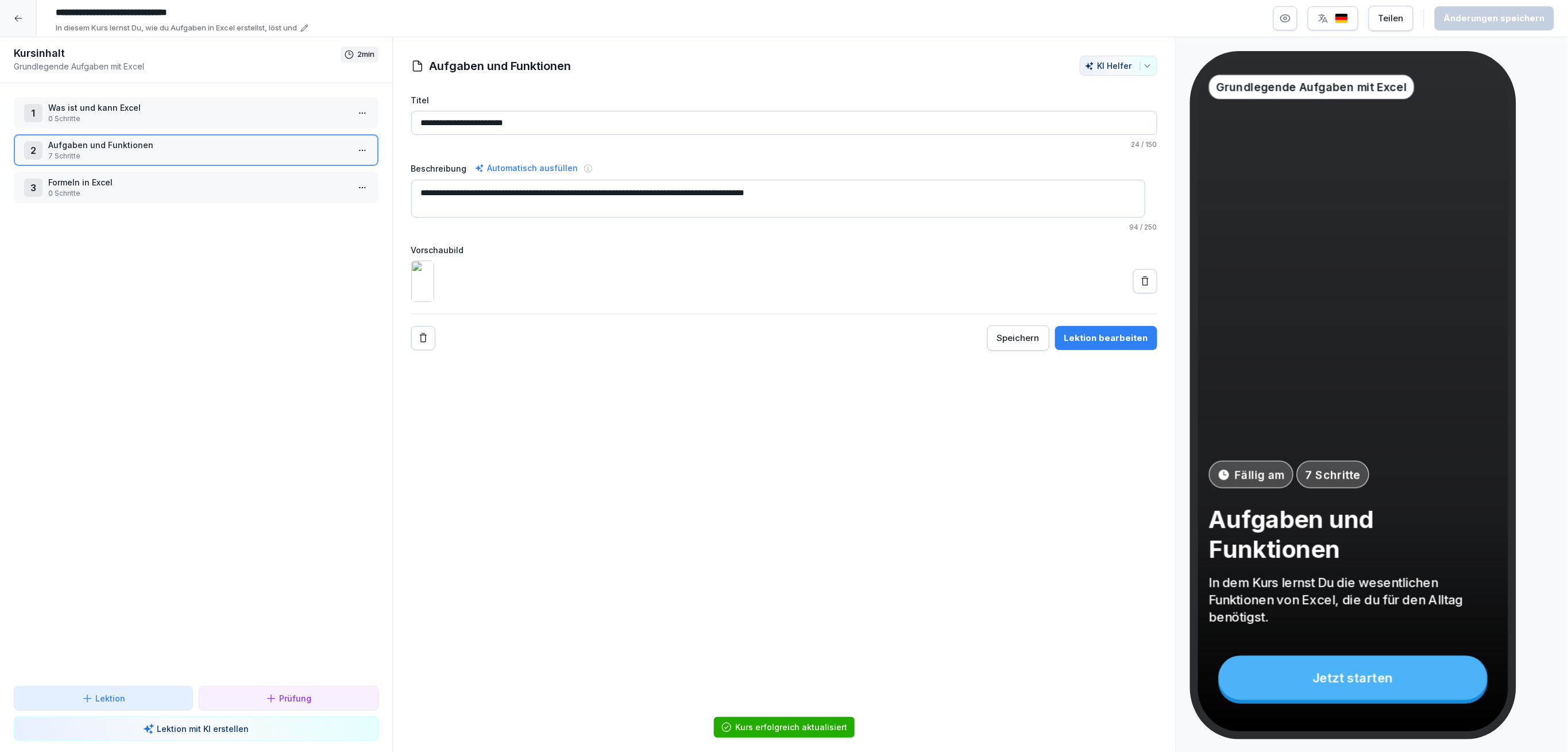
click at [163, 115] on p "0 Schritte" at bounding box center [198, 119] width 300 height 10
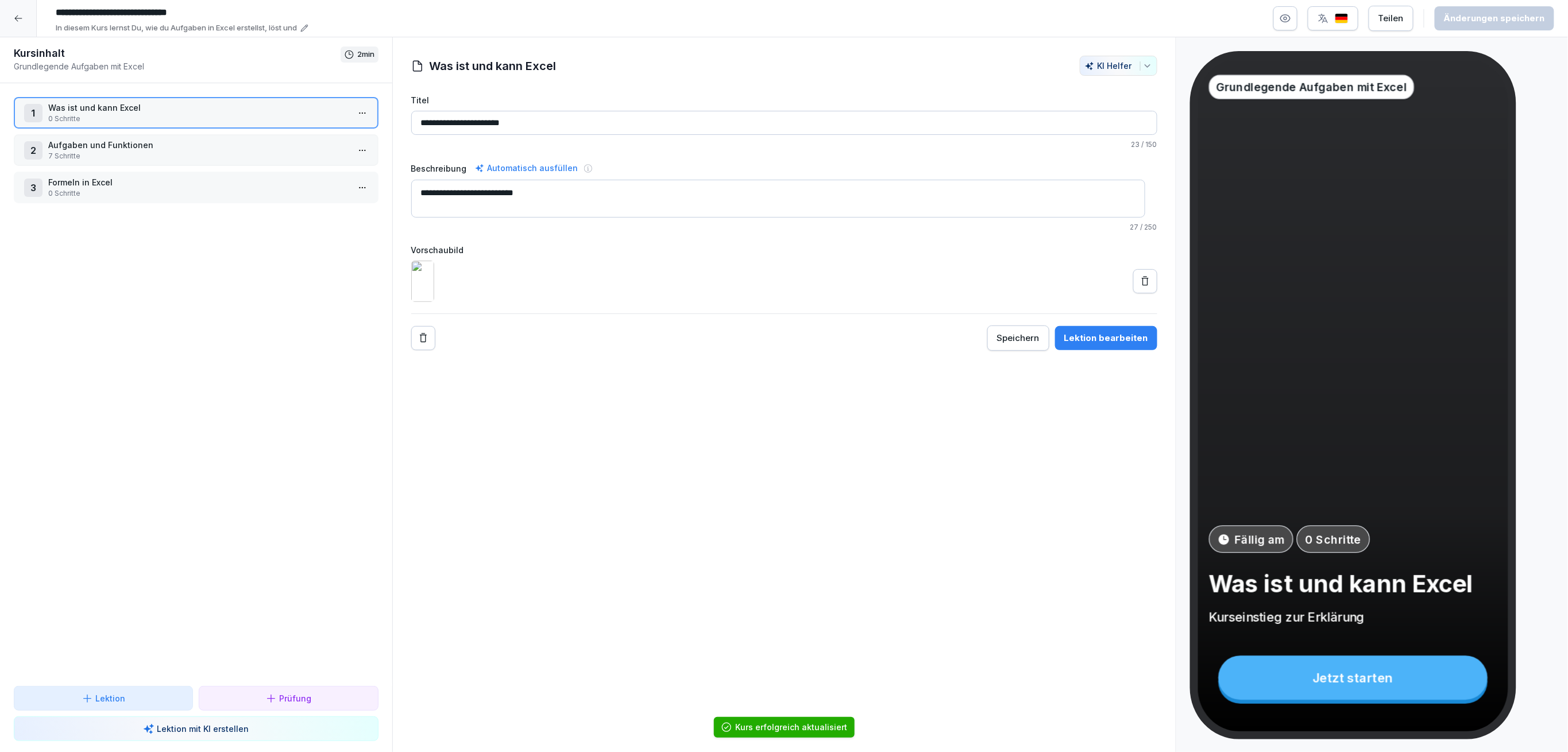
click at [183, 168] on div "1 Was ist und kann Excel 0 Schritte 2 Aufgaben und Funktionen 7 Schritte 3 Form…" at bounding box center [196, 385] width 392 height 603
click at [182, 151] on p "7 Schritte" at bounding box center [198, 156] width 300 height 10
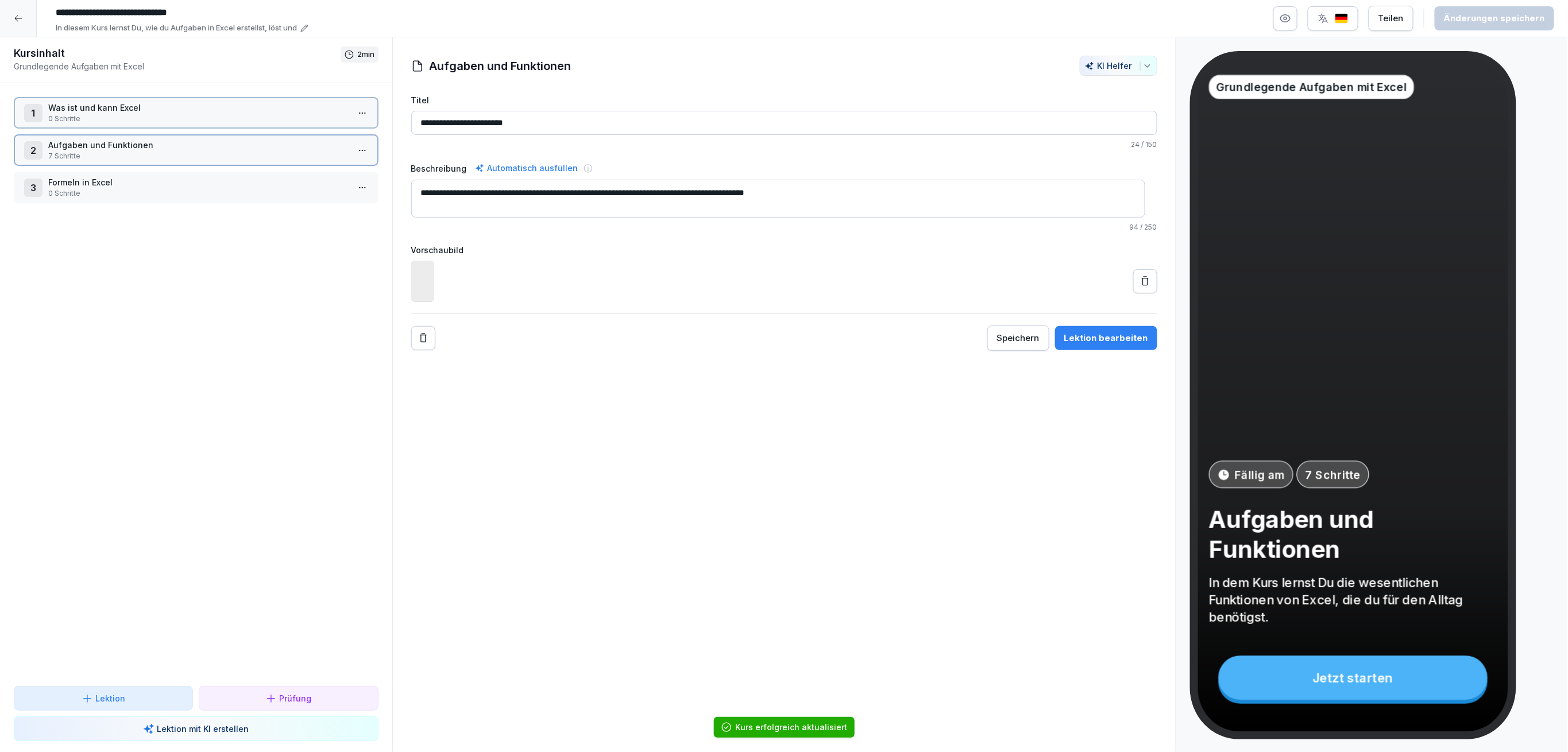
click at [194, 182] on p "Formeln in Excel" at bounding box center [198, 182] width 300 height 12
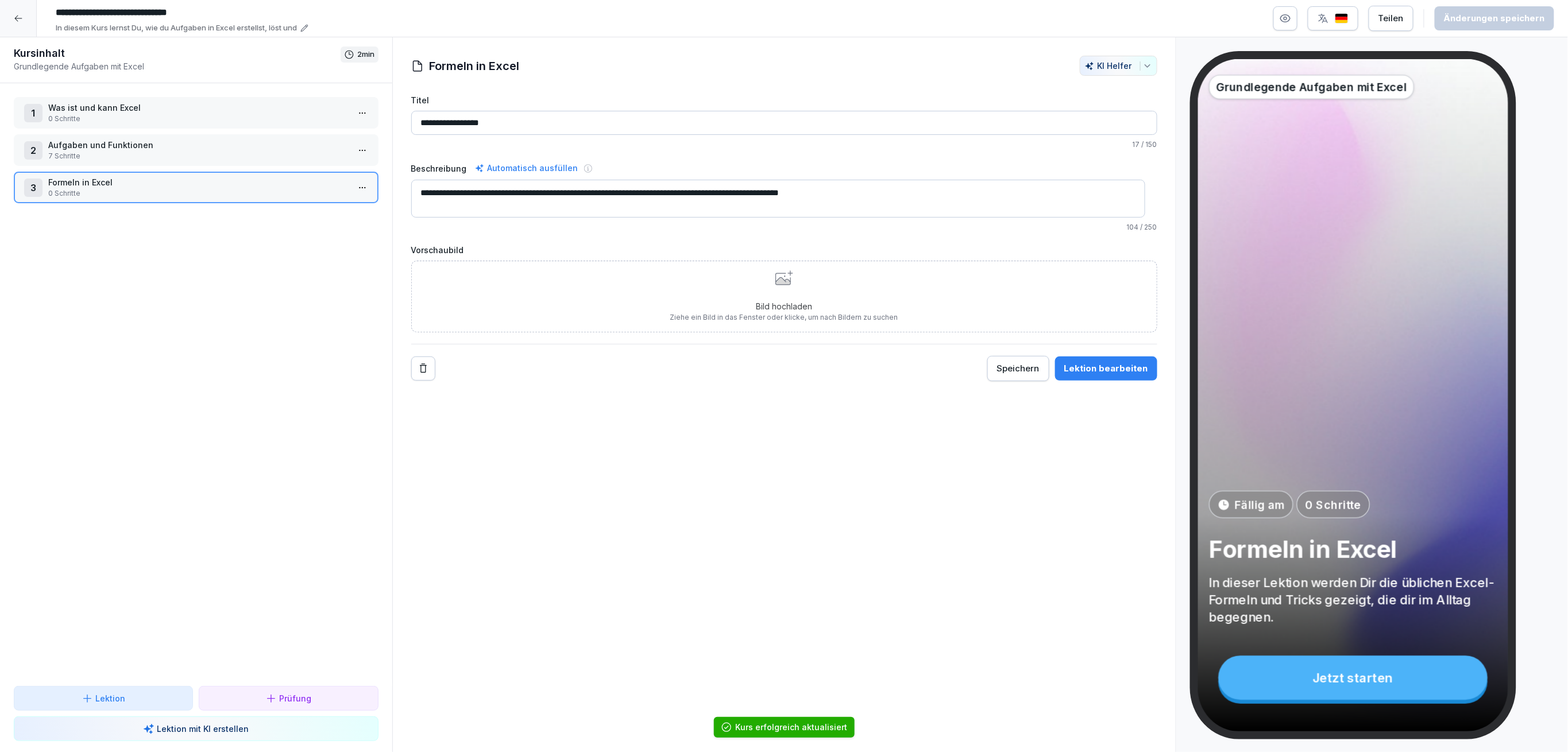
drag, startPoint x: 905, startPoint y: 210, endPoint x: 388, endPoint y: 193, distance: 517.3
click at [388, 193] on div "**********" at bounding box center [784, 395] width 1568 height 715
click at [678, 306] on p "Bild hochladen" at bounding box center [784, 306] width 228 height 12
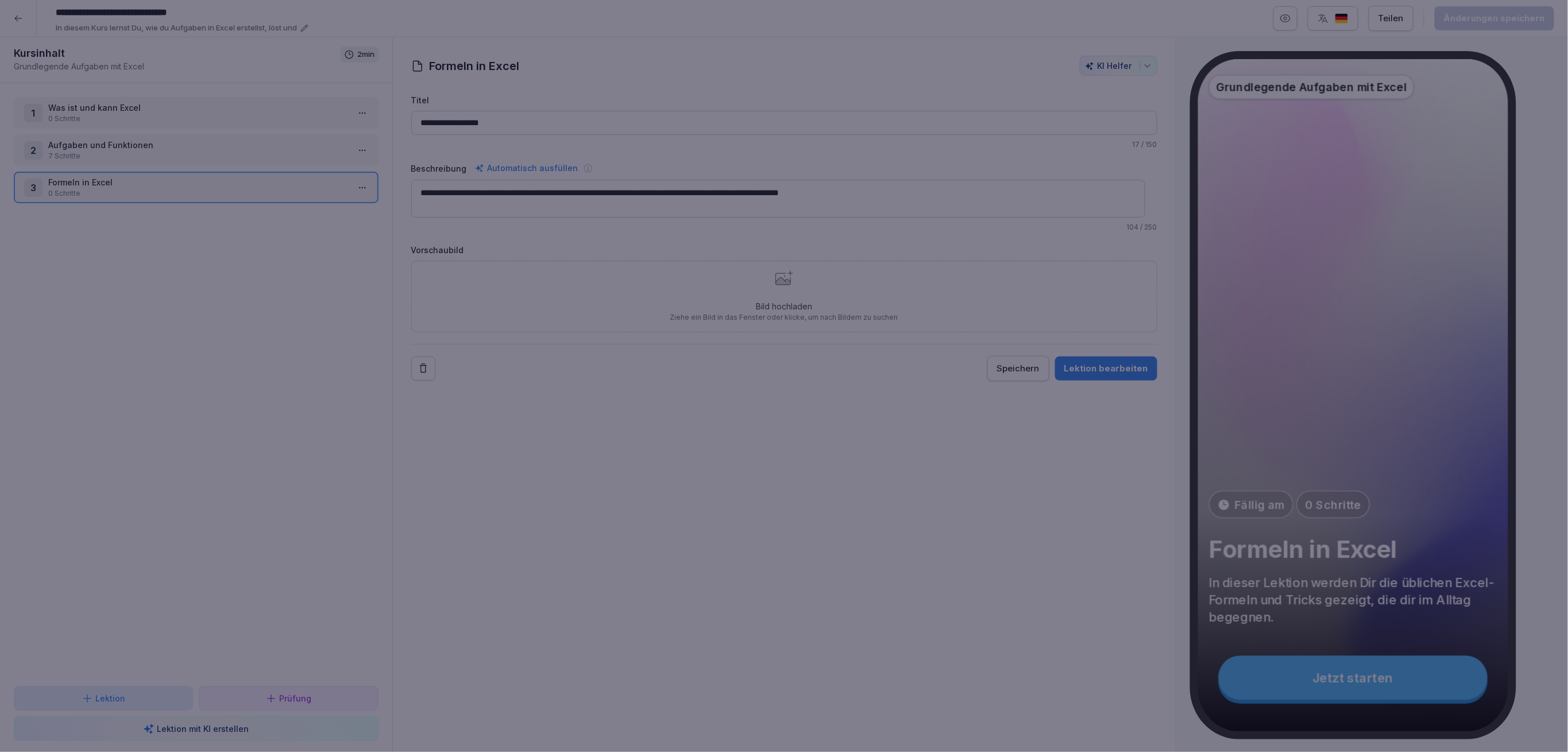
click at [518, 352] on div at bounding box center [784, 376] width 1568 height 752
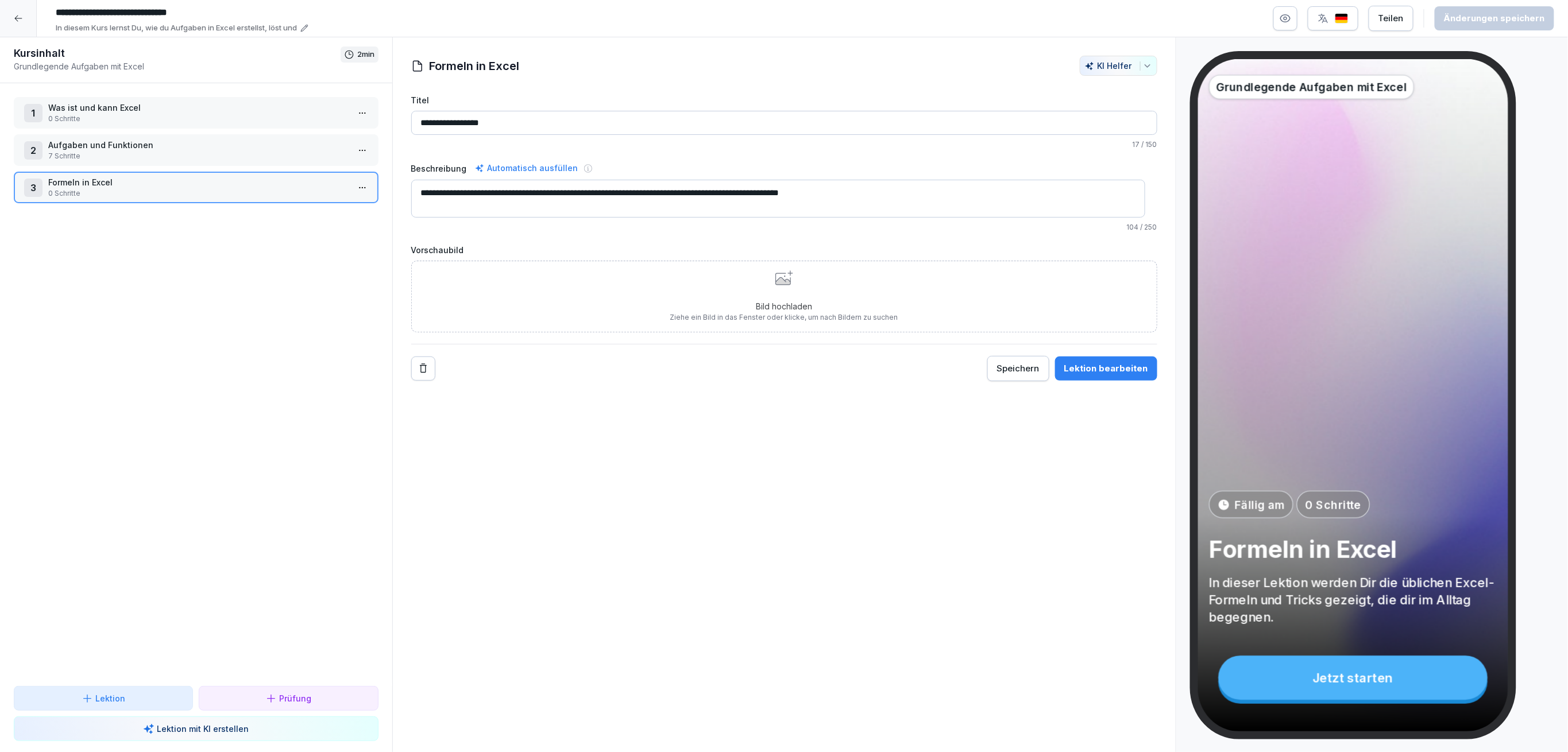
click at [160, 168] on div "1 Was ist und kann Excel 0 Schritte 2 Aufgaben und Funktionen 7 Schritte 3 Form…" at bounding box center [196, 385] width 392 height 603
click at [160, 143] on p "Aufgaben und Funktionen" at bounding box center [198, 145] width 300 height 12
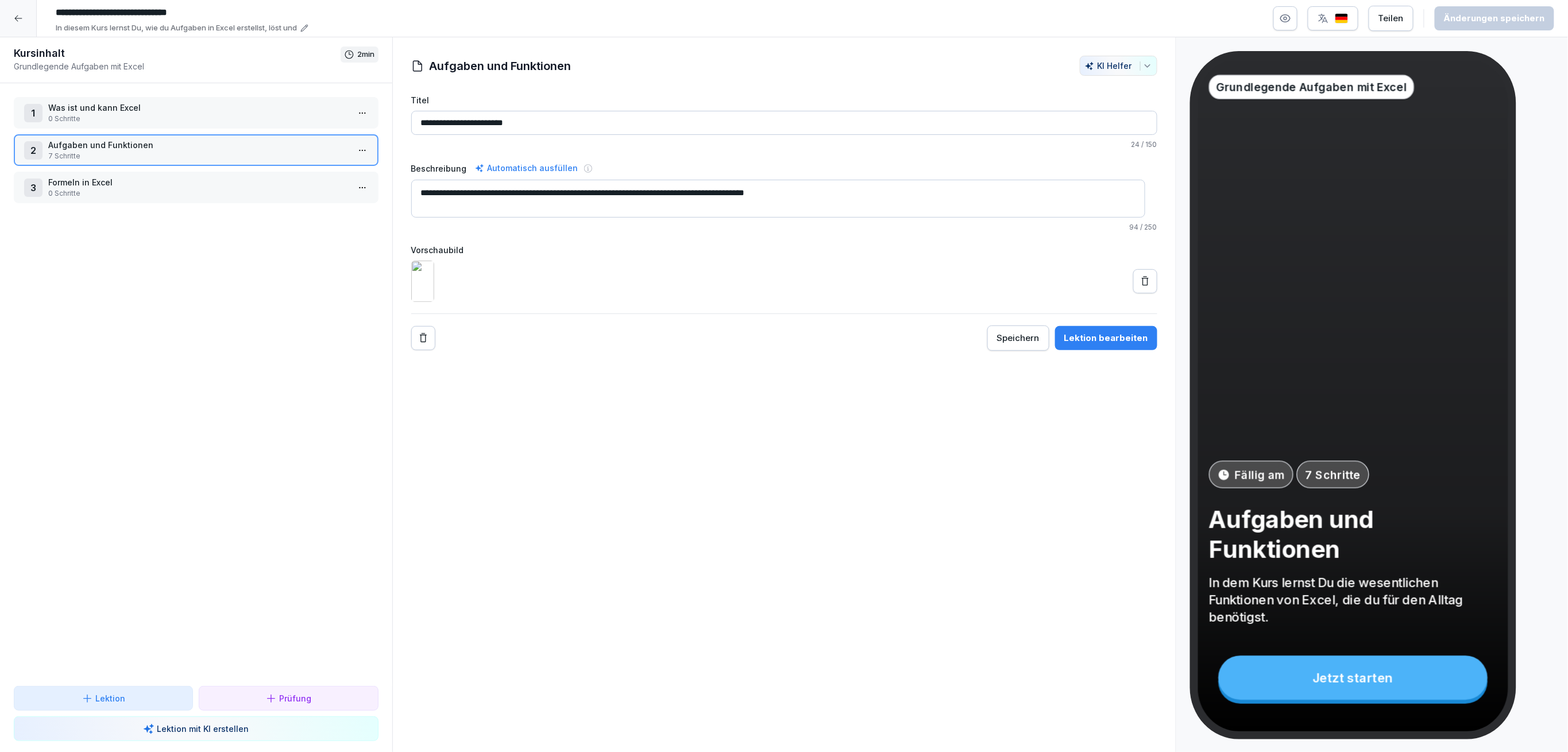
click at [154, 116] on p "0 Schritte" at bounding box center [198, 119] width 300 height 10
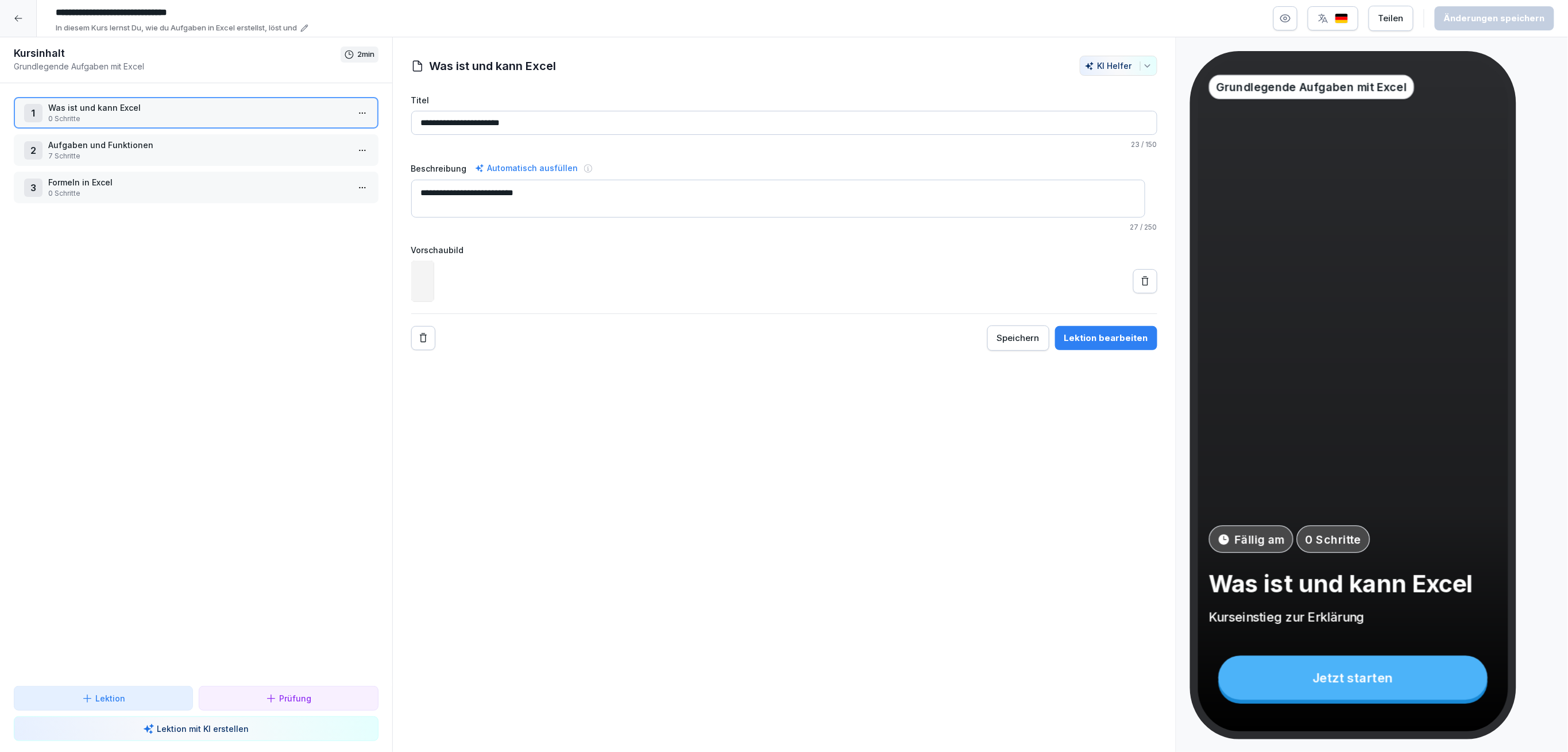
click at [146, 156] on p "7 Schritte" at bounding box center [198, 156] width 300 height 10
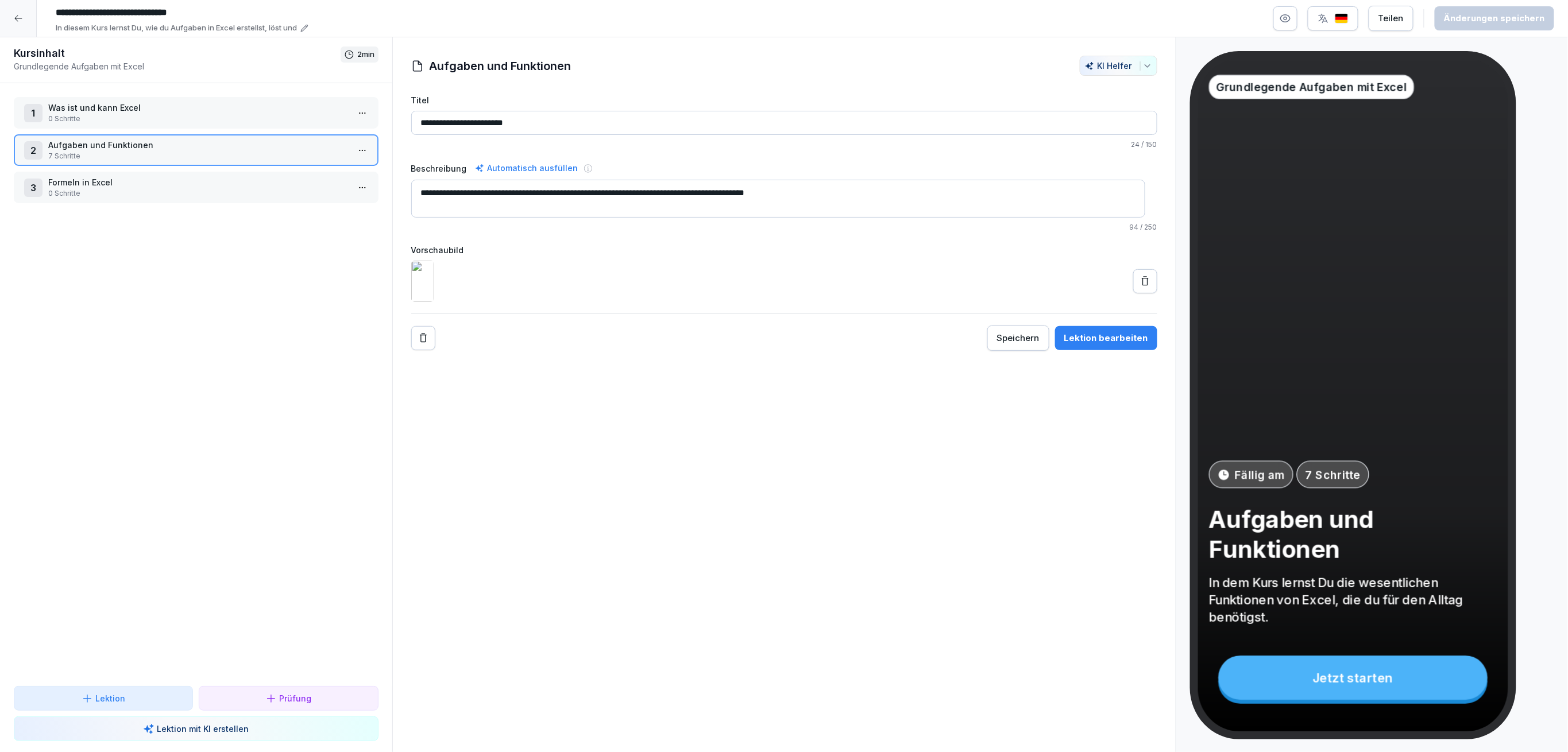
click at [303, 180] on p "Formeln in Excel" at bounding box center [198, 182] width 300 height 12
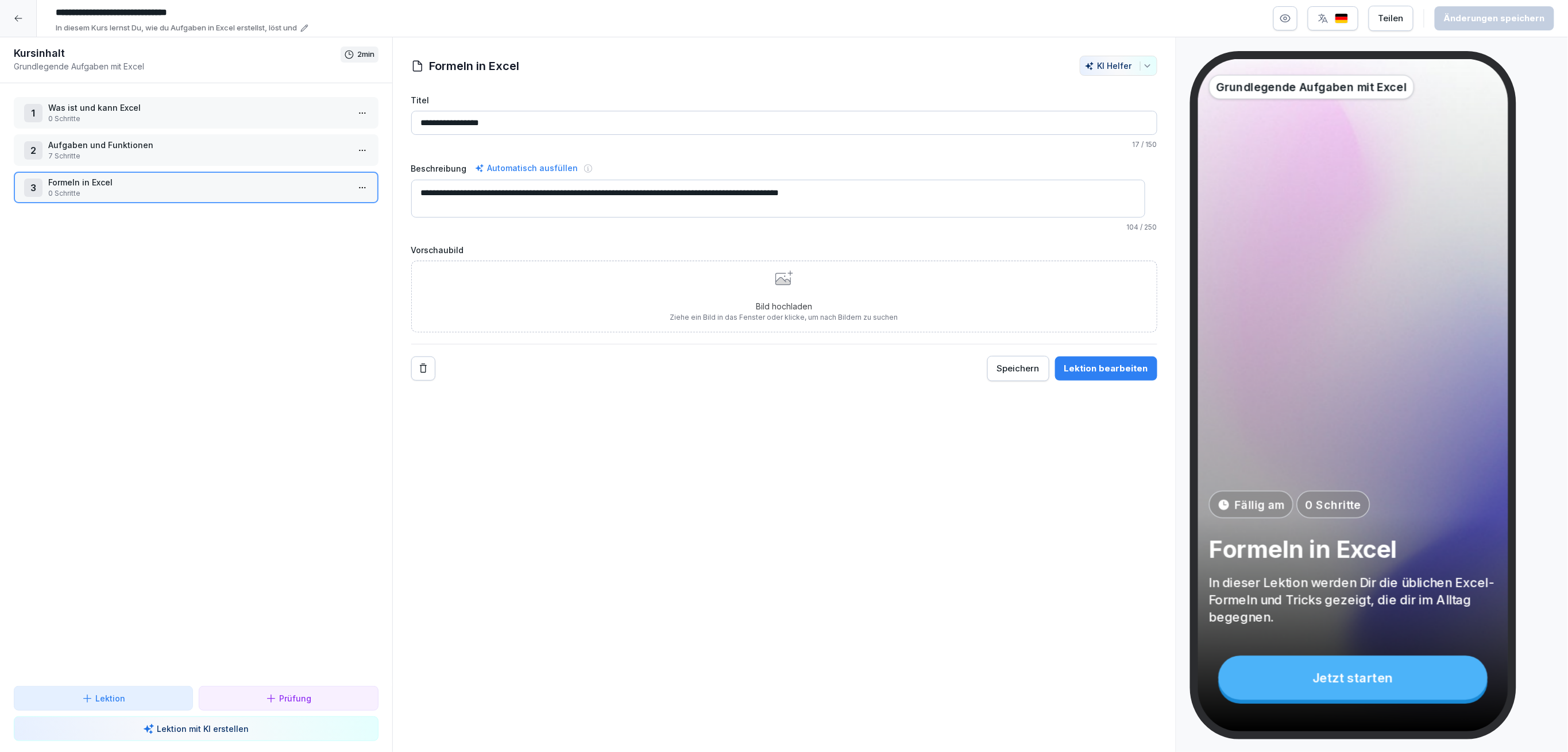
click at [107, 27] on p "In diesem Kurs lernst Du, wie du Aufgaben in Excel erstellst, löst und" at bounding box center [176, 28] width 241 height 12
click at [124, 94] on textarea "**********" at bounding box center [130, 83] width 143 height 49
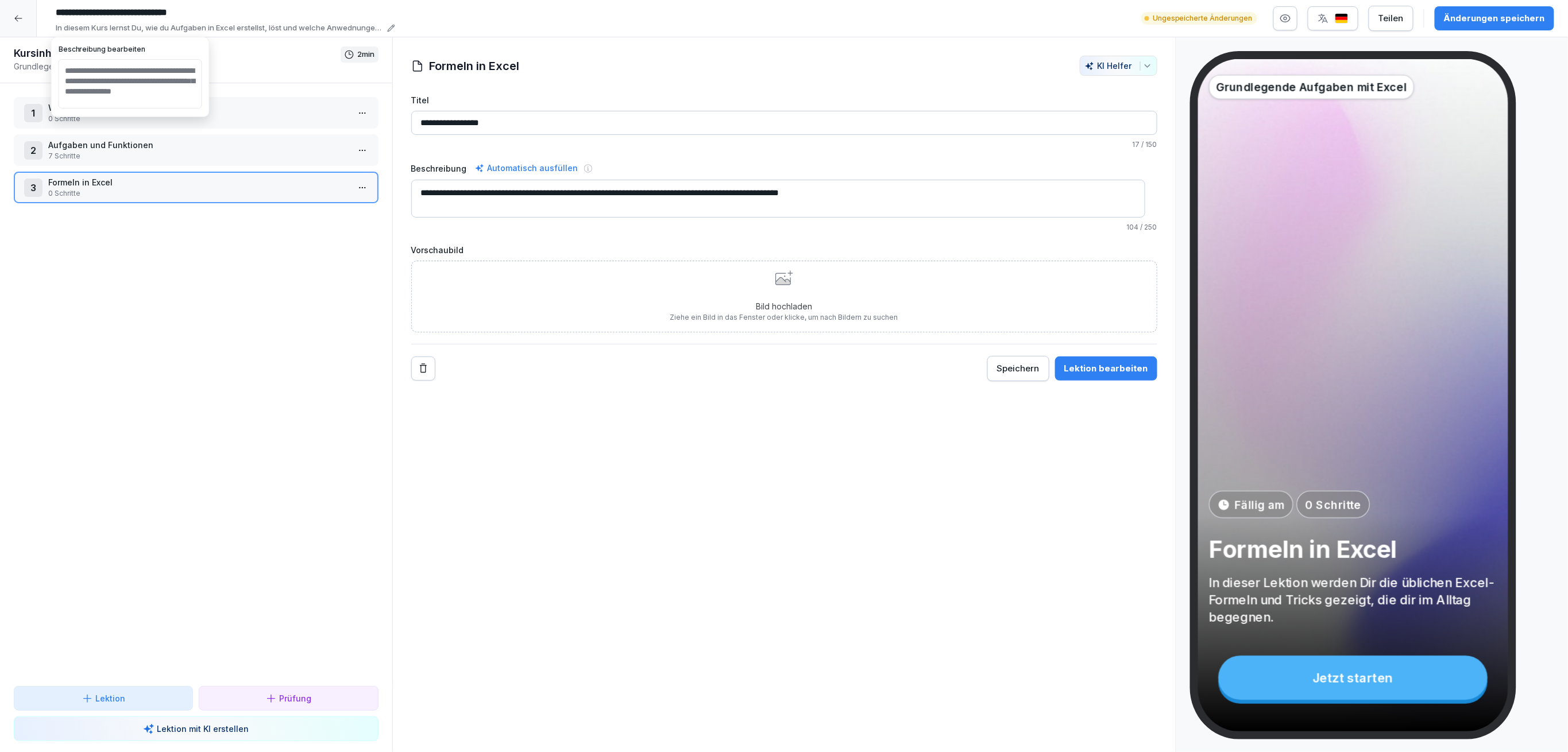
scroll to position [9, 0]
type textarea "**********"
click at [169, 106] on textarea "**********" at bounding box center [130, 83] width 143 height 49
click at [1453, 21] on div "Änderungen speichern" at bounding box center [1494, 18] width 101 height 13
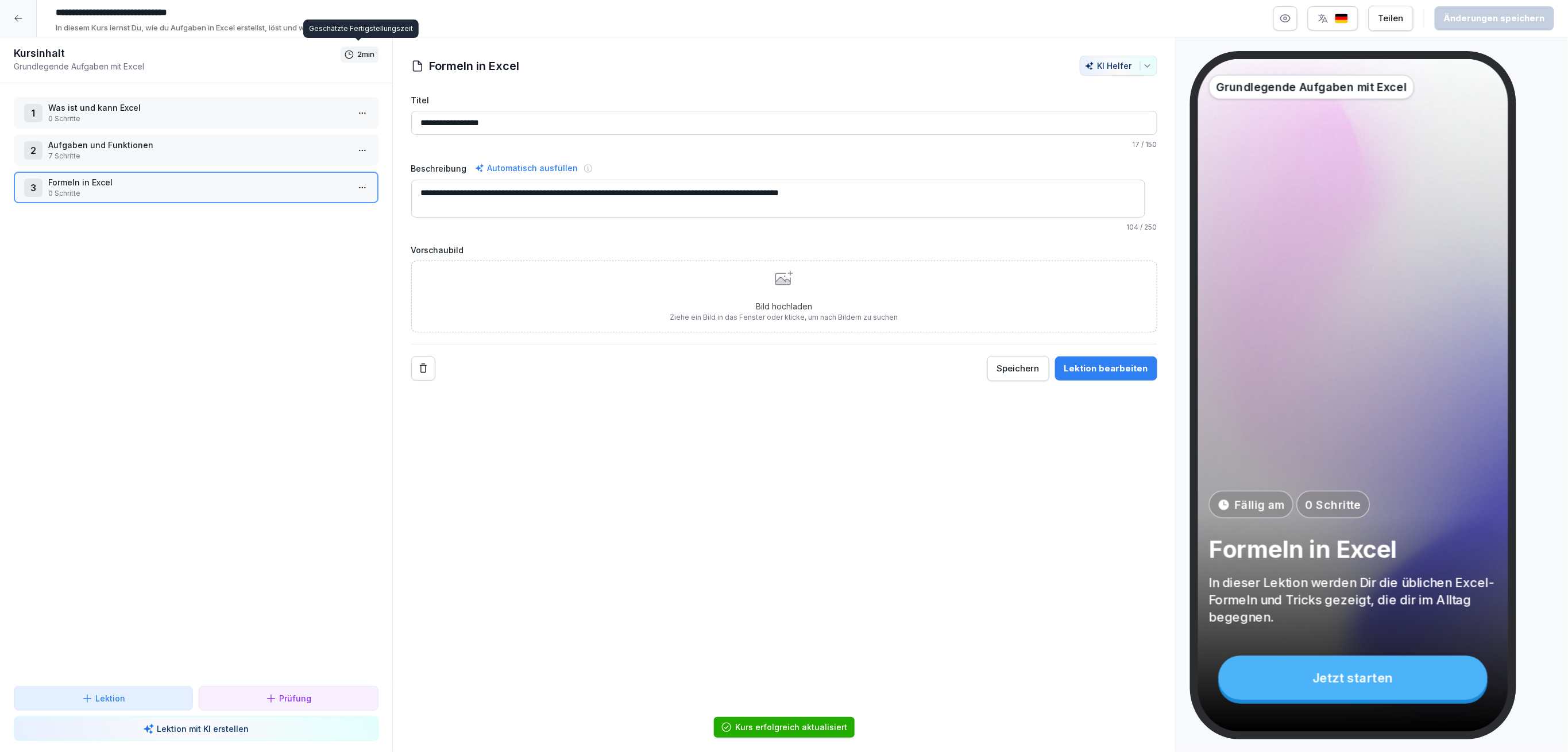
click at [225, 112] on p "Was ist und kann Excel" at bounding box center [198, 108] width 300 height 12
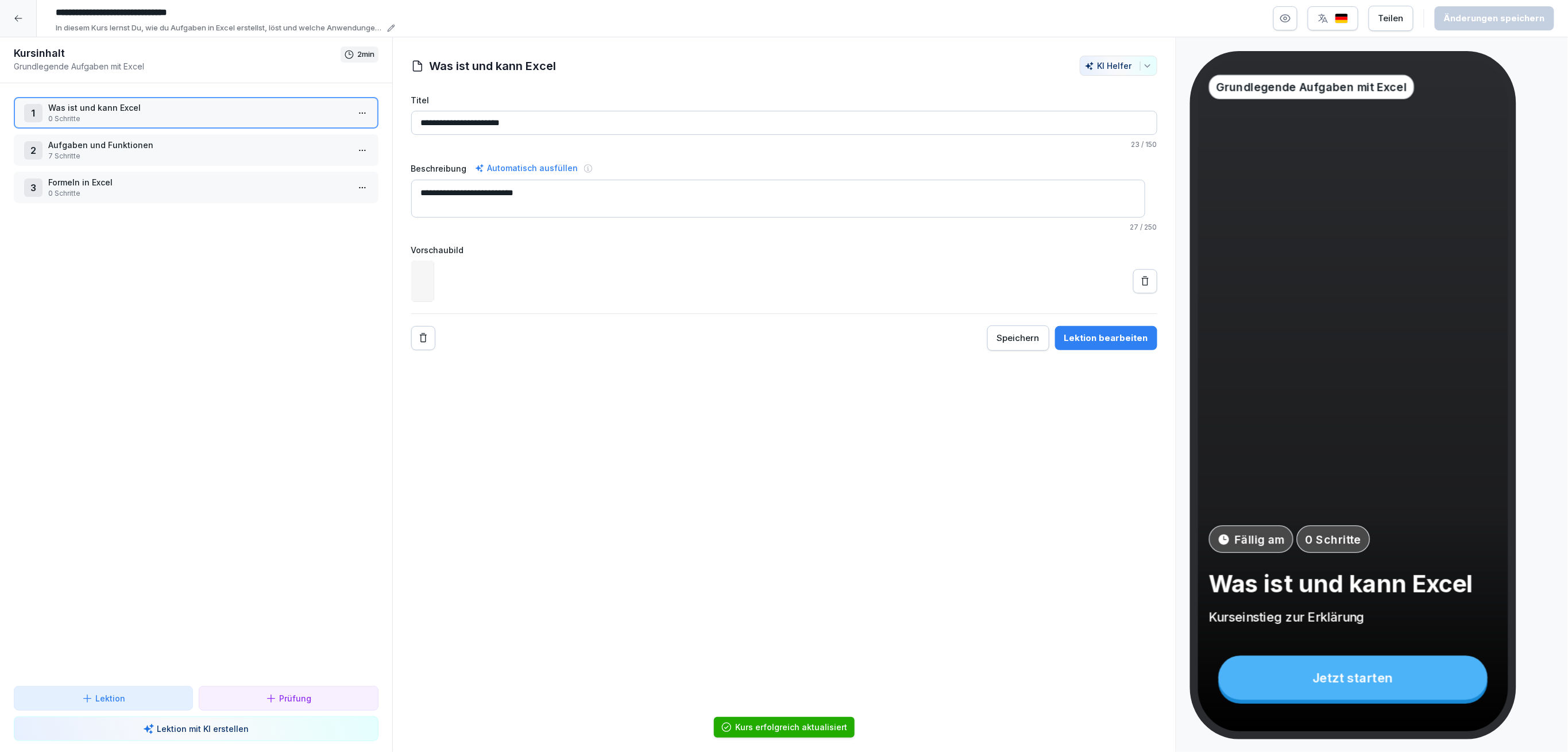
click at [225, 134] on div "2 Aufgaben und Funktionen 7 Schritte" at bounding box center [197, 150] width 365 height 32
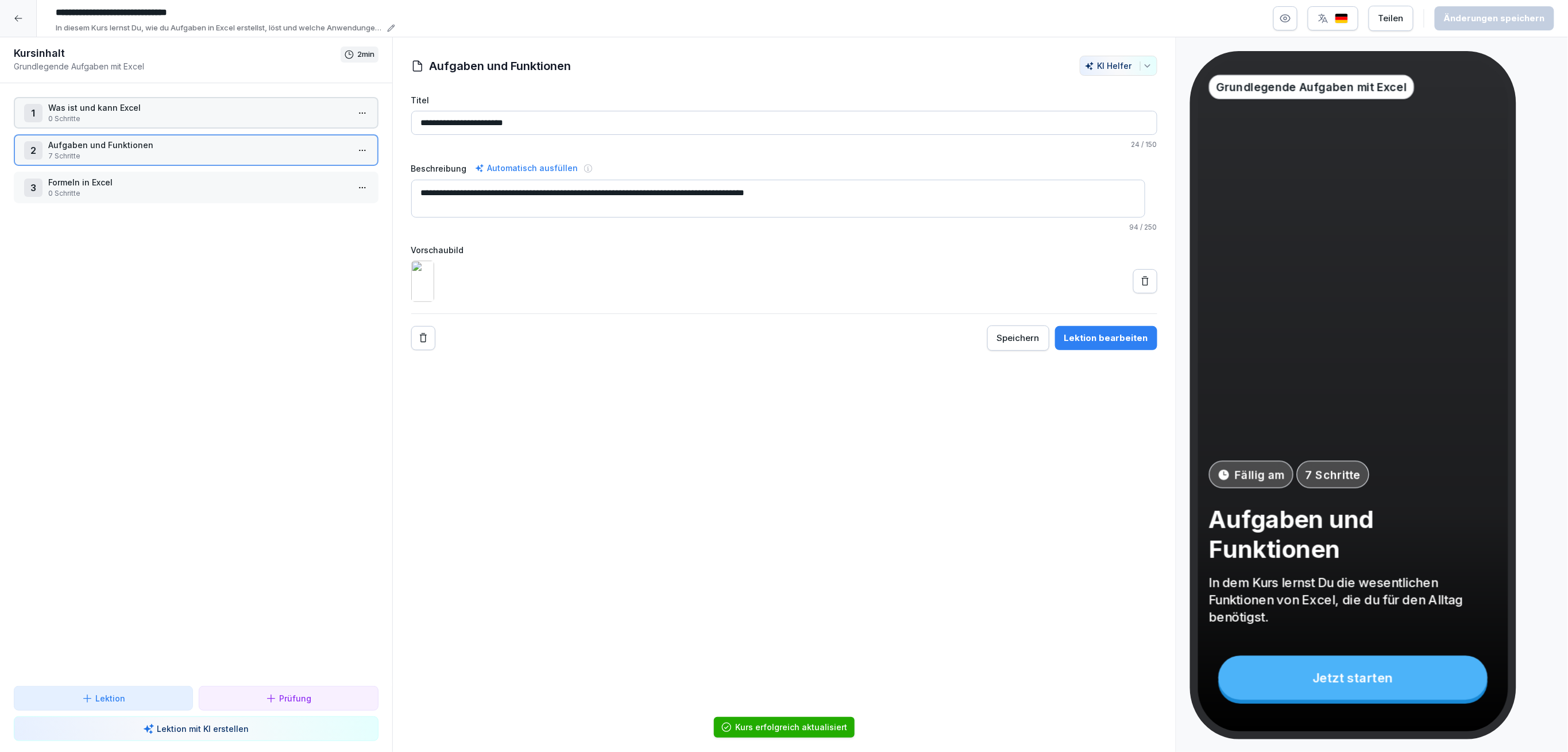
click at [225, 168] on div "1 Was ist und kann Excel 0 Schritte 2 Aufgaben und Funktionen 7 Schritte 3 Form…" at bounding box center [196, 385] width 392 height 603
click at [225, 181] on p "Formeln in Excel" at bounding box center [198, 182] width 300 height 12
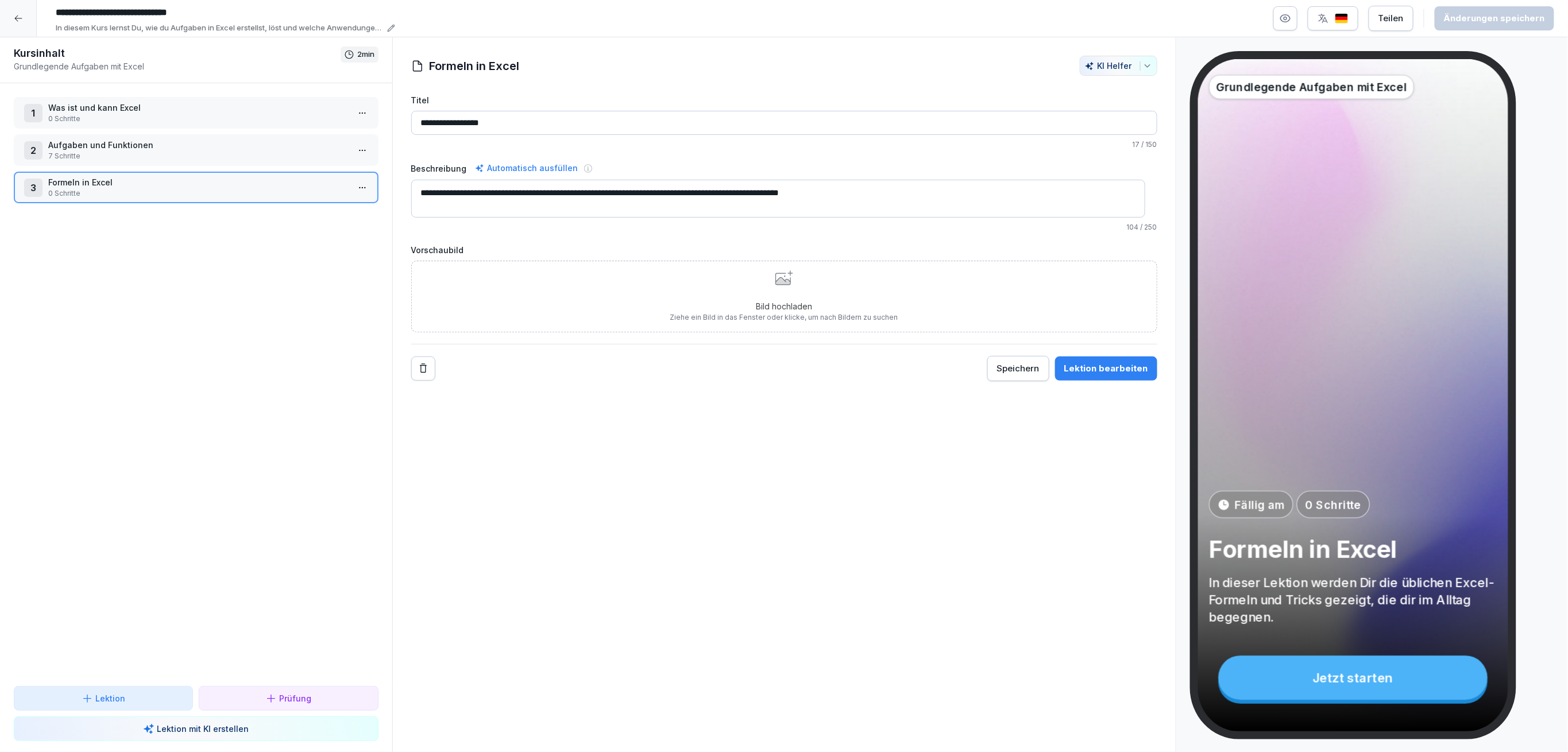
click at [295, 154] on p "7 Schritte" at bounding box center [198, 156] width 300 height 10
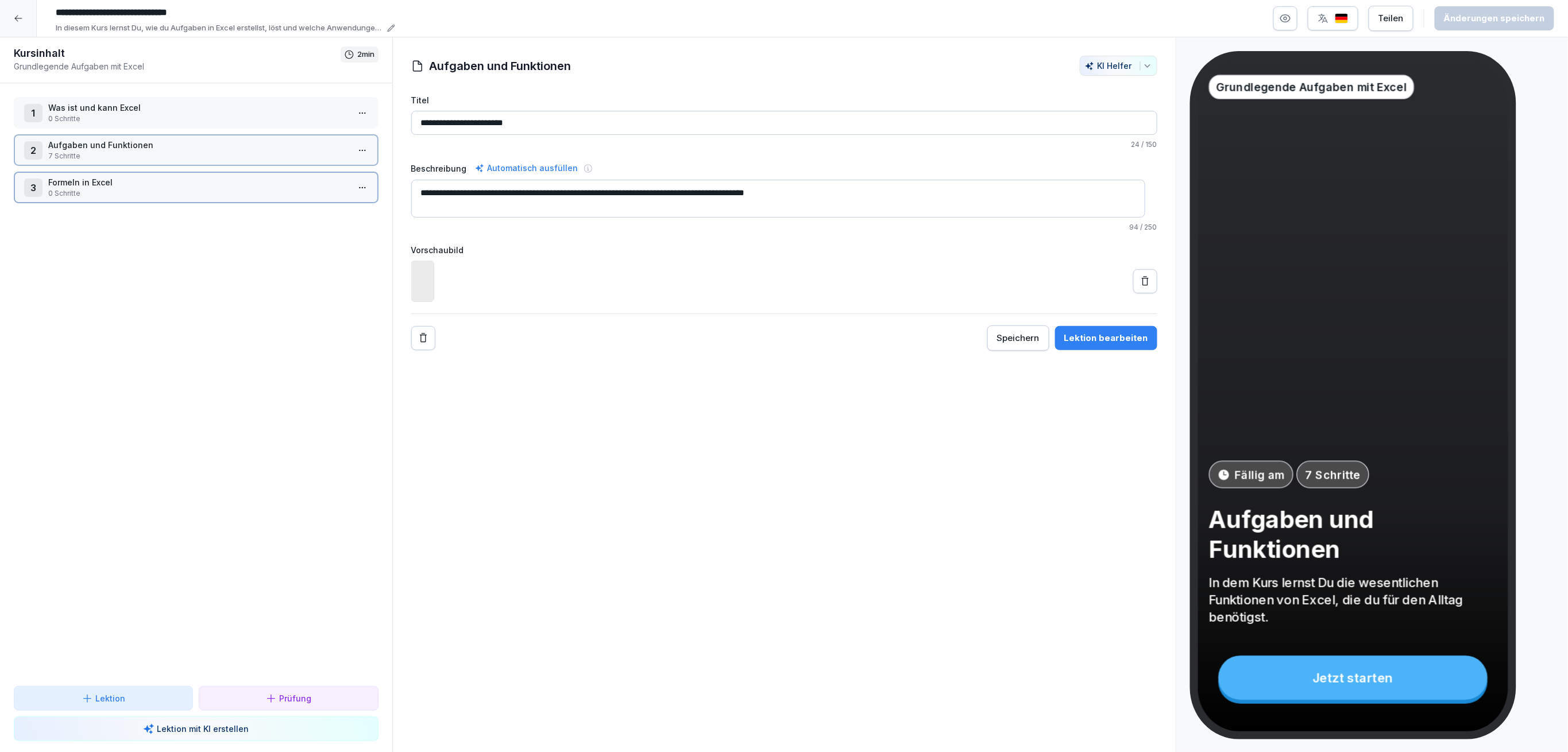
click at [282, 109] on p "Was ist und kann Excel" at bounding box center [198, 108] width 300 height 12
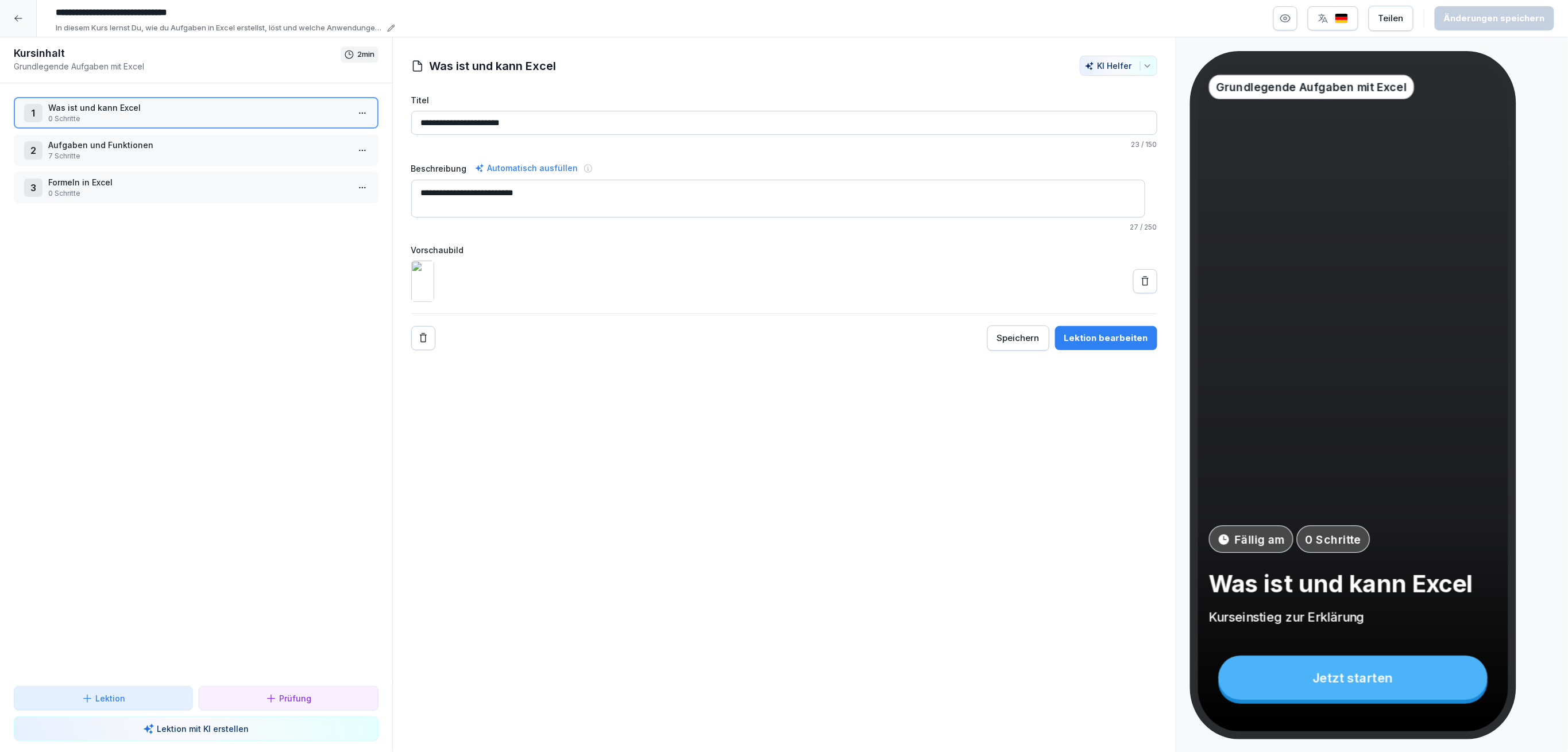
drag, startPoint x: 109, startPoint y: 184, endPoint x: 102, endPoint y: 180, distance: 8.1
click at [106, 184] on p "Formeln in Excel" at bounding box center [198, 182] width 300 height 12
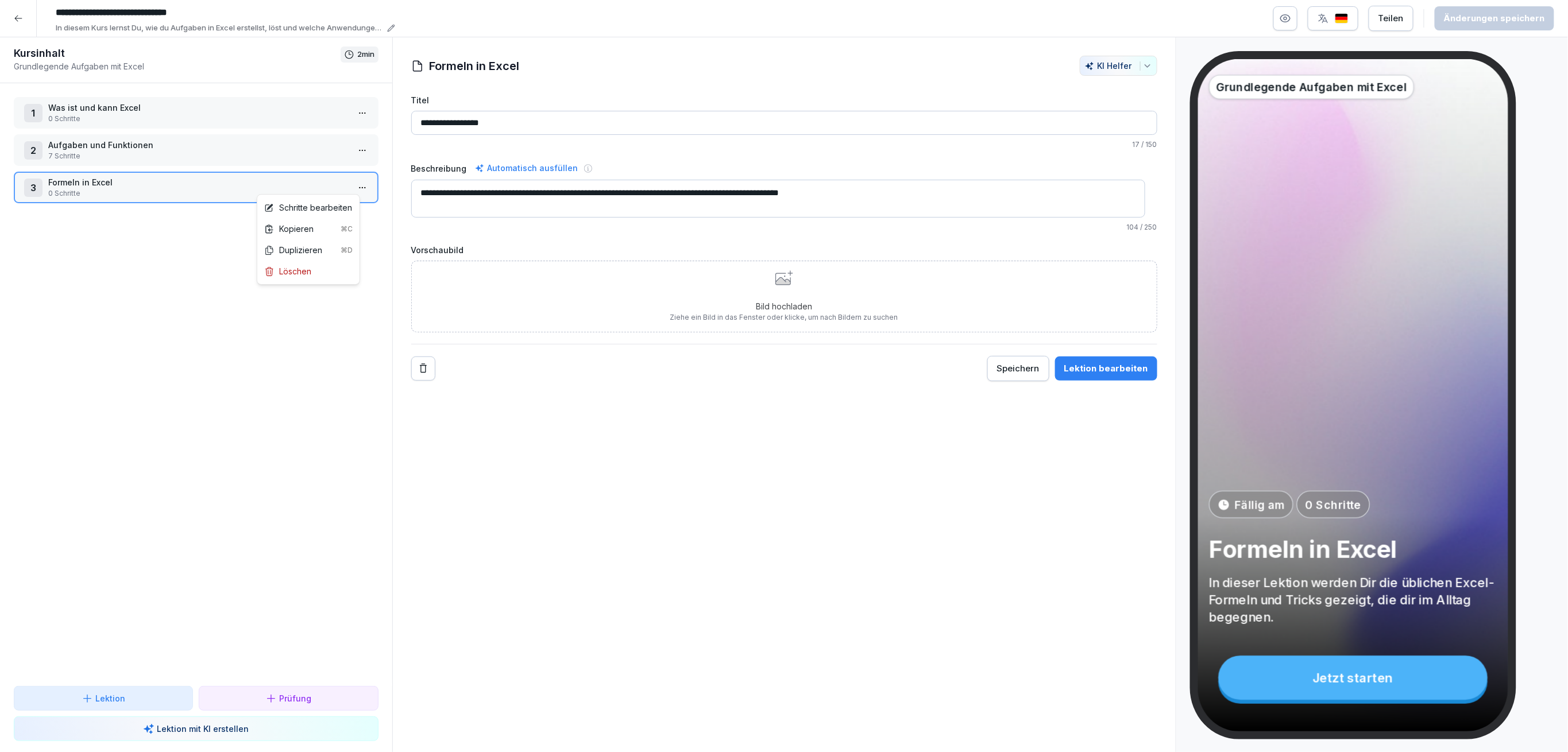
click at [350, 180] on html "**********" at bounding box center [784, 376] width 1568 height 752
click at [347, 205] on div "Schritte bearbeiten" at bounding box center [308, 208] width 88 height 12
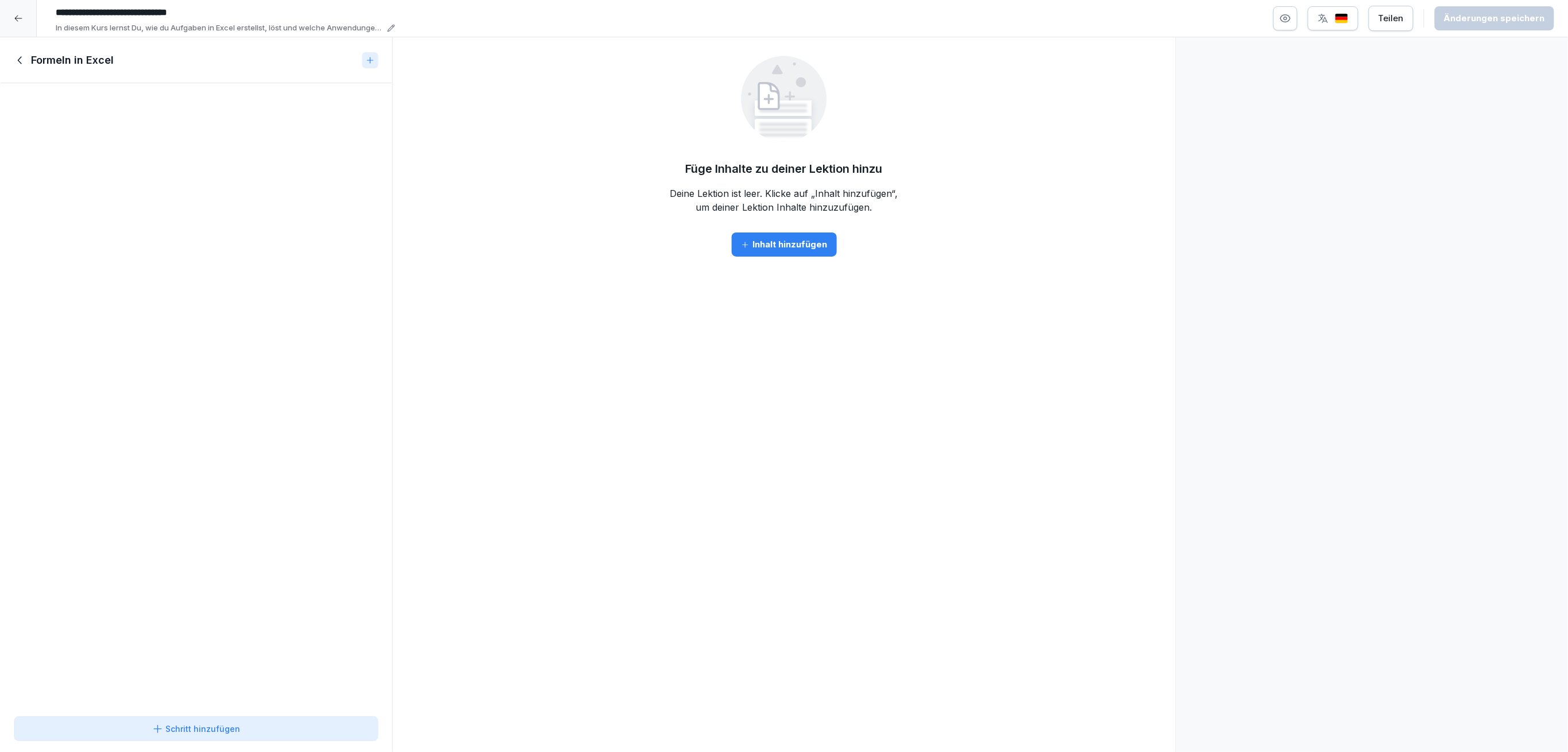
click at [223, 726] on div "Schritt hinzufügen" at bounding box center [196, 729] width 89 height 12
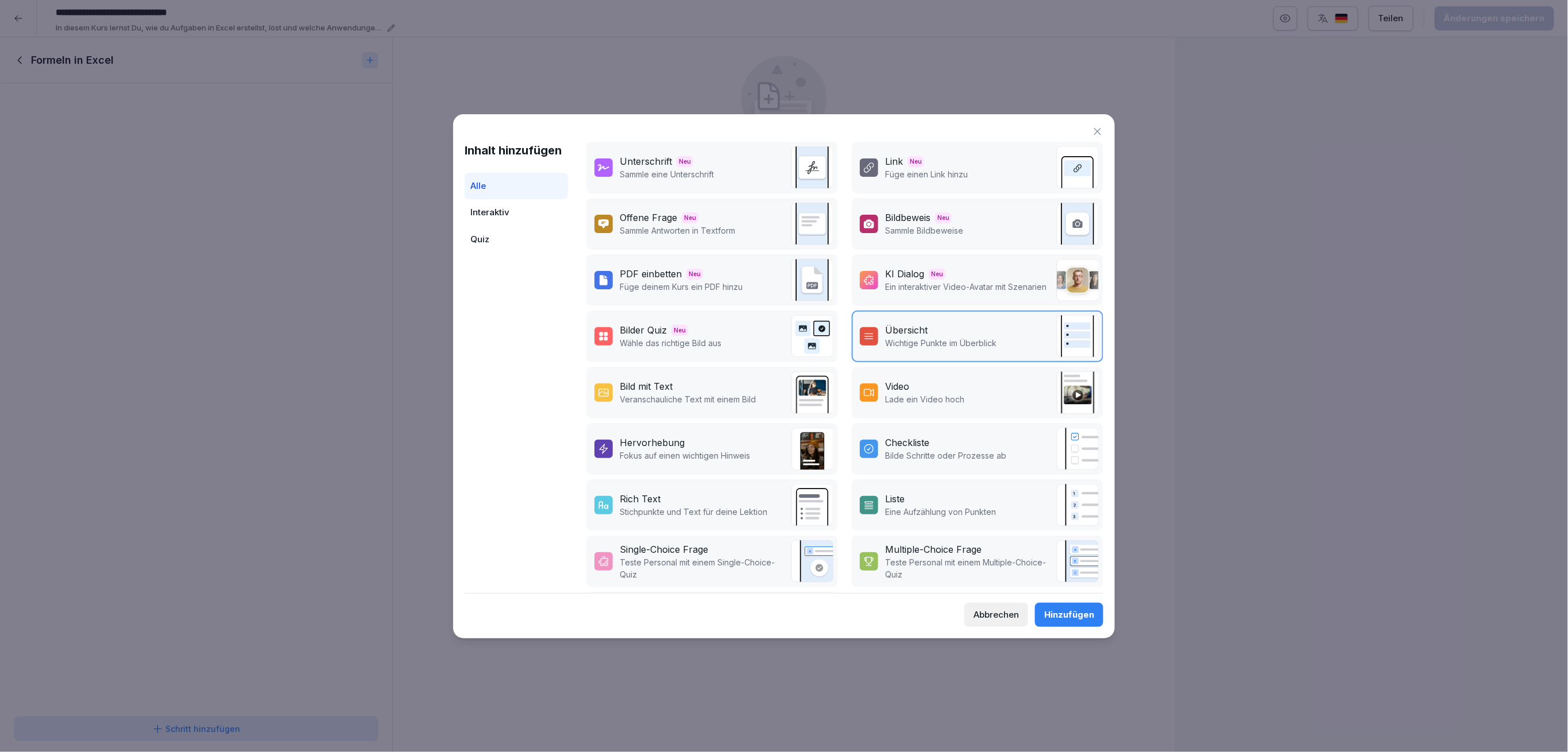
click at [893, 440] on div "Checkliste" at bounding box center [907, 442] width 44 height 14
click at [756, 356] on div "Bilder Quiz Neu Wähle das richtige Bild aus" at bounding box center [712, 336] width 251 height 52
click at [757, 402] on div "Bild mit Text Veranschauliche Text mit einem Bild" at bounding box center [712, 393] width 251 height 52
click at [1051, 615] on div "Hinzufügen" at bounding box center [1069, 615] width 50 height 13
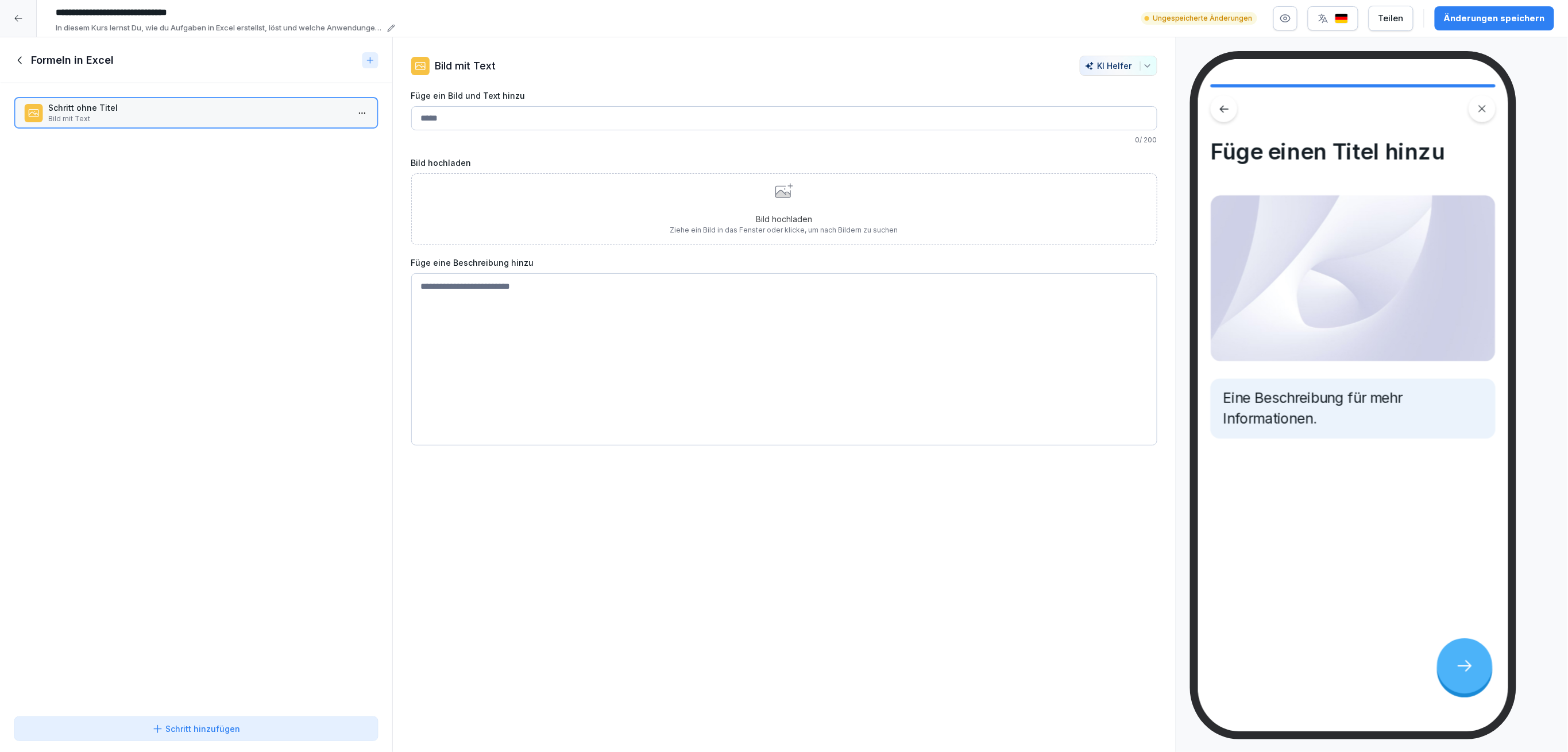
click at [509, 112] on input "Füge ein Bild und Text hinzu" at bounding box center [784, 118] width 746 height 24
click at [509, 113] on input "Füge ein Bild und Text hinzu" at bounding box center [784, 118] width 746 height 24
type input "*********"
click at [280, 739] on button "Schritt hinzufügen" at bounding box center [197, 728] width 365 height 24
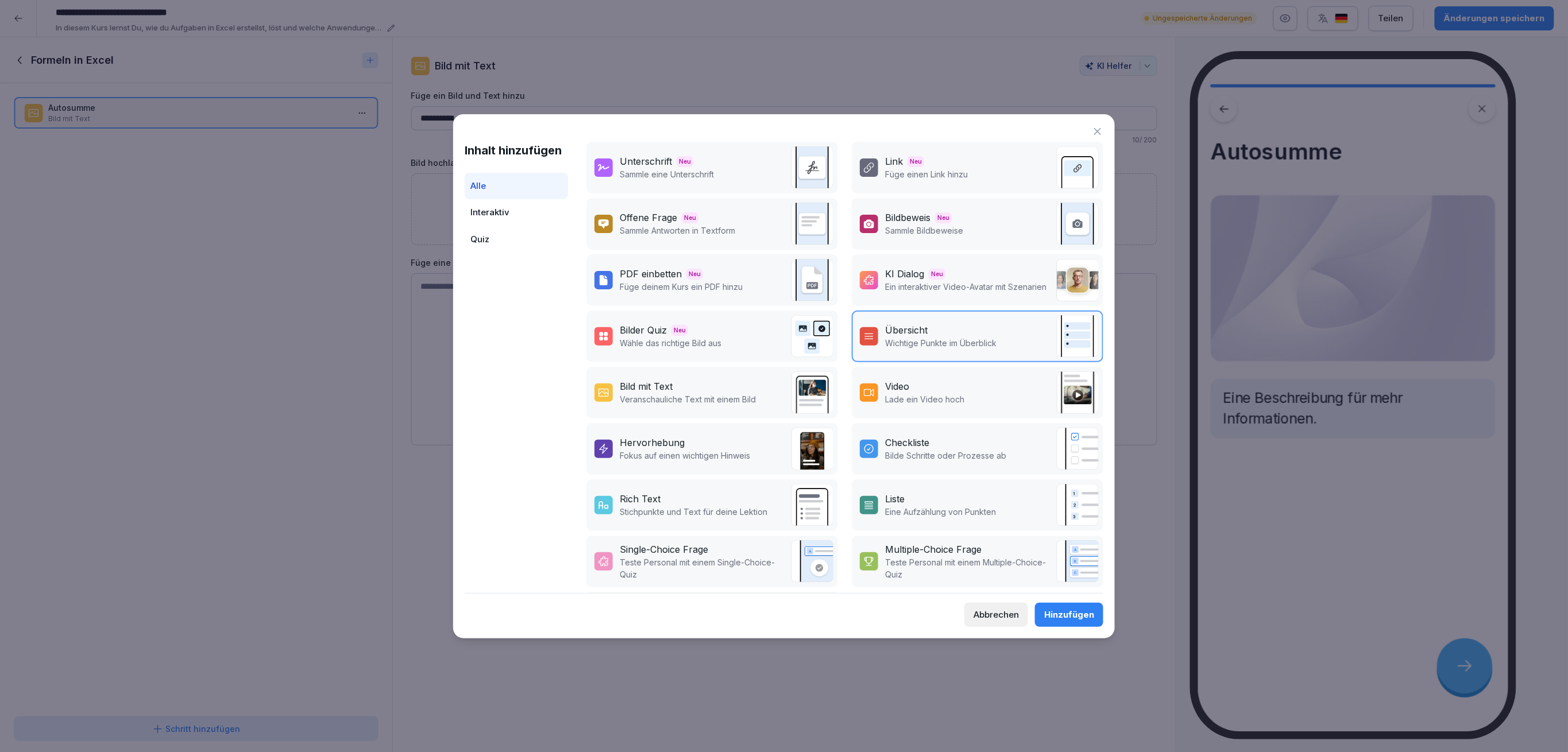
click at [620, 393] on p "Veranschauliche Text mit einem Bild" at bounding box center [688, 399] width 136 height 12
click at [1085, 604] on button "Hinzufügen" at bounding box center [1069, 615] width 68 height 24
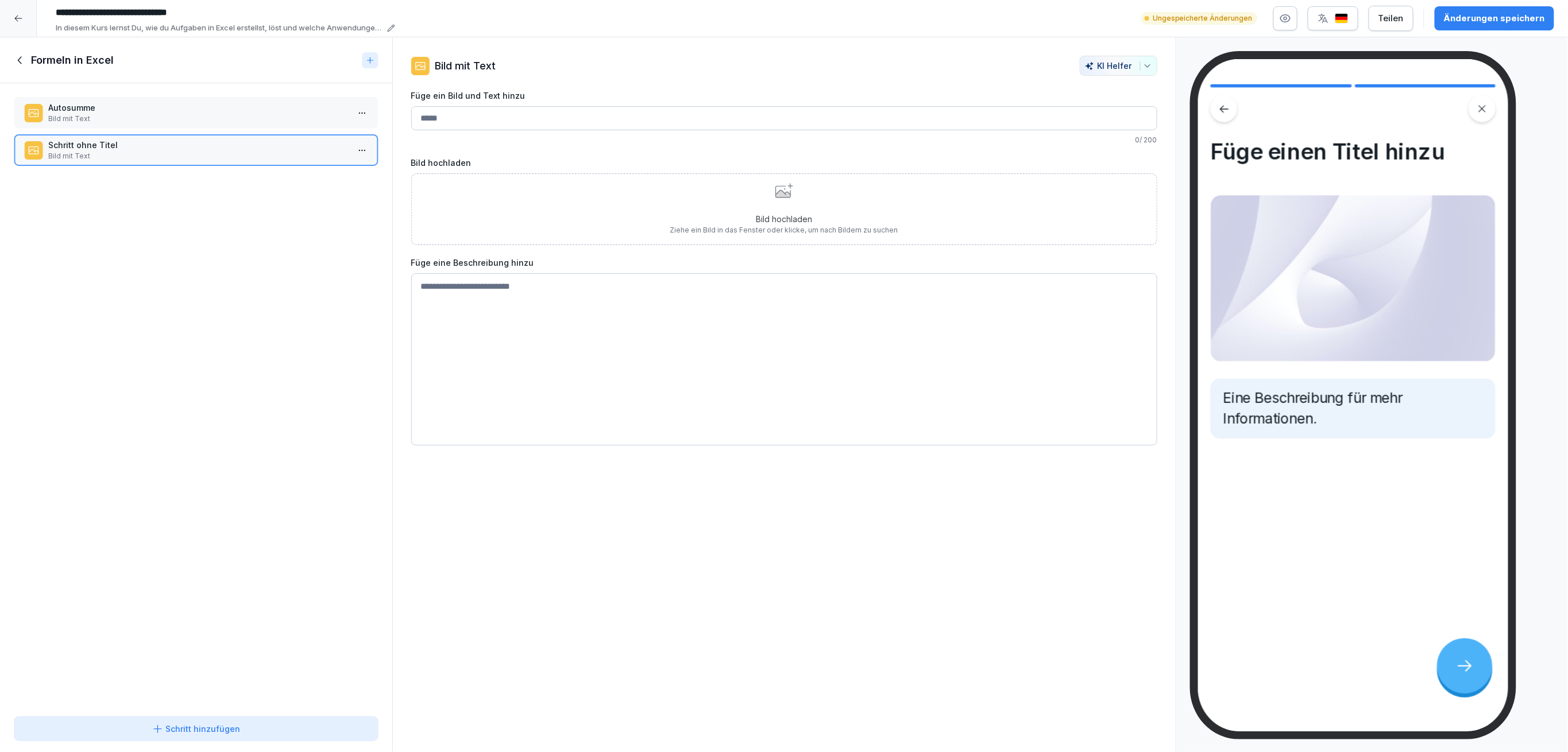
click at [466, 123] on input "Füge ein Bild und Text hinzu" at bounding box center [784, 118] width 746 height 24
type input "**********"
click at [193, 723] on div "Schritt hinzufügen" at bounding box center [196, 729] width 89 height 12
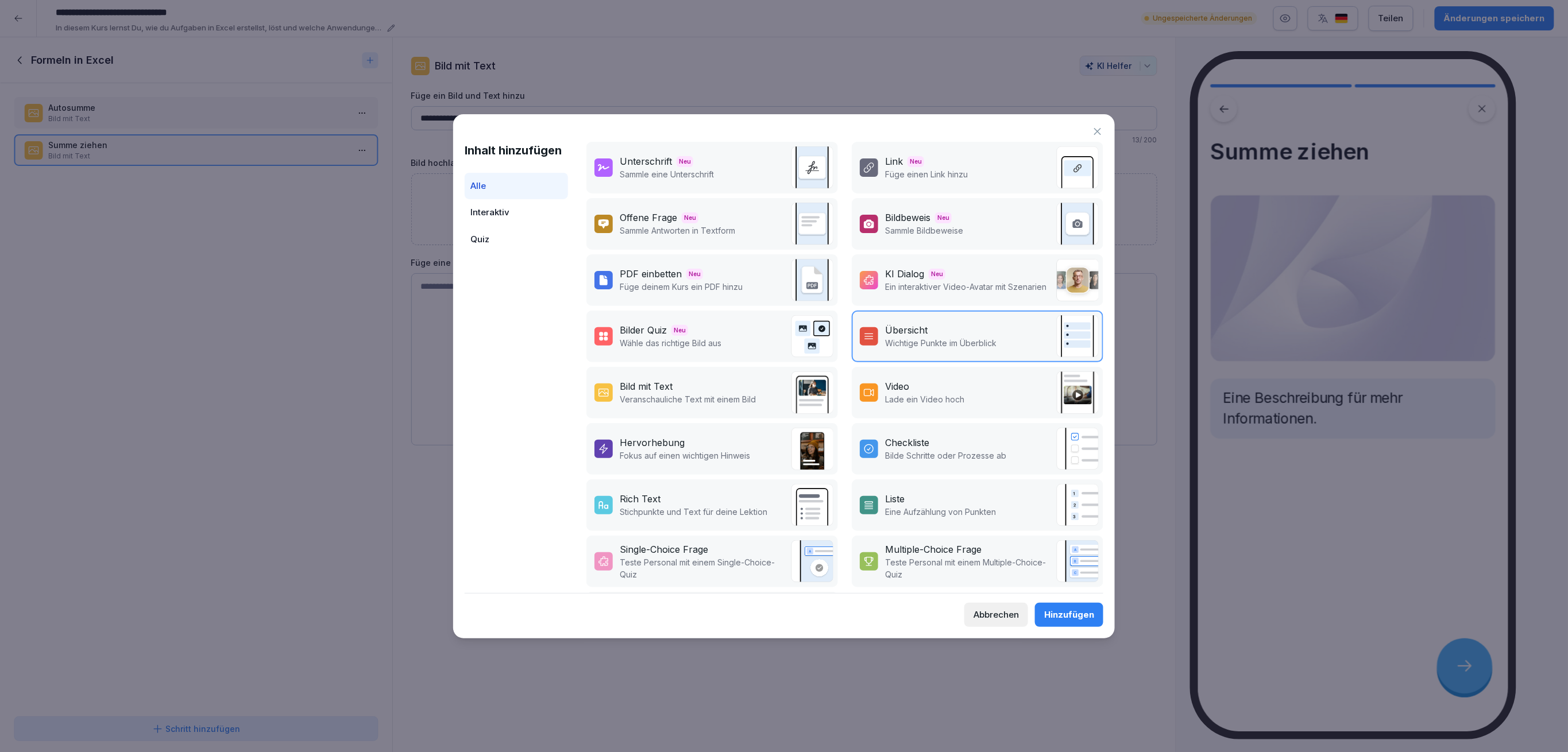
click at [640, 400] on p "Veranschauliche Text mit einem Bild" at bounding box center [688, 399] width 136 height 12
click at [1063, 612] on div "Hinzufügen" at bounding box center [1069, 615] width 50 height 13
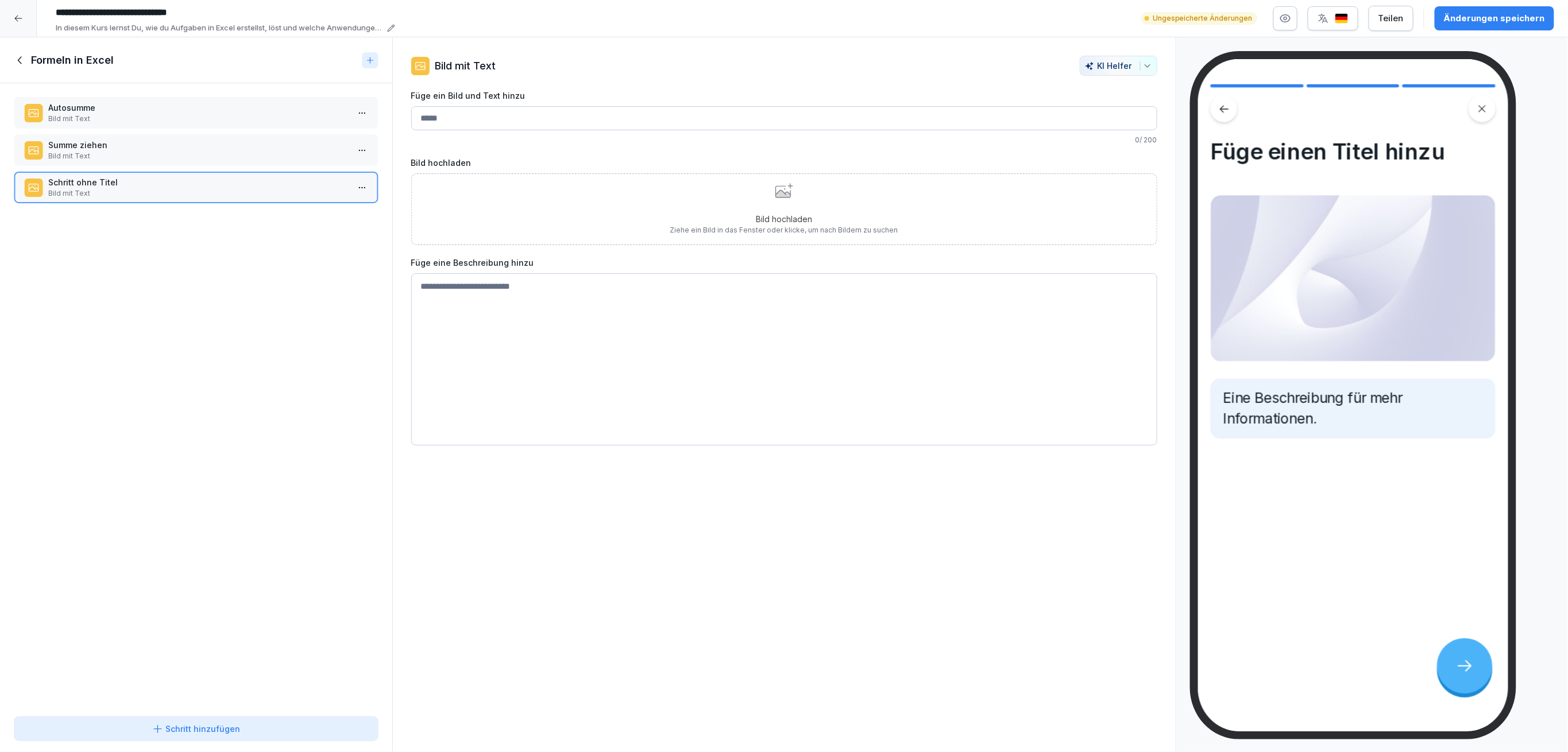
click at [279, 102] on p "Autosumme" at bounding box center [198, 108] width 300 height 12
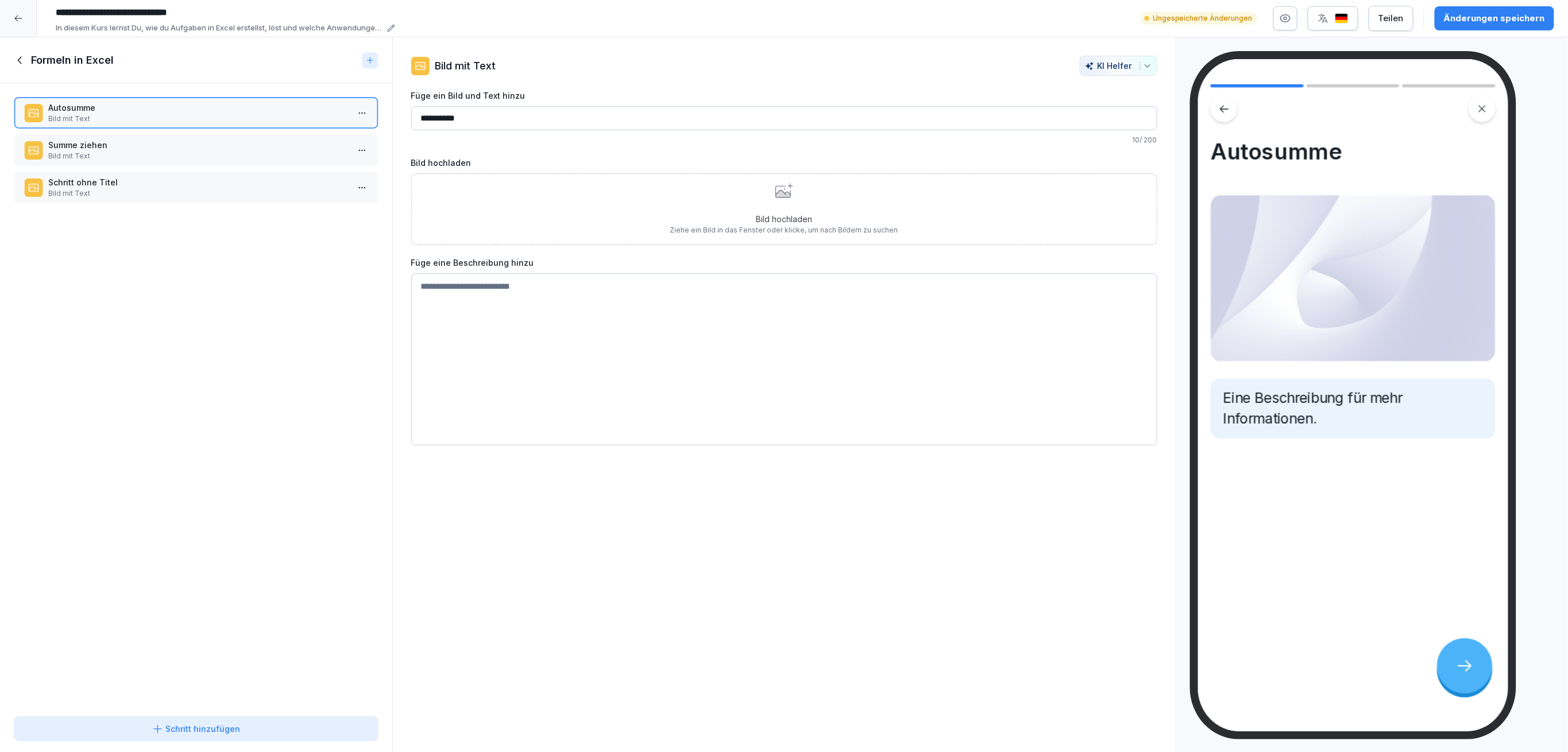
click at [279, 139] on p "Summe ziehen" at bounding box center [198, 145] width 300 height 12
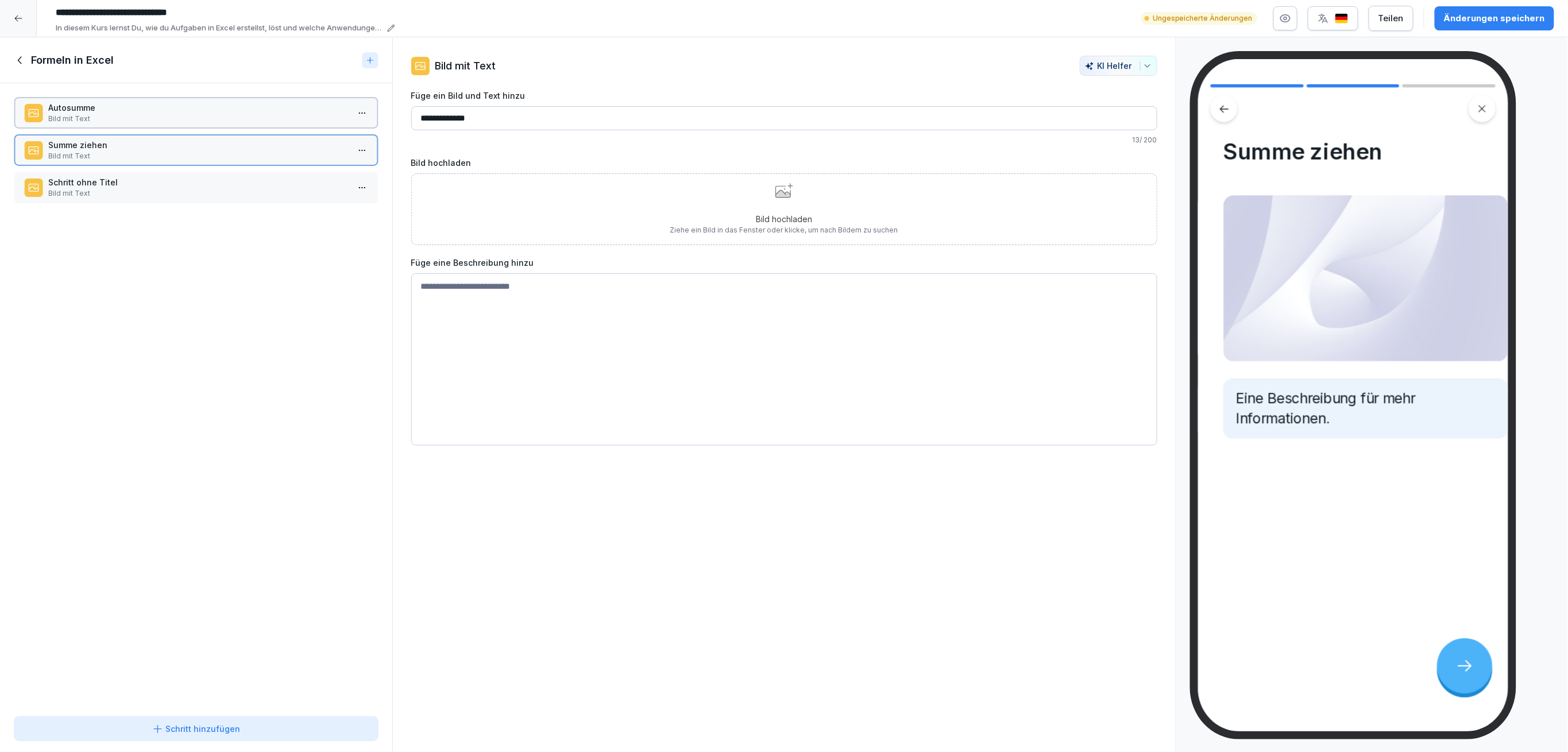
click at [282, 168] on div "Autosumme Bild mit Text Summe ziehen Bild mit Text [PERSON_NAME] ohne Titel Bil…" at bounding box center [196, 397] width 392 height 629
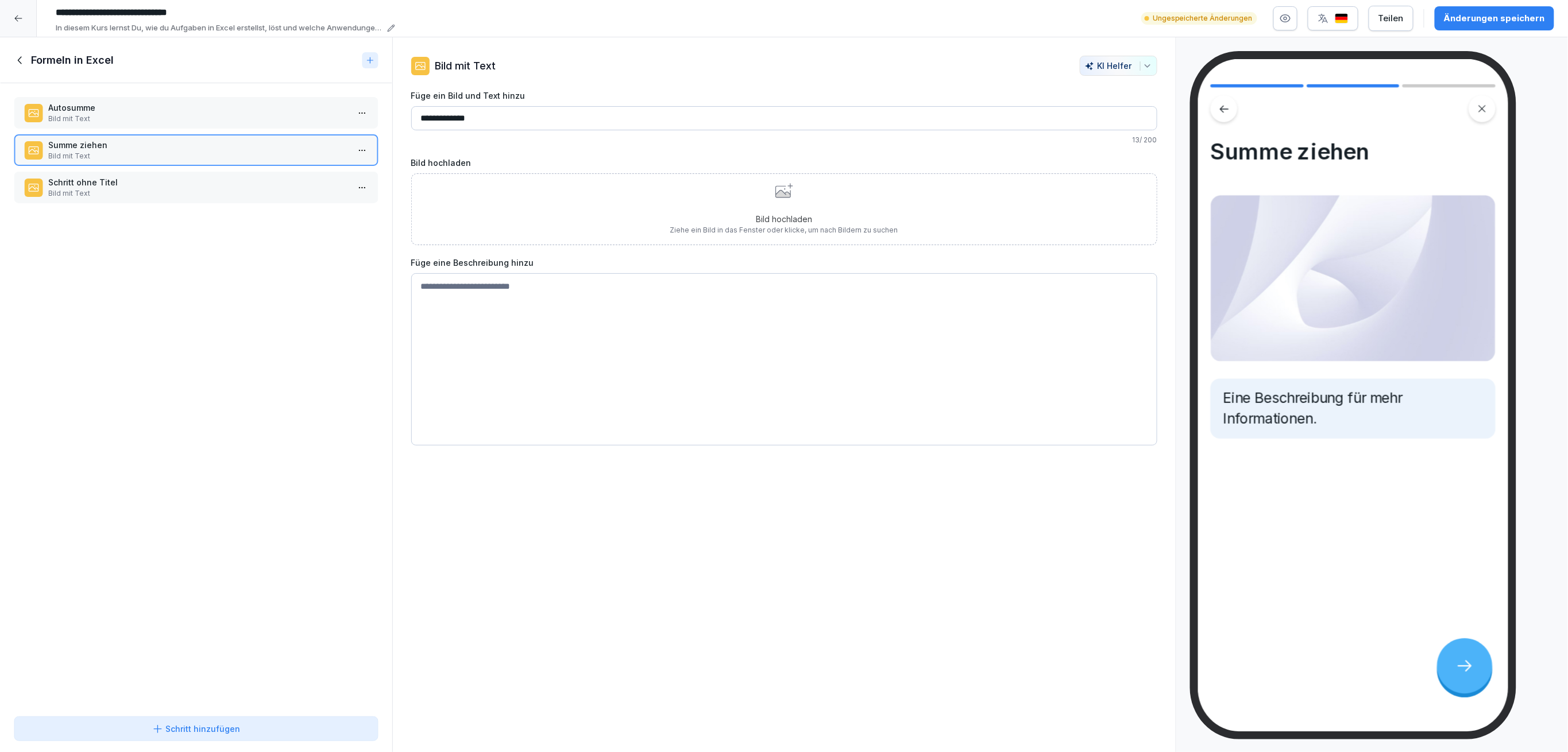
click at [282, 180] on p "Schritt ohne Titel" at bounding box center [198, 182] width 300 height 12
click at [471, 123] on input "Füge ein Bild und Text hinzu" at bounding box center [784, 118] width 746 height 24
click at [219, 183] on p "Schritt ohne Titel" at bounding box center [198, 182] width 300 height 12
click at [430, 120] on input "Füge ein Bild und Text hinzu" at bounding box center [784, 118] width 746 height 24
type input "**********"
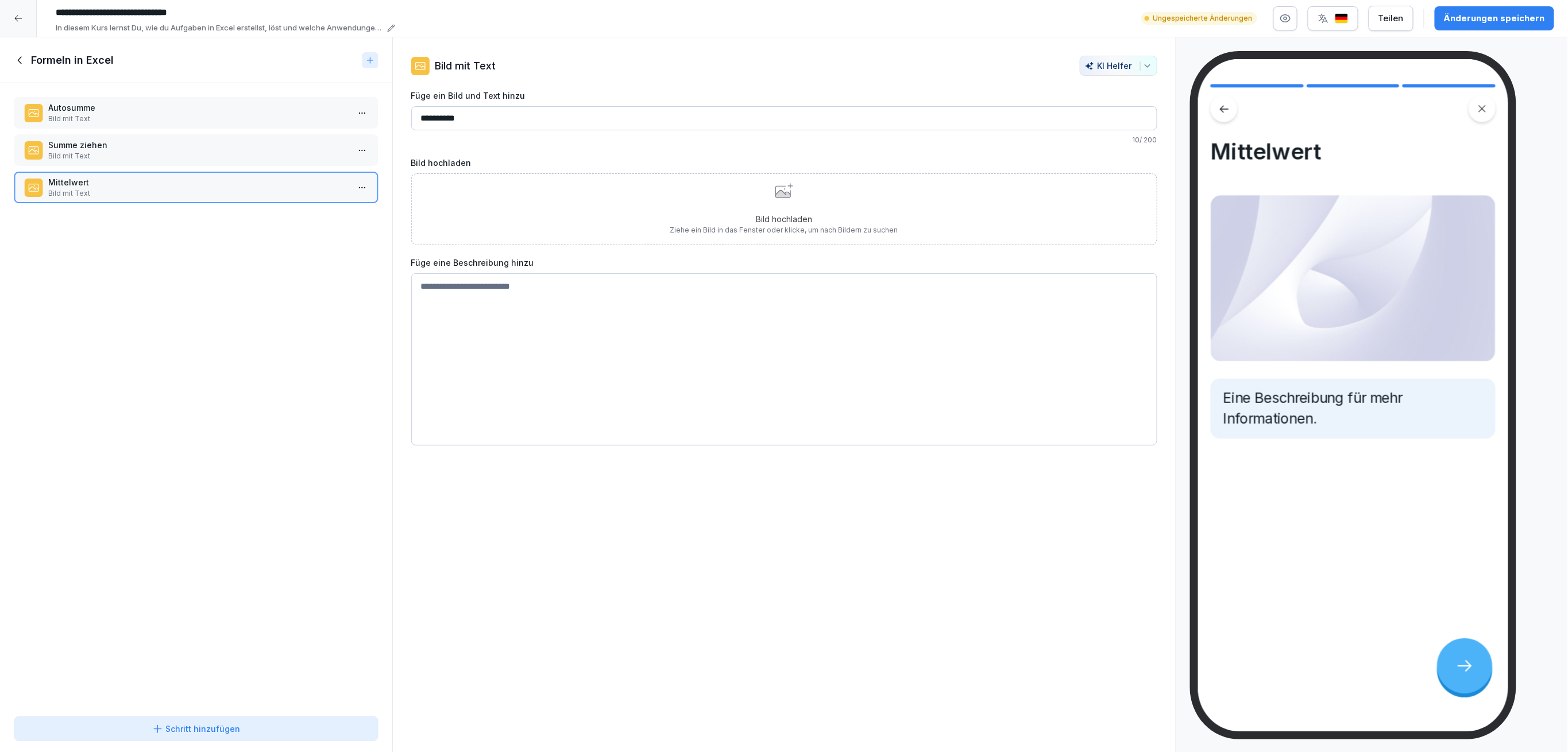
click at [98, 725] on div "Schritt hinzufügen" at bounding box center [196, 729] width 345 height 12
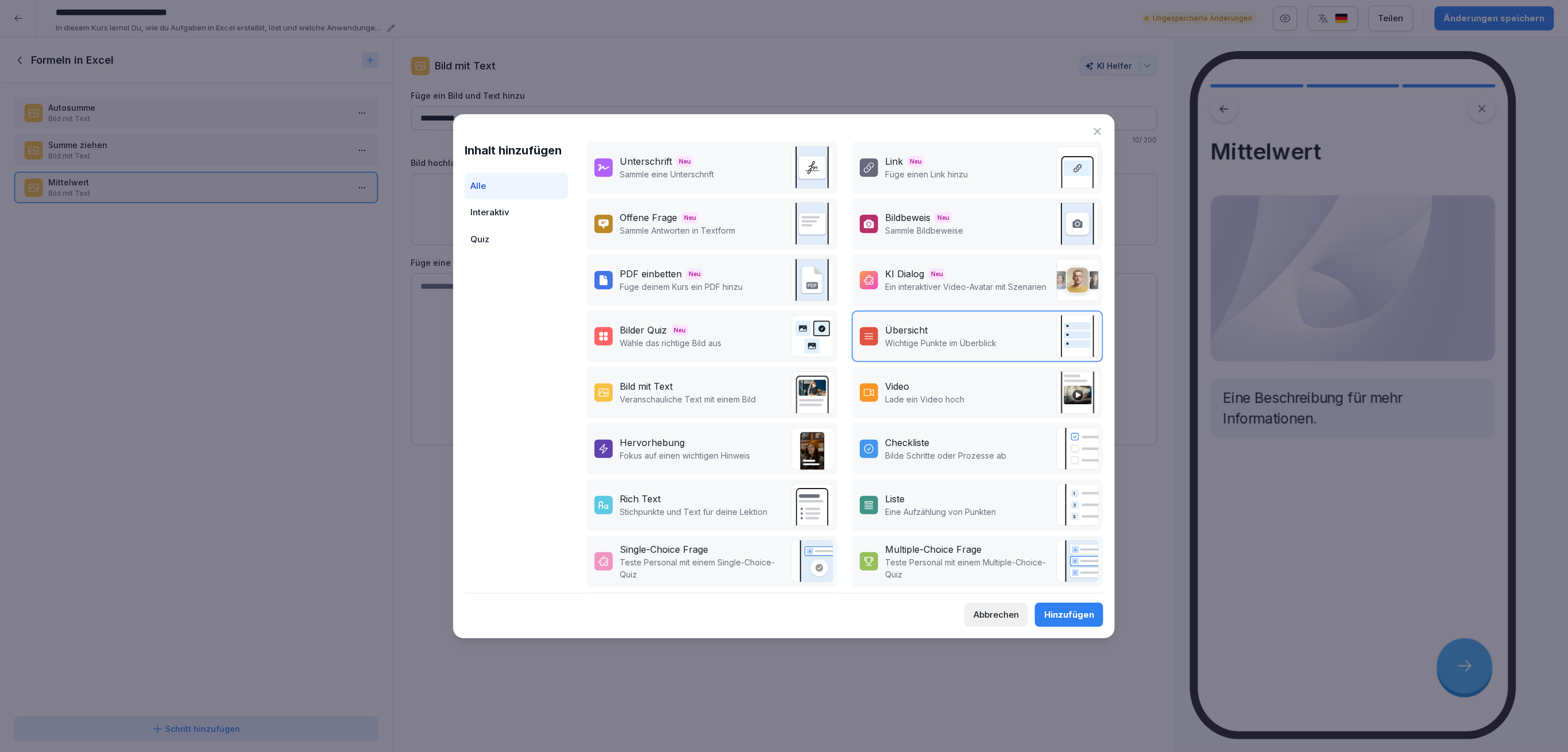
click at [751, 382] on div "Bild mit Text" at bounding box center [688, 386] width 136 height 14
click at [1071, 623] on button "Hinzufügen" at bounding box center [1069, 615] width 68 height 24
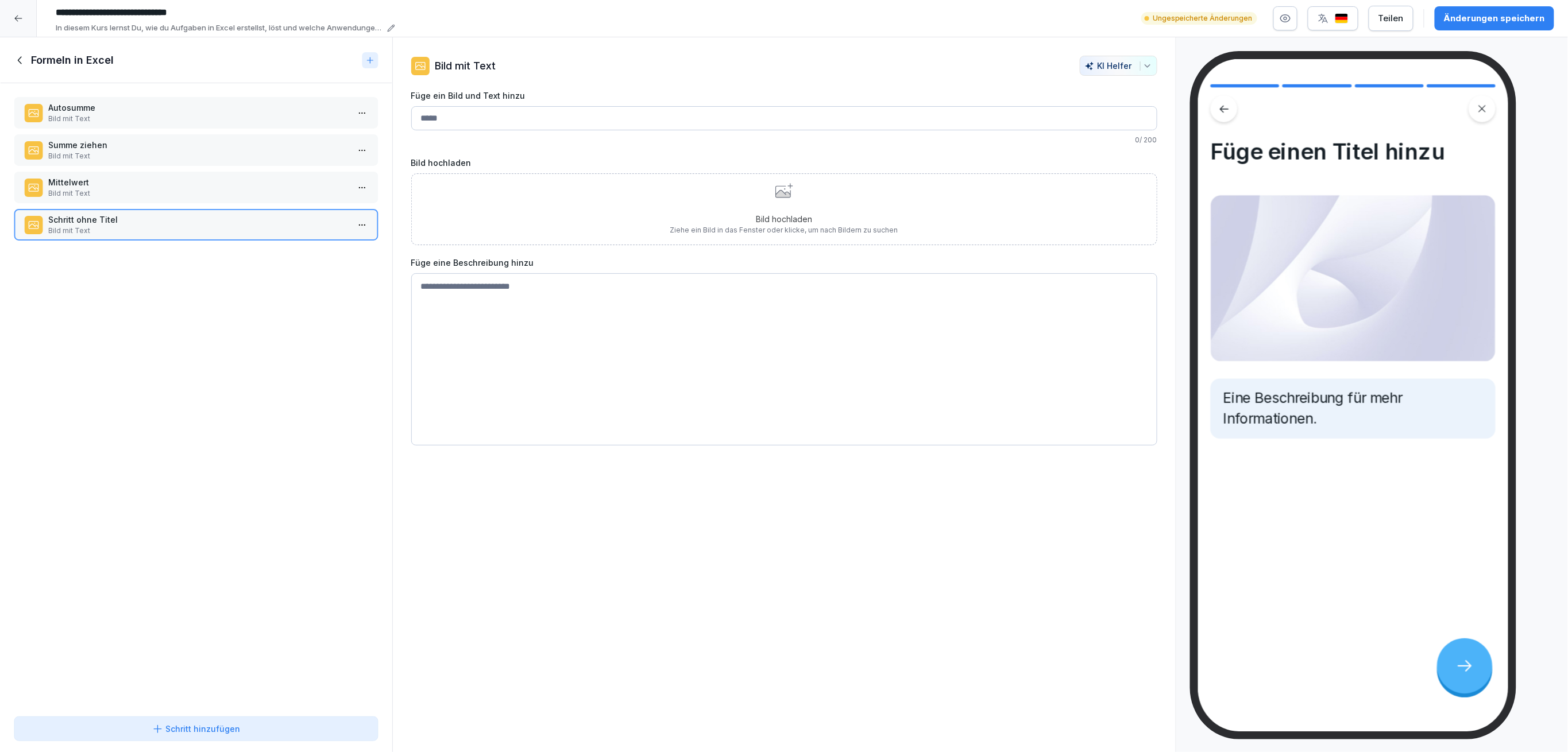
click at [1437, 18] on div "Ungespeicherte Änderungen Teilen Änderungen speichern" at bounding box center [1347, 18] width 413 height 25
click at [1457, 18] on div "Änderungen speichern" at bounding box center [1494, 18] width 101 height 13
click at [747, 123] on input "Füge ein Bild und Text hinzu" at bounding box center [784, 118] width 746 height 24
type input "**********"
click at [282, 734] on button "Schritt hinzufügen" at bounding box center [197, 728] width 365 height 24
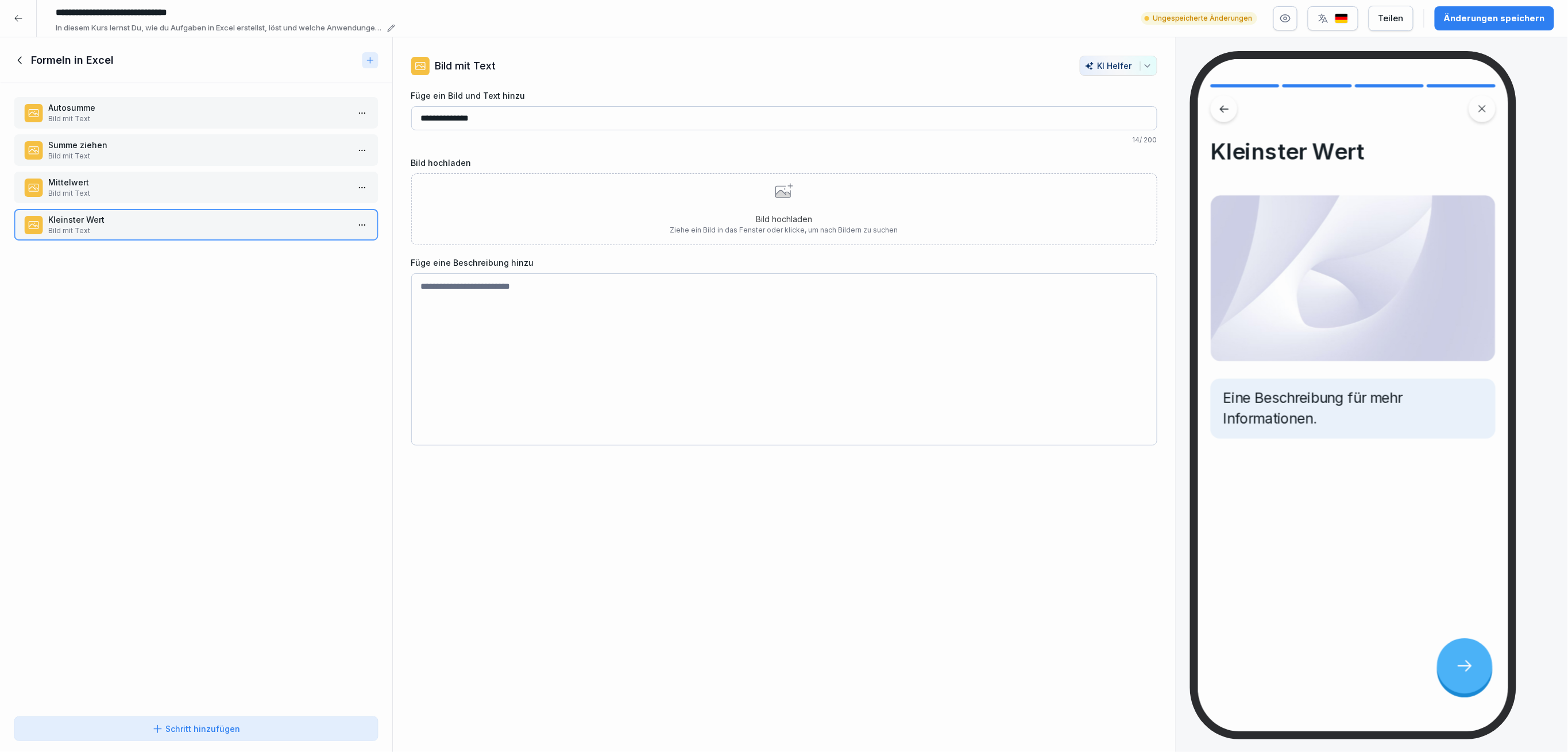
click at [280, 722] on div at bounding box center [784, 376] width 1568 height 752
click at [279, 723] on div "Schritt hinzufügen" at bounding box center [196, 729] width 345 height 12
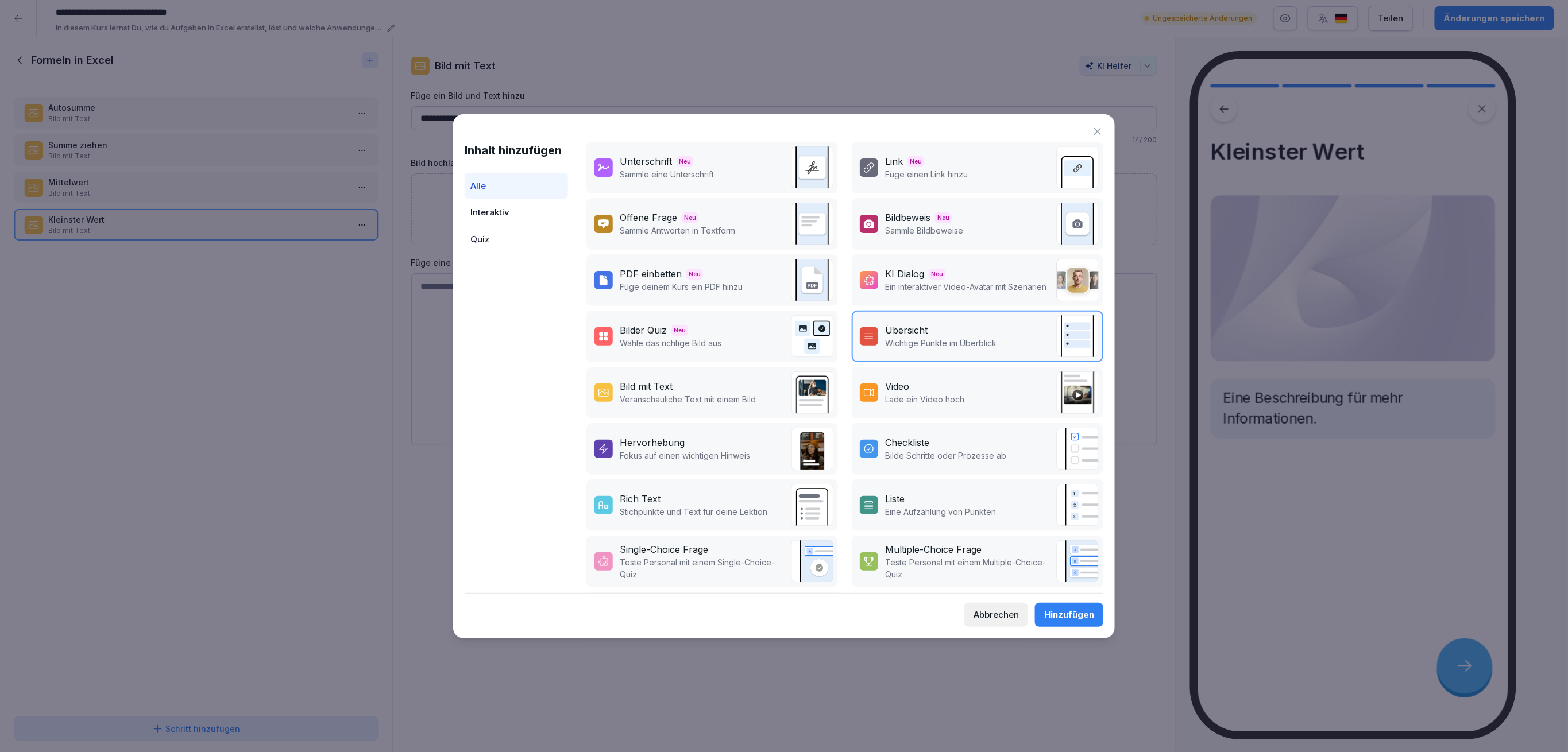
click at [596, 391] on div at bounding box center [603, 392] width 18 height 18
click at [1048, 614] on div "Hinzufügen" at bounding box center [1069, 615] width 50 height 13
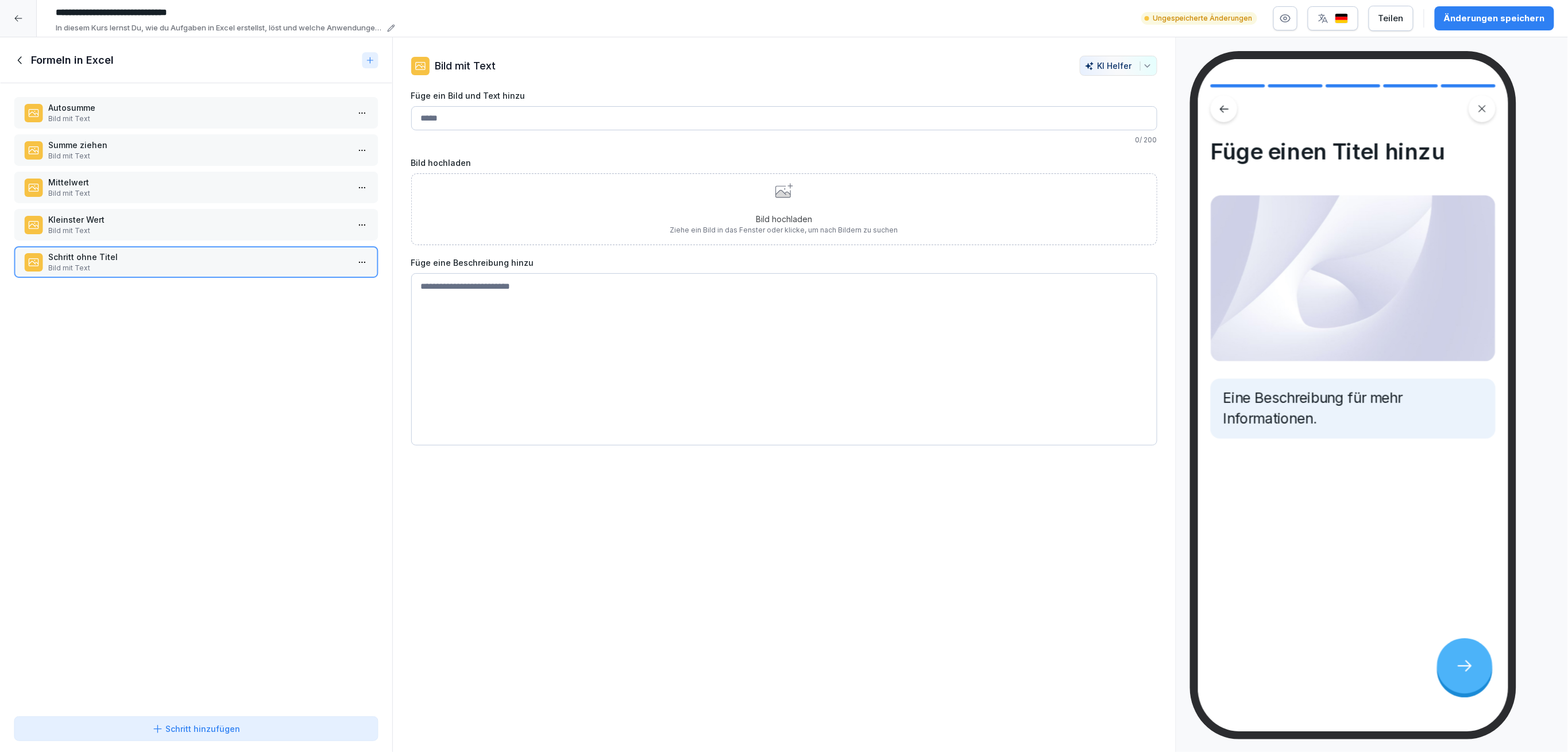
click at [494, 117] on input "Füge ein Bild und Text hinzu" at bounding box center [784, 118] width 746 height 24
type input "**********"
click at [110, 722] on button "Schritt hinzufügen" at bounding box center [197, 728] width 365 height 24
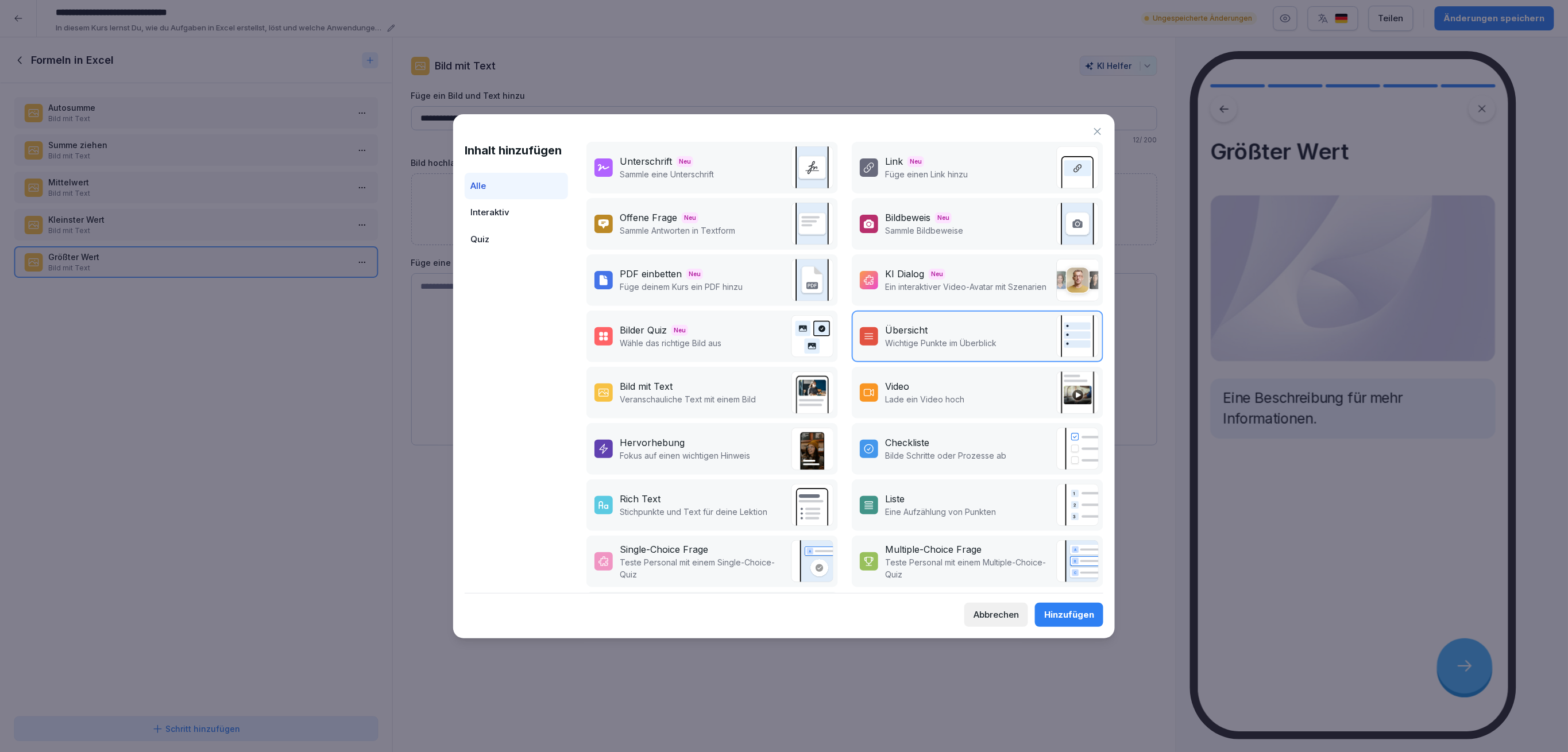
click at [710, 399] on p "Veranschauliche Text mit einem Bild" at bounding box center [688, 399] width 136 height 12
click at [1085, 612] on div "Hinzufügen" at bounding box center [1069, 615] width 50 height 13
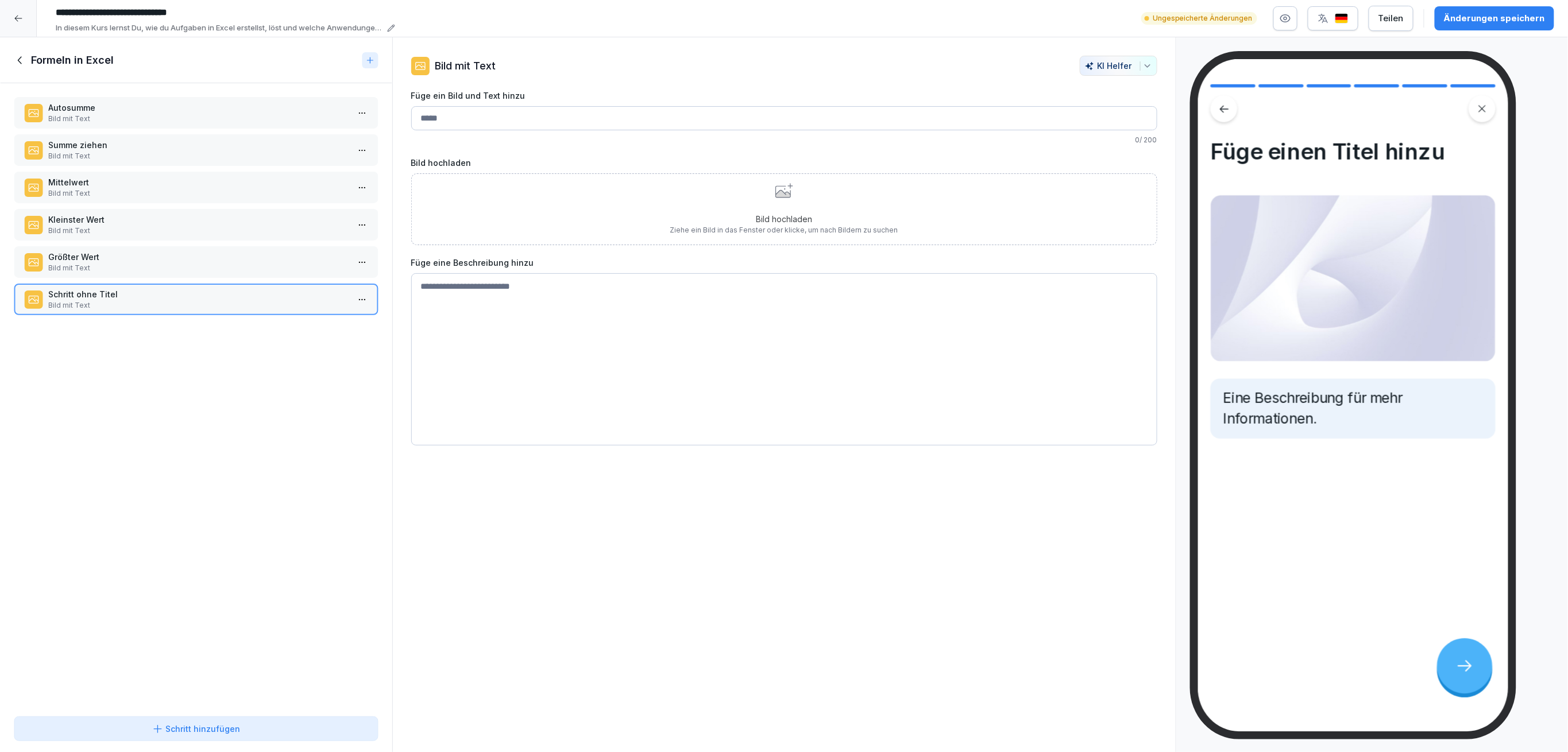
click at [483, 119] on input "Füge ein Bild und Text hinzu" at bounding box center [784, 118] width 746 height 24
type input "*"
click at [471, 122] on input "Füge ein Bild und Text hinzu" at bounding box center [784, 118] width 746 height 24
type input "**********"
click at [264, 254] on p "Größter Wert" at bounding box center [198, 257] width 300 height 12
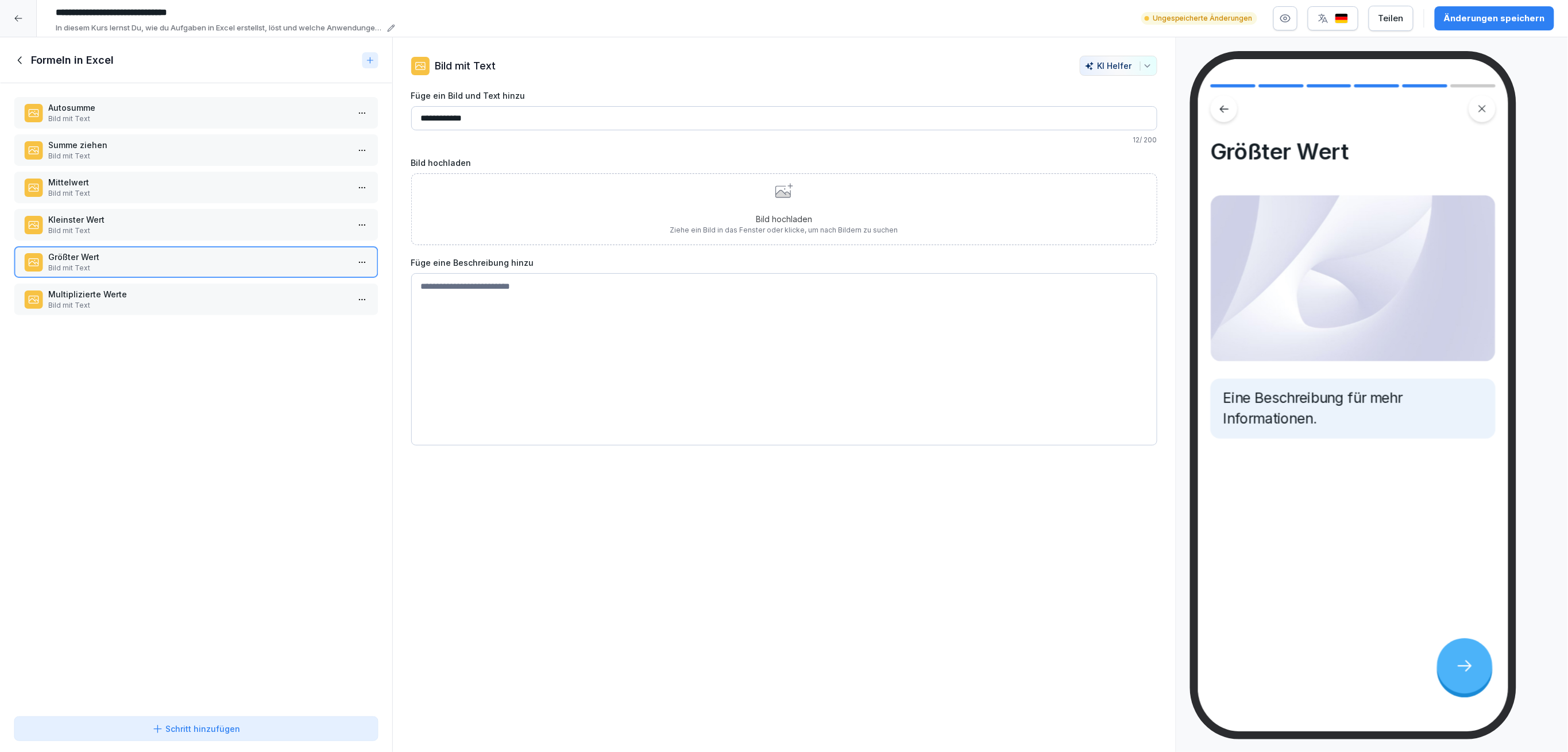
click at [234, 218] on p "Kleinster Wert" at bounding box center [198, 219] width 300 height 12
click at [206, 188] on p "Bild mit Text" at bounding box center [198, 194] width 300 height 10
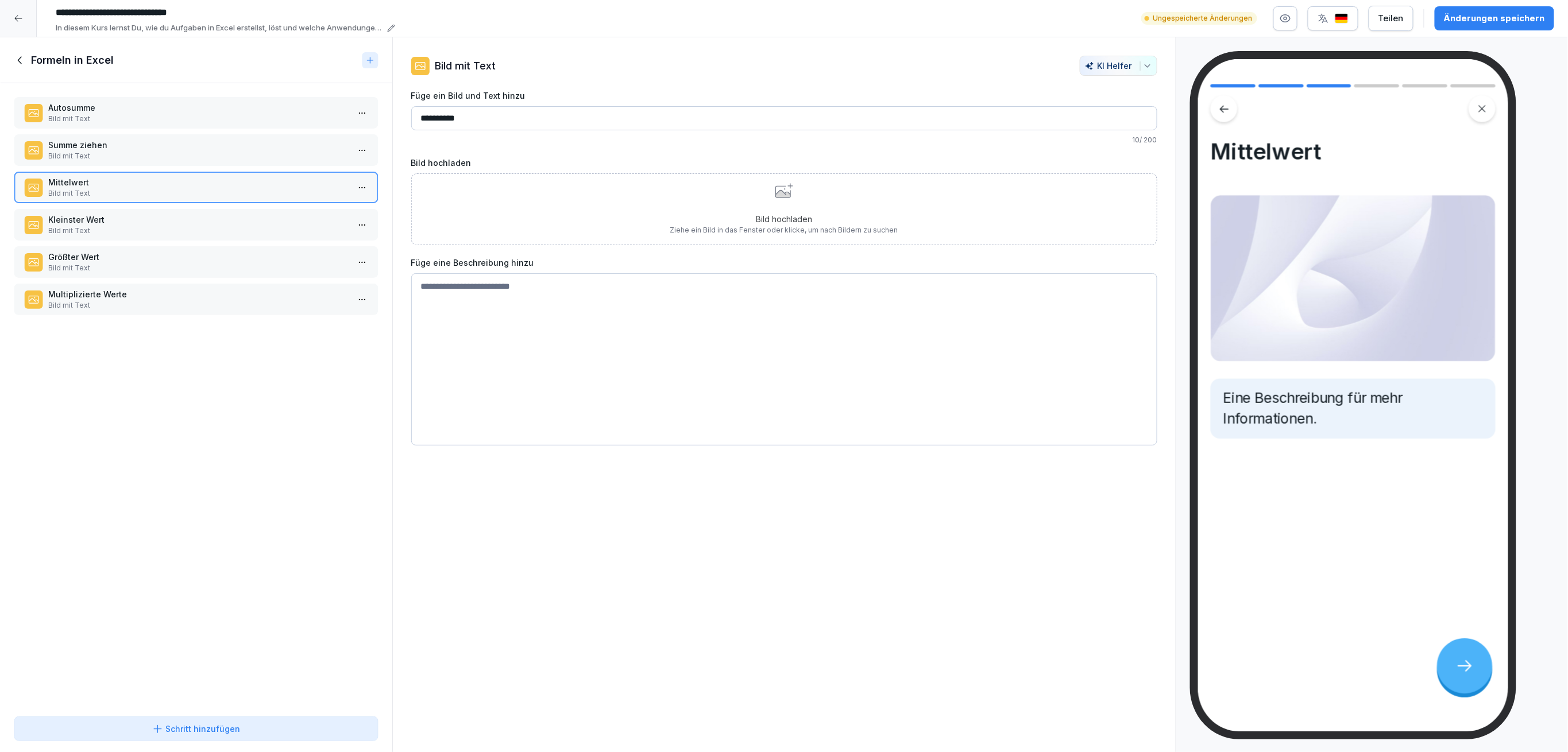
click at [187, 155] on p "Bild mit Text" at bounding box center [198, 156] width 300 height 10
click at [171, 100] on div "Autosumme Bild mit Text" at bounding box center [197, 112] width 365 height 32
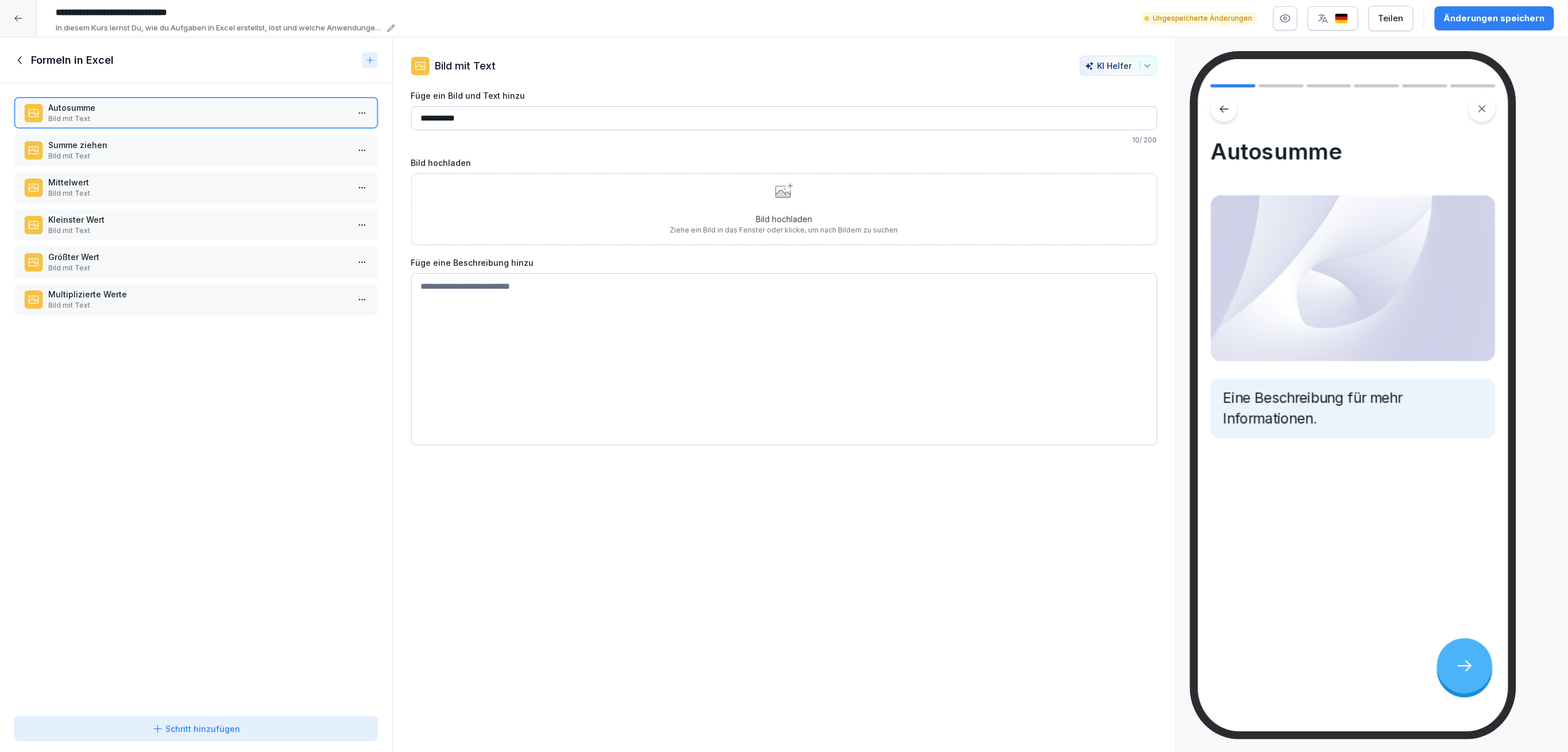
click at [1515, 17] on div "Änderungen speichern" at bounding box center [1494, 18] width 101 height 13
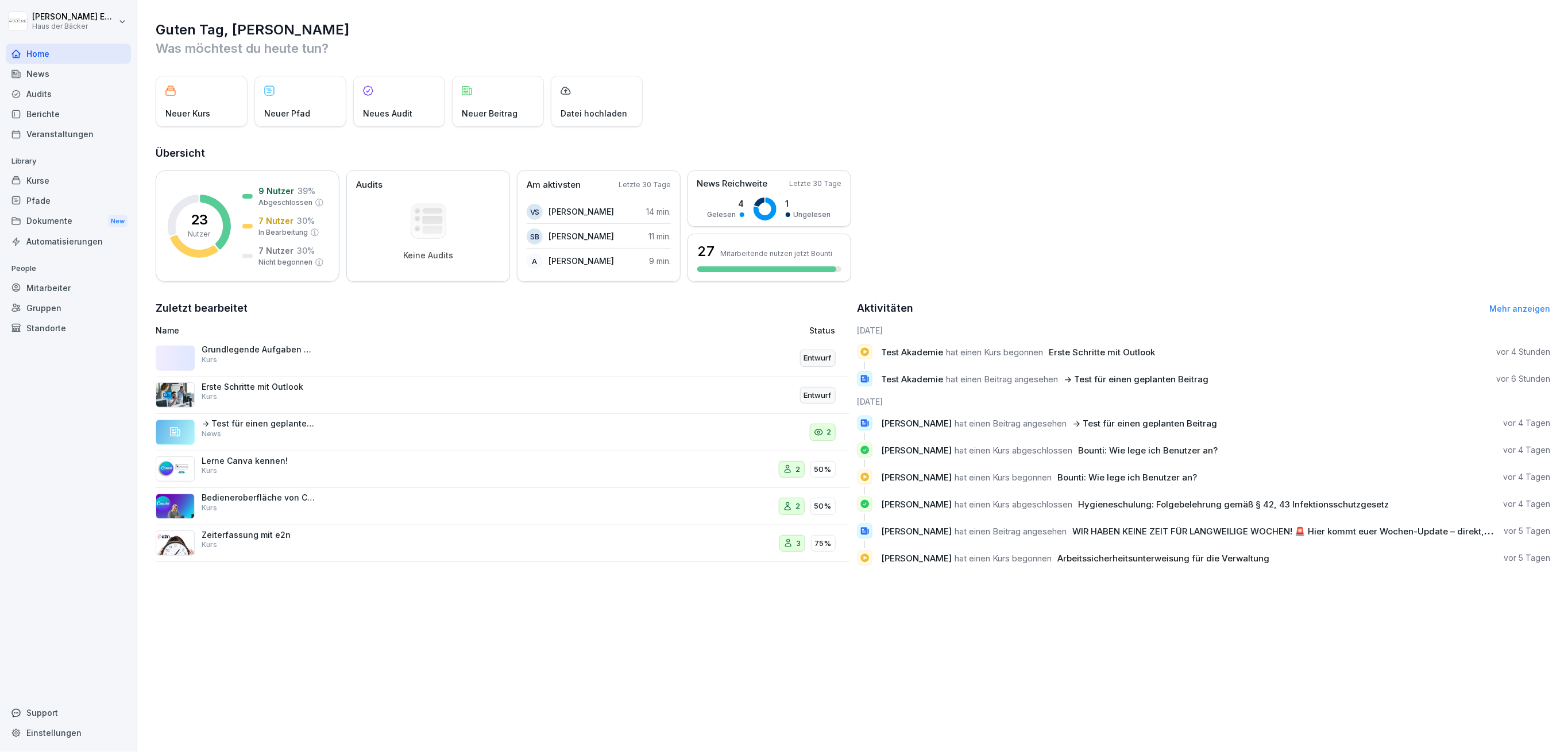
click at [104, 282] on div "Mitarbeiter" at bounding box center [68, 287] width 125 height 20
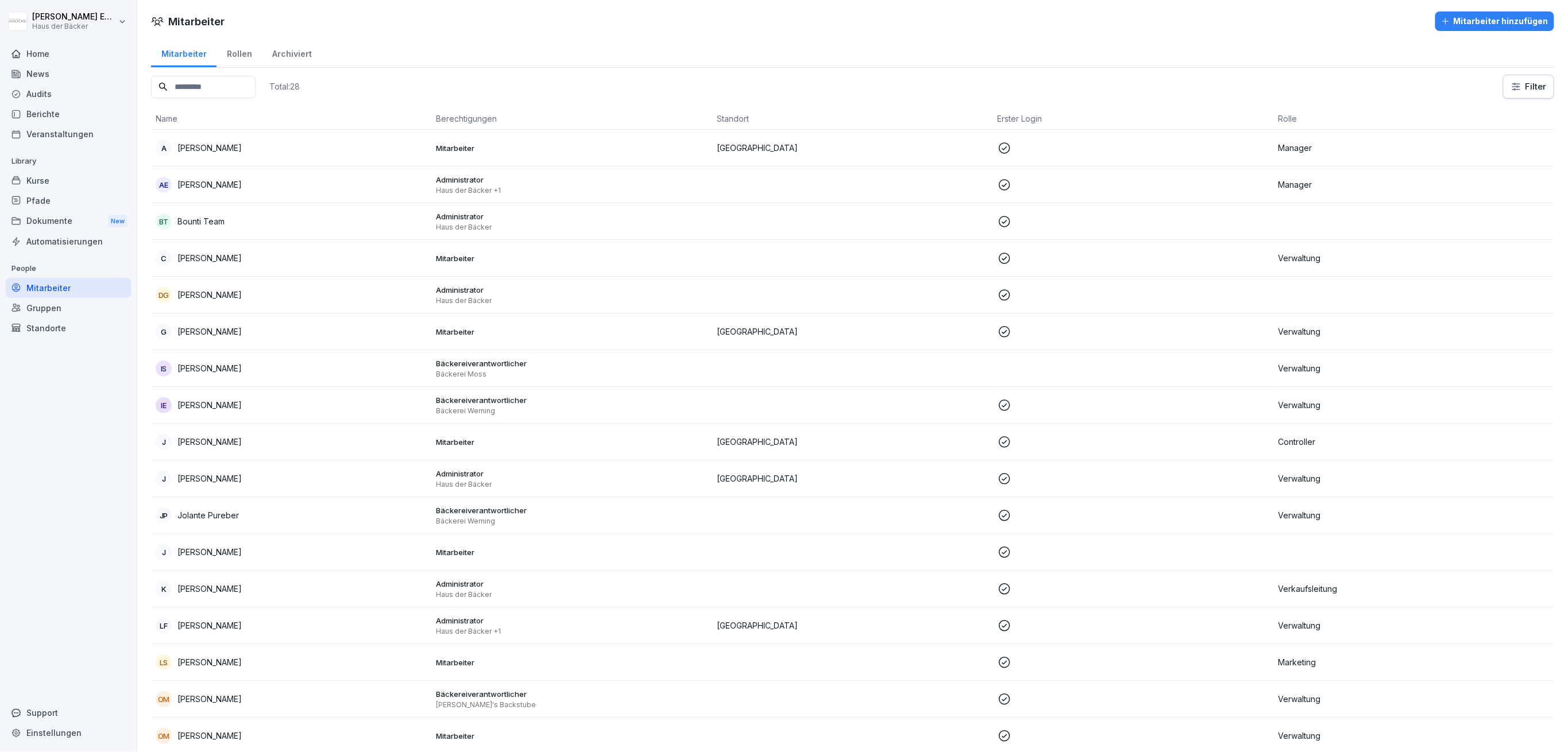
click at [251, 192] on div "AE Anna-Lea Ehlerding" at bounding box center [292, 185] width 272 height 16
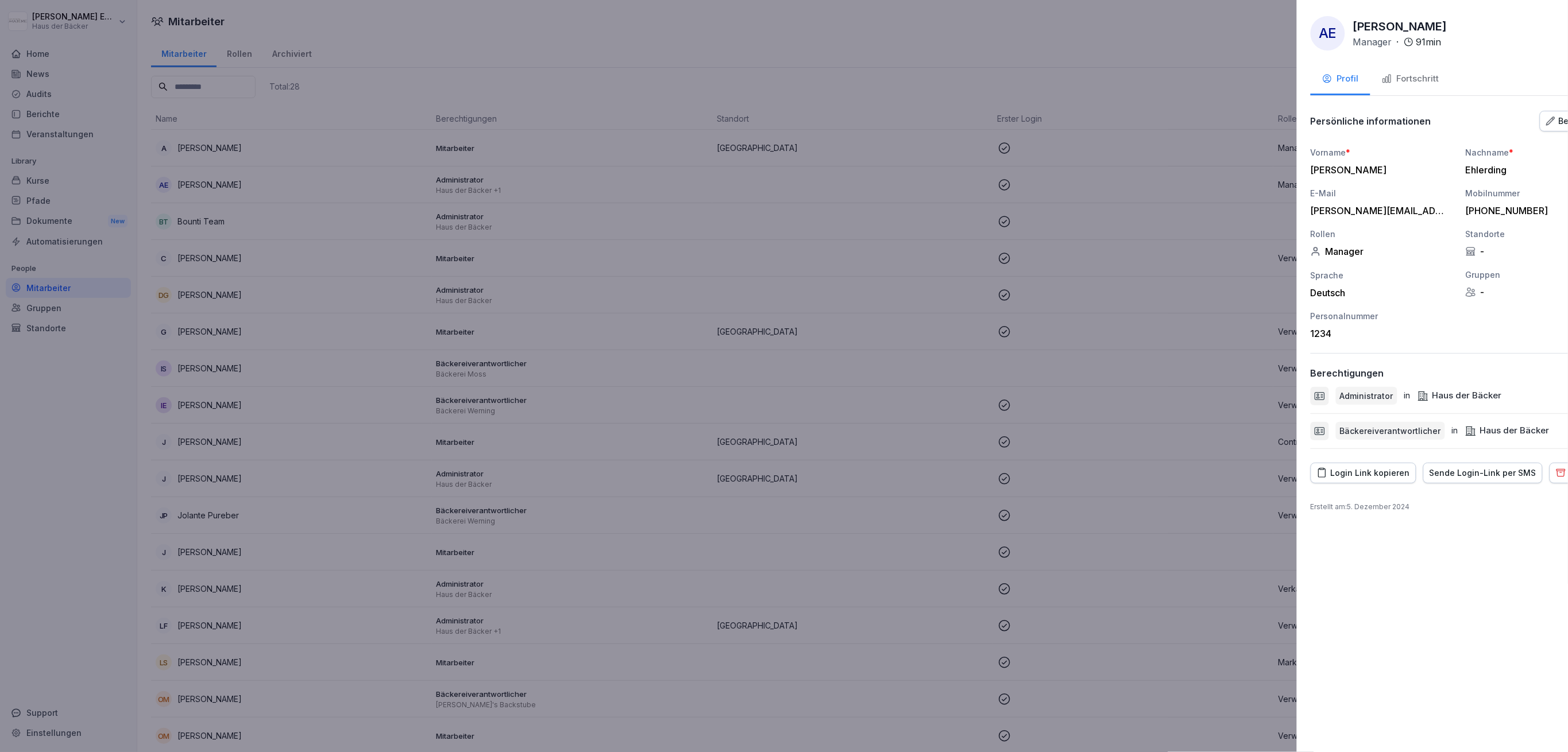
click at [251, 192] on div at bounding box center [784, 376] width 1568 height 752
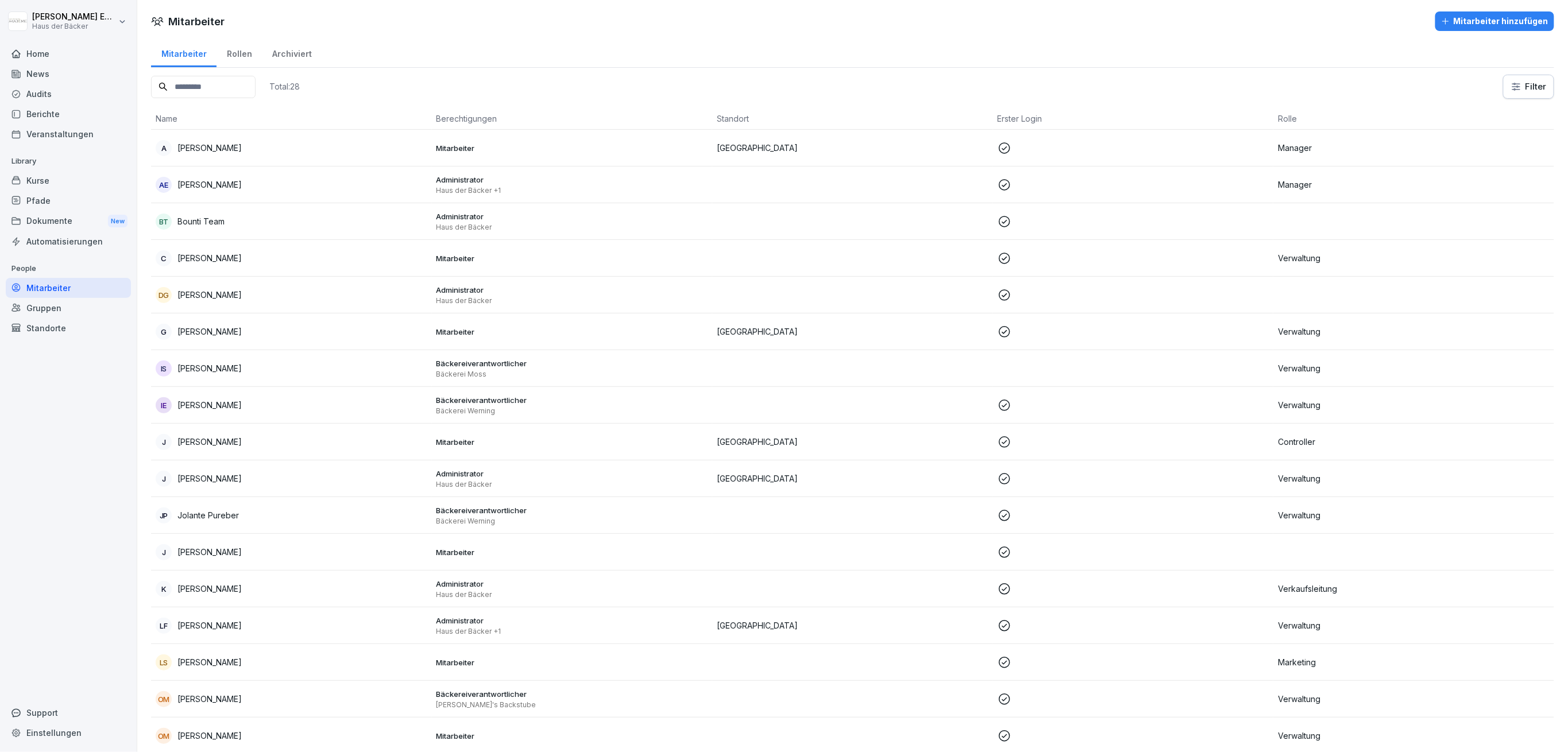
click at [214, 85] on input at bounding box center [202, 87] width 104 height 22
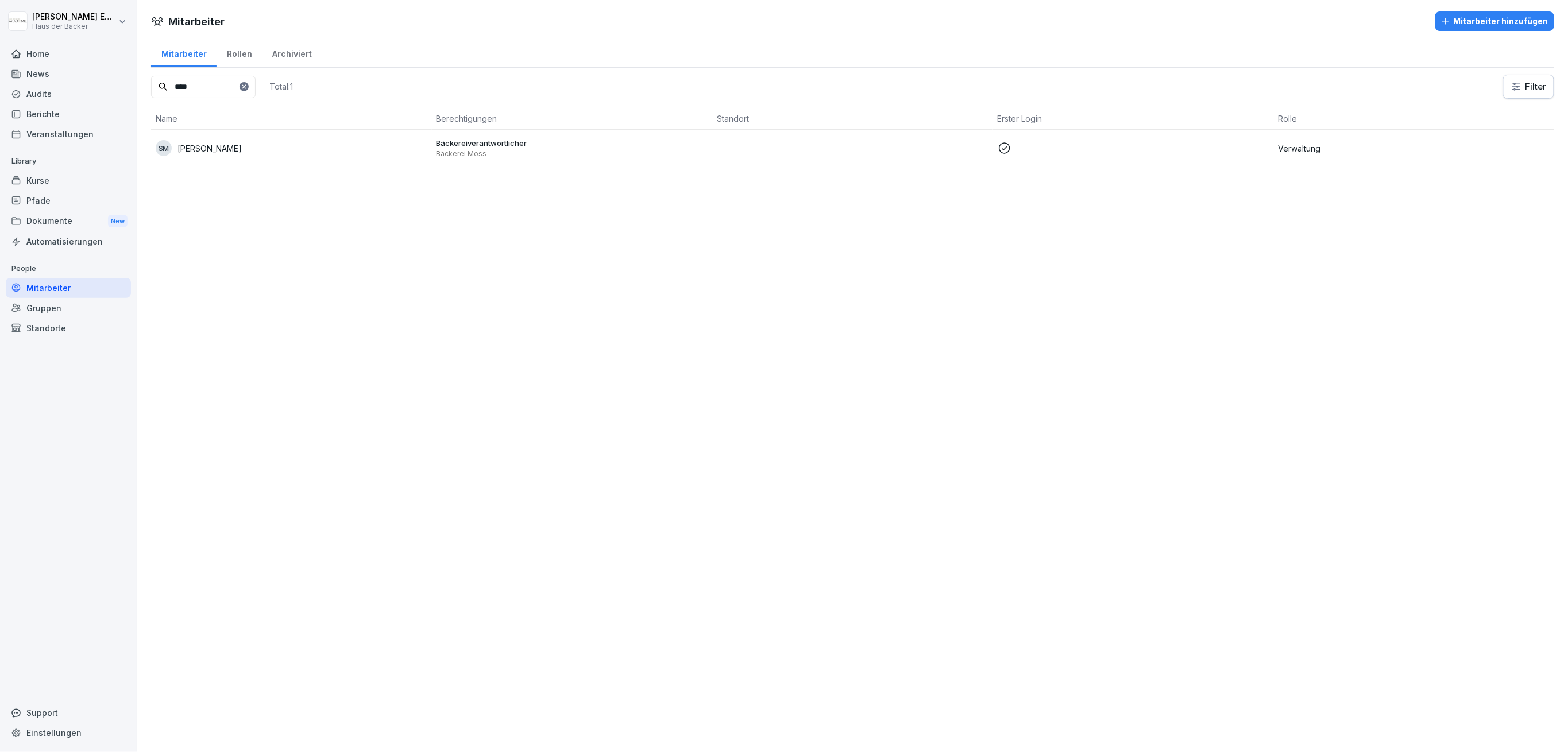
type input "****"
click at [212, 143] on p "Sarah Moss" at bounding box center [209, 148] width 64 height 12
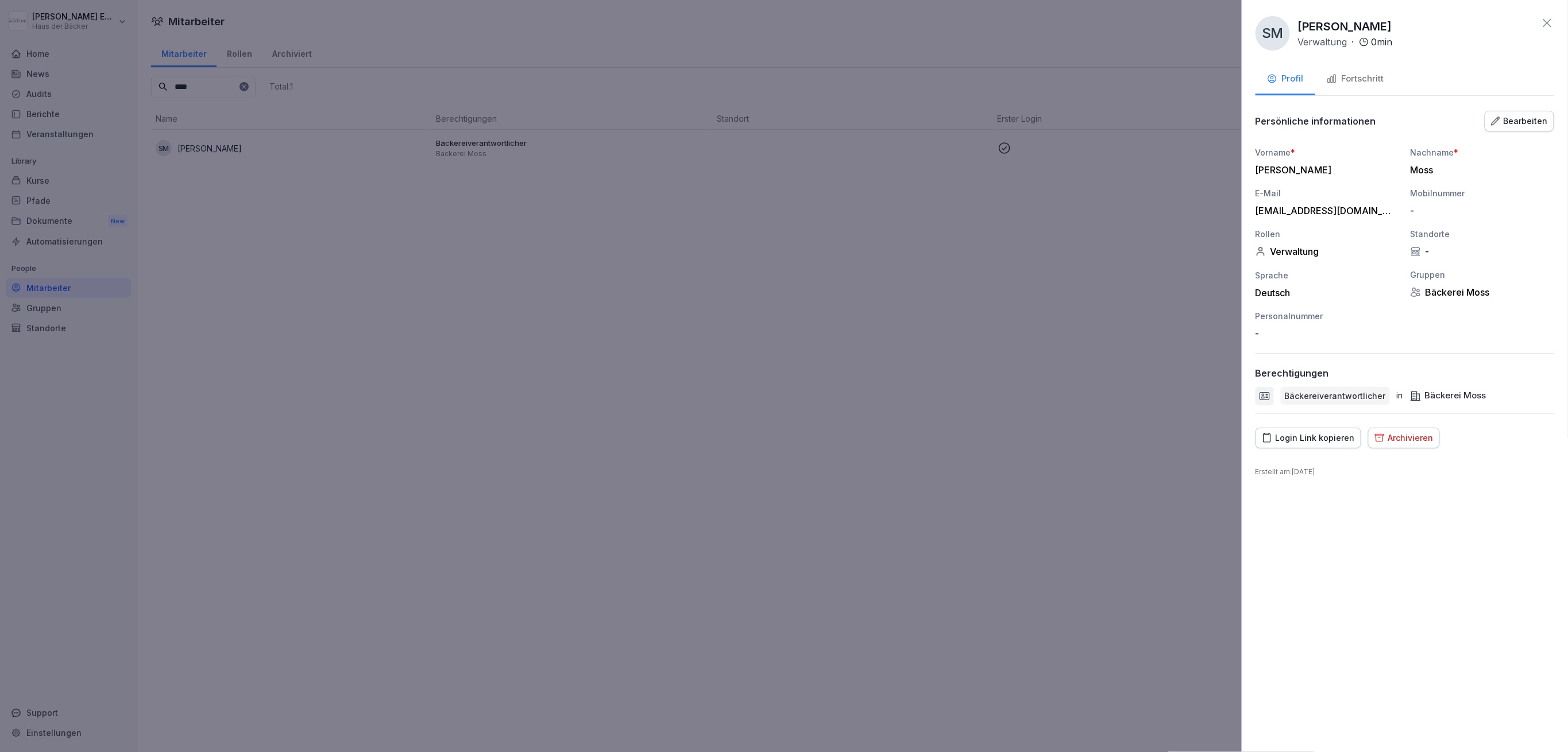
click at [1280, 437] on div "Login Link kopieren" at bounding box center [1309, 437] width 93 height 13
click at [251, 304] on div at bounding box center [784, 376] width 1568 height 752
